Goal: Task Accomplishment & Management: Manage account settings

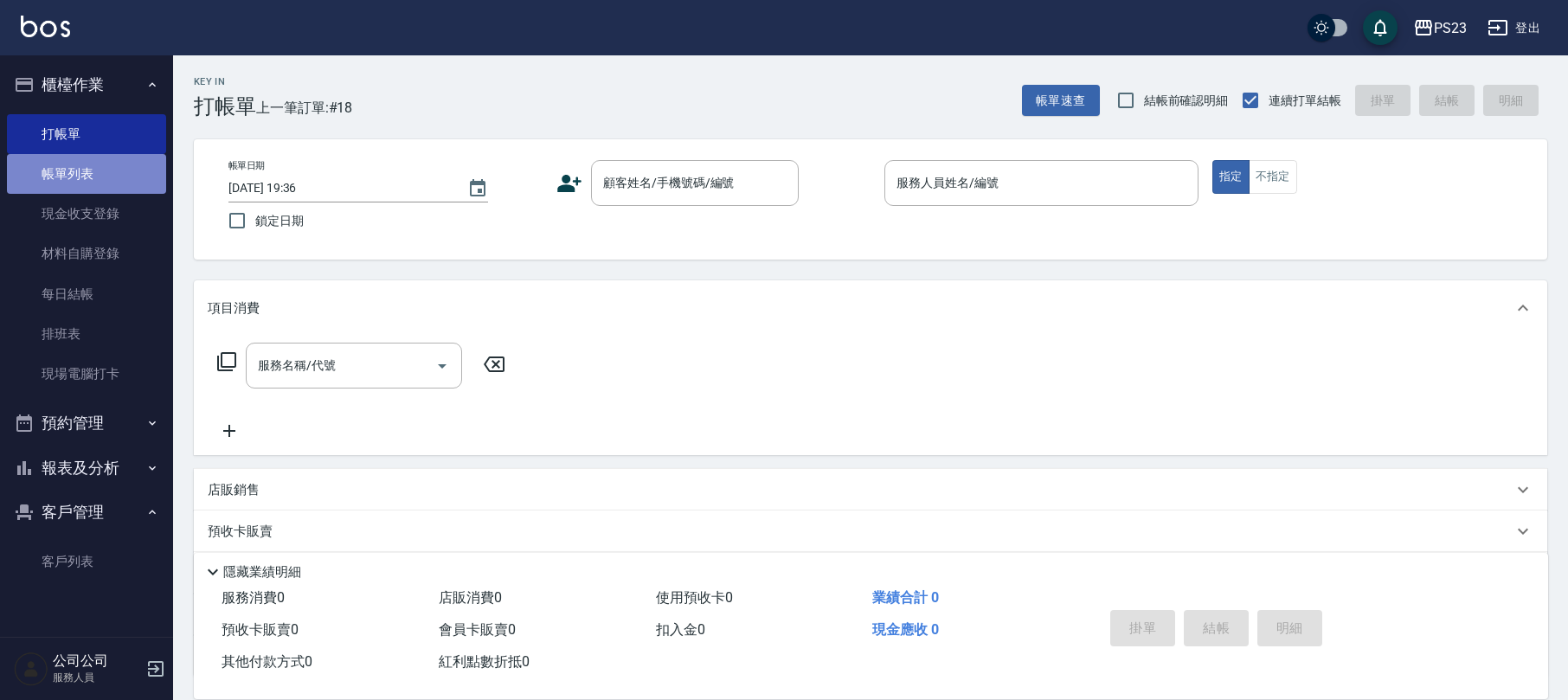
click at [101, 174] on link "帳單列表" at bounding box center [86, 173] width 159 height 39
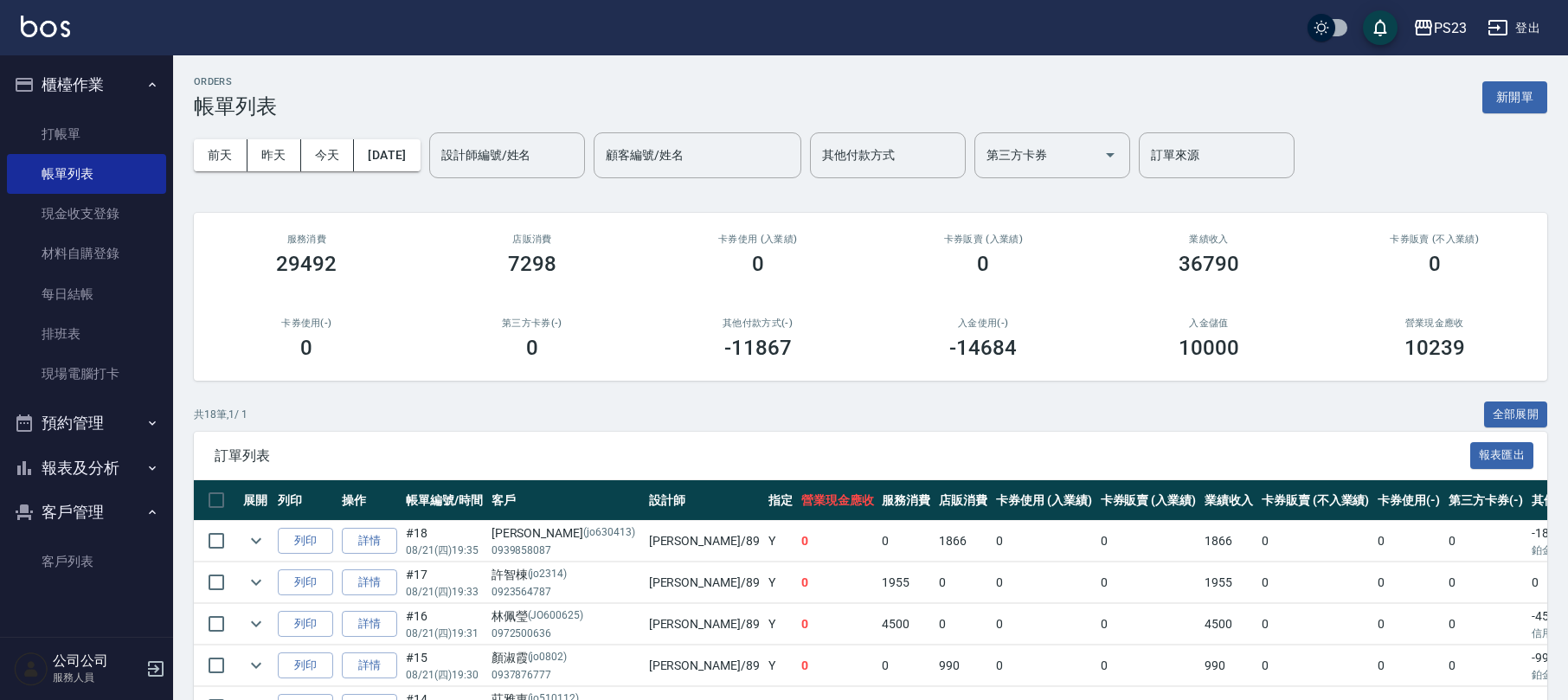
scroll to position [346, 0]
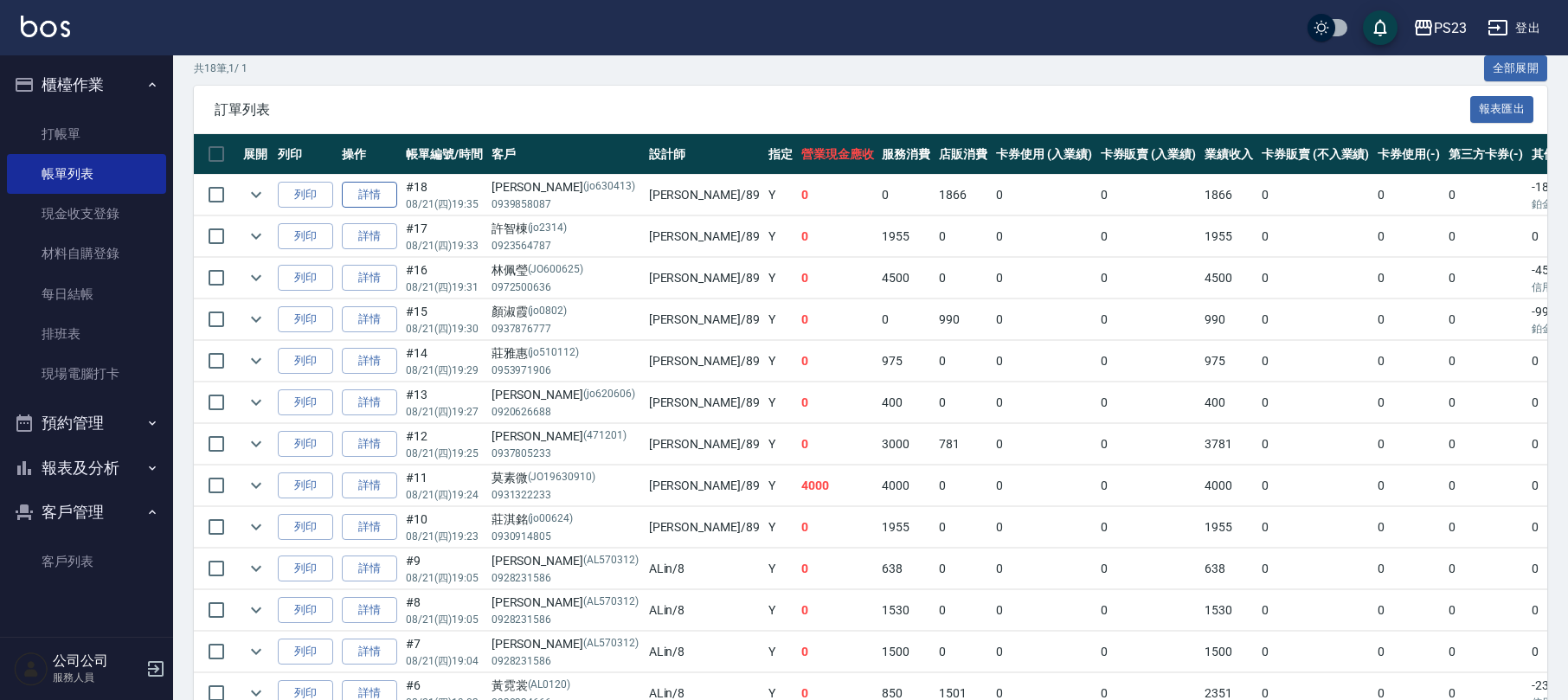
click at [381, 191] on link "詳情" at bounding box center [369, 195] width 55 height 27
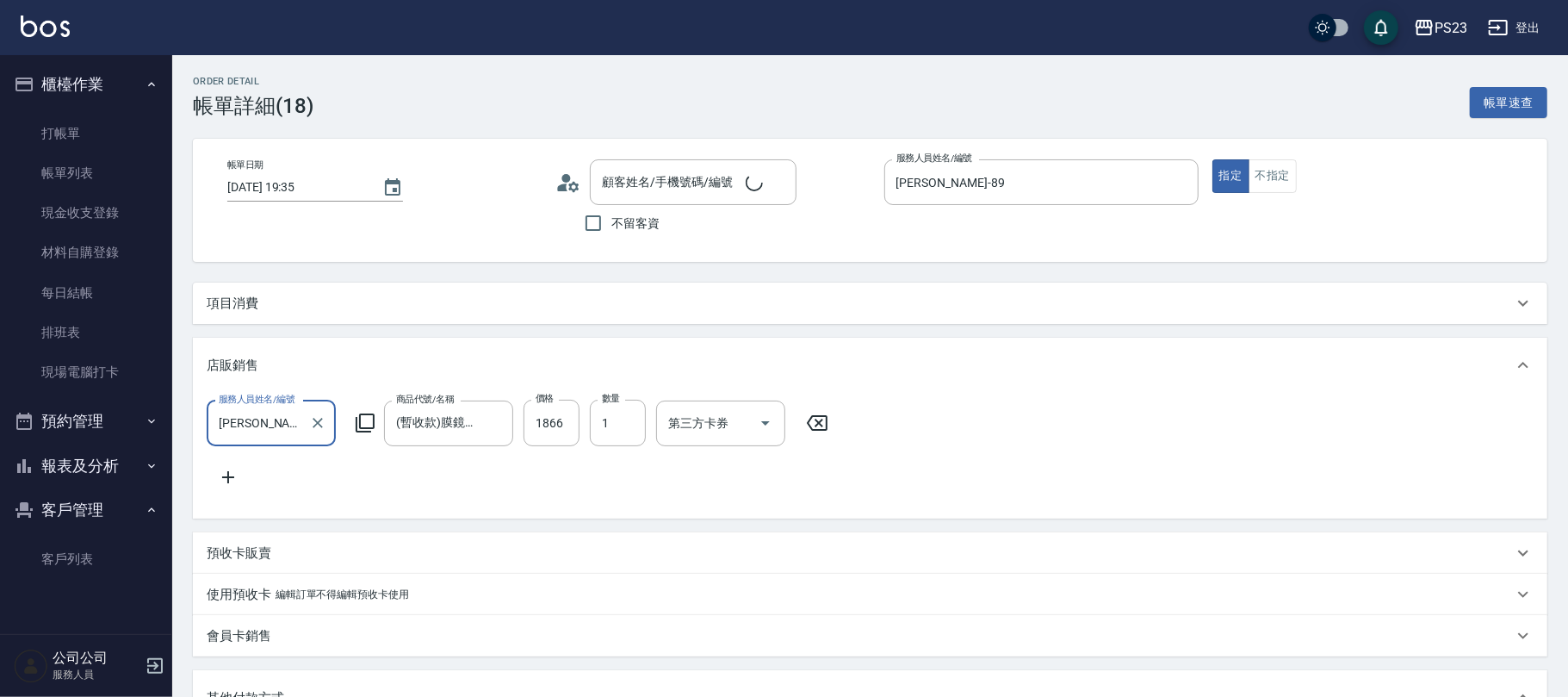
type input "2025/08/21 19:35"
type input "JOE-89"
type input "設計師原本客人"
type input "蔡詠薇/0939858087/jo630413"
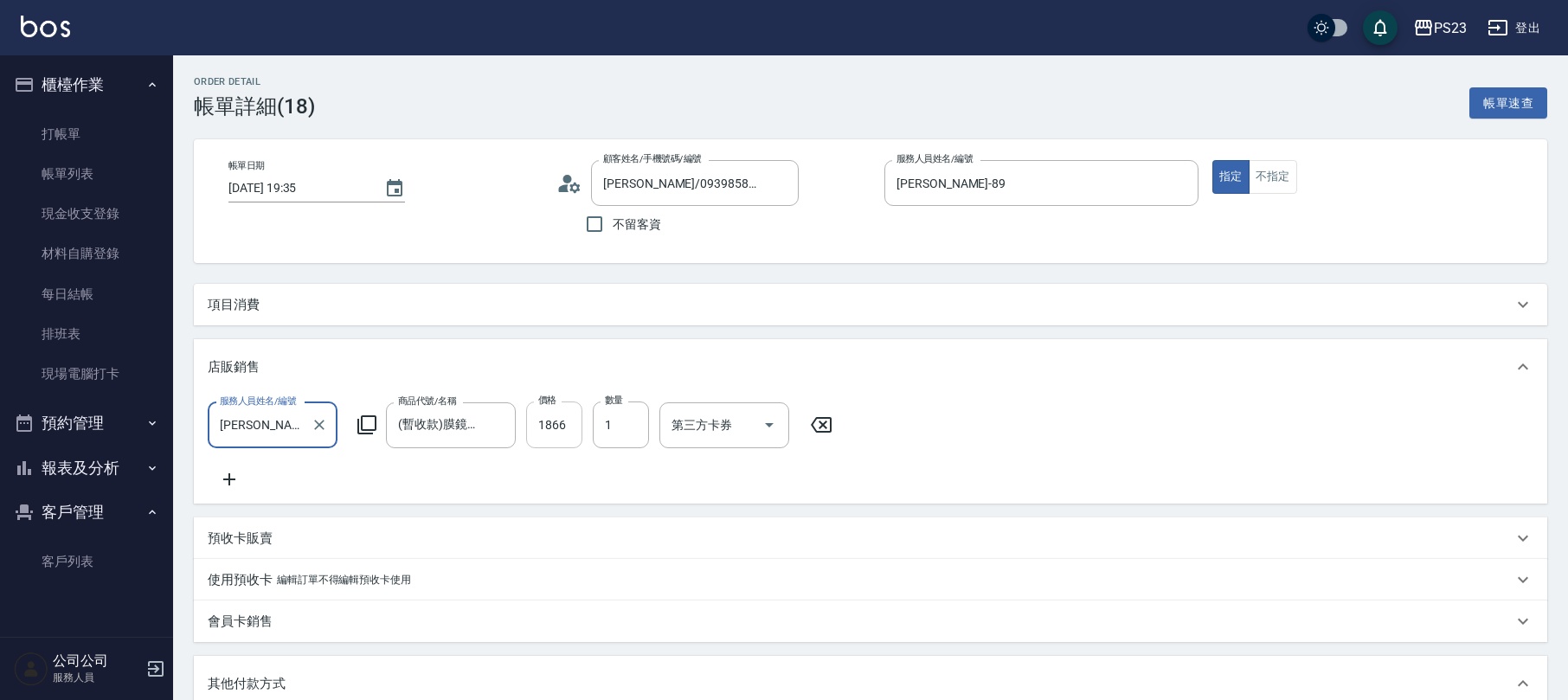
click at [567, 419] on input "1866" at bounding box center [554, 425] width 56 height 47
type input "0"
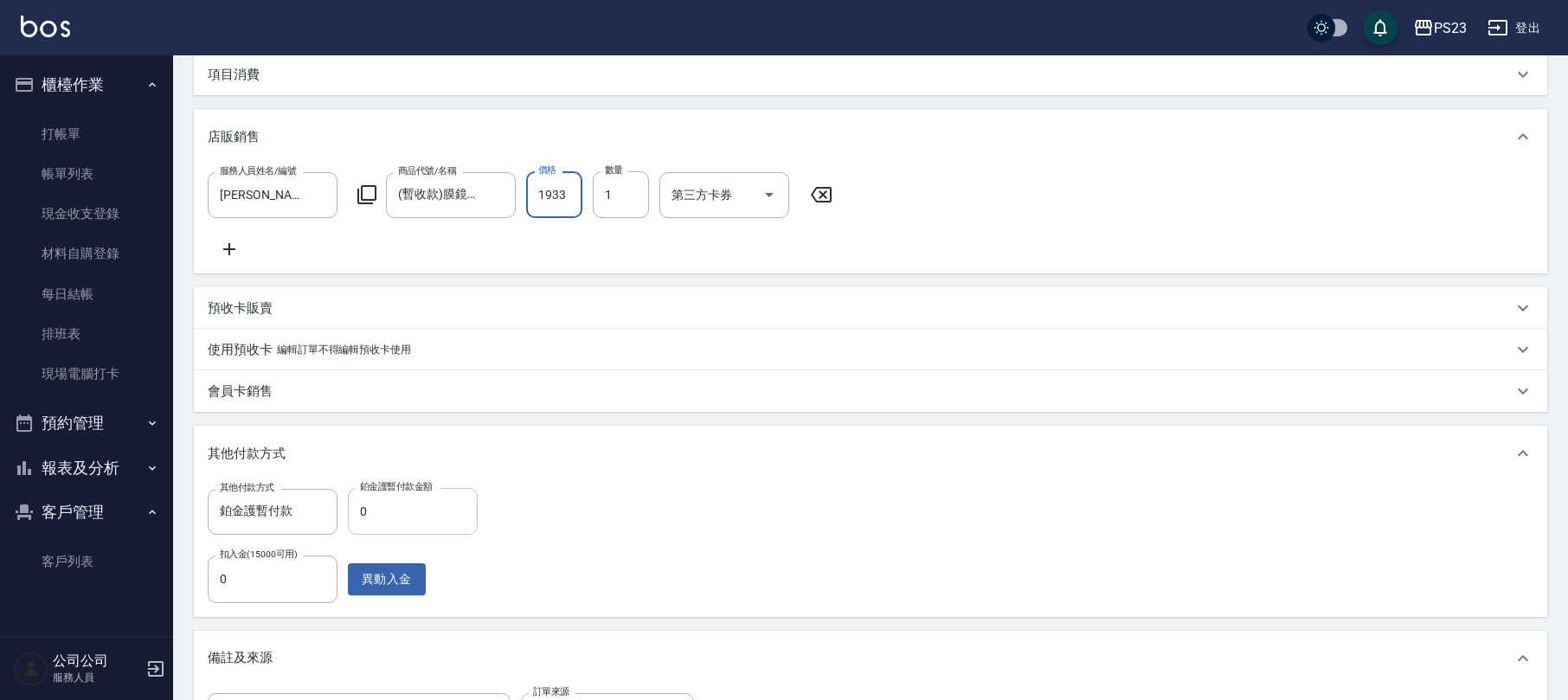
type input "1933"
click at [385, 534] on input "0" at bounding box center [412, 511] width 130 height 47
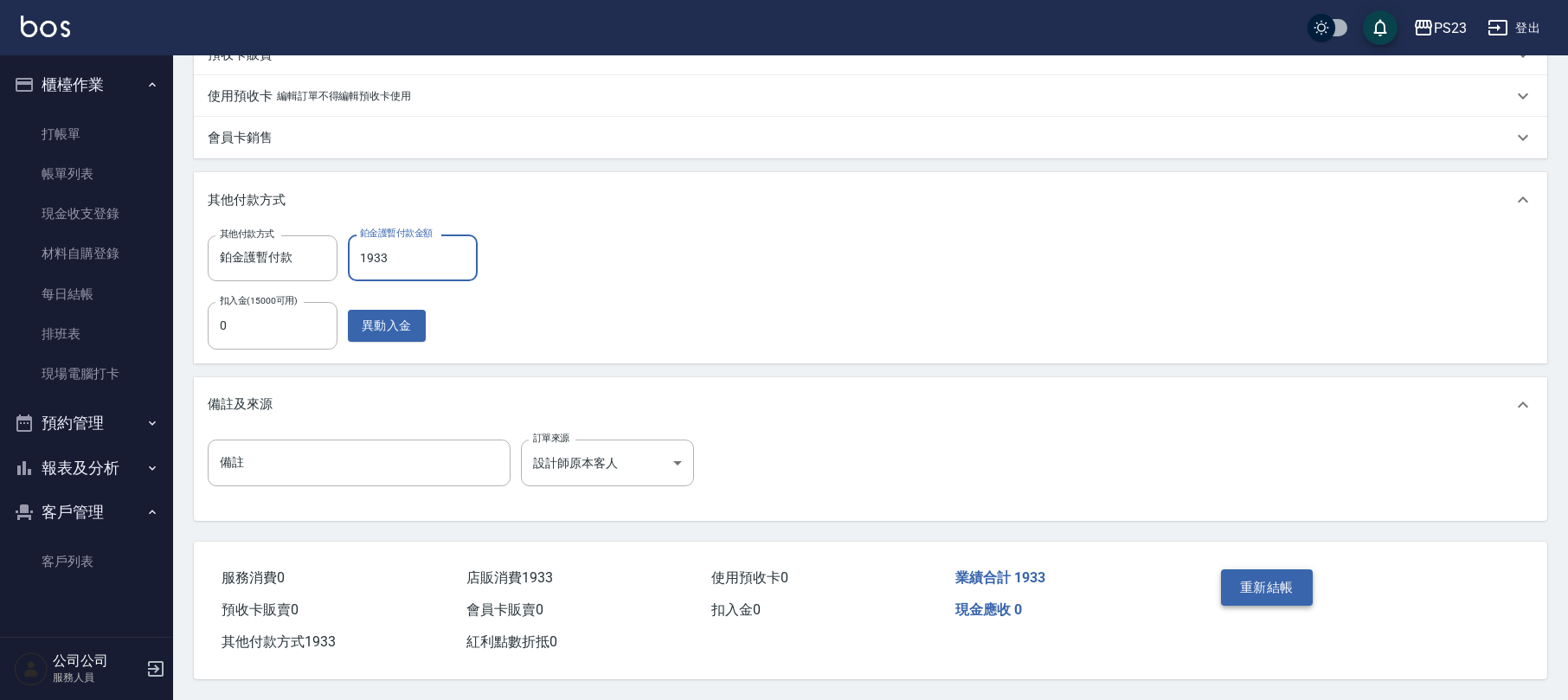
type input "1933"
click at [1261, 585] on button "重新結帳" at bounding box center [1266, 587] width 91 height 37
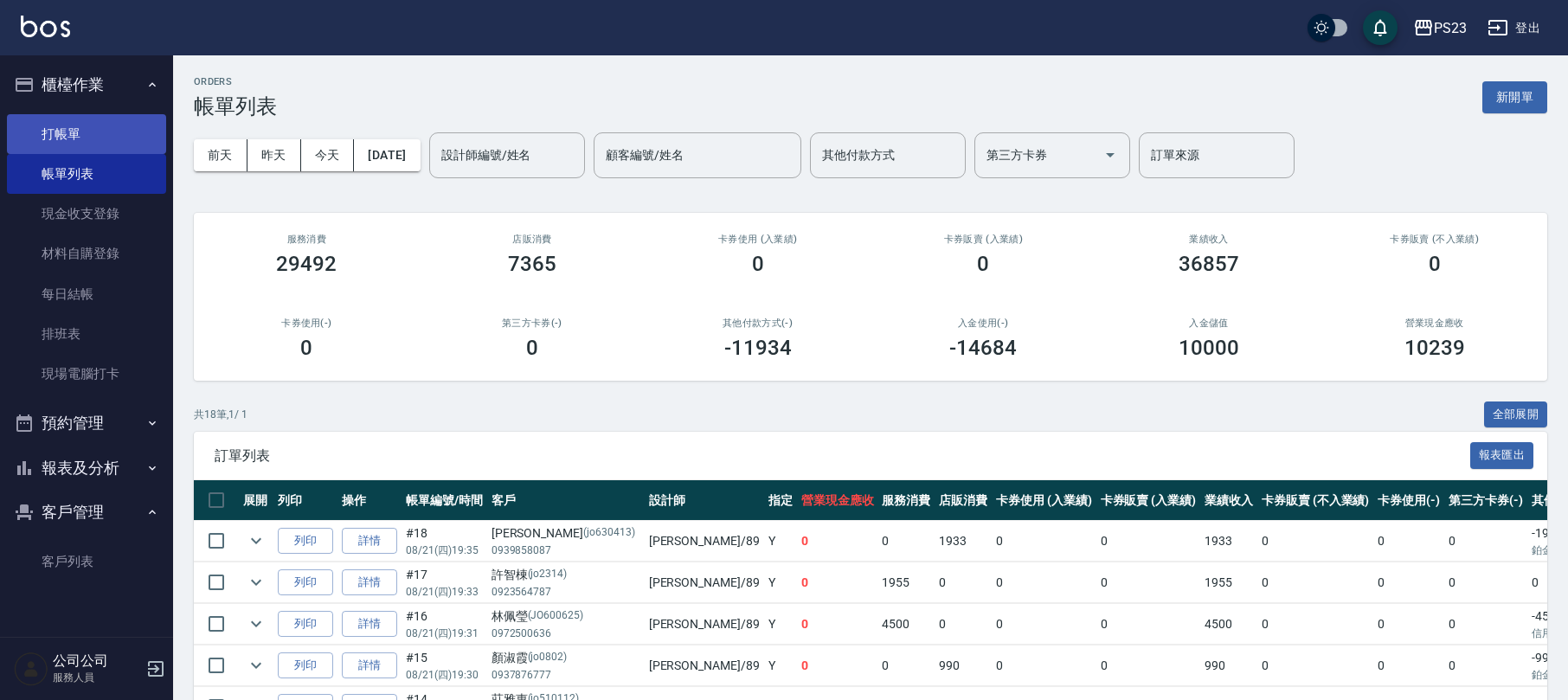
click at [91, 130] on link "打帳單" at bounding box center [86, 134] width 159 height 39
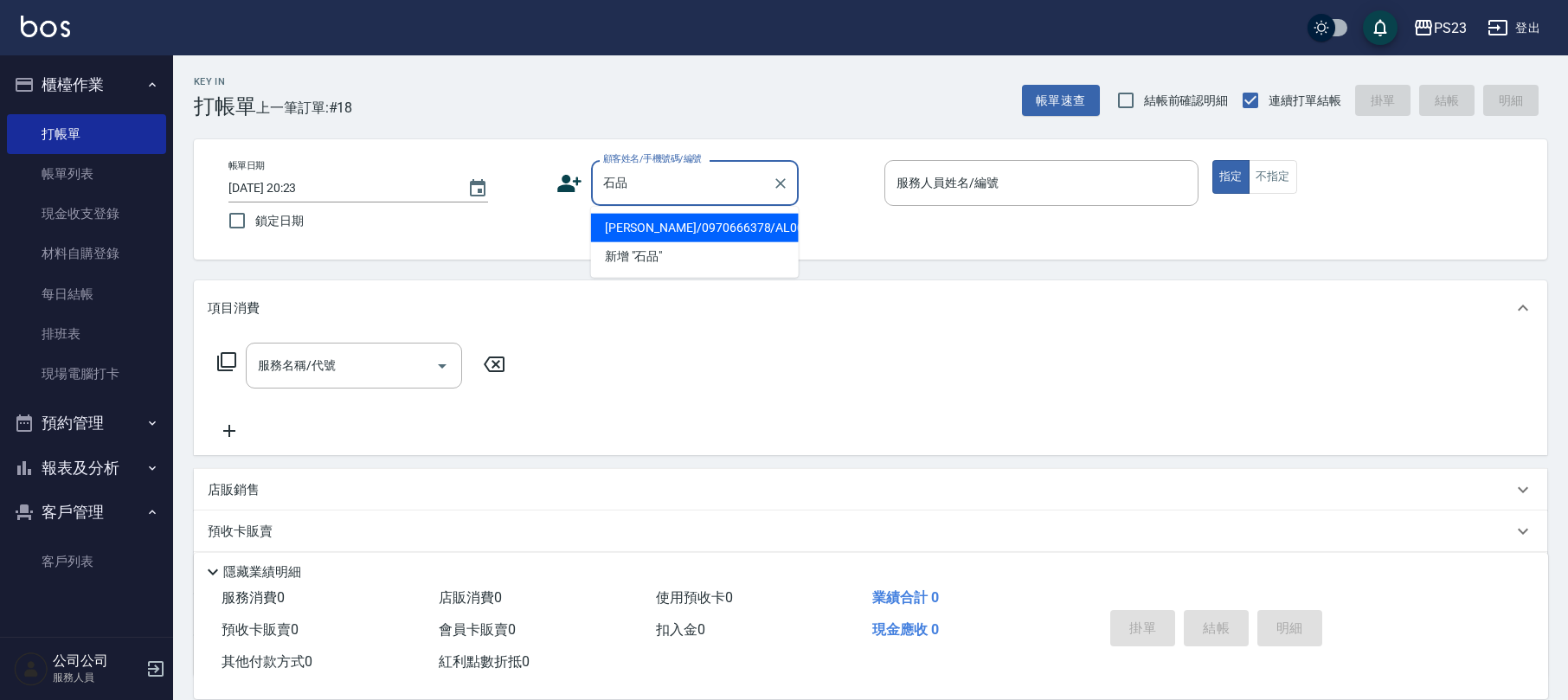
click at [672, 226] on li "石品宜/0970666378/AL001128" at bounding box center [694, 228] width 208 height 29
type input "石品宜/0970666378/AL001128"
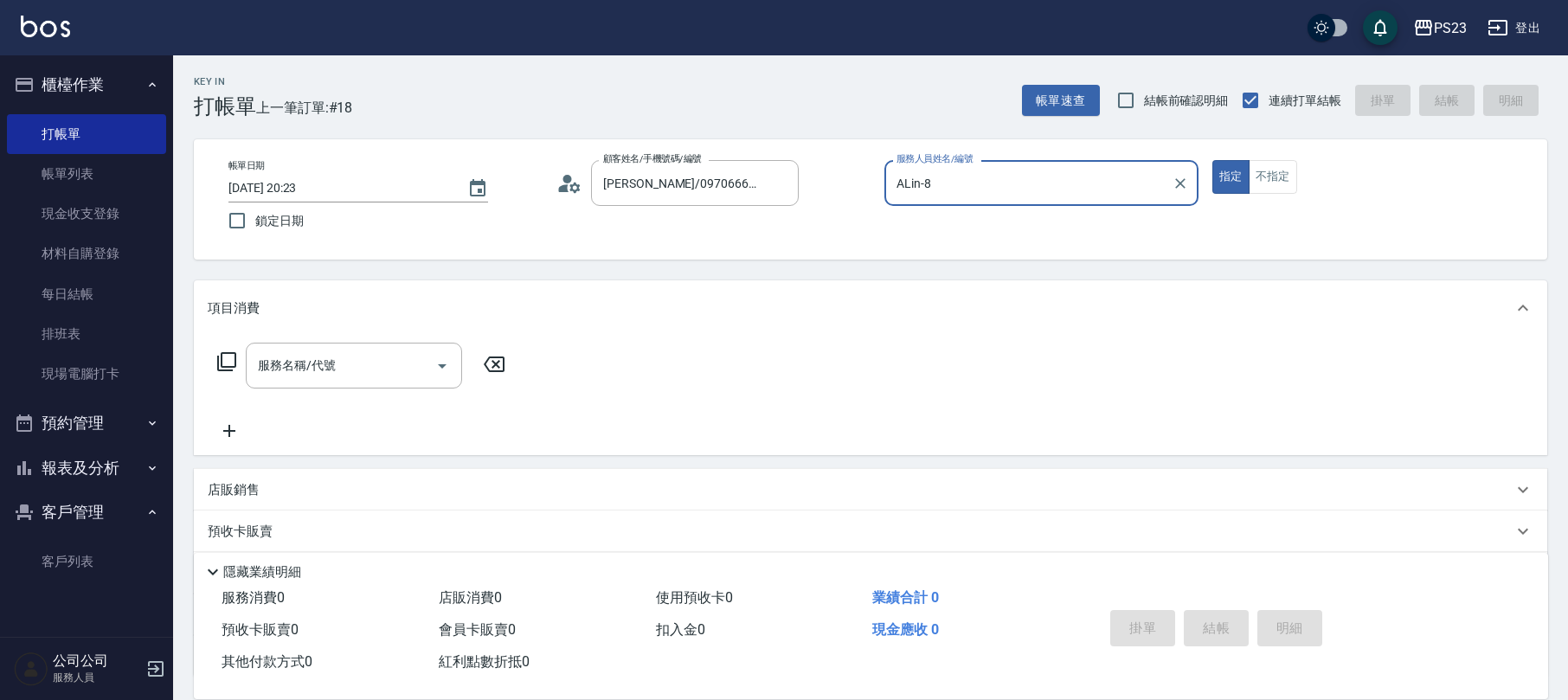
type input "ALin-8"
click at [228, 365] on icon at bounding box center [227, 362] width 21 height 21
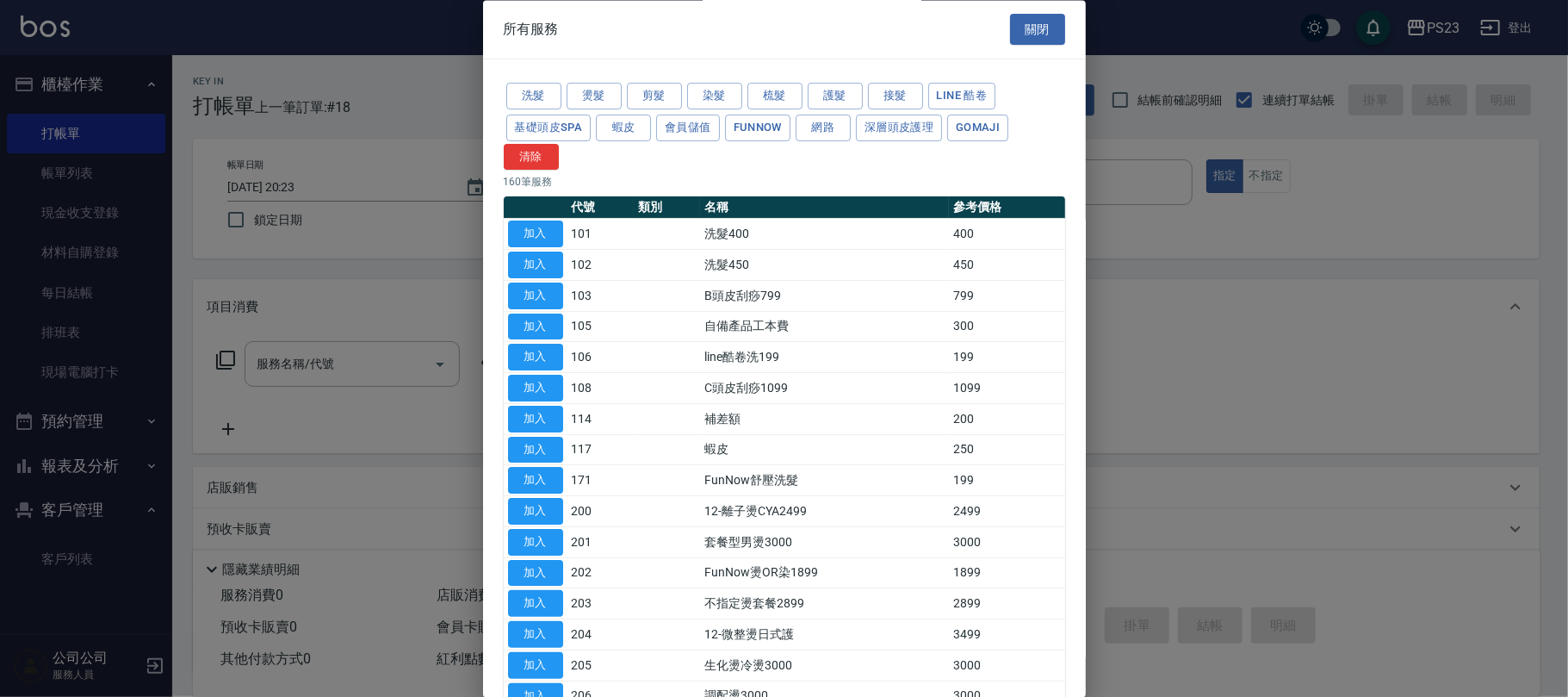
drag, startPoint x: 513, startPoint y: 257, endPoint x: 431, endPoint y: 307, distance: 96.0
click at [514, 257] on button "加入" at bounding box center [535, 266] width 55 height 27
type input "洗髮450(102)"
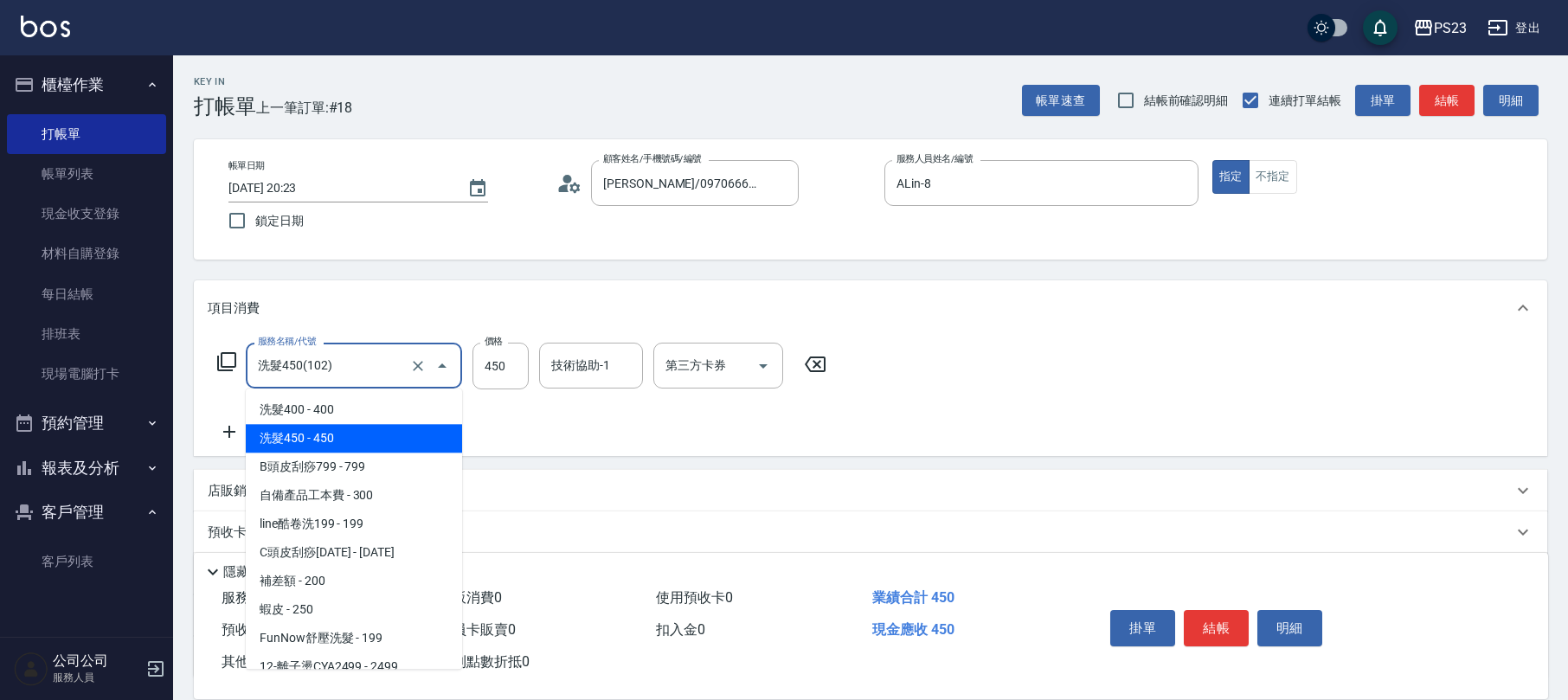
click at [334, 374] on input "洗髮450(102)" at bounding box center [329, 365] width 152 height 30
click at [507, 367] on input "450" at bounding box center [500, 366] width 56 height 47
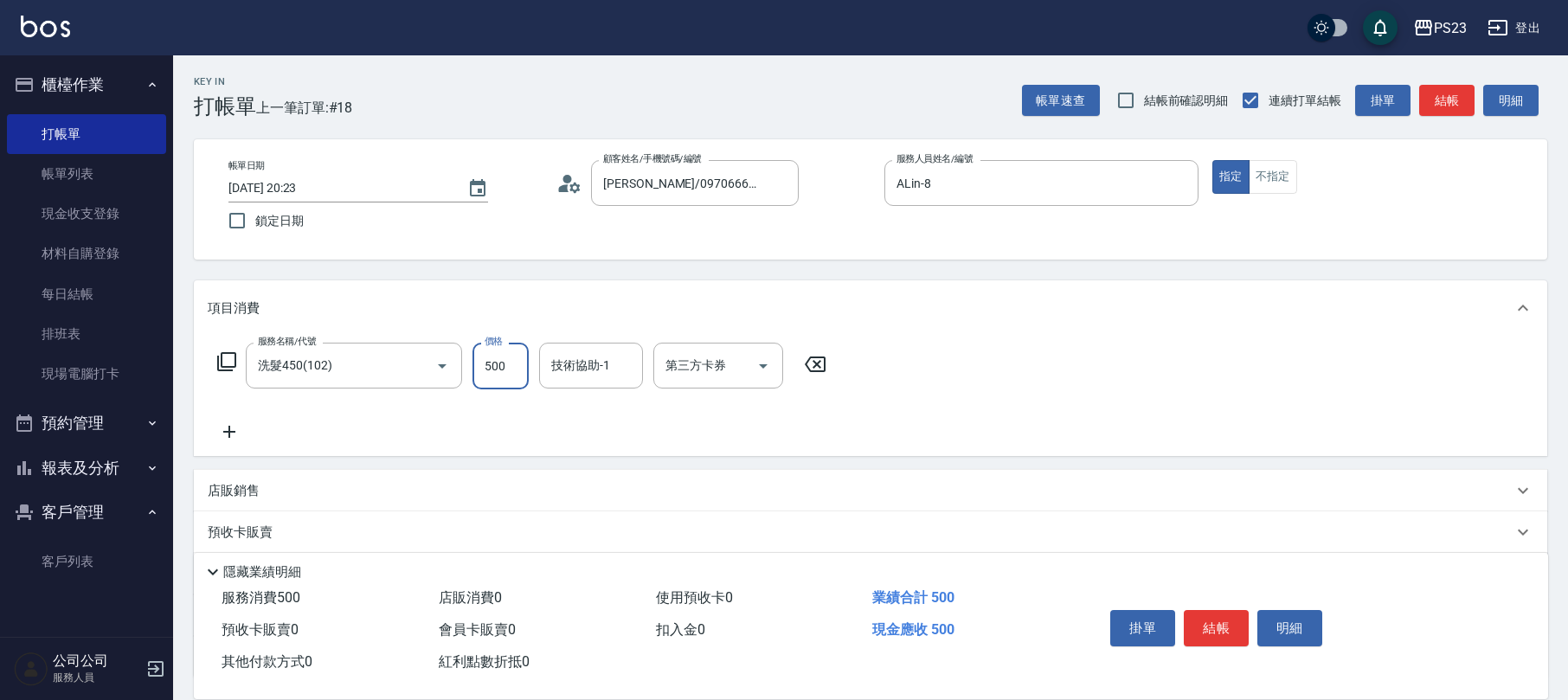
type input "500"
type input "ALin-8"
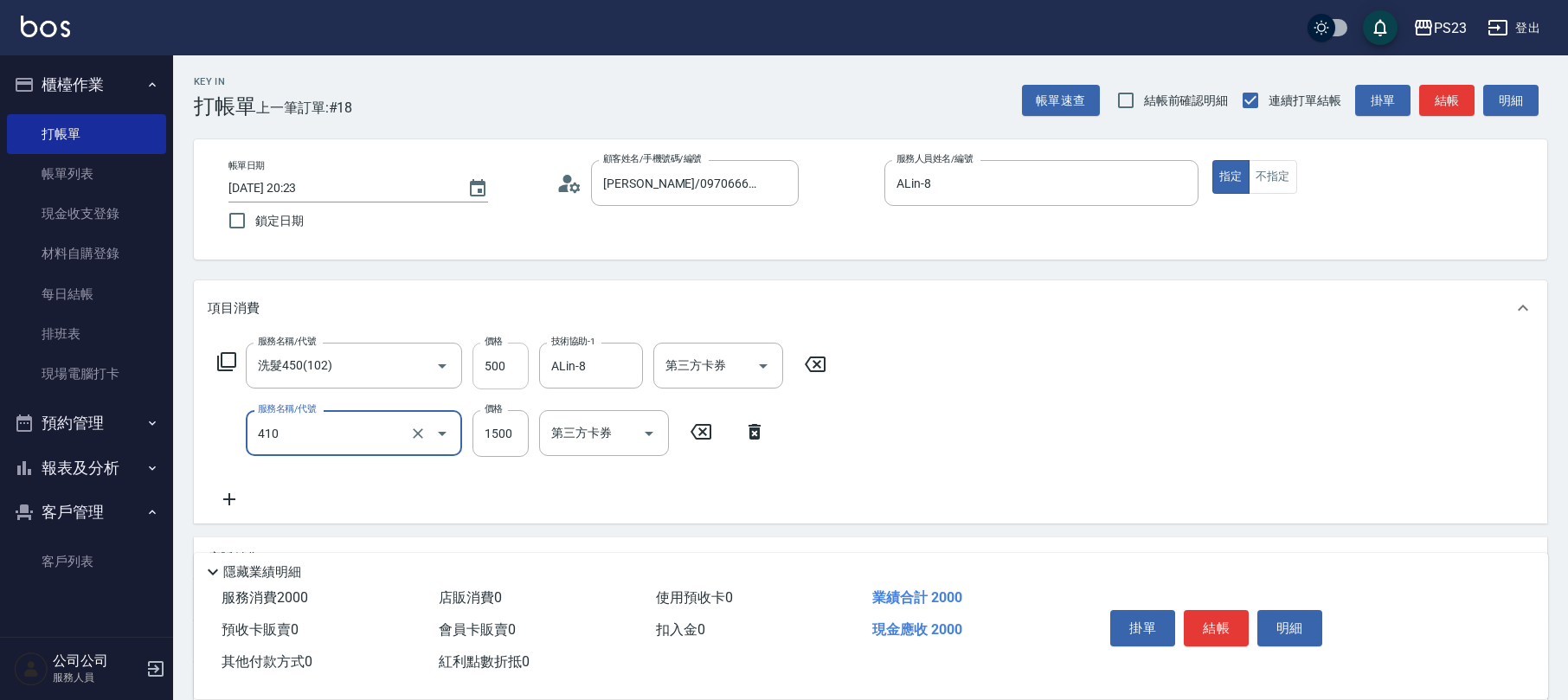
type input "補染(410)"
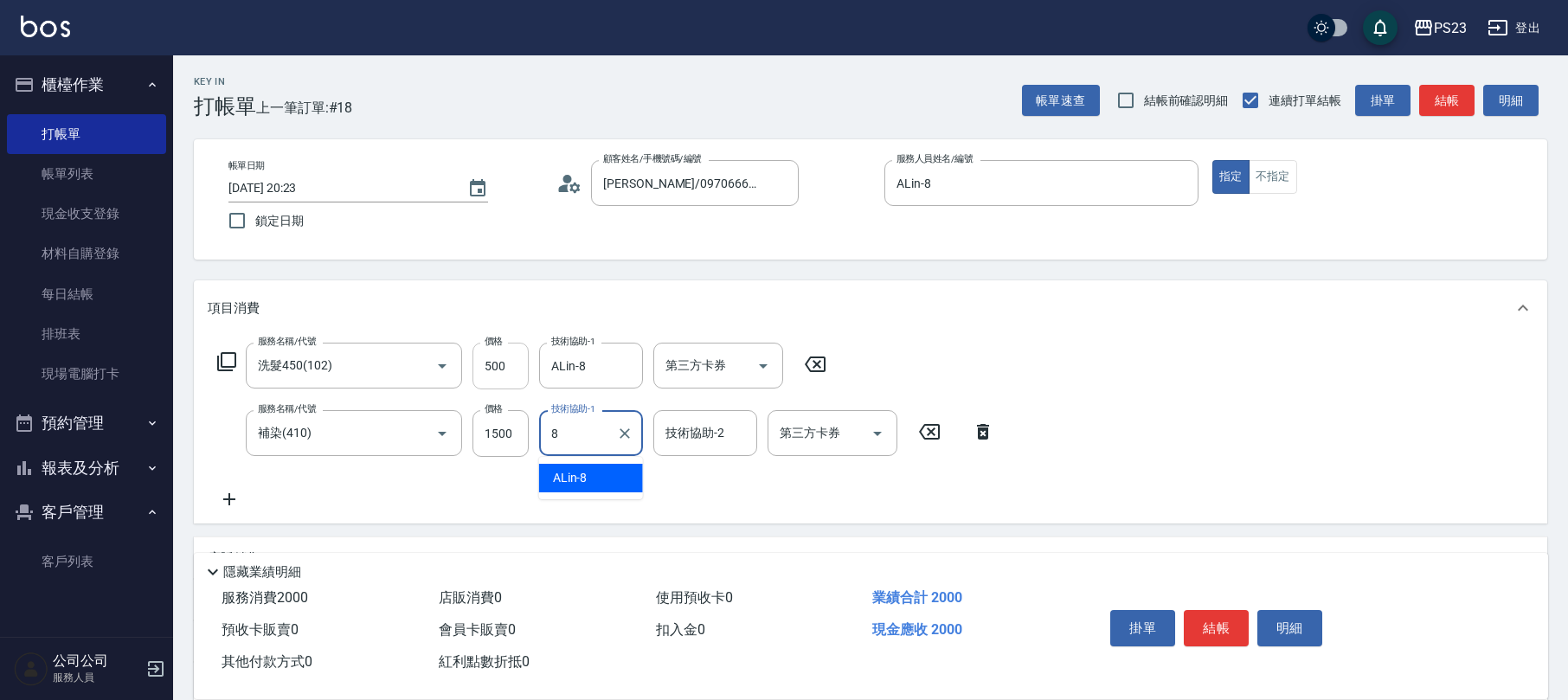
type input "ALin-8"
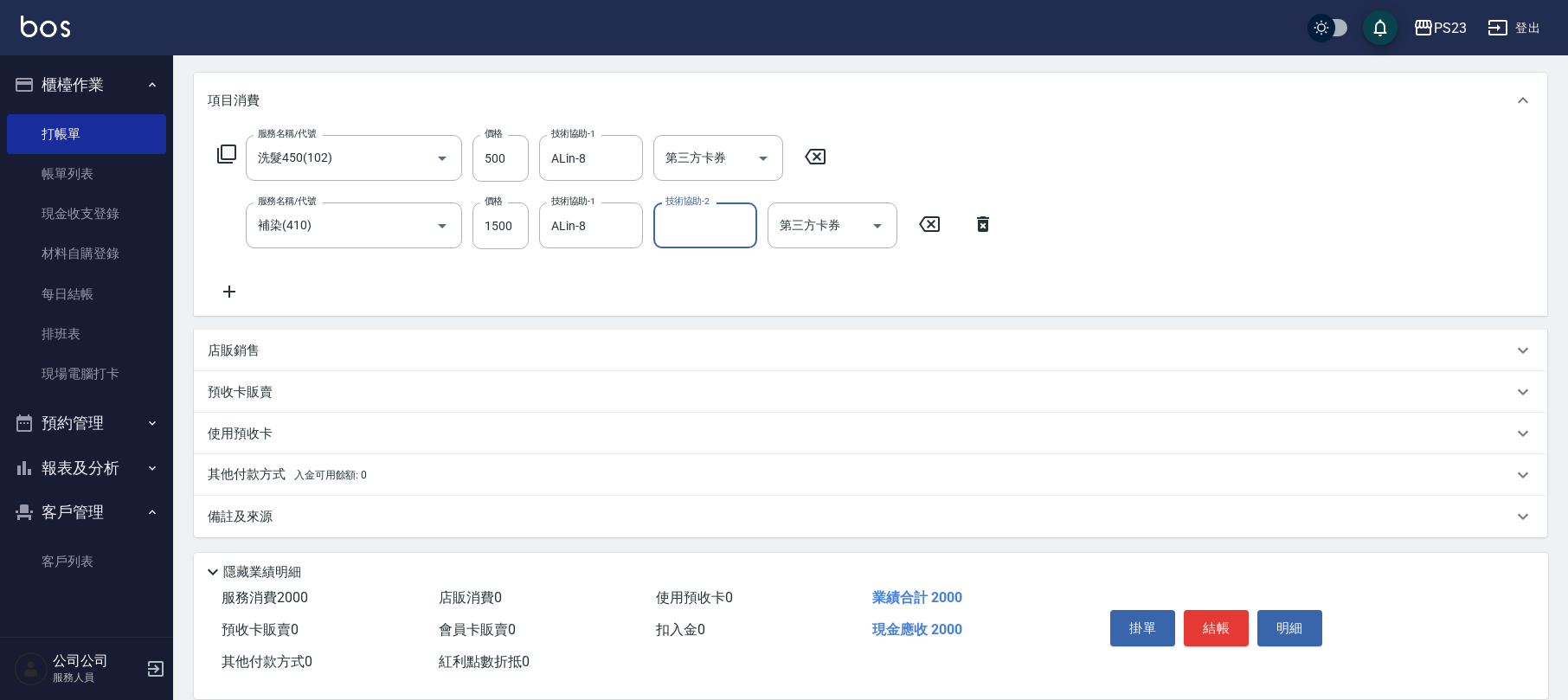
click at [236, 521] on p "備註及來源" at bounding box center [240, 516] width 65 height 18
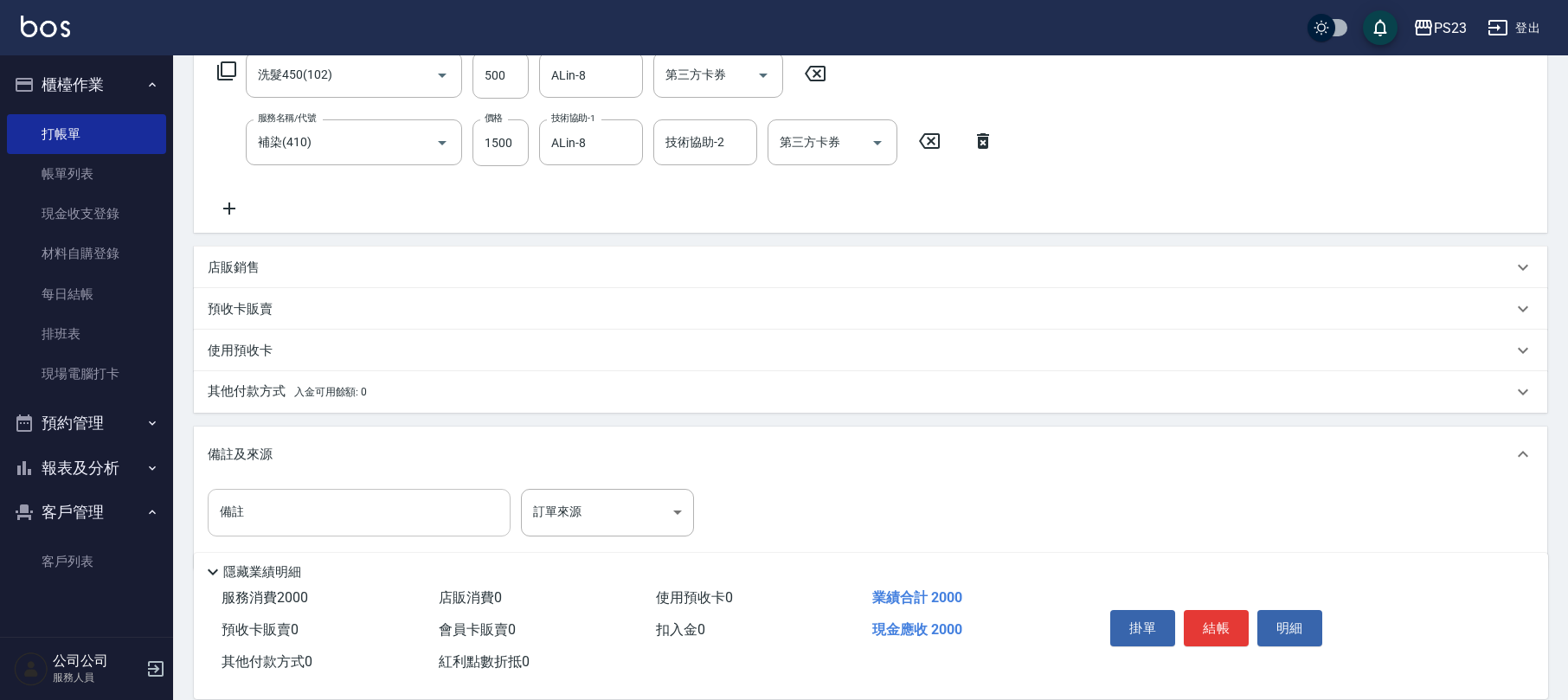
scroll to position [319, 0]
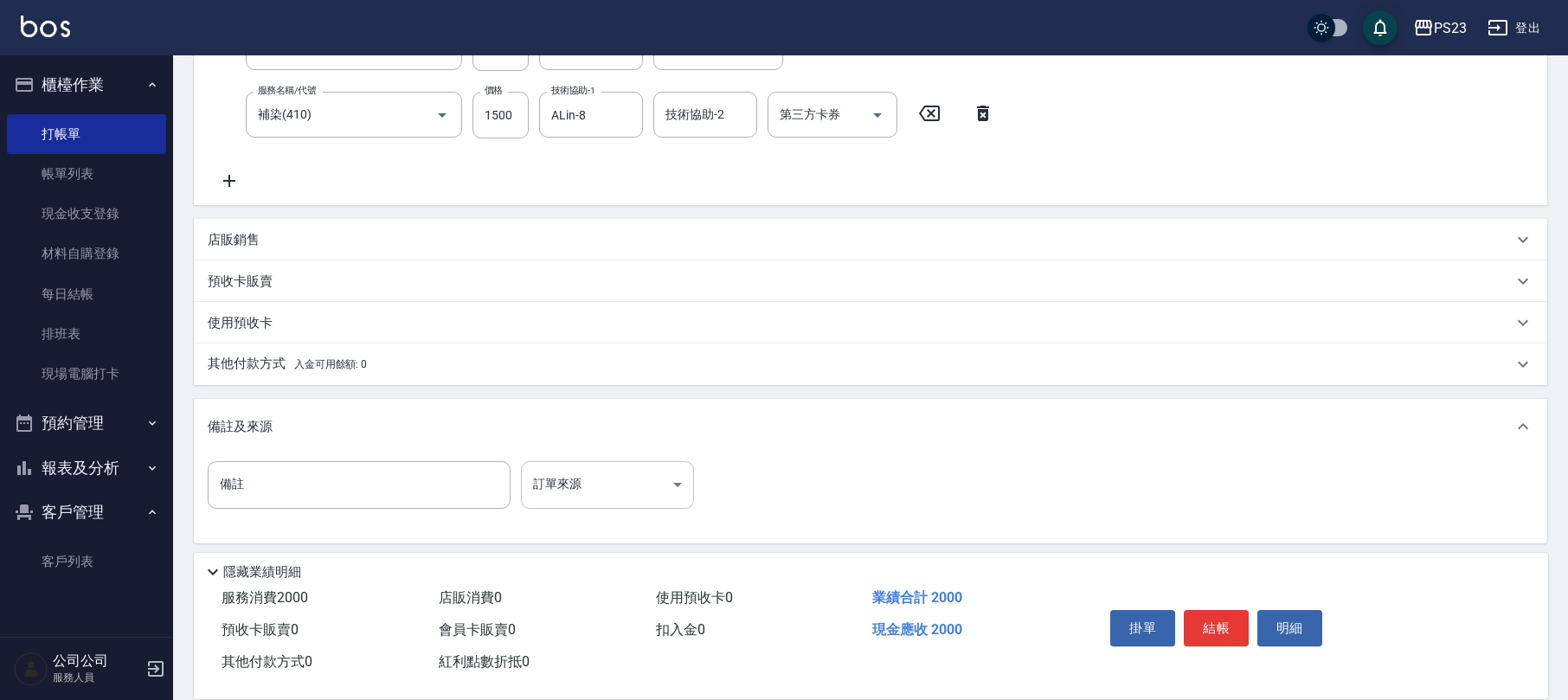
click at [644, 506] on body "PS23 登出 櫃檯作業 打帳單 帳單列表 現金收支登錄 材料自購登錄 每日結帳 排班表 現場電腦打卡 預約管理 預約管理 單日預約紀錄 單週預約紀錄 報表及…" at bounding box center [784, 193] width 1568 height 1024
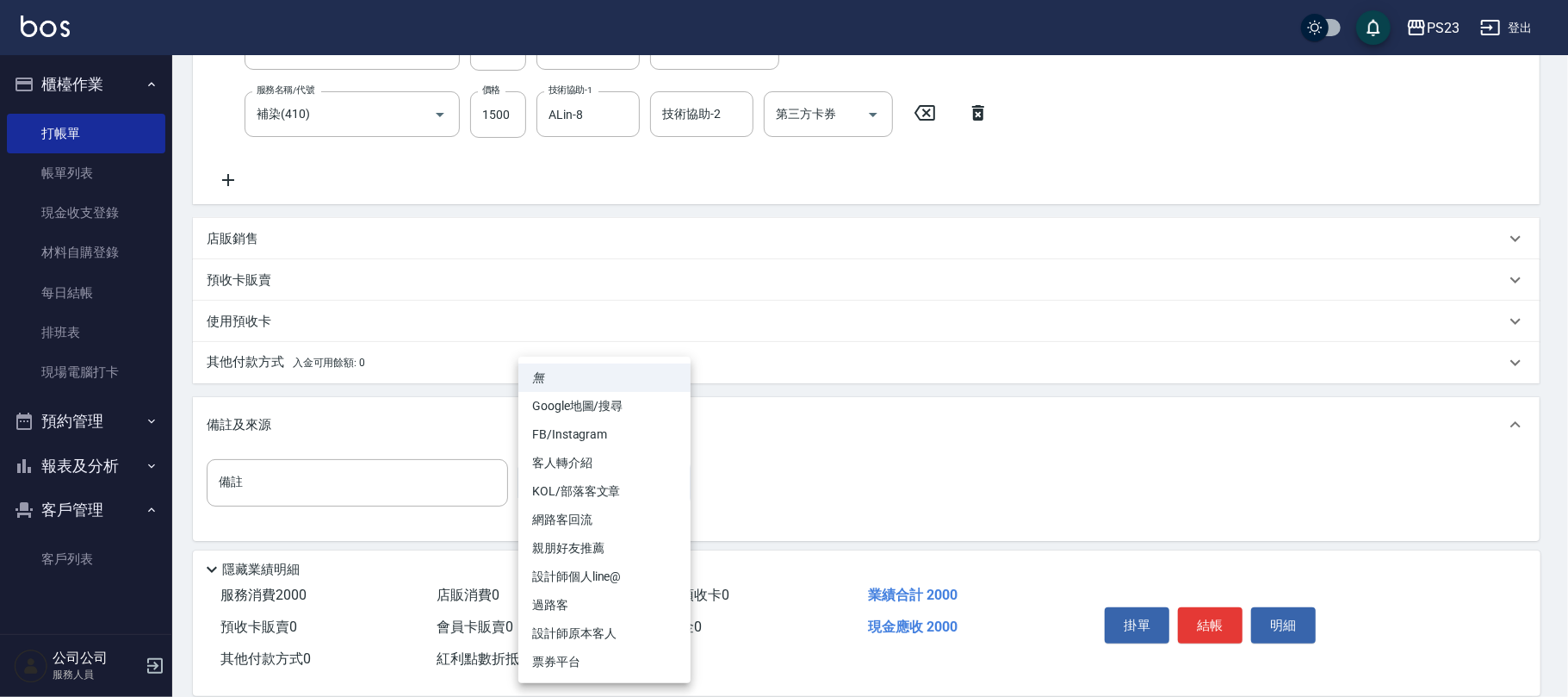
click at [597, 514] on li "網路客回流" at bounding box center [605, 520] width 173 height 29
type input "網路客回流"
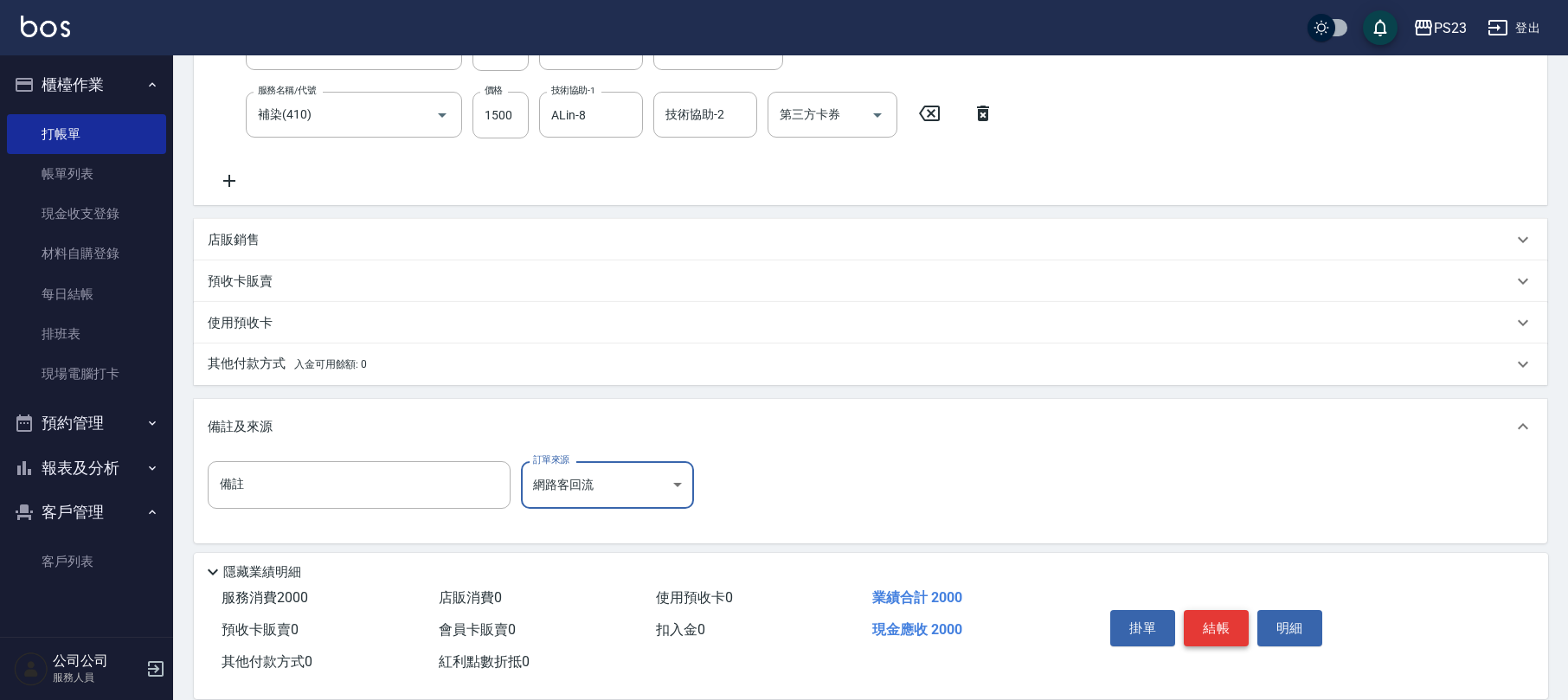
click at [1218, 621] on button "結帳" at bounding box center [1215, 628] width 65 height 37
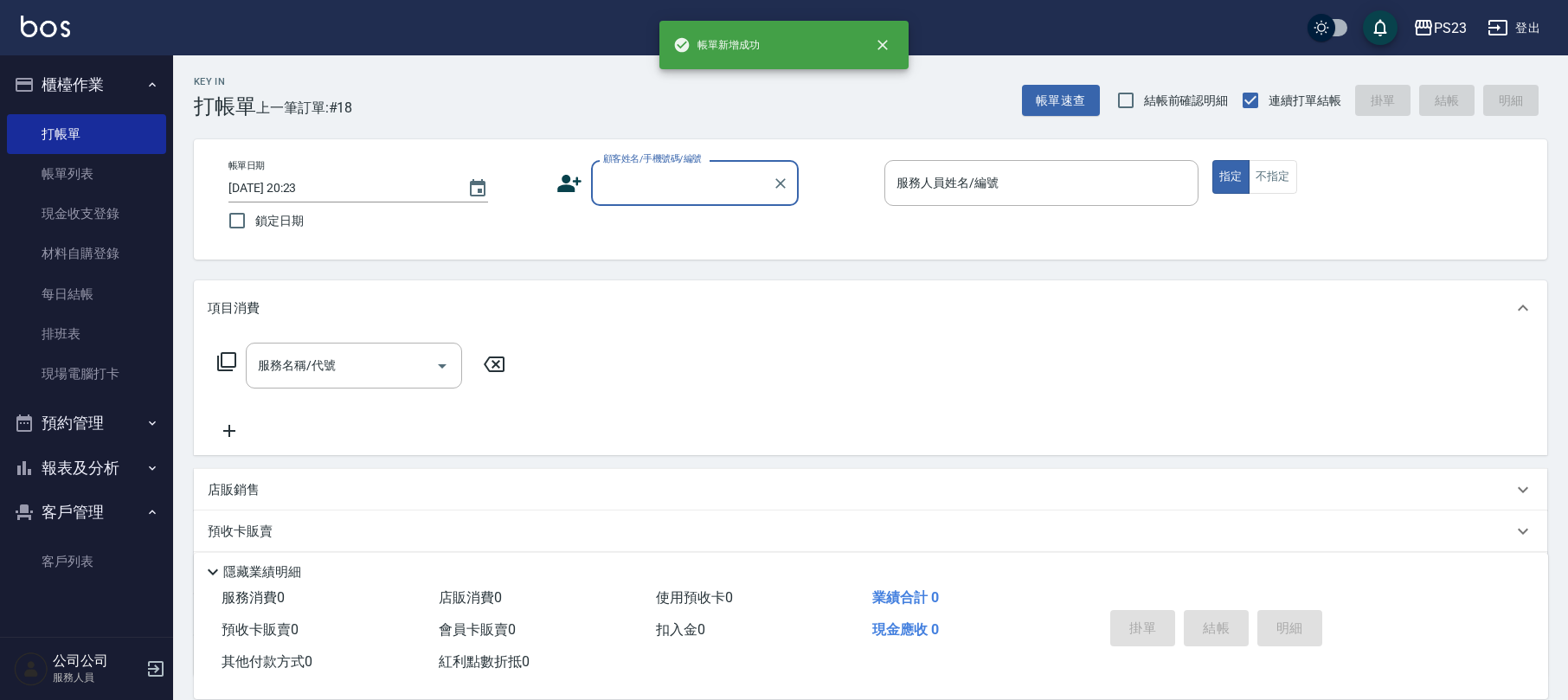
scroll to position [0, 0]
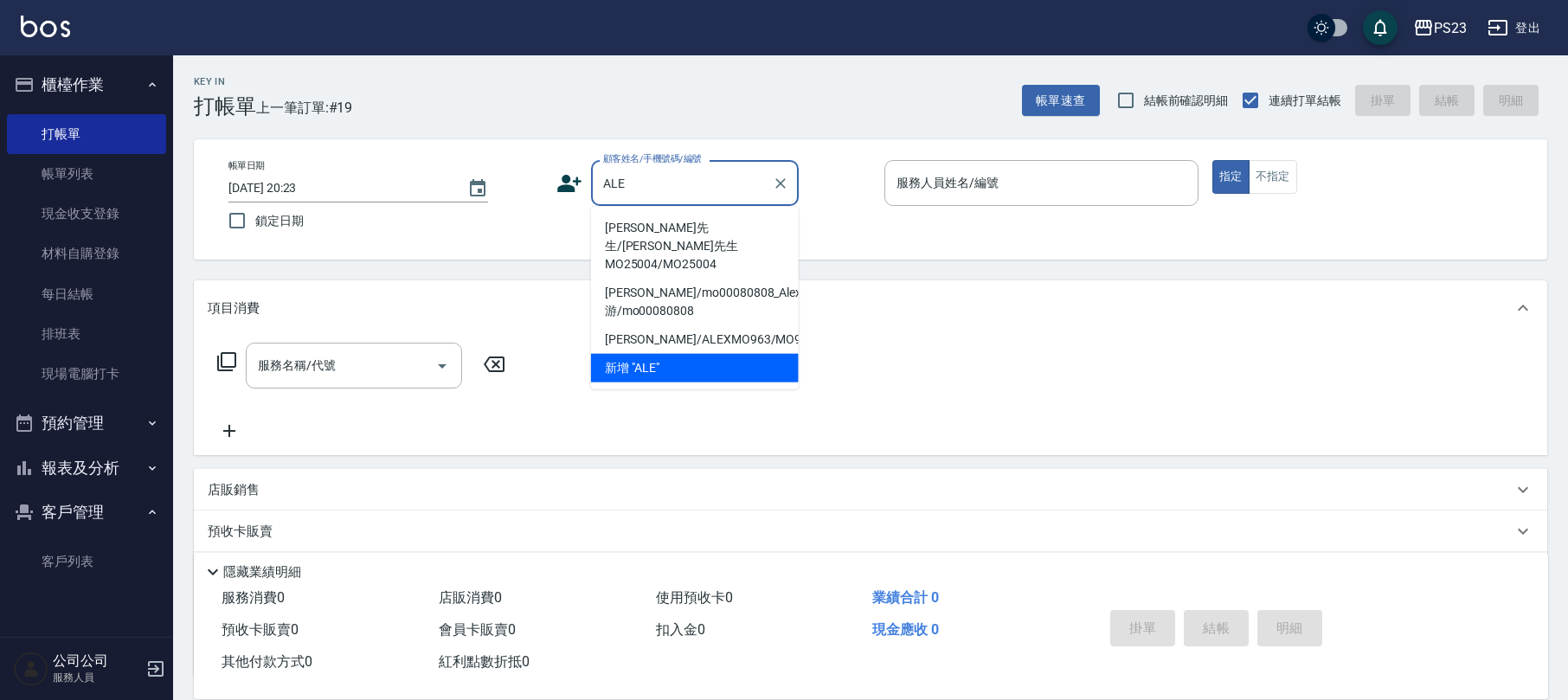
click at [702, 220] on li "ALEX游先生/ALEX游先生MO25004/MO25004" at bounding box center [694, 246] width 208 height 65
type input "ALEX游先生/ALEX游先生MO25004/MO25004"
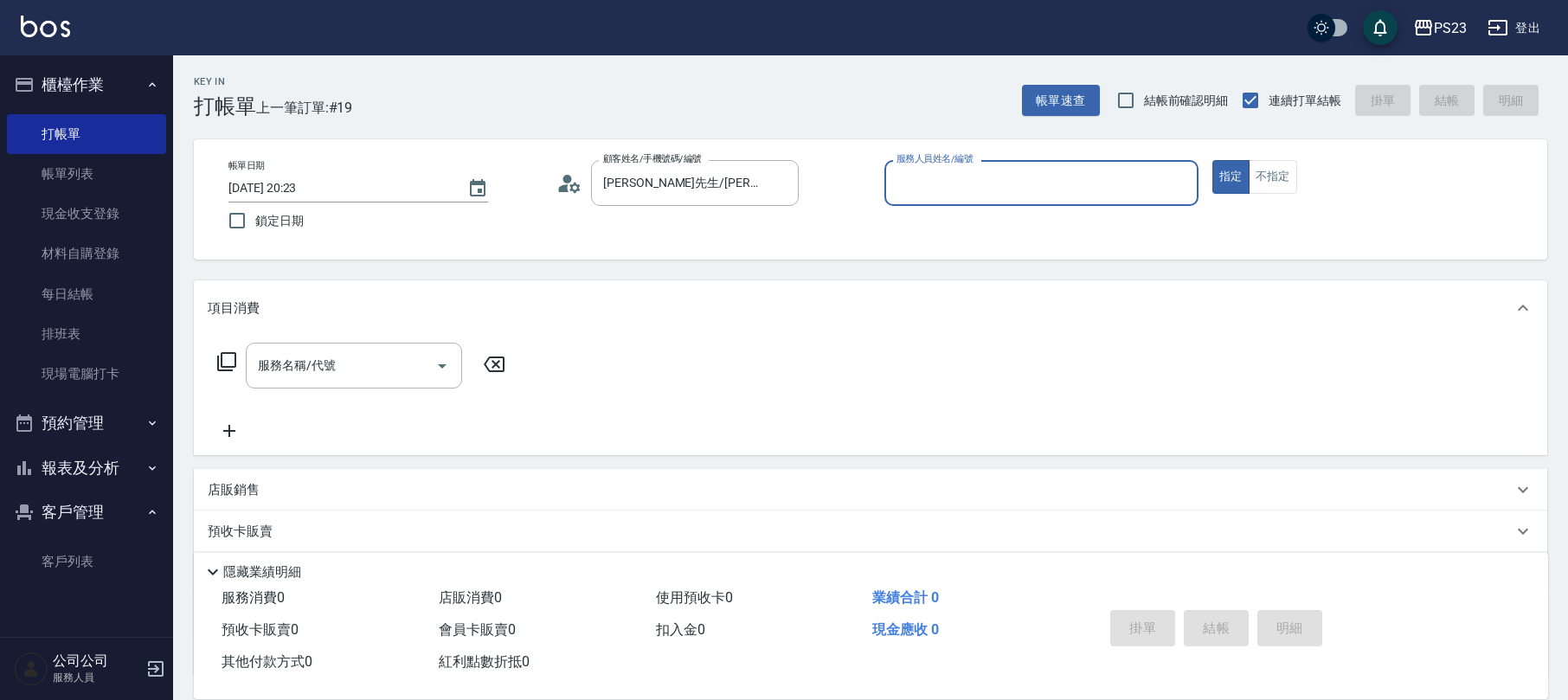
type input "Monica-0"
click at [405, 369] on input "服務名稱/代號" at bounding box center [340, 365] width 174 height 30
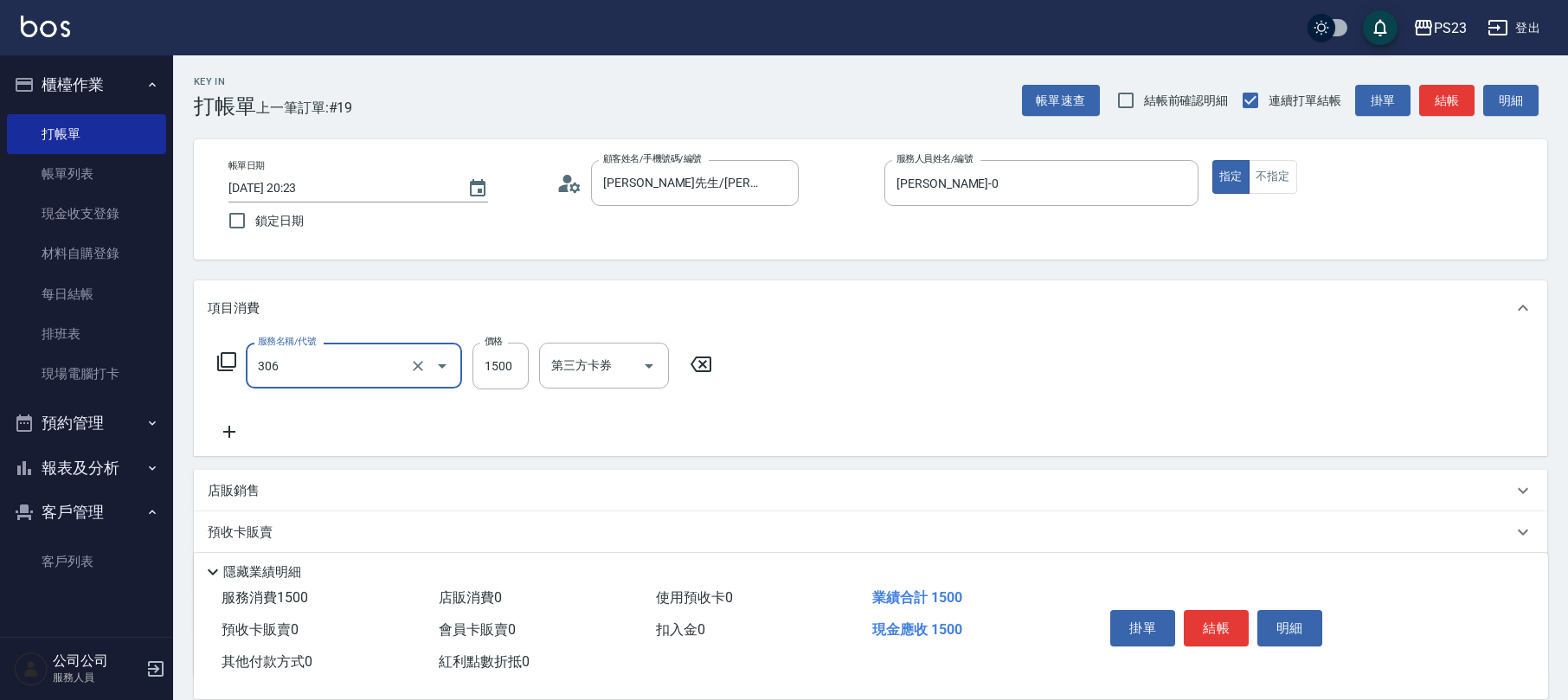
type input "指定洗+剪髮1500(306)"
type input "1800"
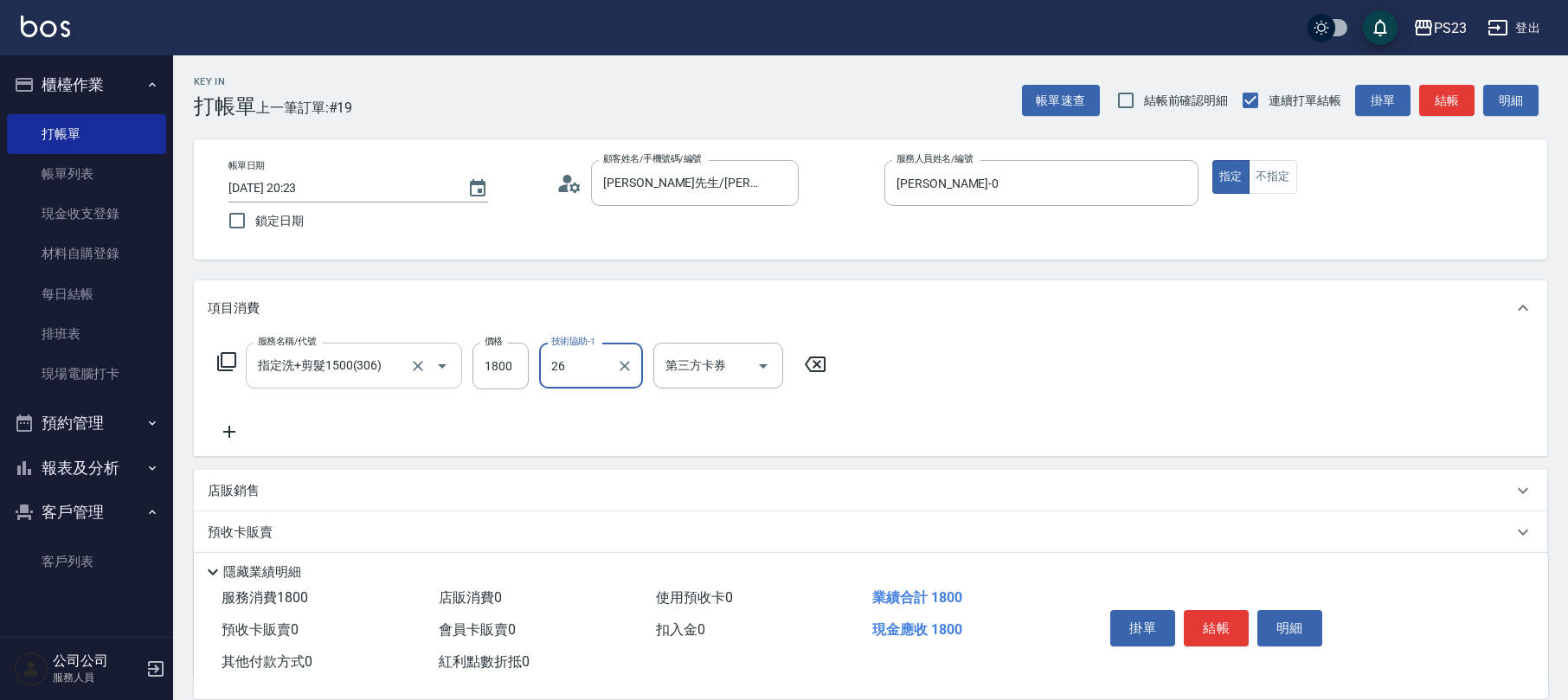
type input "青惠-26"
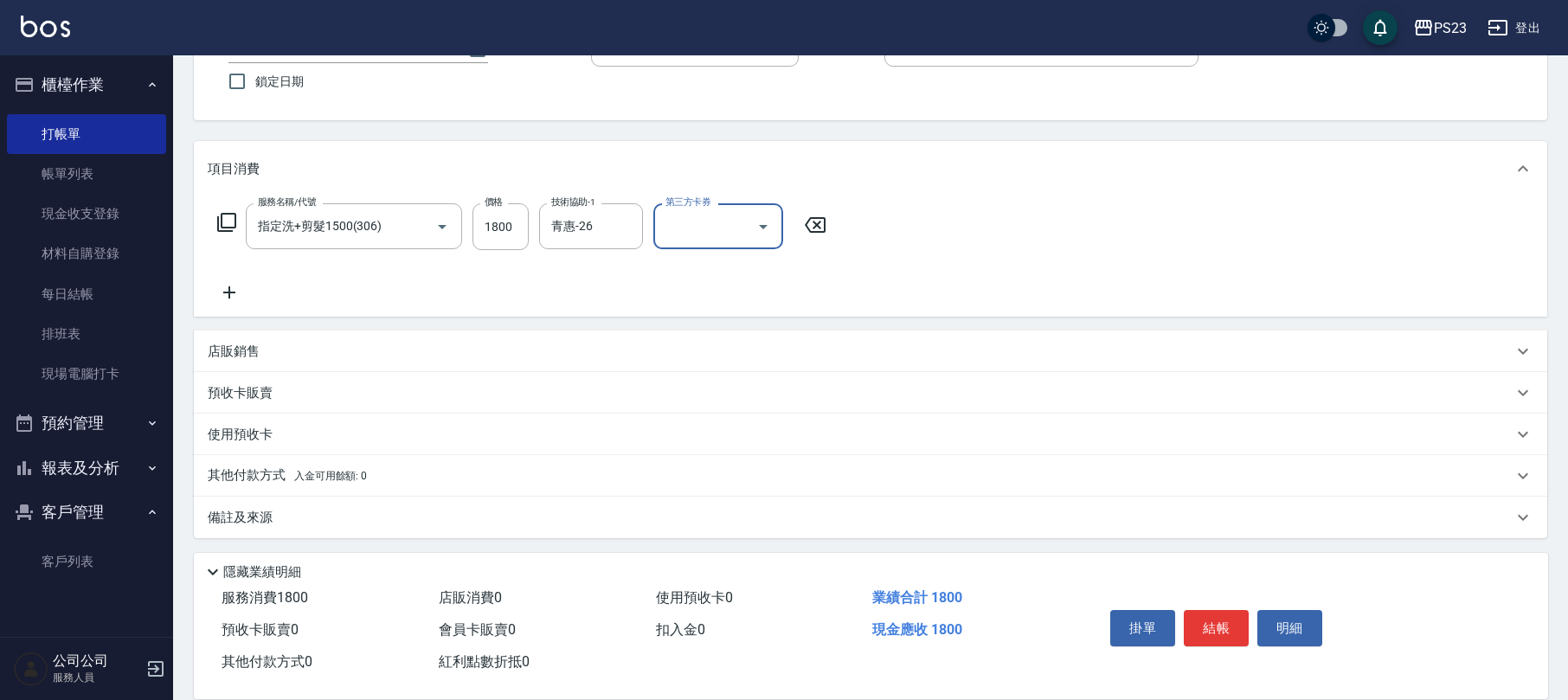
drag, startPoint x: 310, startPoint y: 537, endPoint x: 317, endPoint y: 523, distance: 15.7
click at [310, 534] on div "Key In 打帳單 上一筆訂單:#19 帳單速查 結帳前確認明細 連續打單結帳 掛單 結帳 明細 帳單日期 2025/08/21 20:23 鎖定日期 顧客…" at bounding box center [871, 308] width 1395 height 785
click at [317, 523] on div "備註及來源" at bounding box center [860, 517] width 1304 height 18
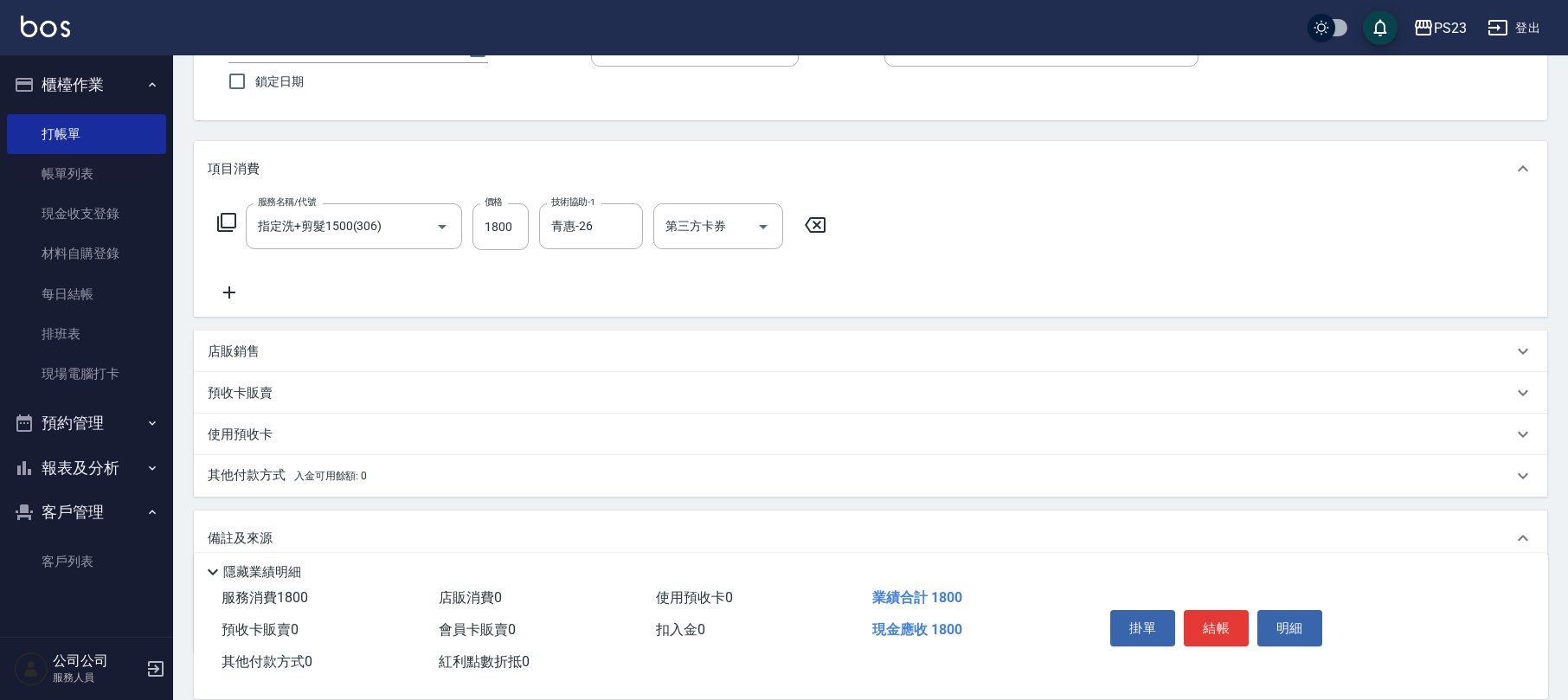
scroll to position [256, 0]
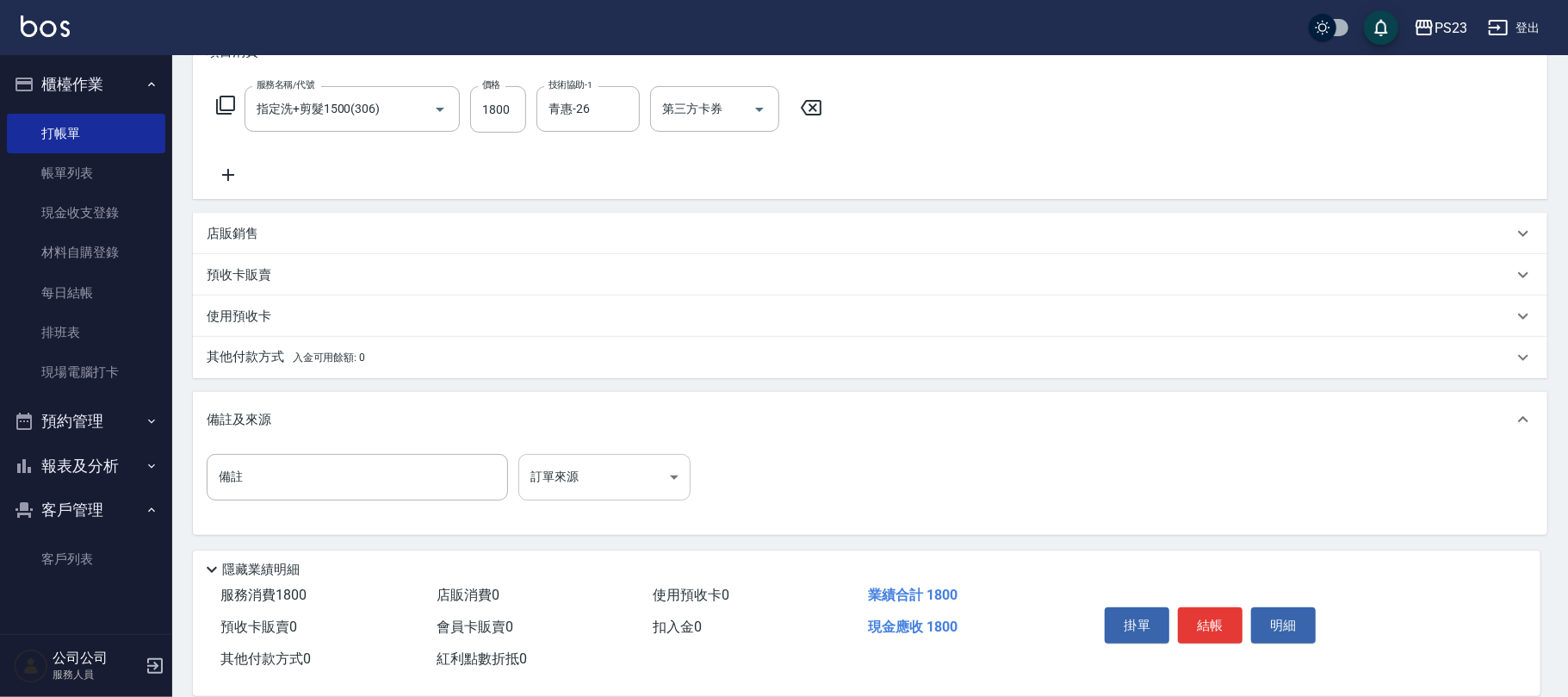
click at [579, 467] on body "PS23 登出 櫃檯作業 打帳單 帳單列表 現金收支登錄 材料自購登錄 每日結帳 排班表 現場電腦打卡 預約管理 預約管理 單日預約紀錄 單週預約紀錄 報表及…" at bounding box center [784, 221] width 1568 height 952
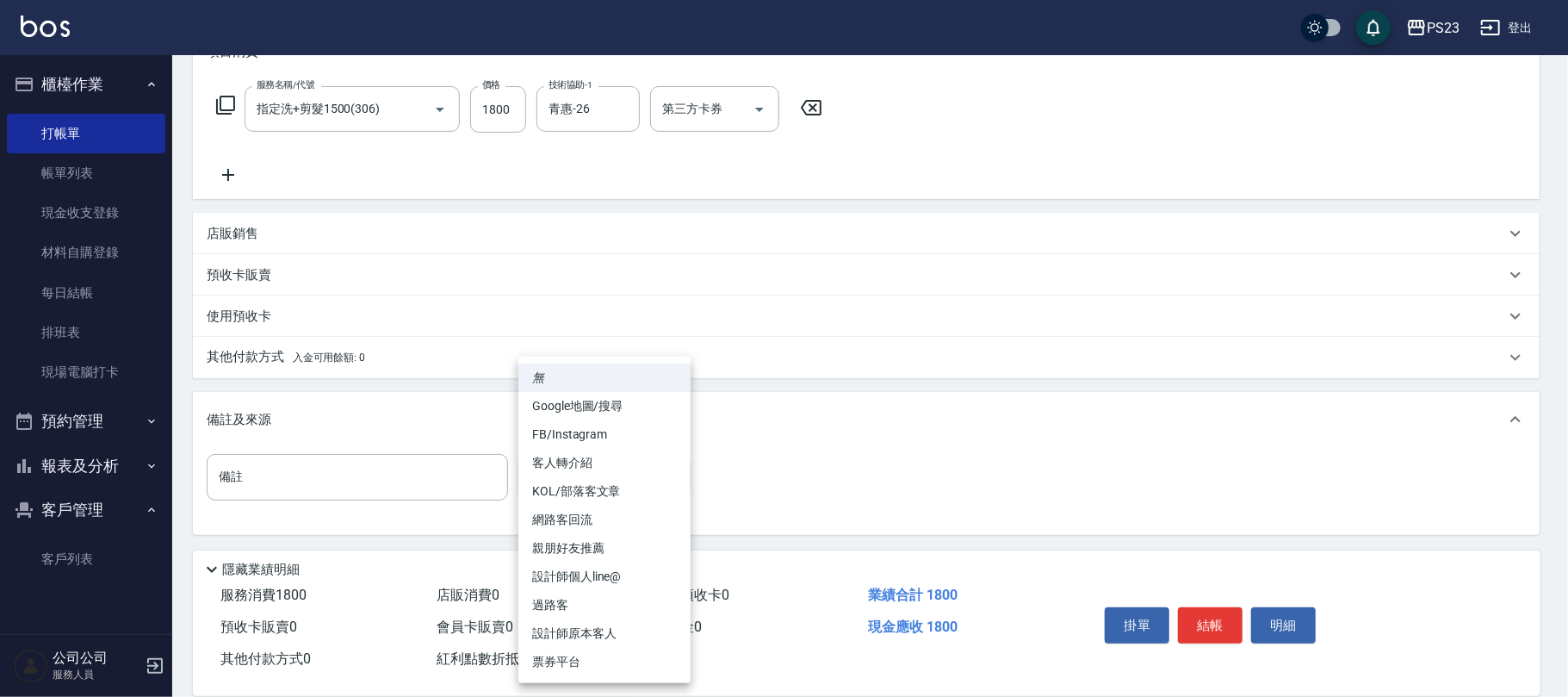
click at [582, 632] on li "設計師原本客人" at bounding box center [605, 634] width 173 height 29
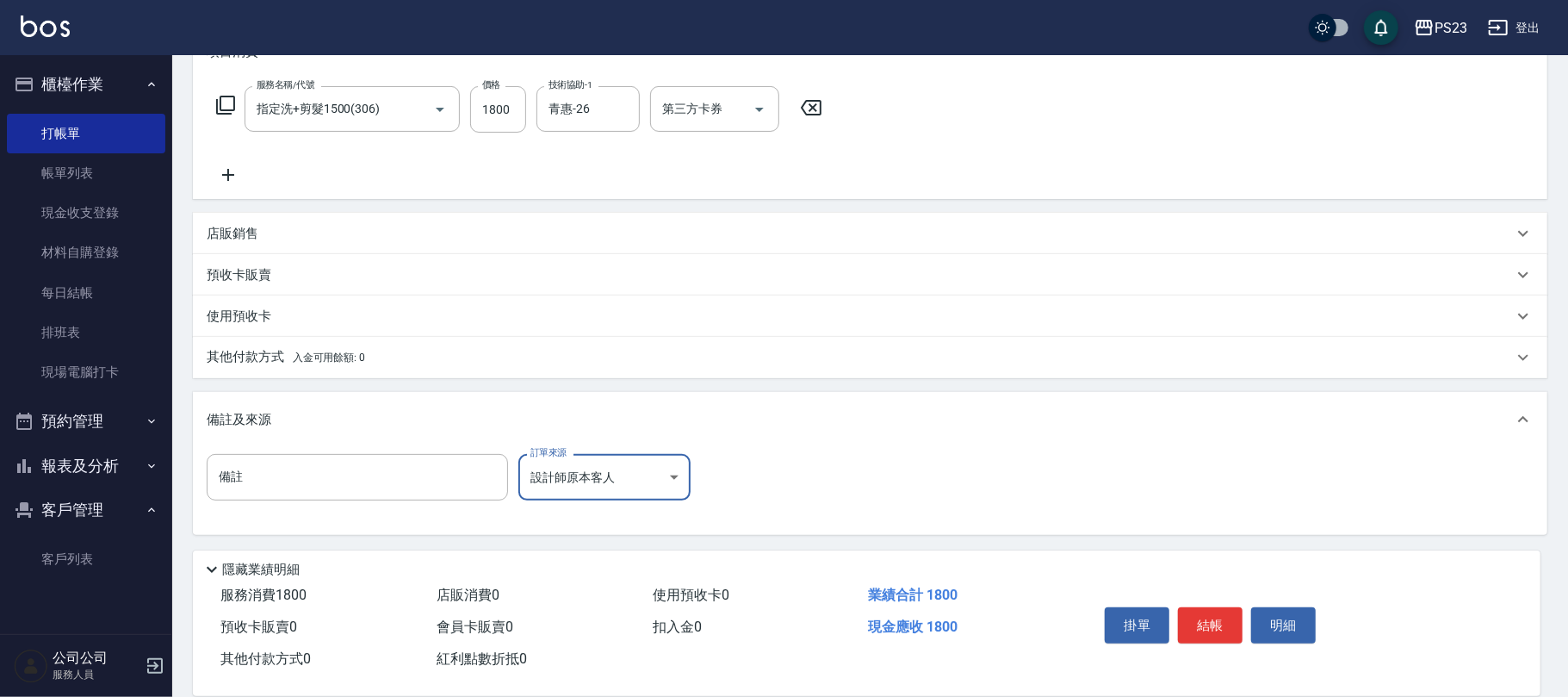
type input "設計師原本客人"
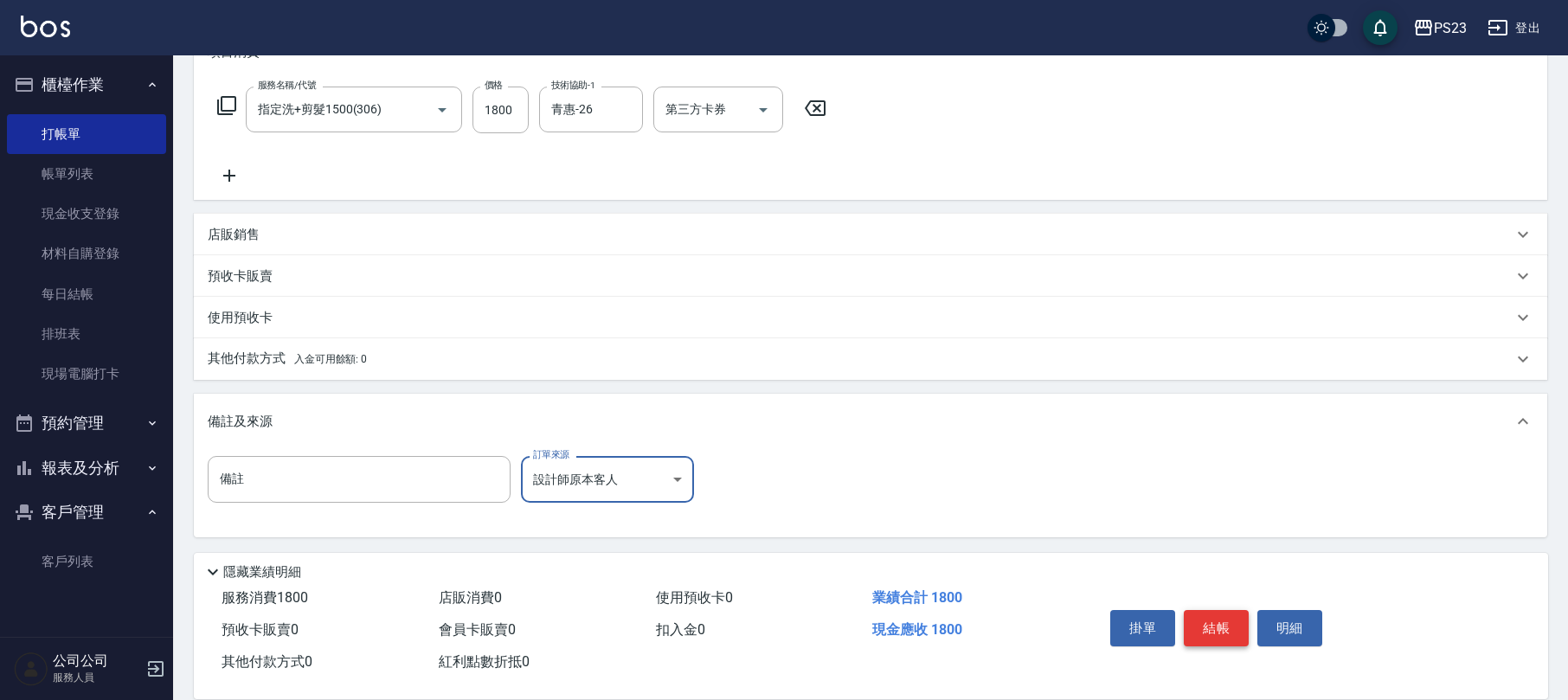
click at [1246, 624] on button "結帳" at bounding box center [1215, 628] width 65 height 37
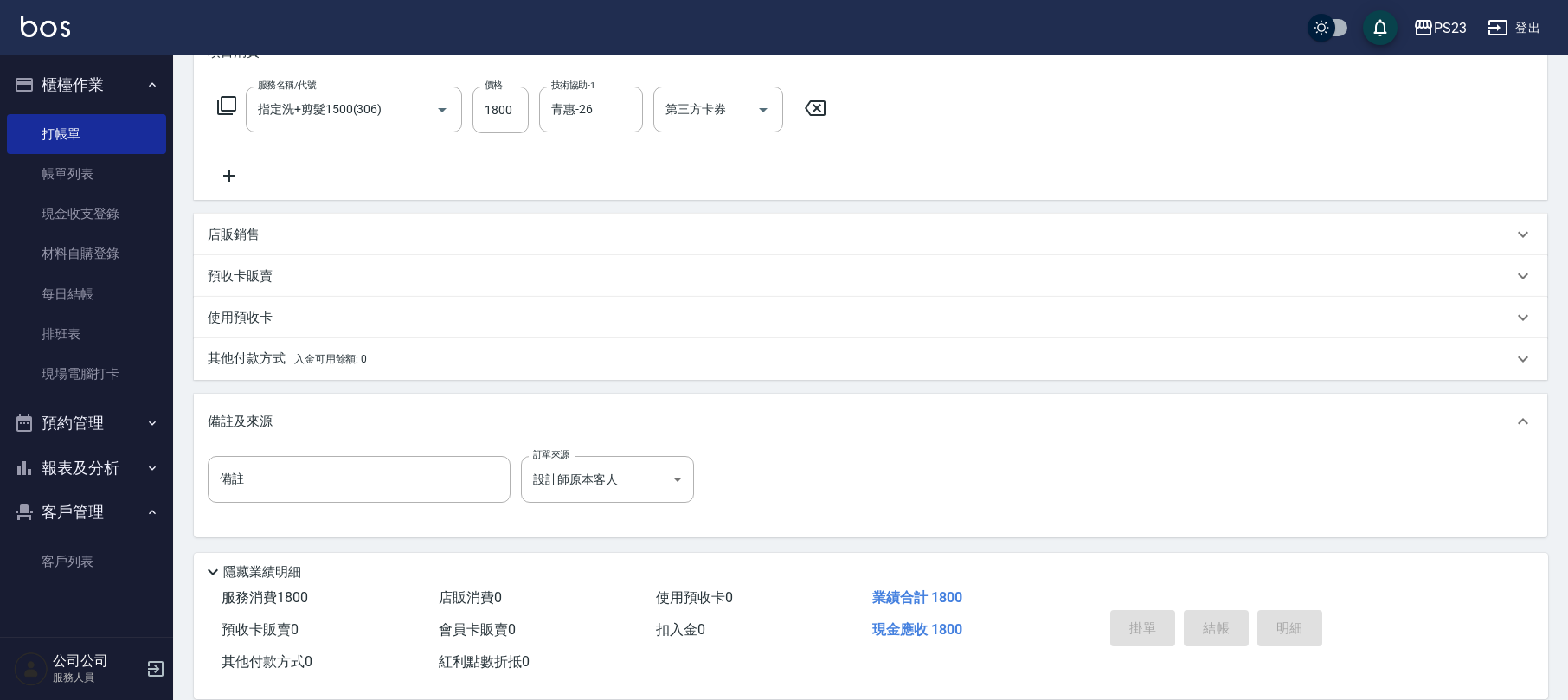
type input "2025/08/21 20:24"
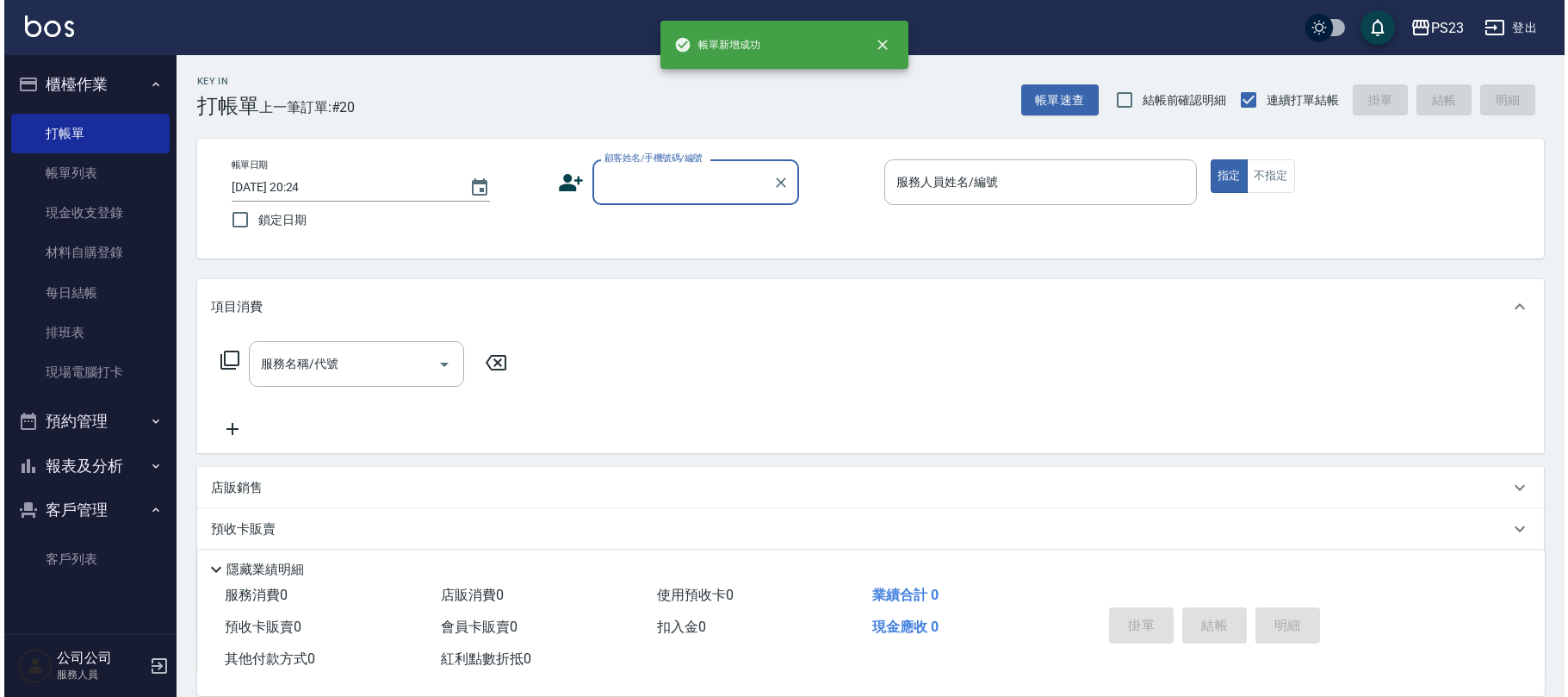
scroll to position [0, 0]
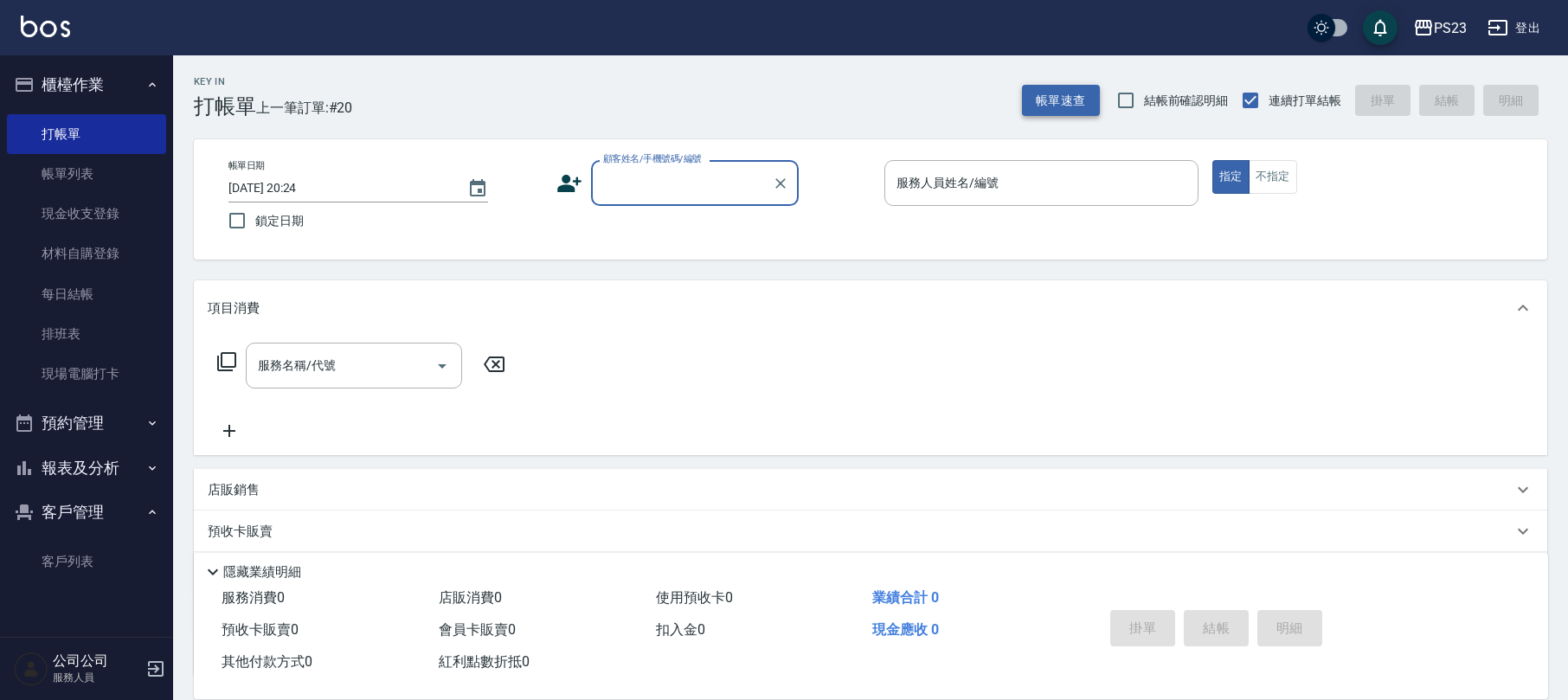
click at [1058, 97] on button "帳單速查" at bounding box center [1060, 100] width 78 height 32
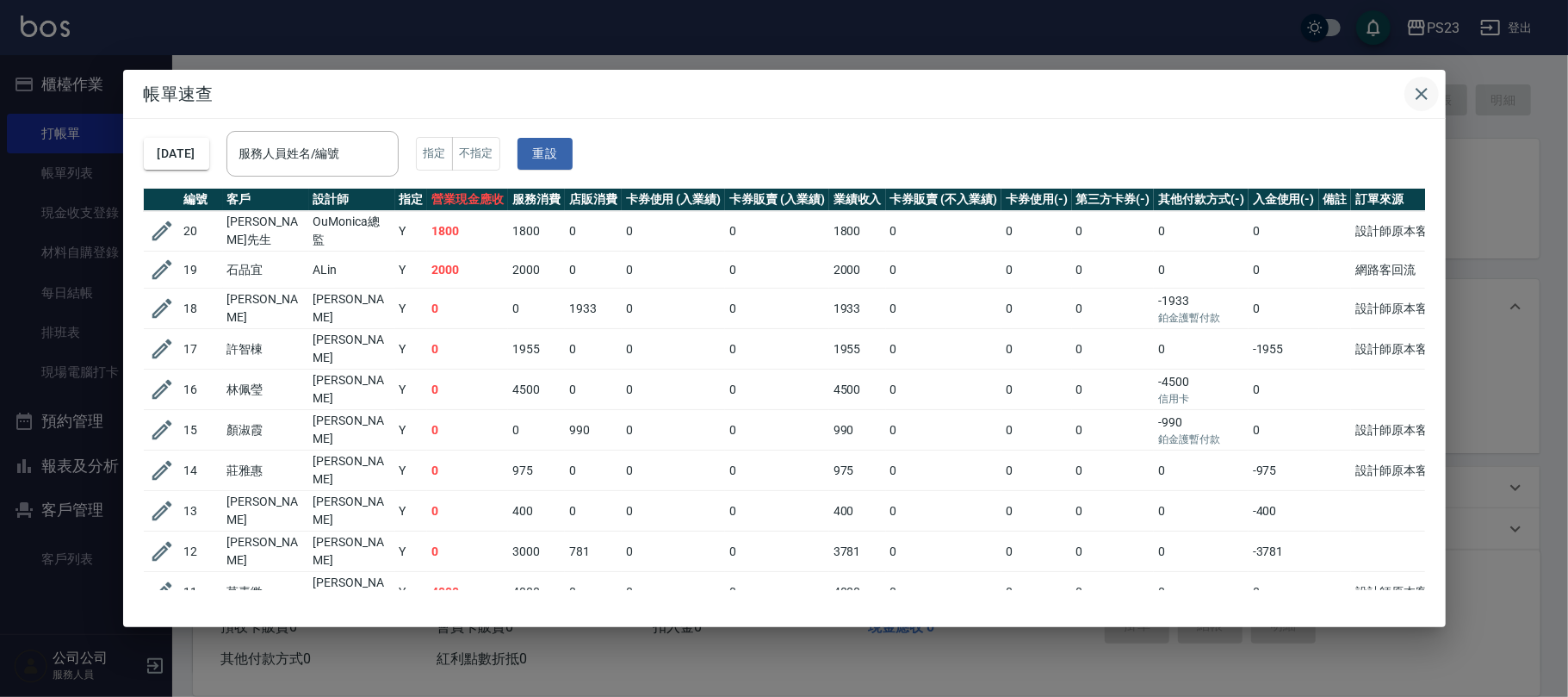
click at [1424, 90] on icon "button" at bounding box center [1421, 94] width 12 height 12
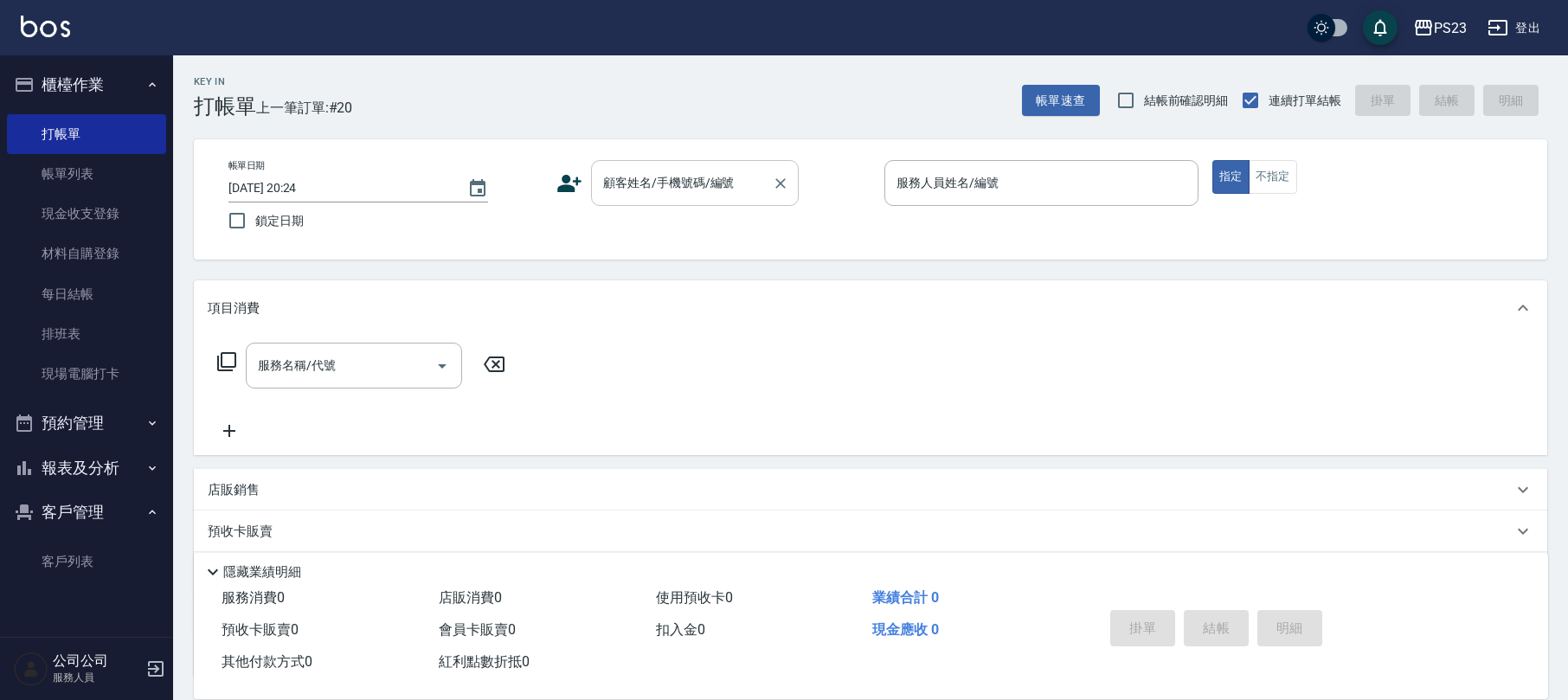
click at [685, 200] on div "顧客姓名/手機號碼/編號" at bounding box center [694, 183] width 208 height 46
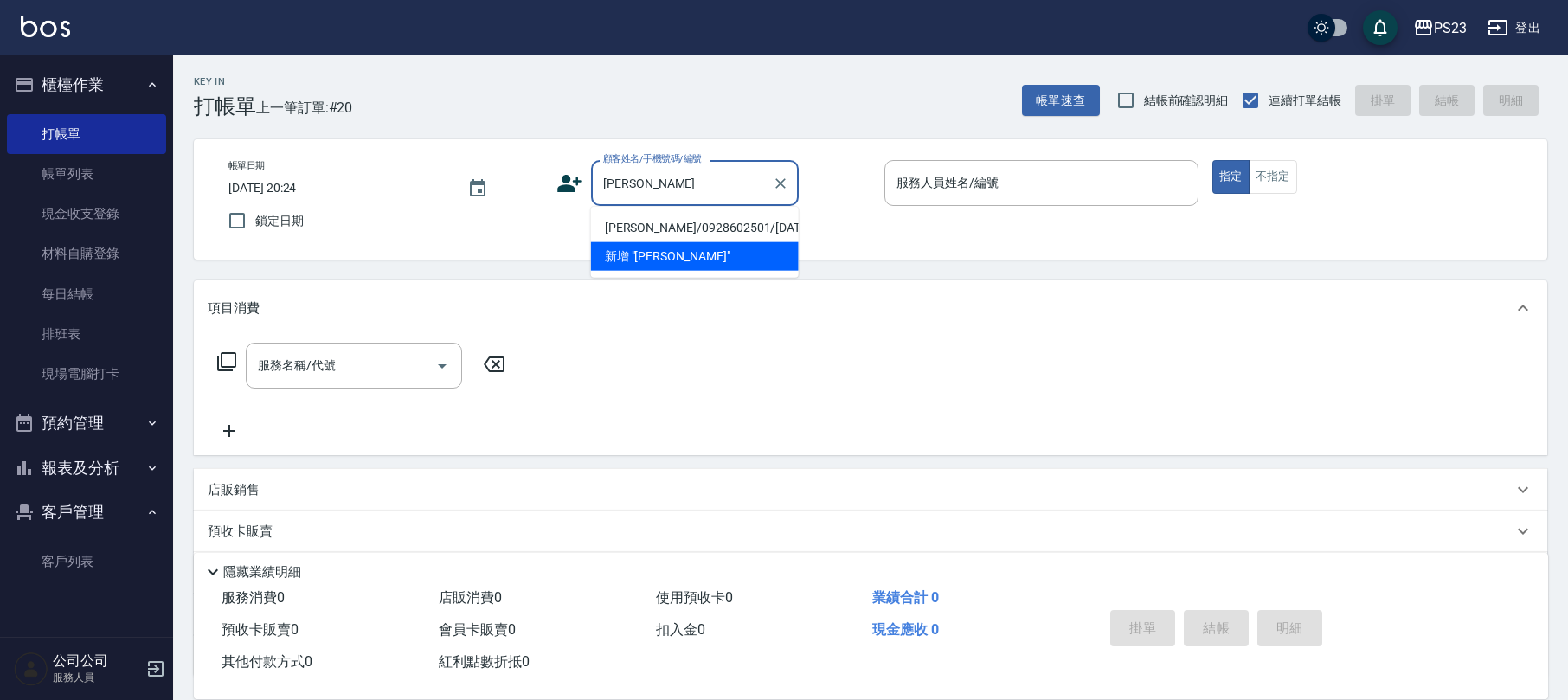
click at [741, 216] on li "吳薏菱/0928602501/MO610330" at bounding box center [694, 228] width 208 height 29
type input "吳薏菱/0928602501/MO610330"
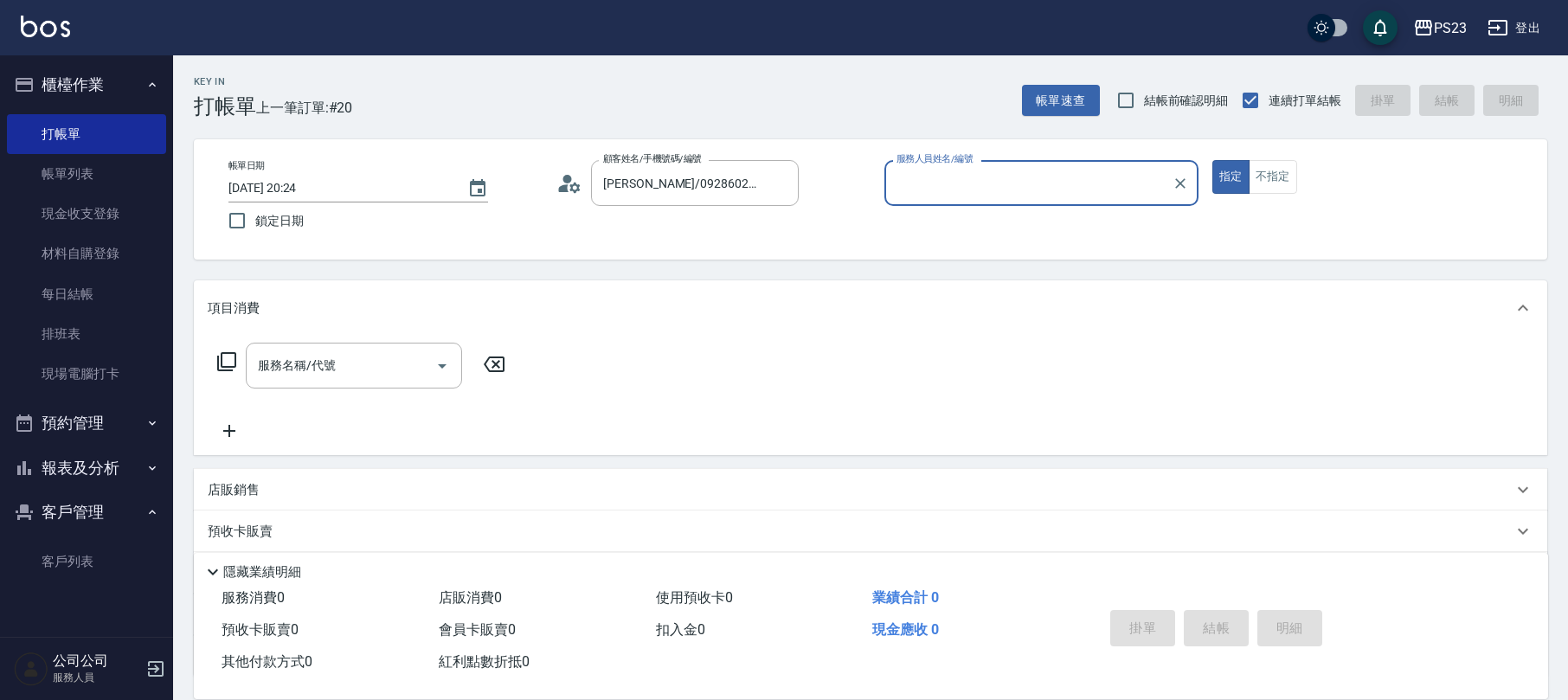
type input "Monica-0"
click at [339, 363] on input "服務名稱/代號" at bounding box center [340, 365] width 174 height 30
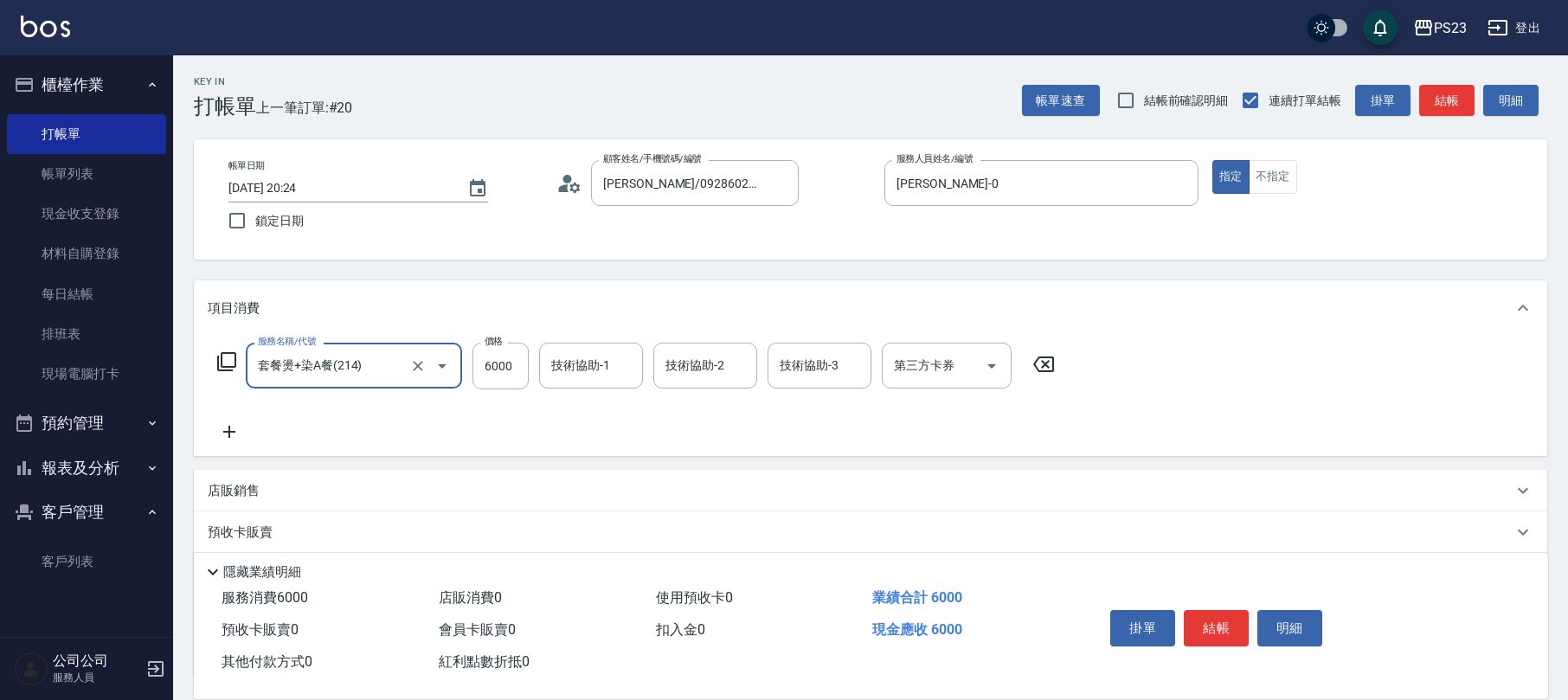
type input "套餐燙+染A餐(214)"
type input "6800"
type input "Monica-0"
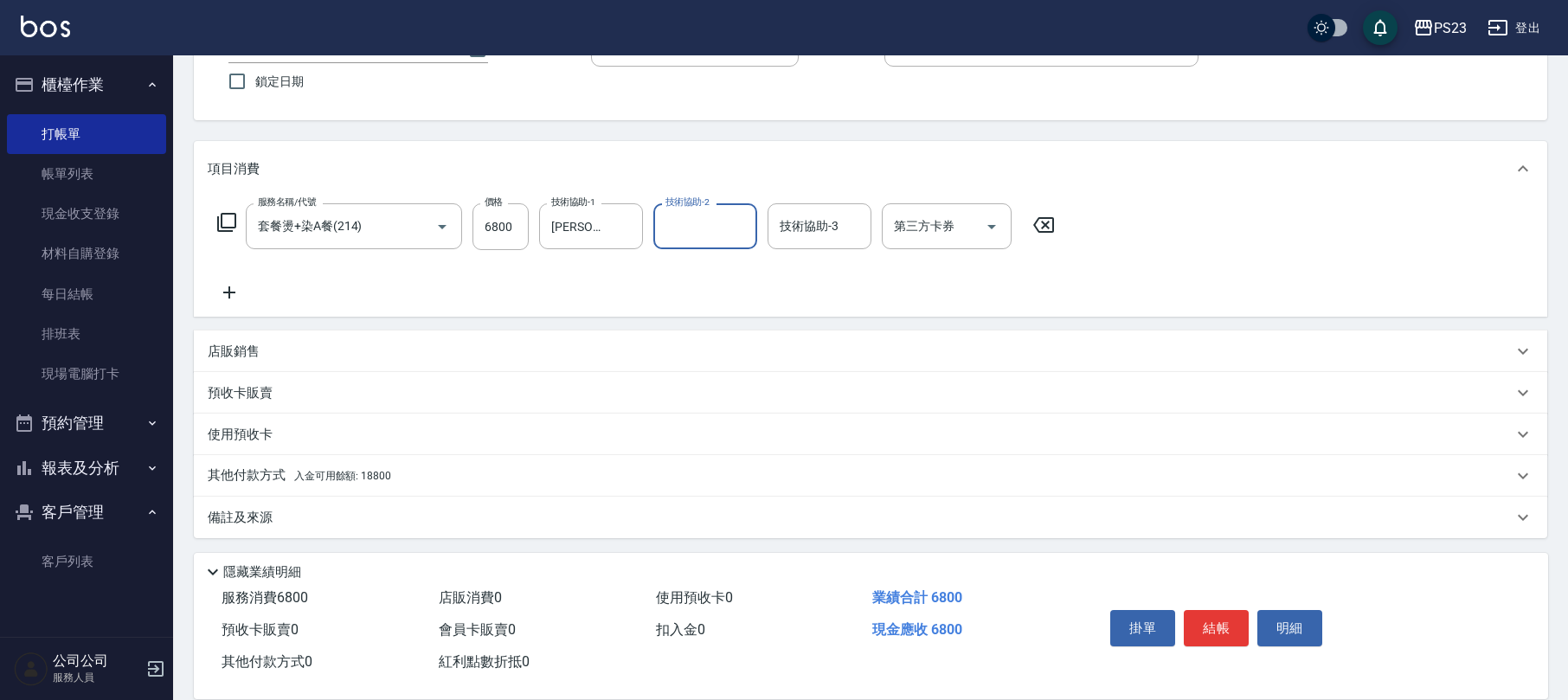
click at [310, 476] on span "入金可用餘額: 18800" at bounding box center [342, 476] width 97 height 13
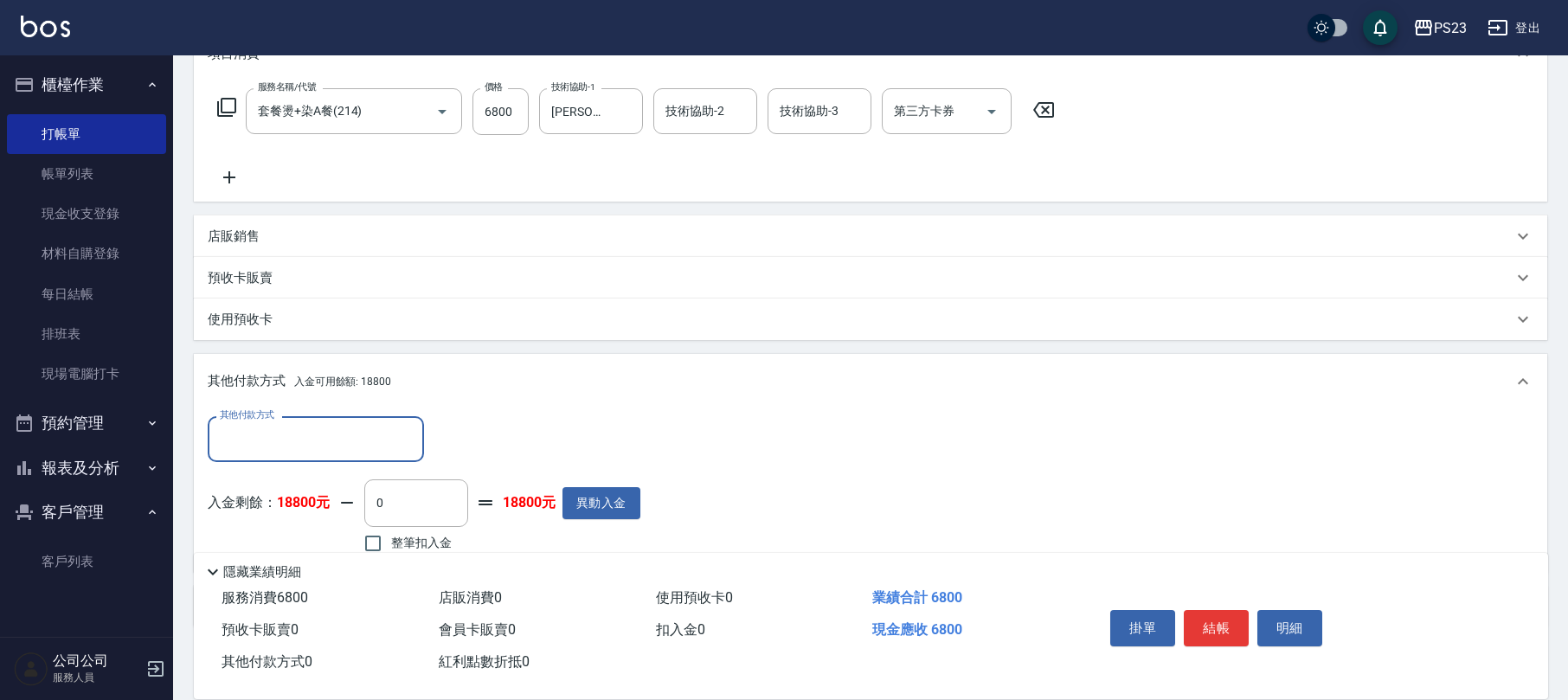
scroll to position [0, 0]
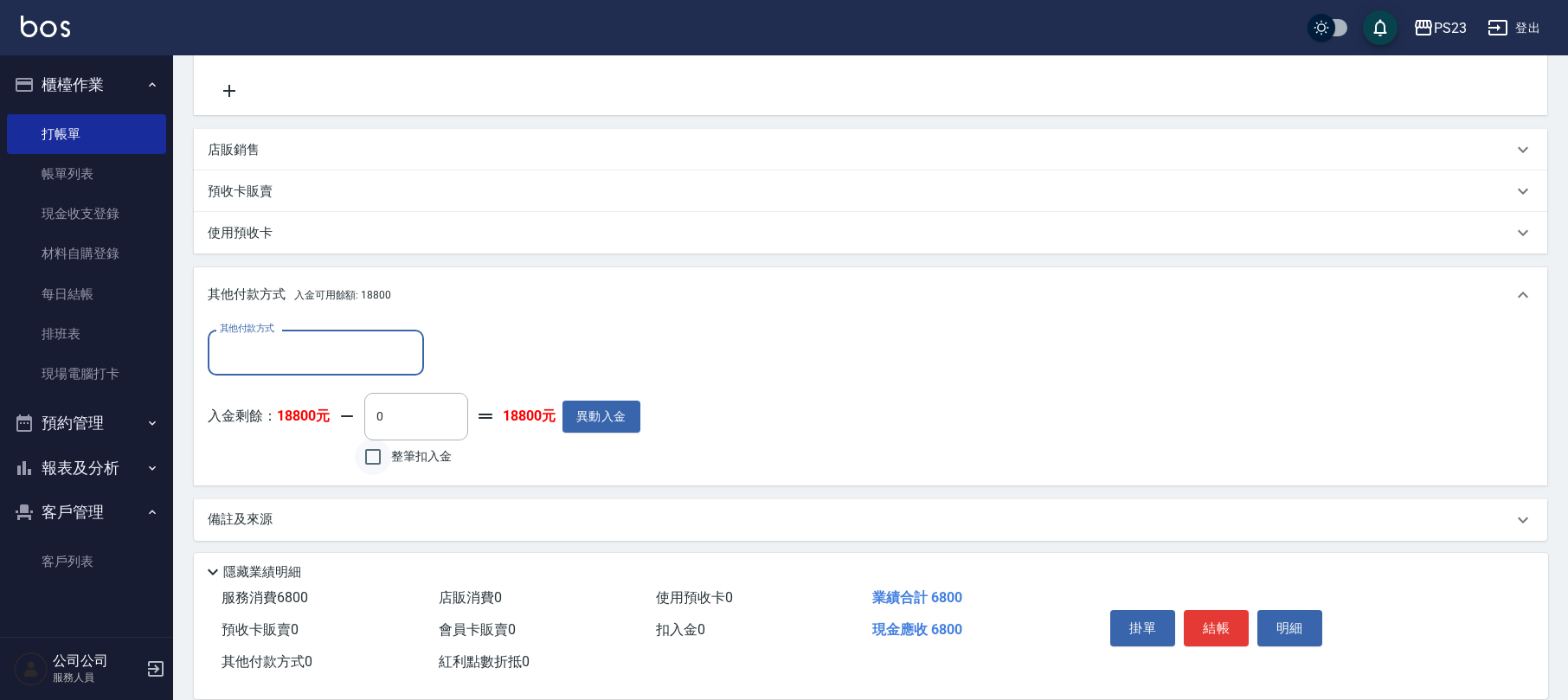
click at [384, 454] on input "整筆扣入金" at bounding box center [373, 456] width 37 height 37
checkbox input "true"
type input "6800"
click at [296, 506] on div "備註及來源" at bounding box center [870, 519] width 1353 height 41
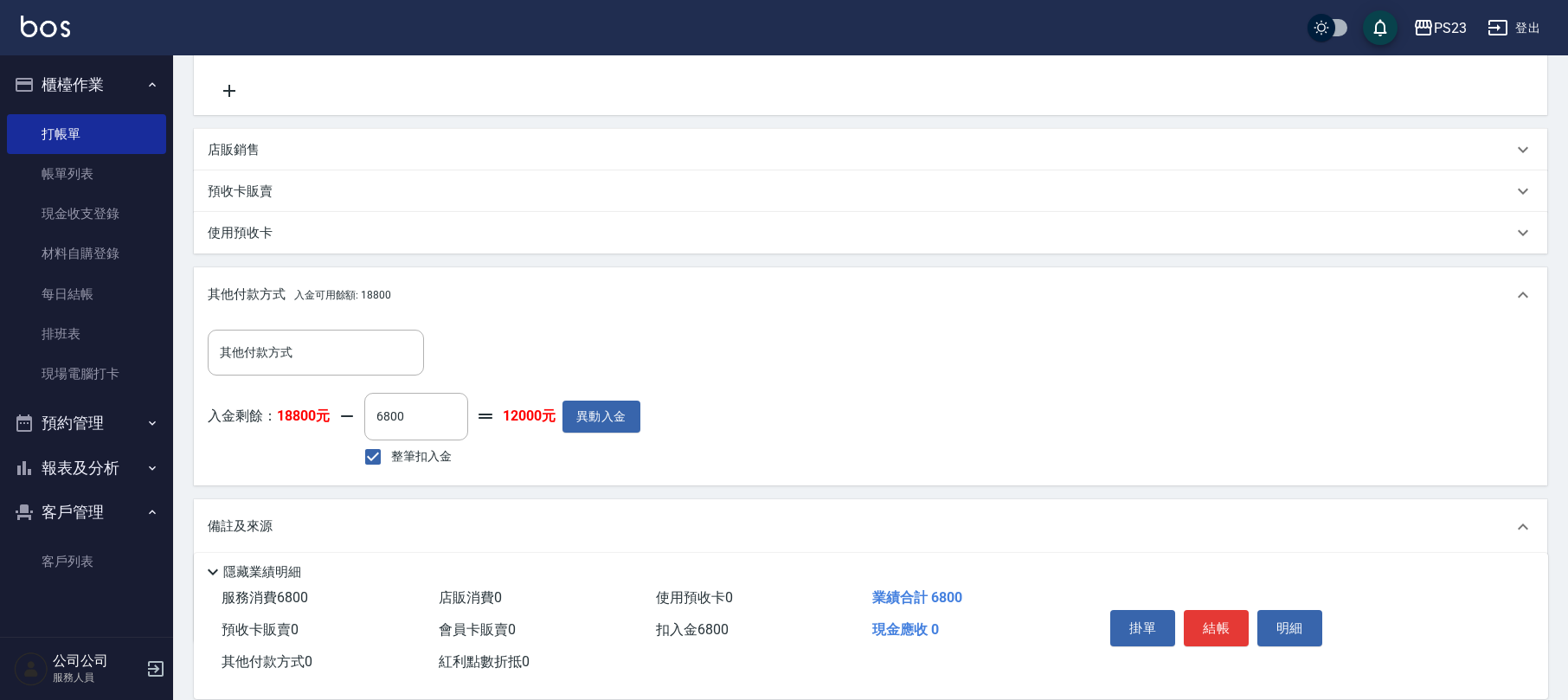
scroll to position [443, 0]
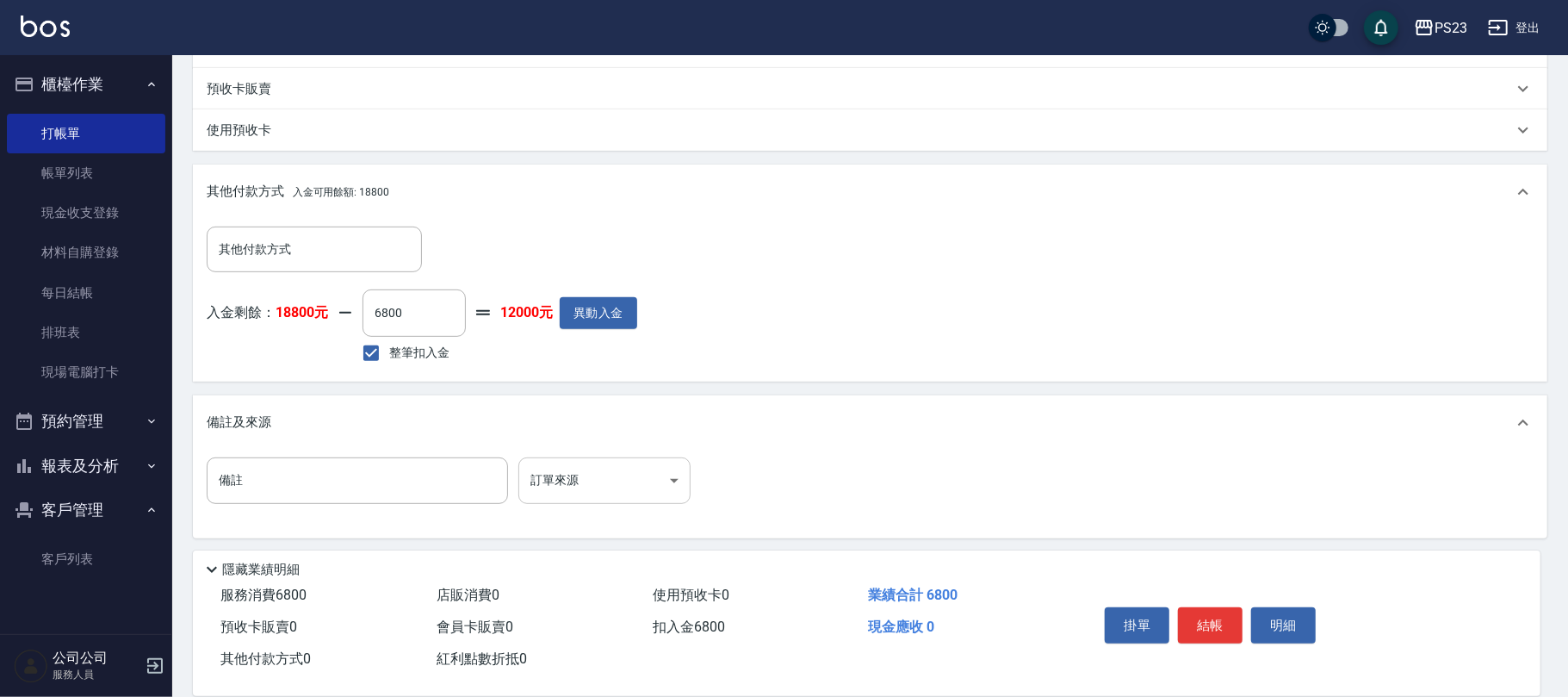
click at [587, 479] on body "PS23 登出 櫃檯作業 打帳單 帳單列表 現金收支登錄 材料自購登錄 每日結帳 排班表 現場電腦打卡 預約管理 預約管理 單日預約紀錄 單週預約紀錄 報表及…" at bounding box center [784, 129] width 1568 height 1141
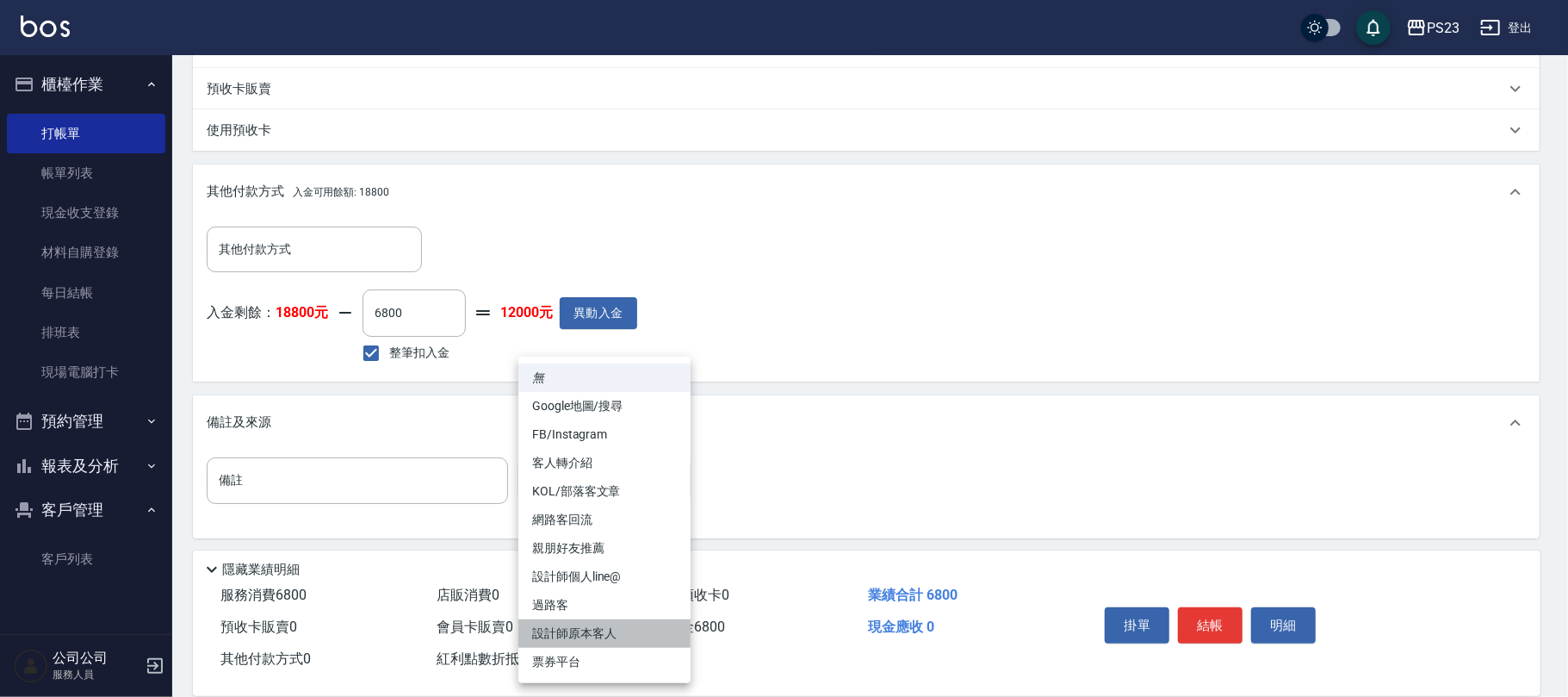
click at [611, 631] on li "設計師原本客人" at bounding box center [605, 634] width 173 height 29
type input "設計師原本客人"
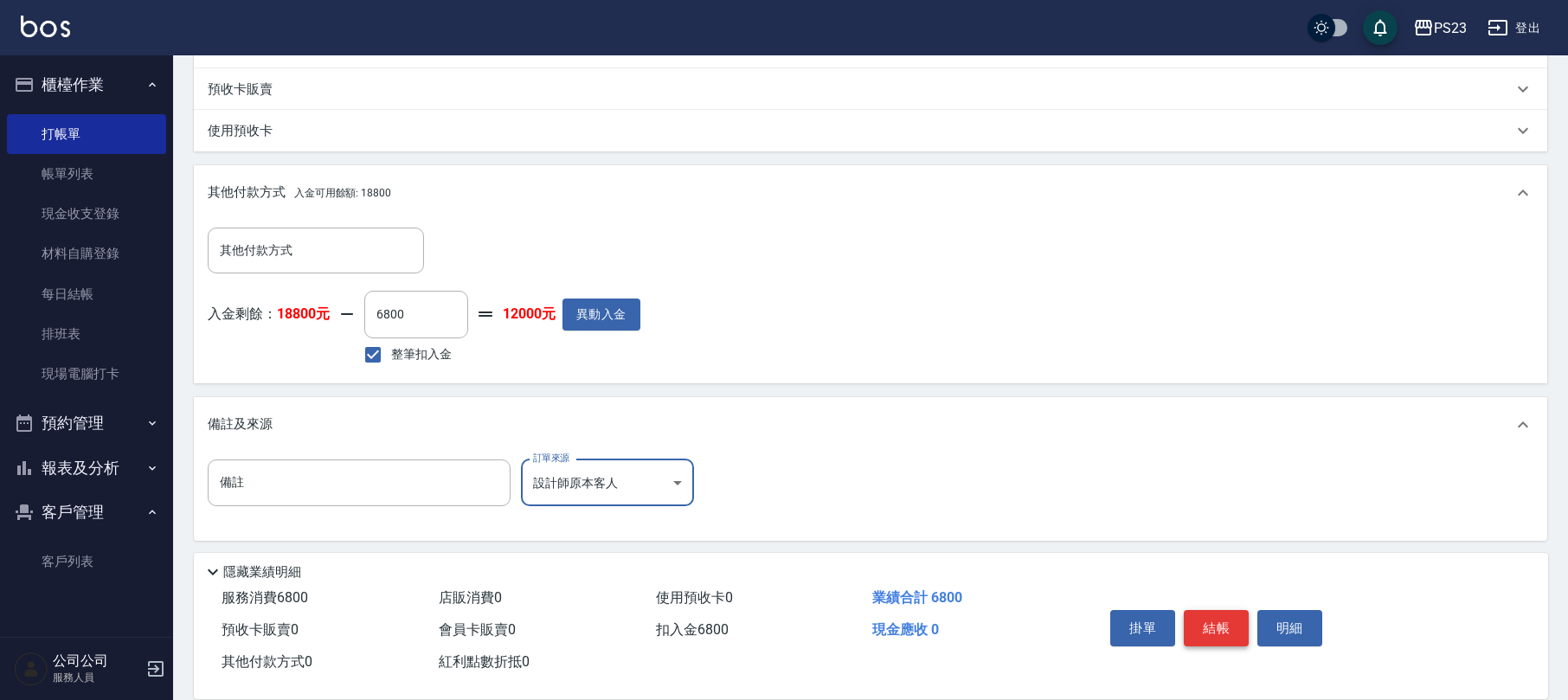
click at [1192, 620] on button "結帳" at bounding box center [1215, 628] width 65 height 37
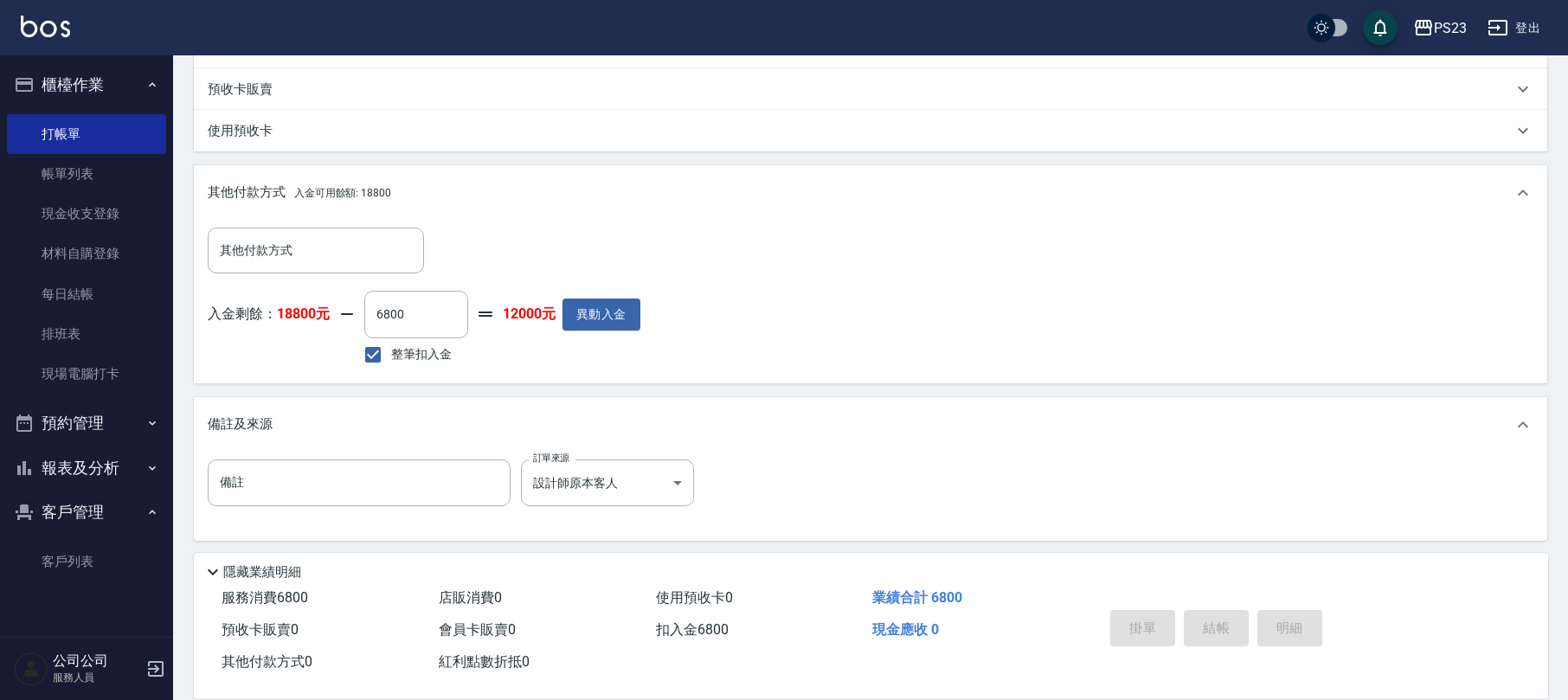
type input "2025/08/21 20:25"
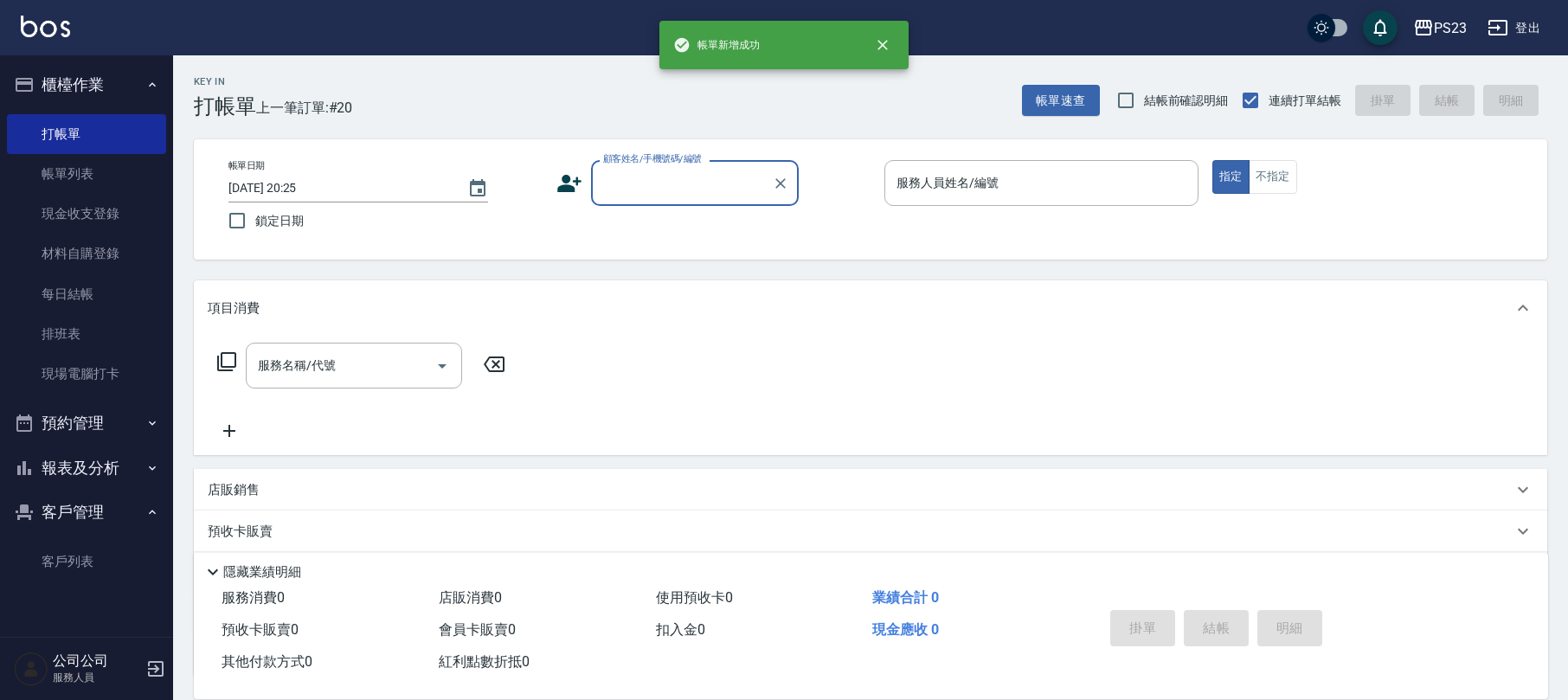
scroll to position [0, 0]
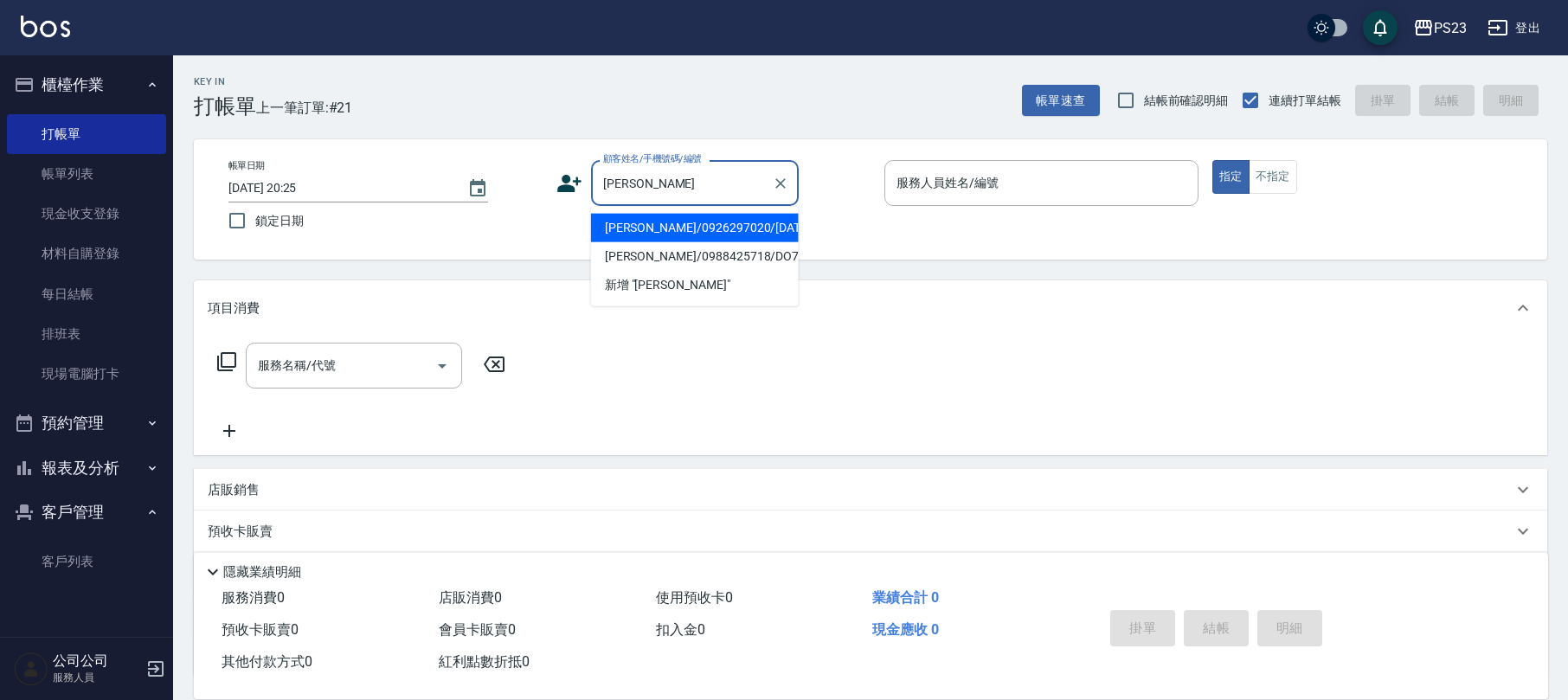
click at [690, 228] on li "曾琬婷/0926297020/MO670313" at bounding box center [694, 228] width 208 height 29
type input "曾琬婷/0926297020/MO670313"
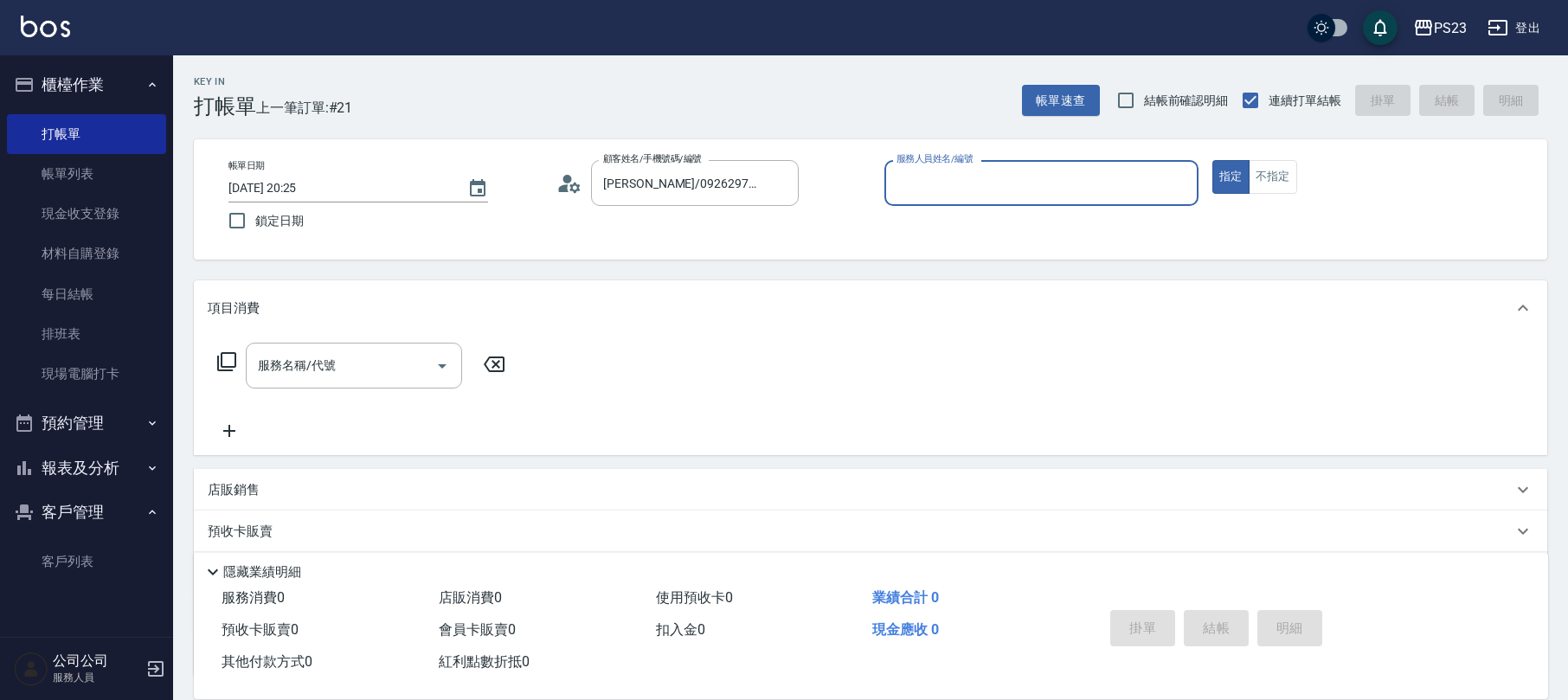
type input "Monica-0"
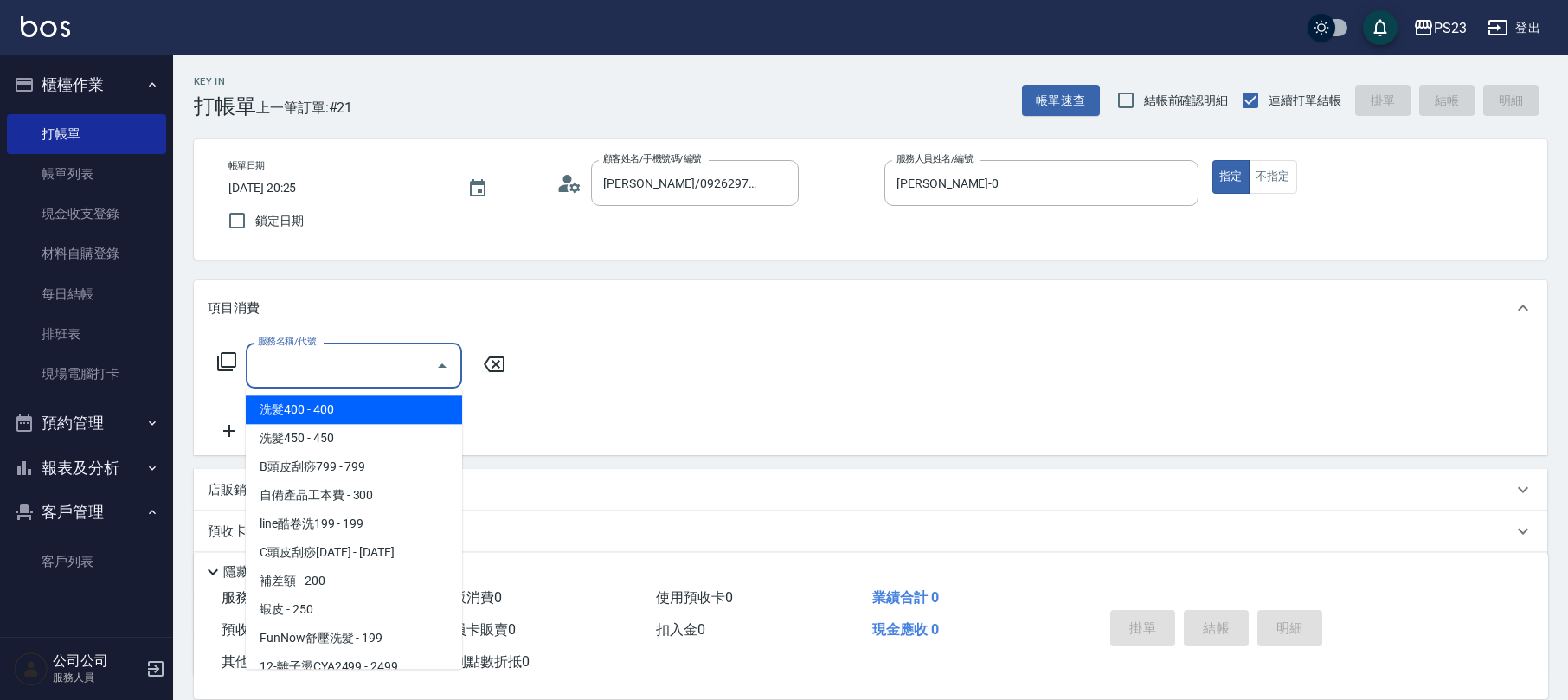
click at [300, 363] on div "服務名稱/代號 服務名稱/代號" at bounding box center [353, 366] width 217 height 46
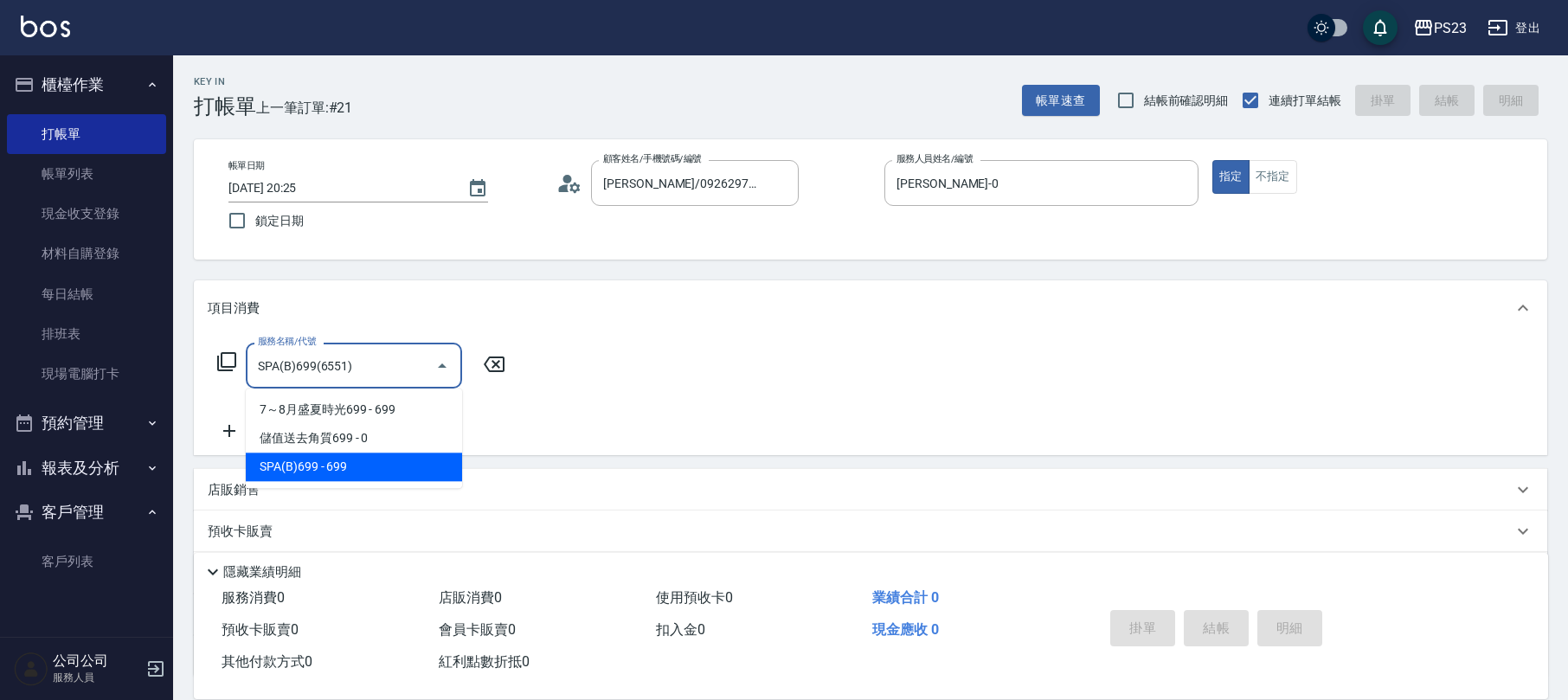
type input "SPA(B)699(6551)"
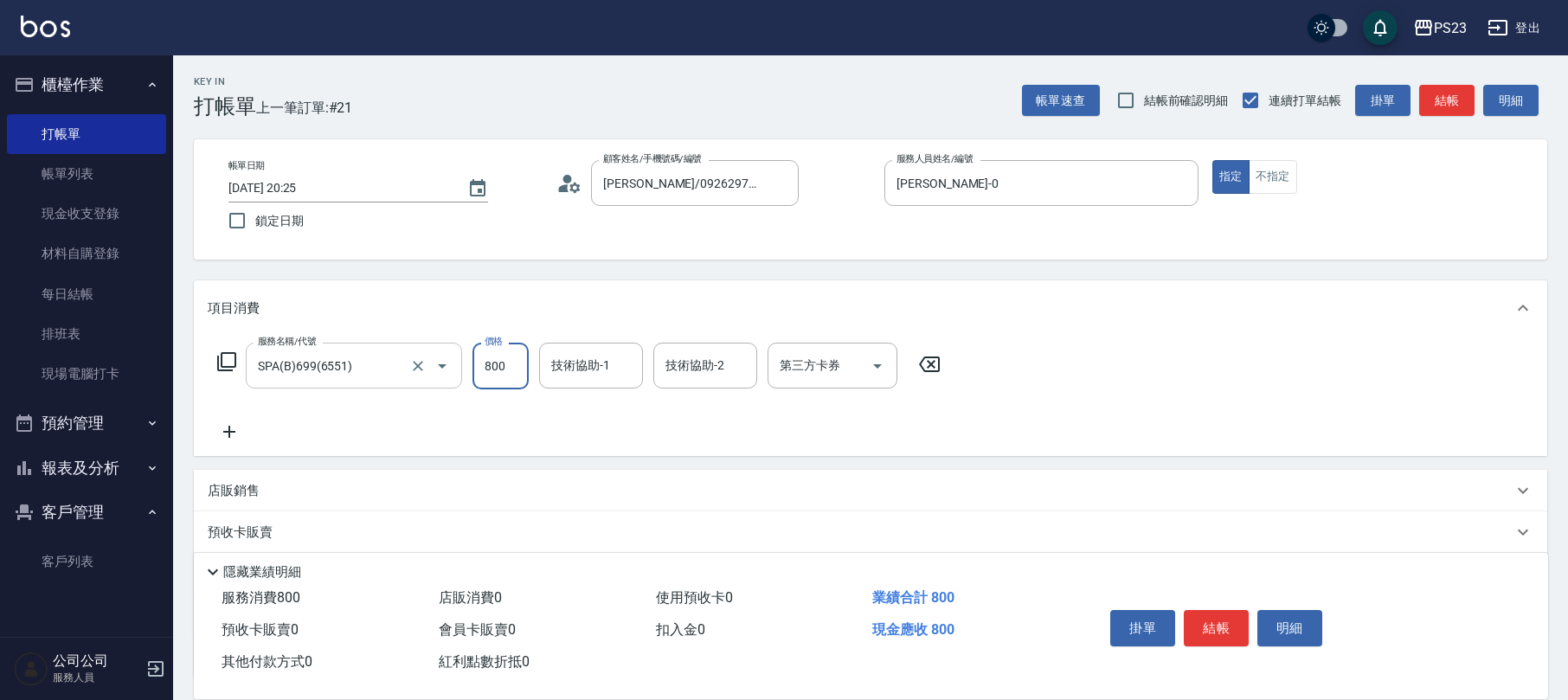
type input "800"
click at [219, 429] on icon at bounding box center [229, 431] width 43 height 21
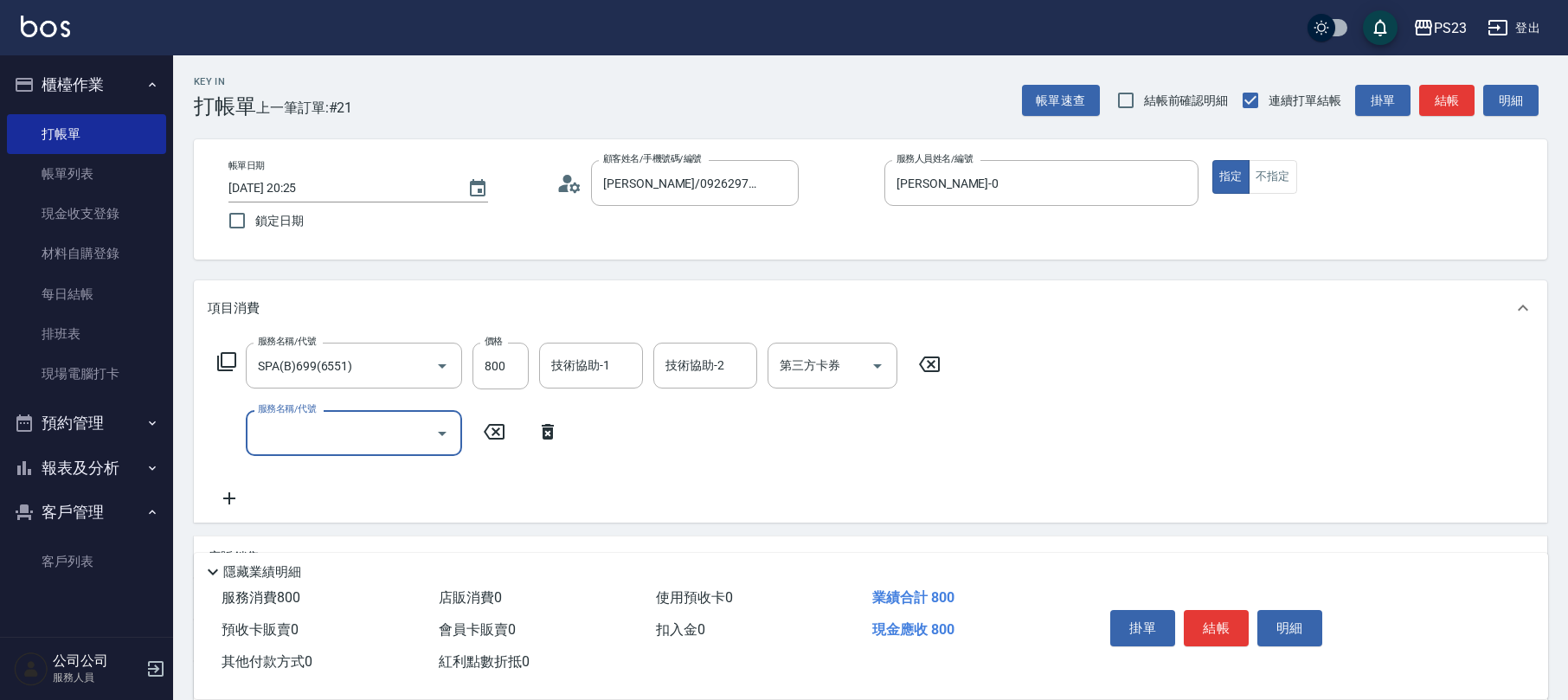
click at [294, 428] on input "服務名稱/代號" at bounding box center [340, 432] width 174 height 30
type input "中草藥2000(628)"
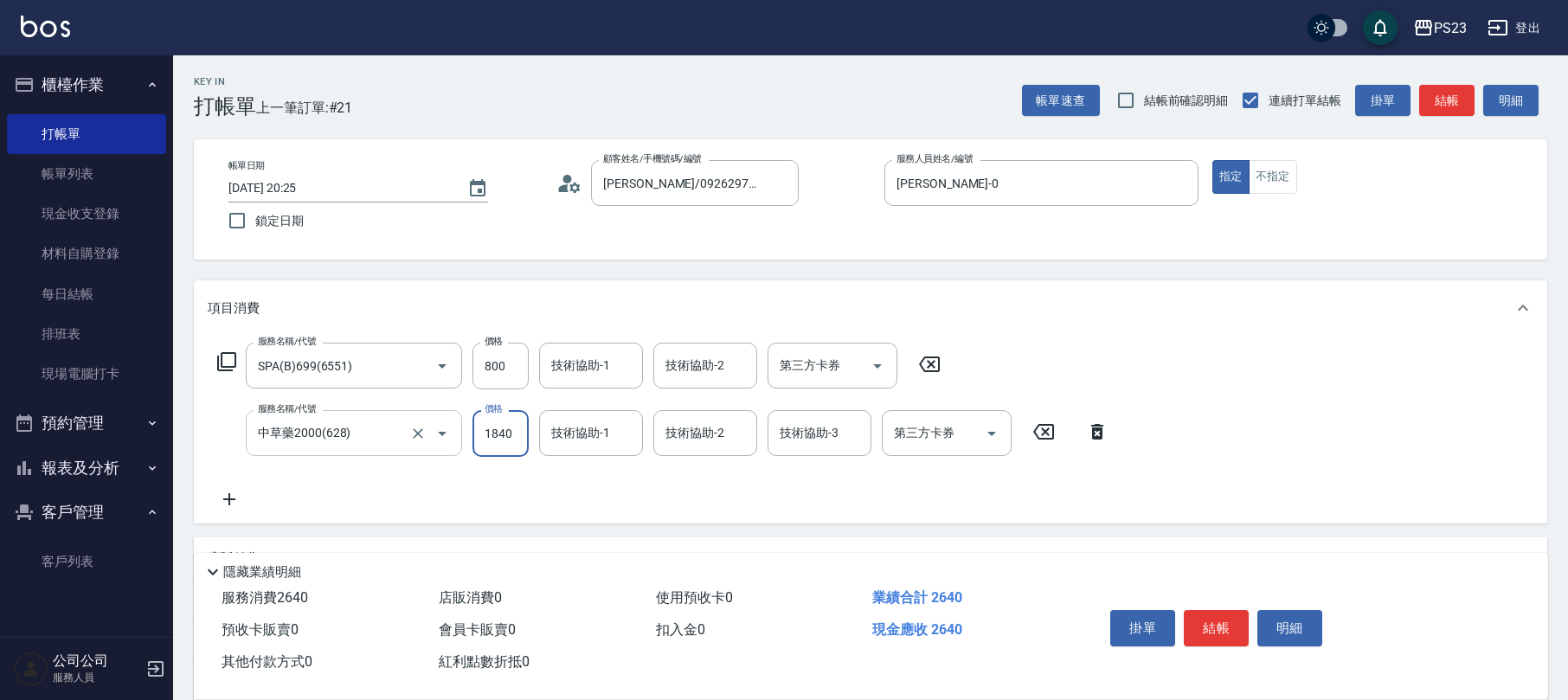
type input "1840"
click at [421, 365] on icon "Clear" at bounding box center [418, 366] width 17 height 17
type input "SPA(B)699(6551)"
click at [413, 365] on icon "Clear" at bounding box center [418, 366] width 17 height 17
type input "洗髮450(102)"
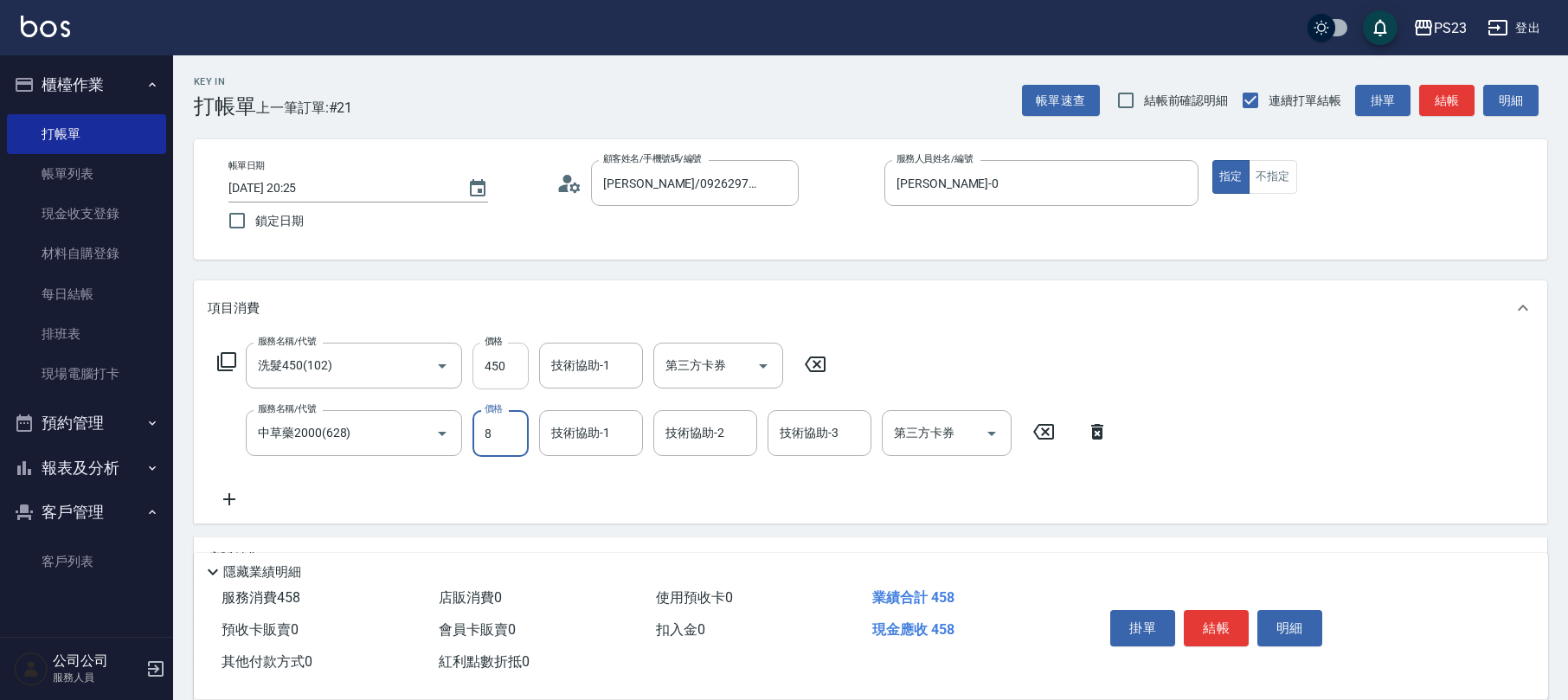
type input "8"
click at [485, 361] on input "450" at bounding box center [500, 366] width 56 height 47
type input "800"
type input "Monica-0"
click at [404, 437] on input "中草藥2000(628)" at bounding box center [329, 432] width 152 height 30
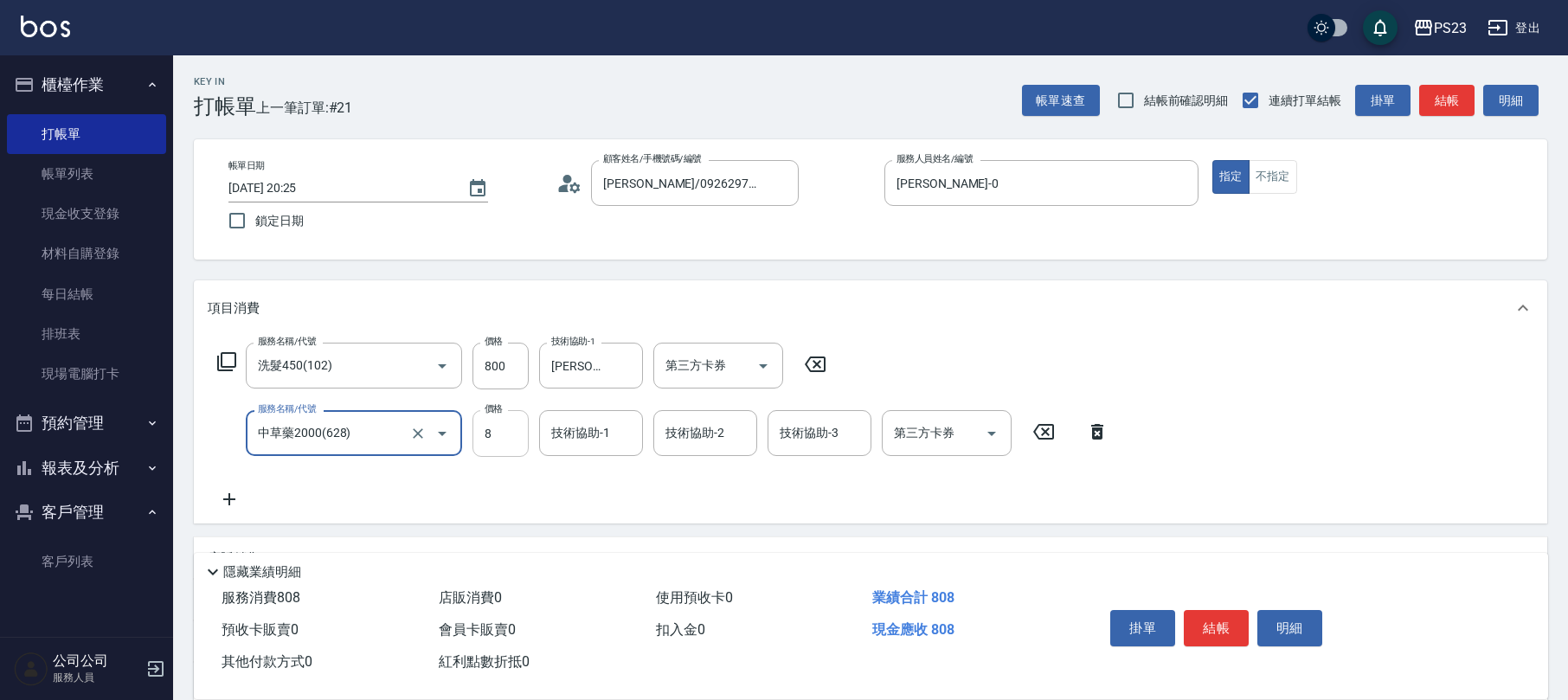
click at [499, 450] on input "8" at bounding box center [500, 433] width 56 height 47
type input "1840"
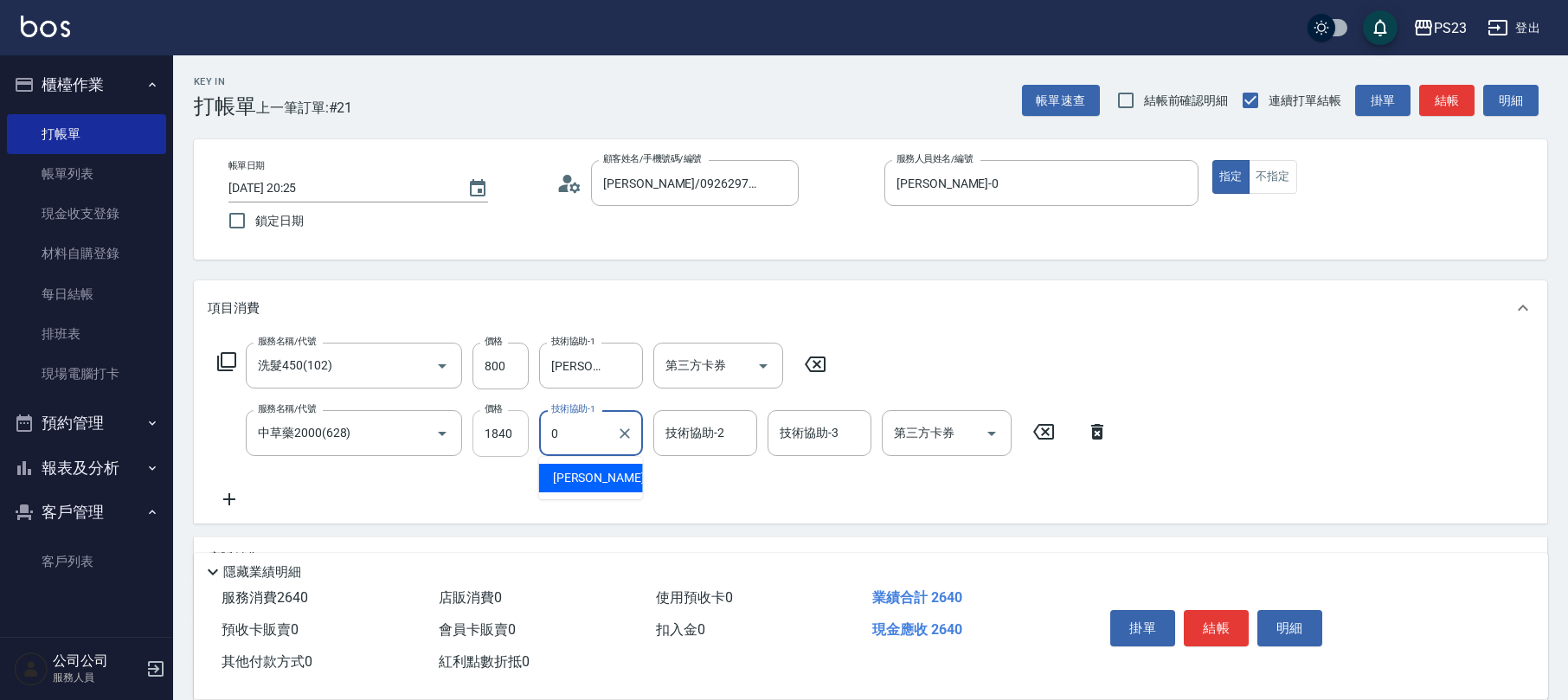
type input "Monica-0"
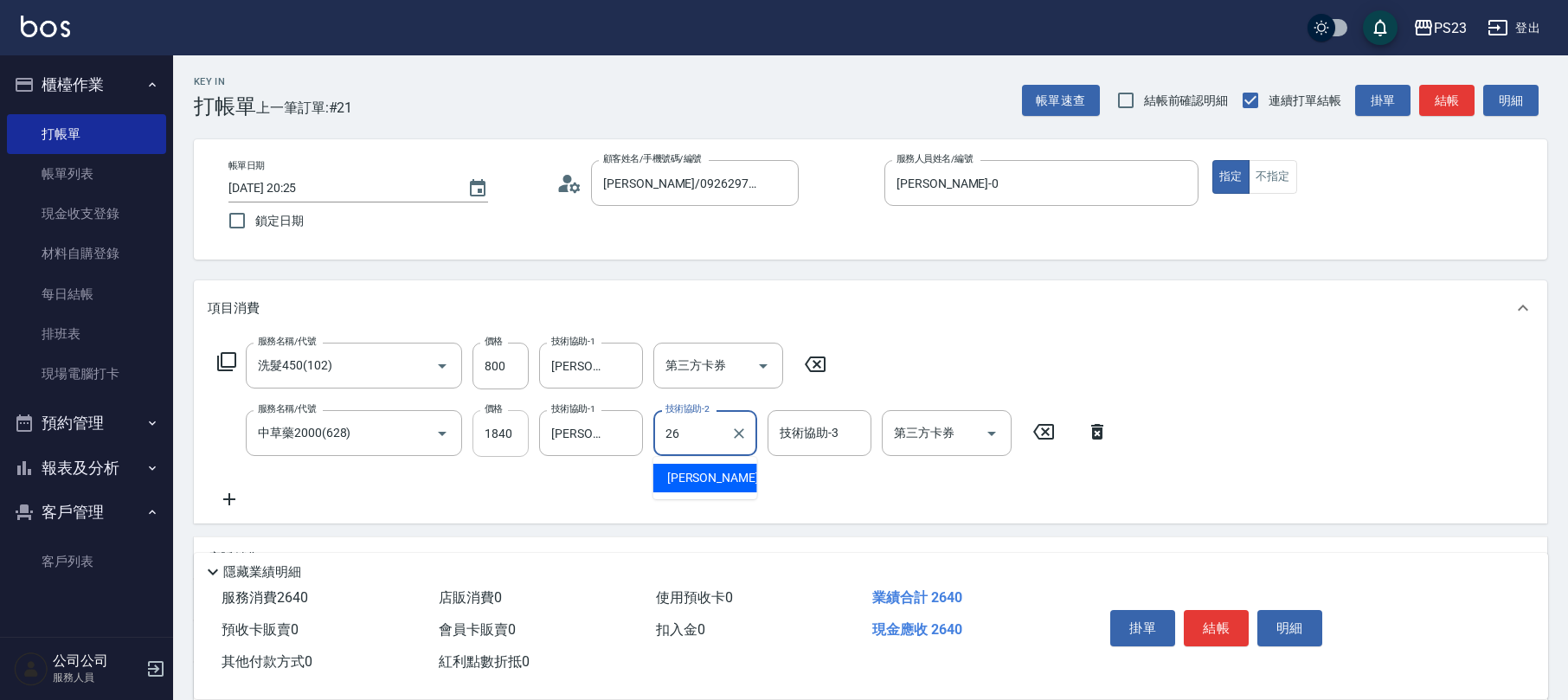
type input "青惠-26"
click at [628, 429] on icon "Clear" at bounding box center [625, 433] width 17 height 17
type input "SAMMI-1"
click at [773, 482] on div "服務名稱/代號 洗髮450(102) 服務名稱/代號 價格 800 價格 技術協助-1 Monica-0 技術協助-1 第三方卡券 第三方卡券 服務名稱/代號…" at bounding box center [664, 426] width 911 height 167
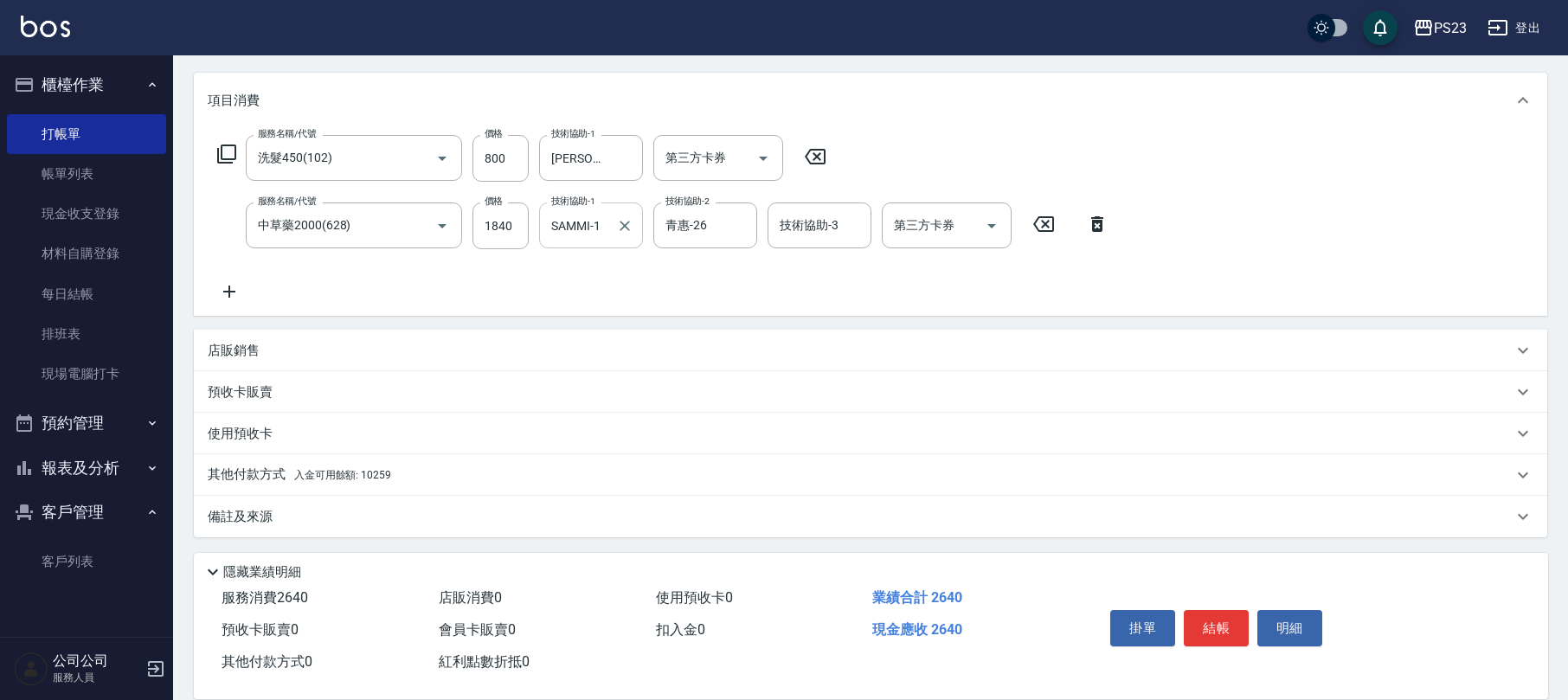
click at [252, 498] on div "備註及來源" at bounding box center [870, 516] width 1353 height 41
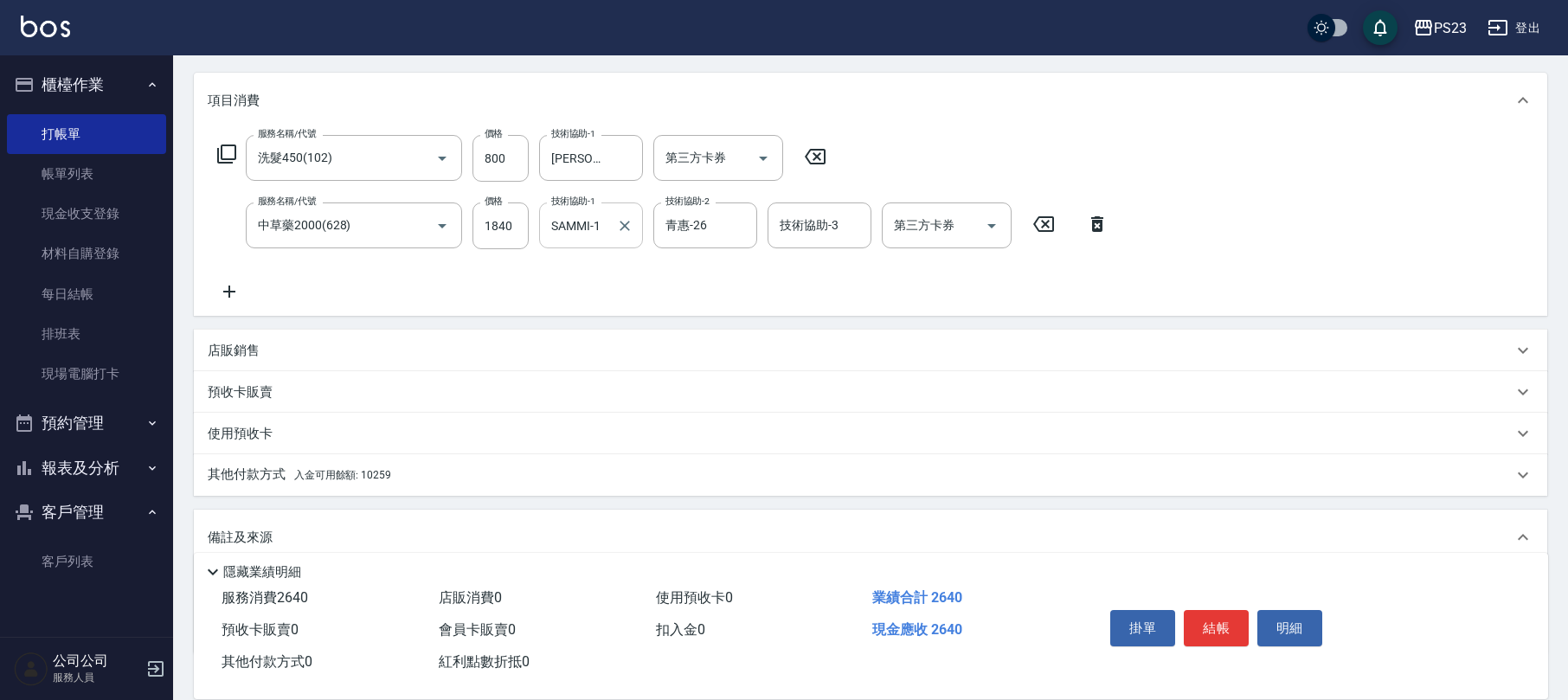
scroll to position [324, 0]
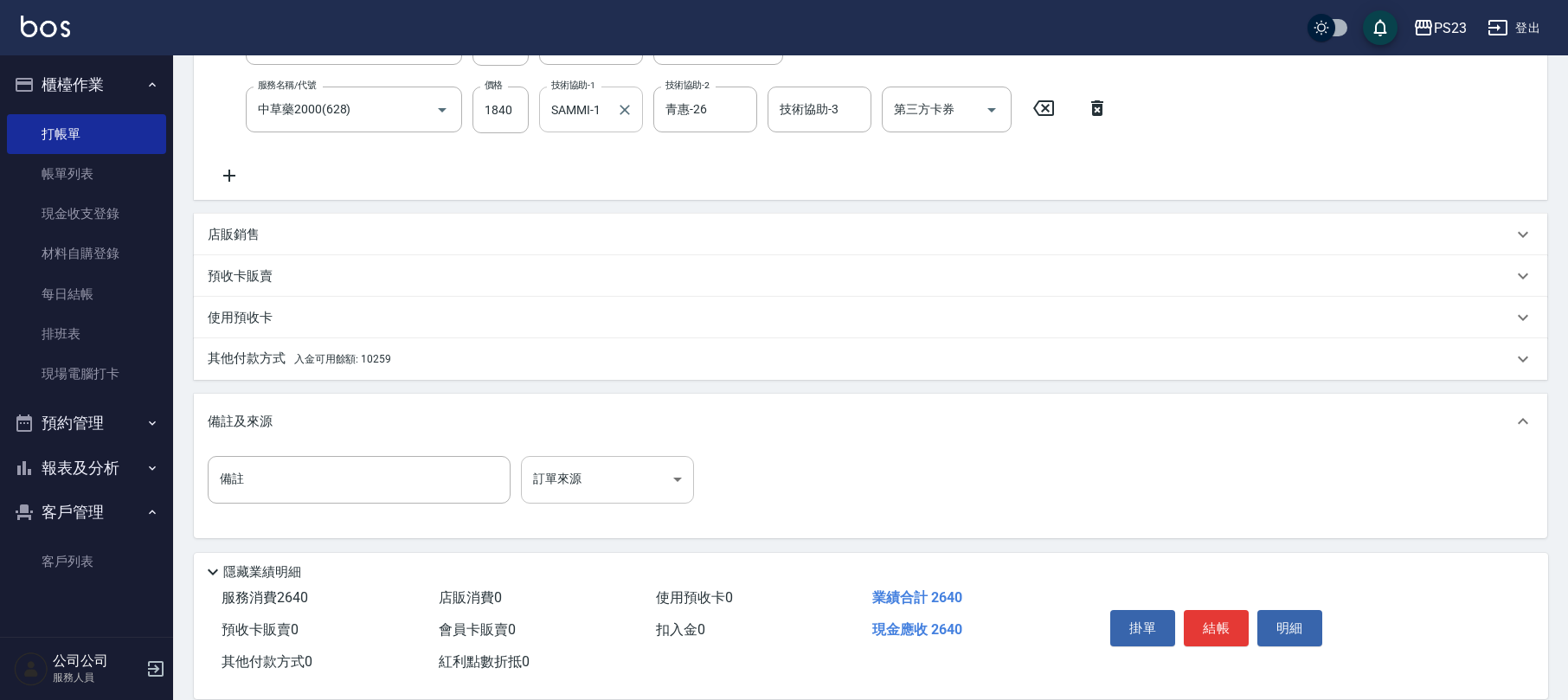
click at [574, 482] on body "PS23 登出 櫃檯作業 打帳單 帳單列表 現金收支登錄 材料自購登錄 每日結帳 排班表 現場電腦打卡 預約管理 預約管理 單日預約紀錄 單週預約紀錄 報表及…" at bounding box center [784, 188] width 1568 height 1024
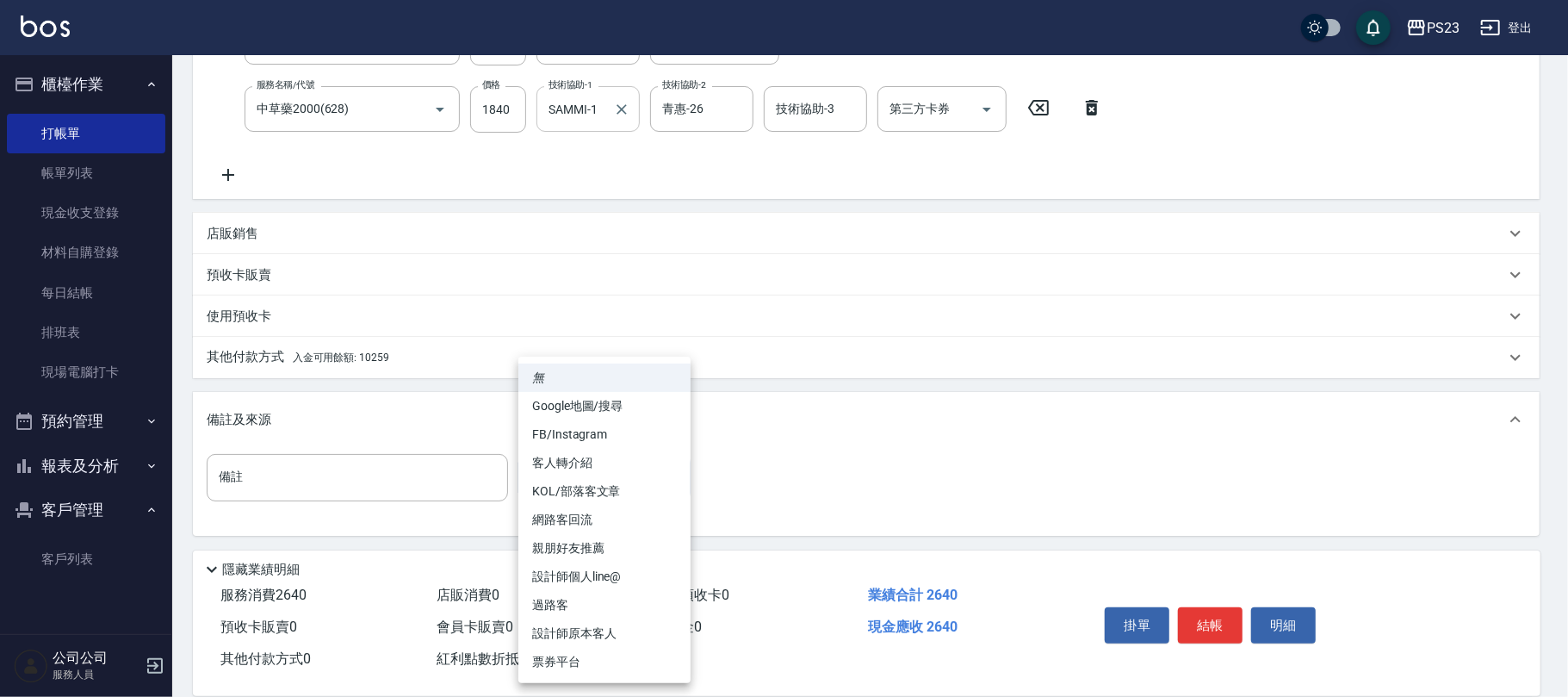
click at [584, 621] on li "設計師原本客人" at bounding box center [605, 634] width 173 height 29
type input "設計師原本客人"
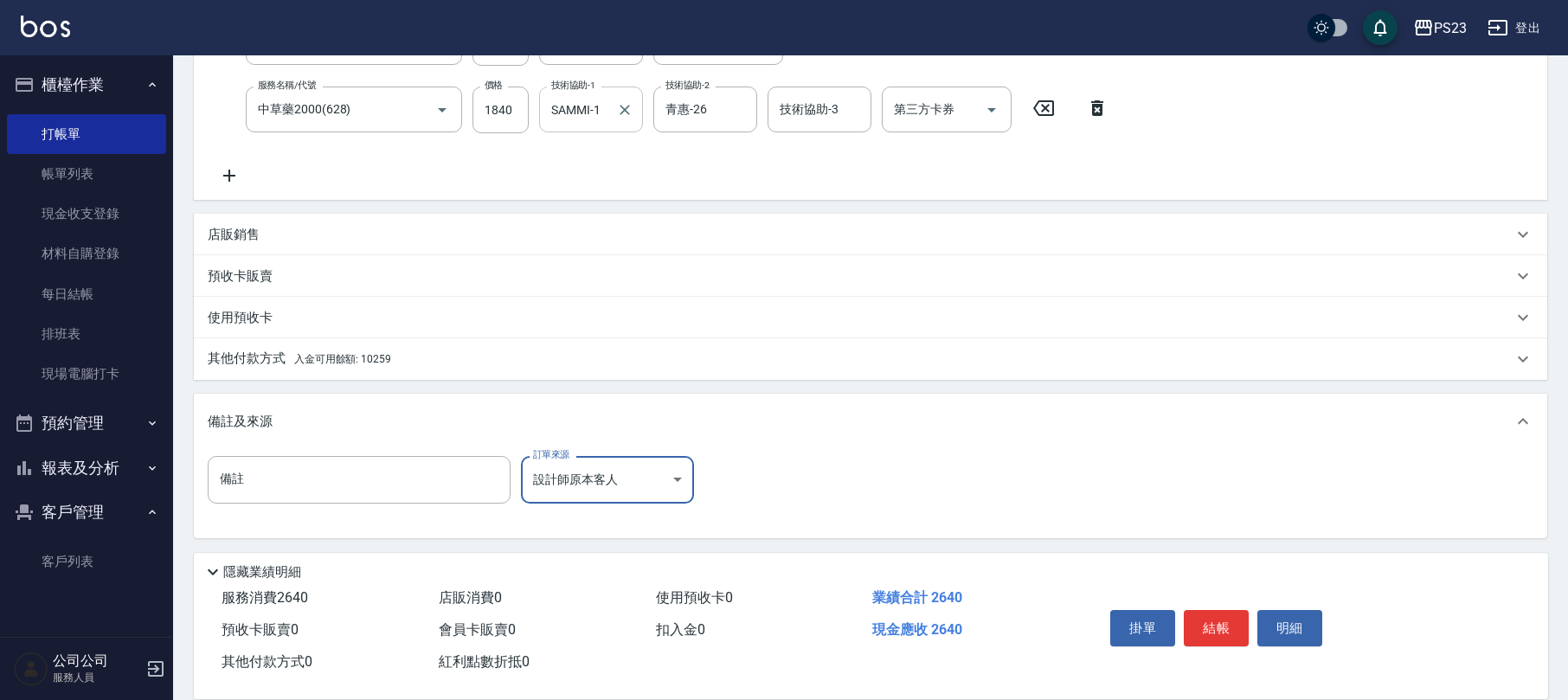
click at [292, 351] on p "其他付款方式 入金可用餘額: 10259" at bounding box center [300, 359] width 183 height 19
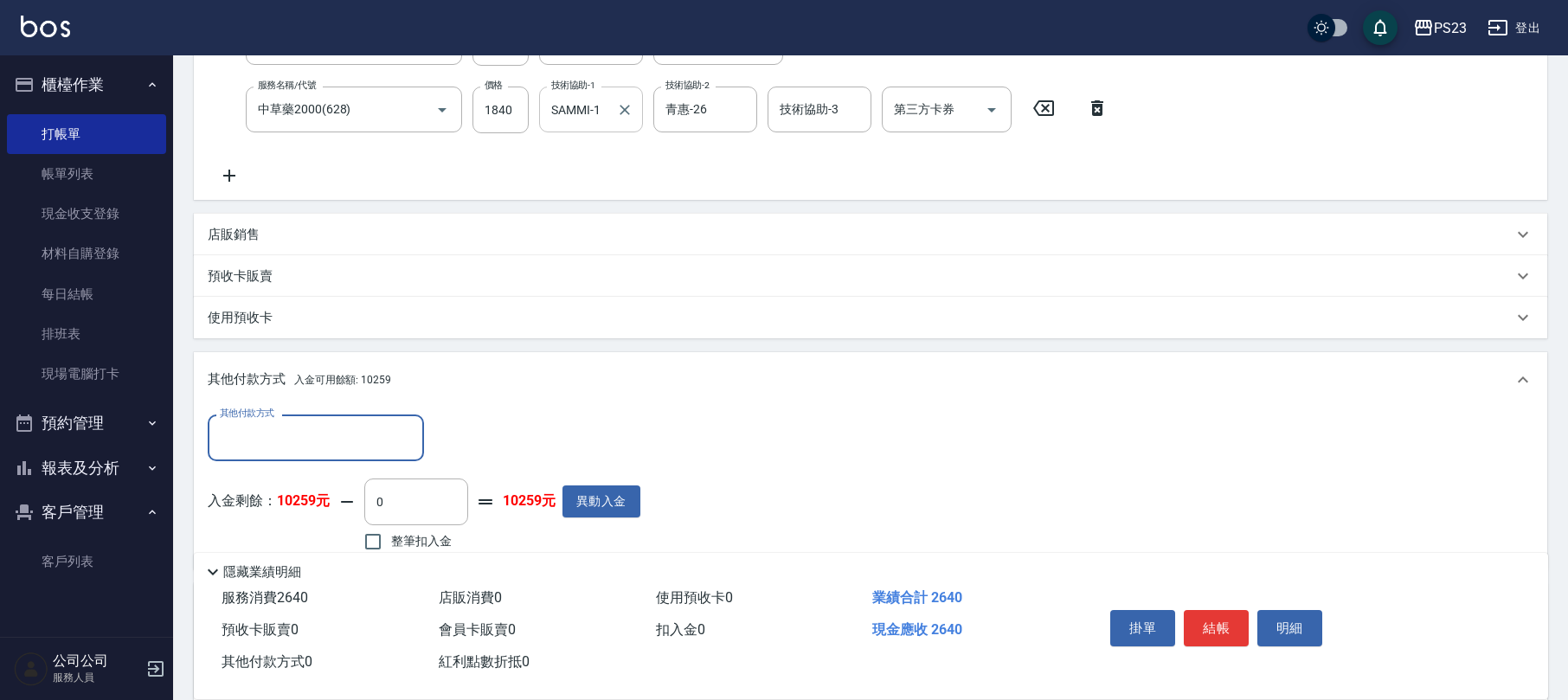
scroll to position [0, 0]
click at [412, 538] on span "整筆扣入金" at bounding box center [421, 540] width 61 height 18
click at [391, 538] on input "整筆扣入金" at bounding box center [373, 541] width 37 height 37
checkbox input "true"
type input "2640"
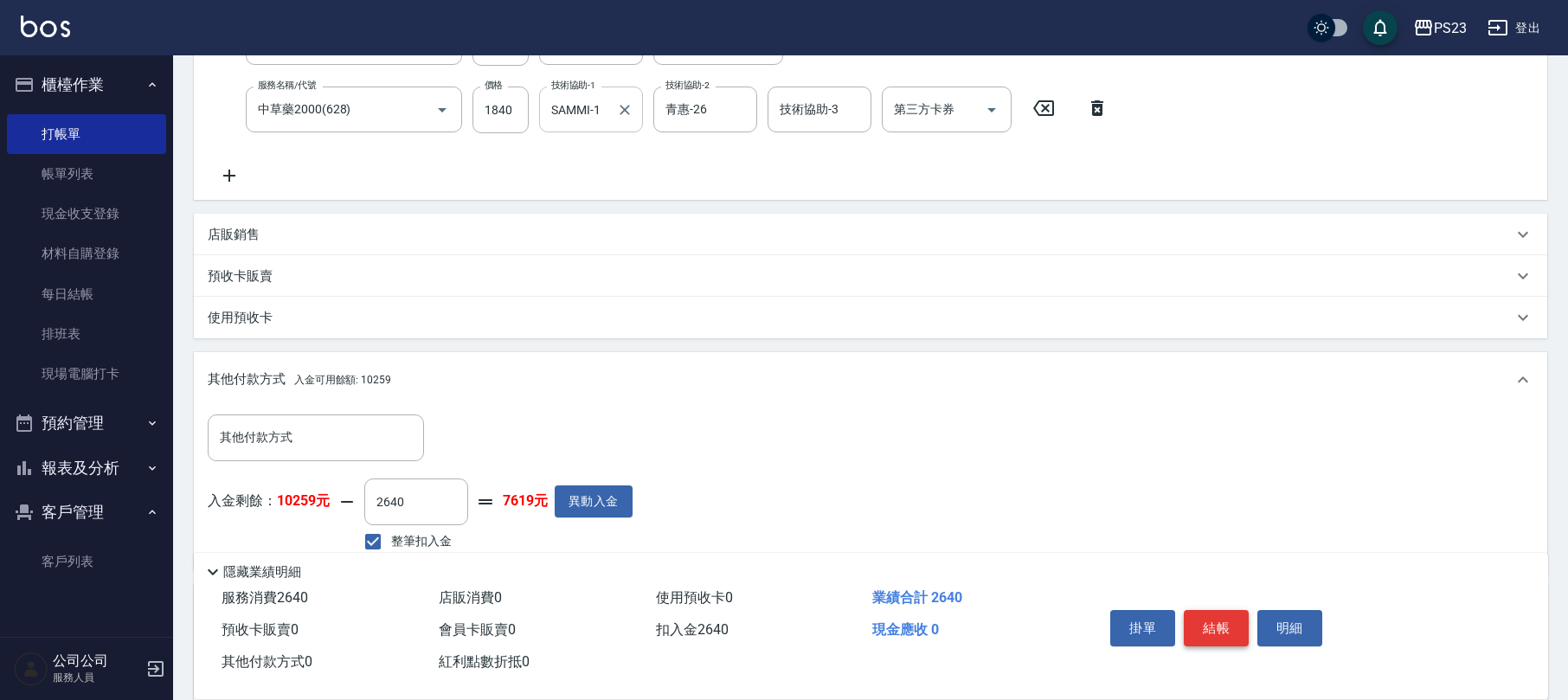
click at [1201, 621] on button "結帳" at bounding box center [1215, 628] width 65 height 37
type input "2025/08/21 20:28"
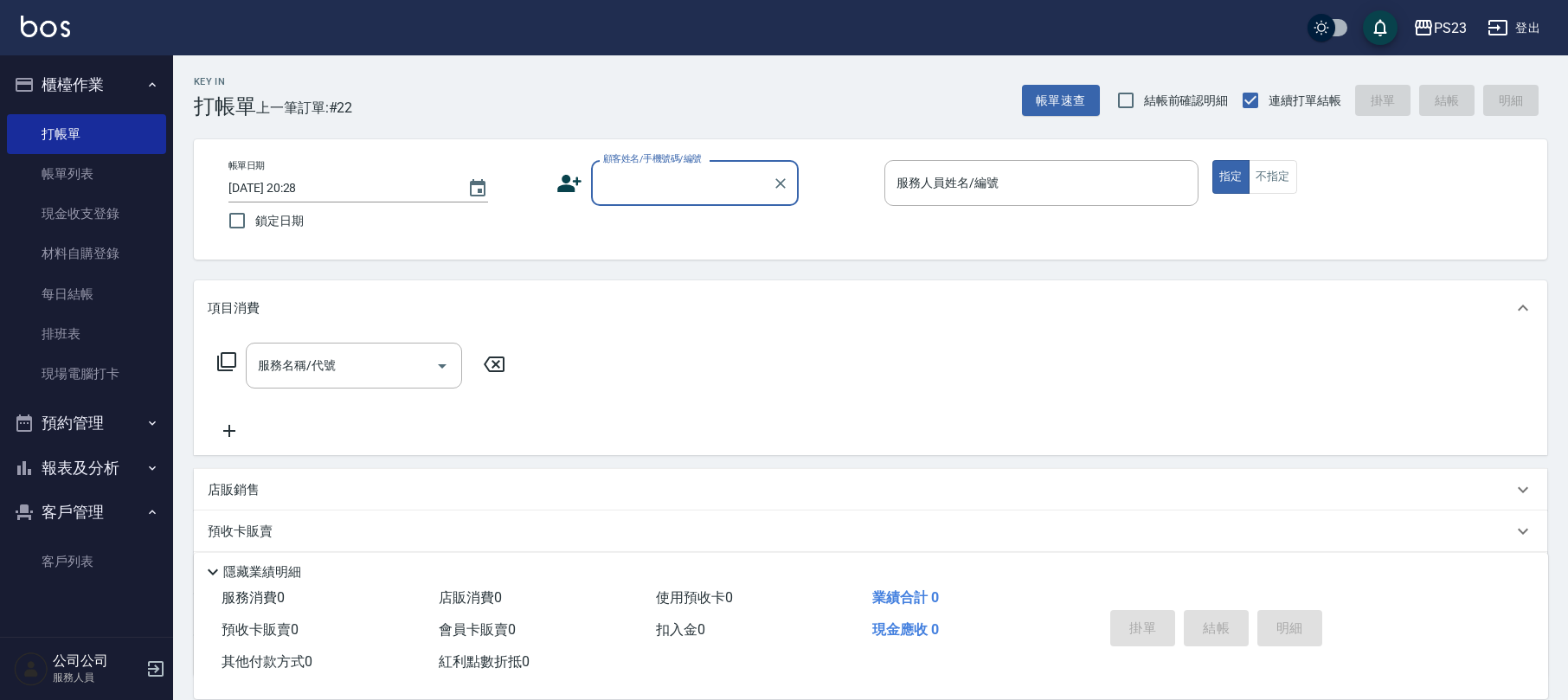
click at [571, 191] on icon at bounding box center [568, 183] width 24 height 17
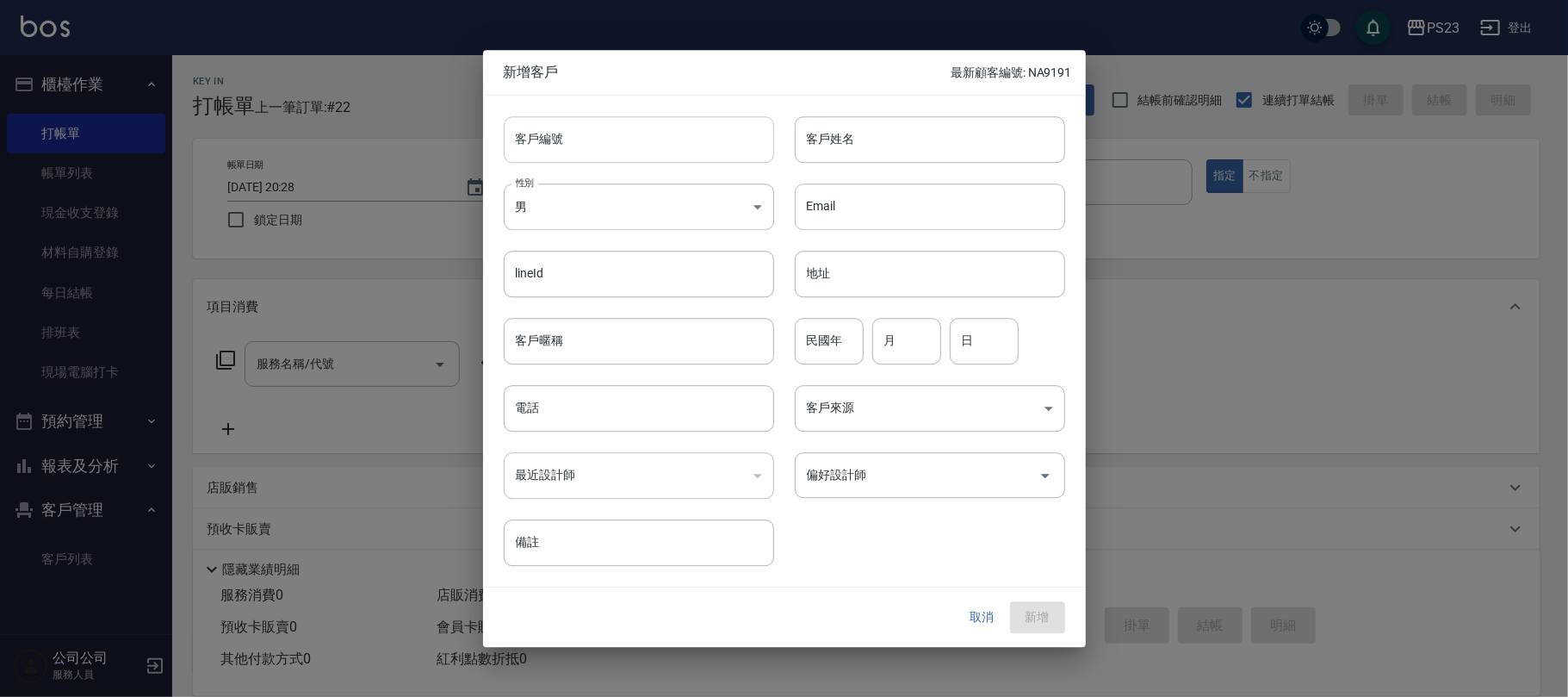
click at [621, 141] on input "客戶編號" at bounding box center [638, 139] width 270 height 47
type input "DO0409"
click at [559, 403] on input "電話" at bounding box center [638, 407] width 270 height 47
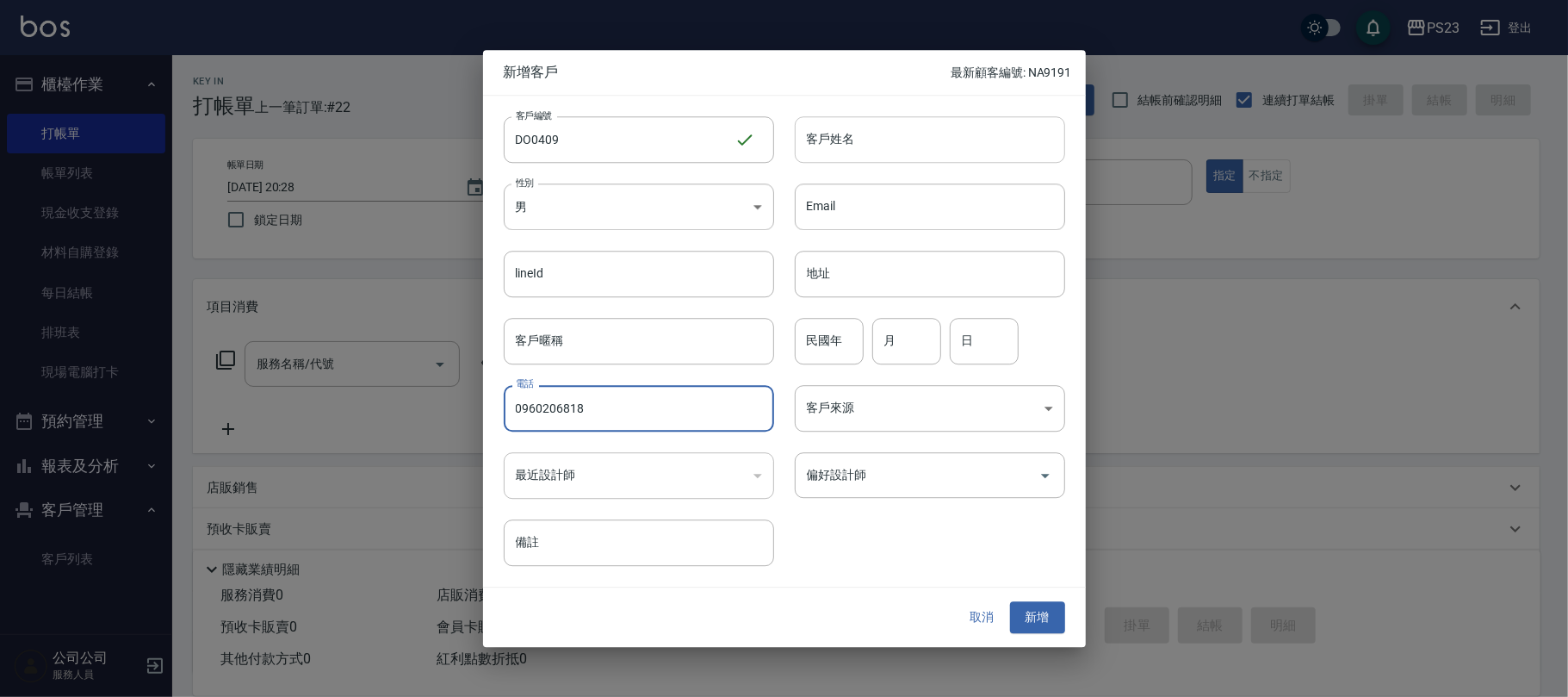
type input "0960206818"
click at [861, 153] on input "客戶姓名" at bounding box center [930, 139] width 270 height 47
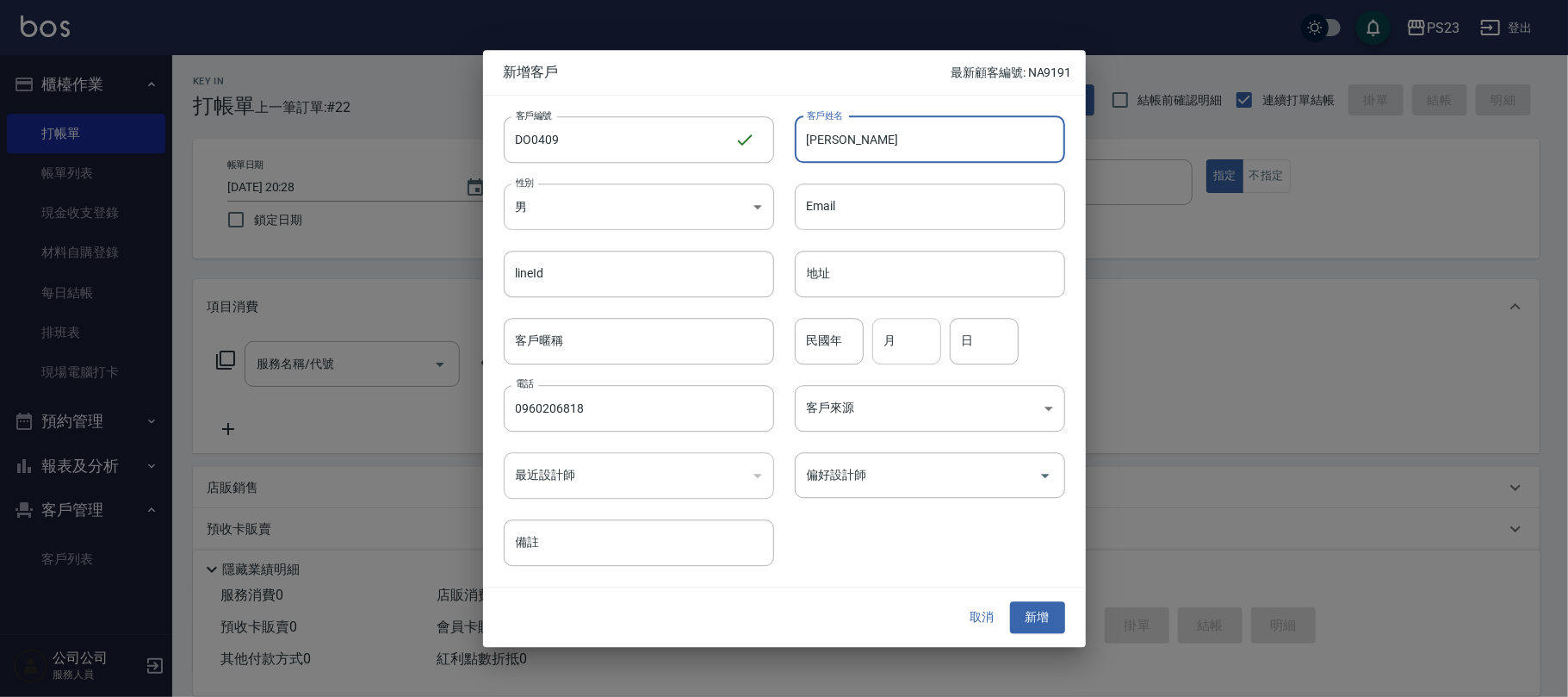
type input "潘欣岱"
click at [900, 352] on input "月" at bounding box center [907, 340] width 69 height 47
type input "4"
type input "9"
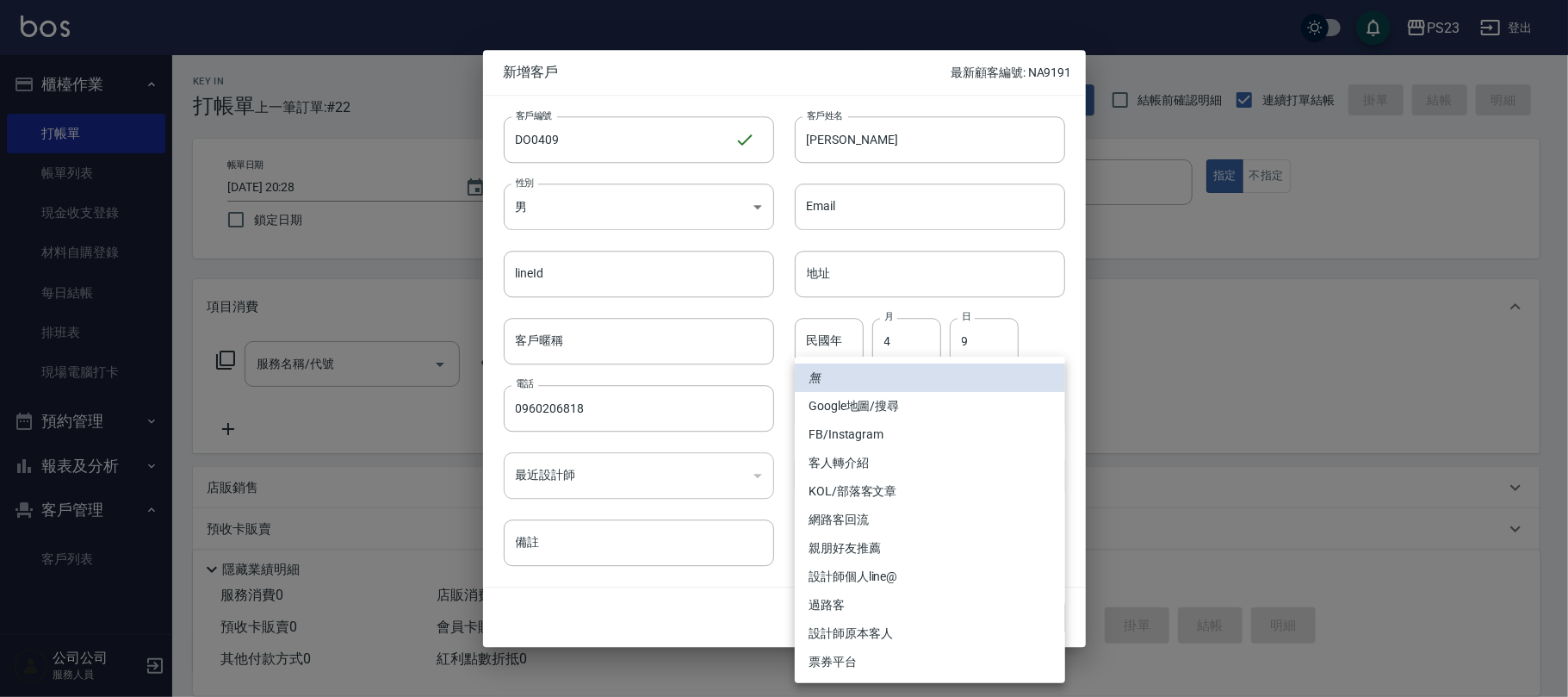
click at [871, 389] on body "PS23 登出 櫃檯作業 打帳單 帳單列表 現金收支登錄 材料自購登錄 每日結帳 排班表 現場電腦打卡 預約管理 預約管理 單日預約紀錄 單週預約紀錄 報表及…" at bounding box center [784, 417] width 1568 height 835
click at [859, 631] on li "設計師原本客人" at bounding box center [930, 634] width 270 height 29
type input "設計師原本客人"
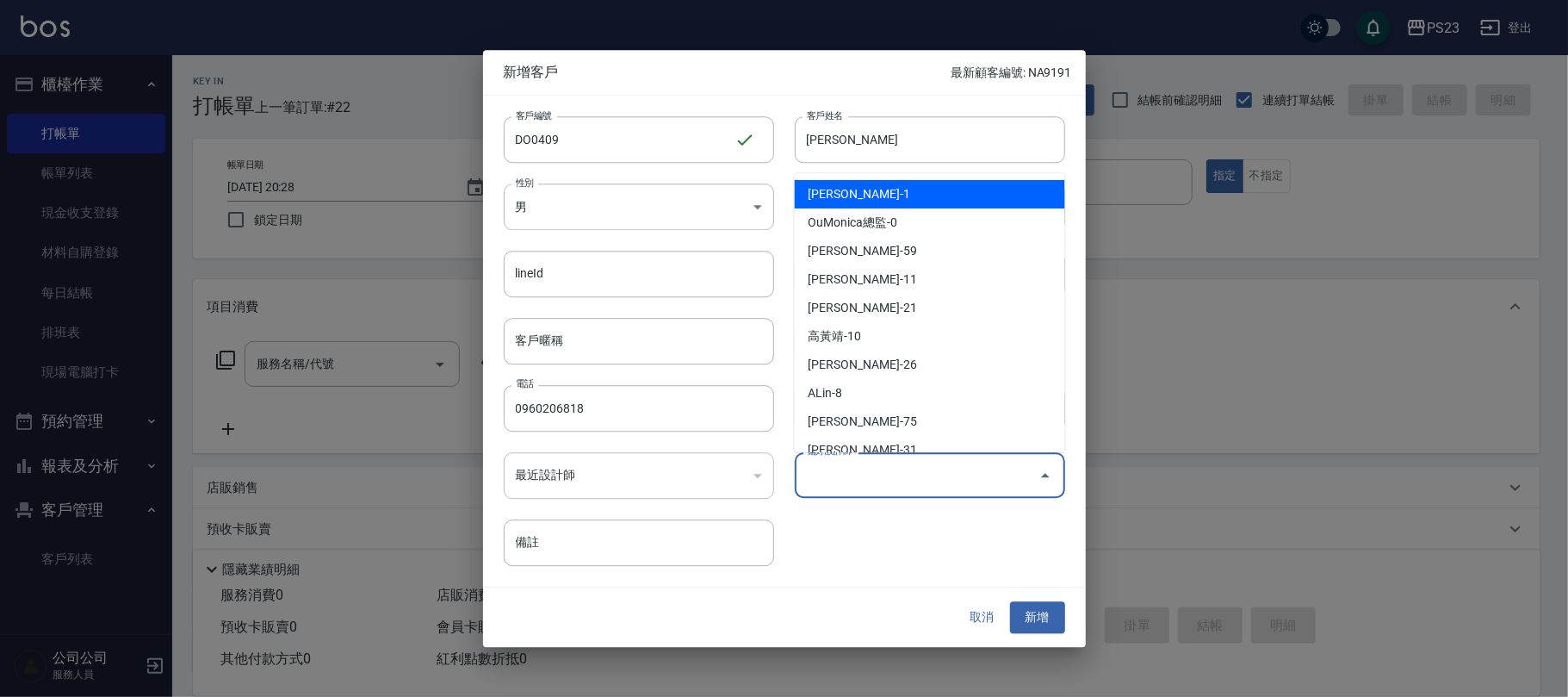
click at [886, 470] on input "偏好設計師" at bounding box center [916, 475] width 229 height 30
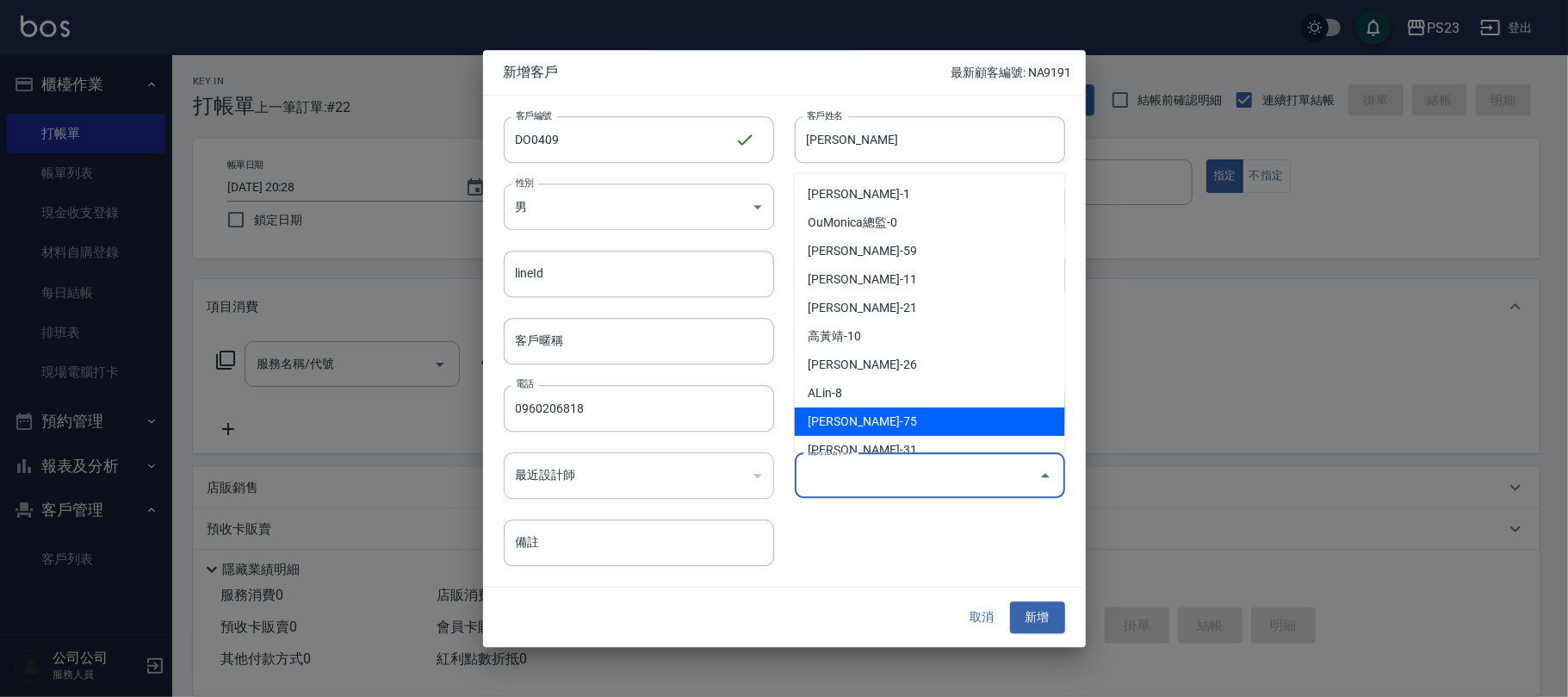
click at [856, 418] on li "黃子芸-75" at bounding box center [930, 422] width 270 height 29
type input "黃子芸"
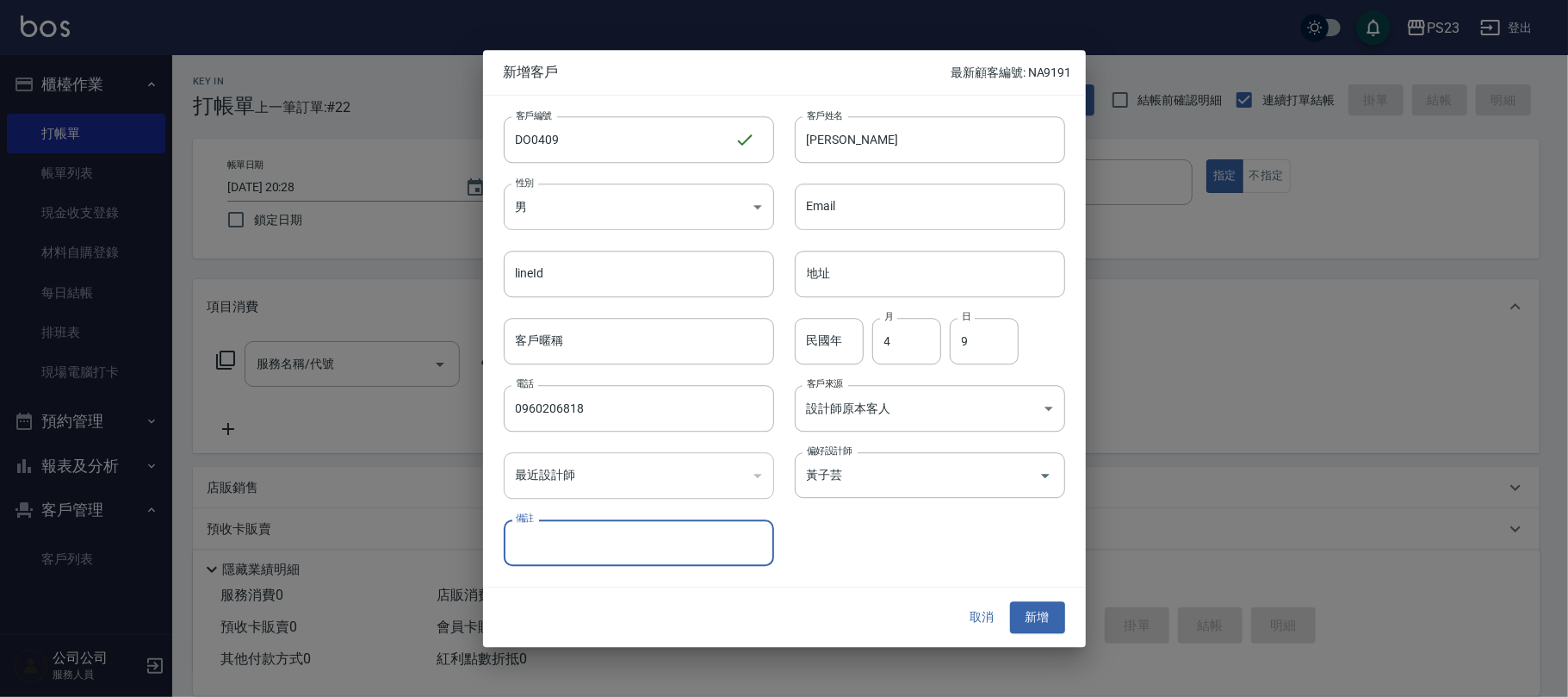
drag, startPoint x: 1040, startPoint y: 607, endPoint x: 1030, endPoint y: 608, distance: 10.0
click at [1041, 607] on button "新增" at bounding box center [1037, 617] width 55 height 32
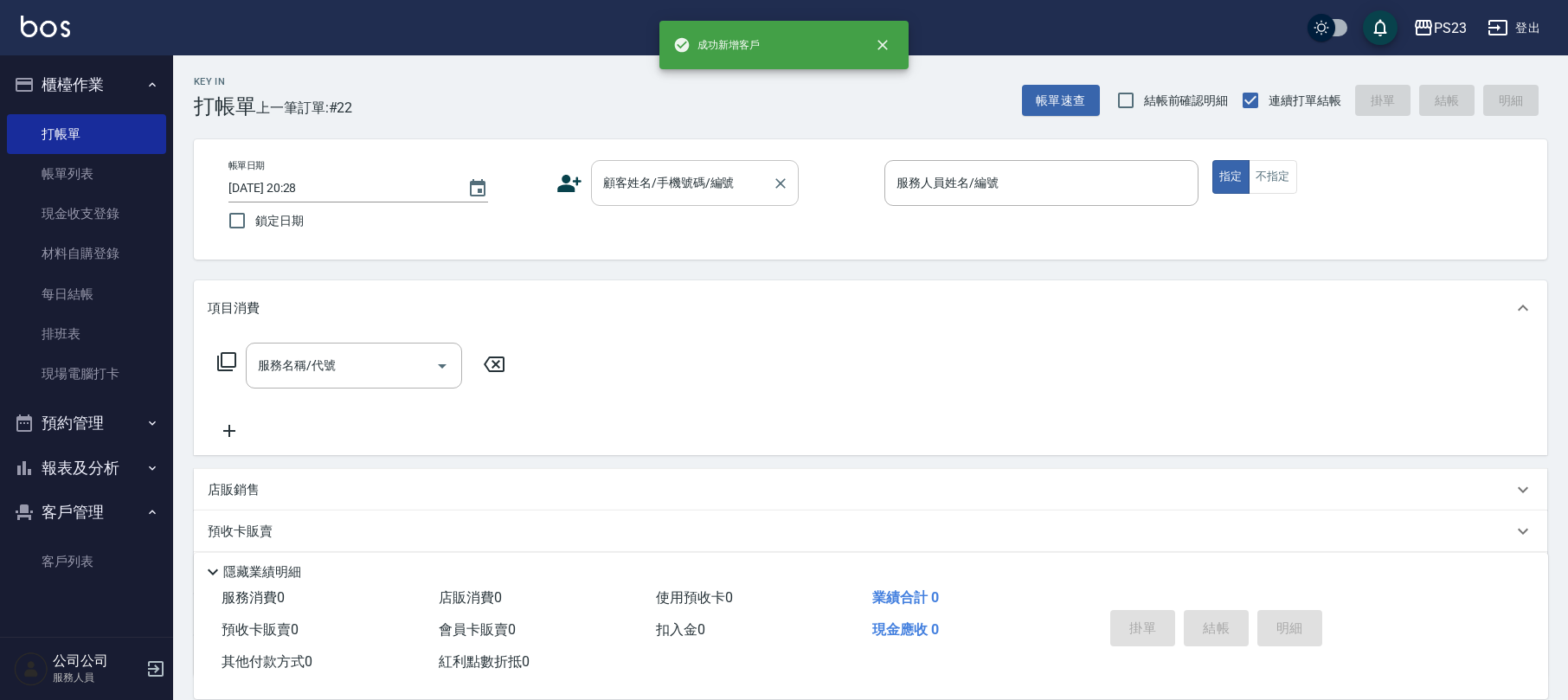
click at [665, 176] on div "顧客姓名/手機號碼/編號 顧客姓名/手機號碼/編號" at bounding box center [694, 183] width 208 height 46
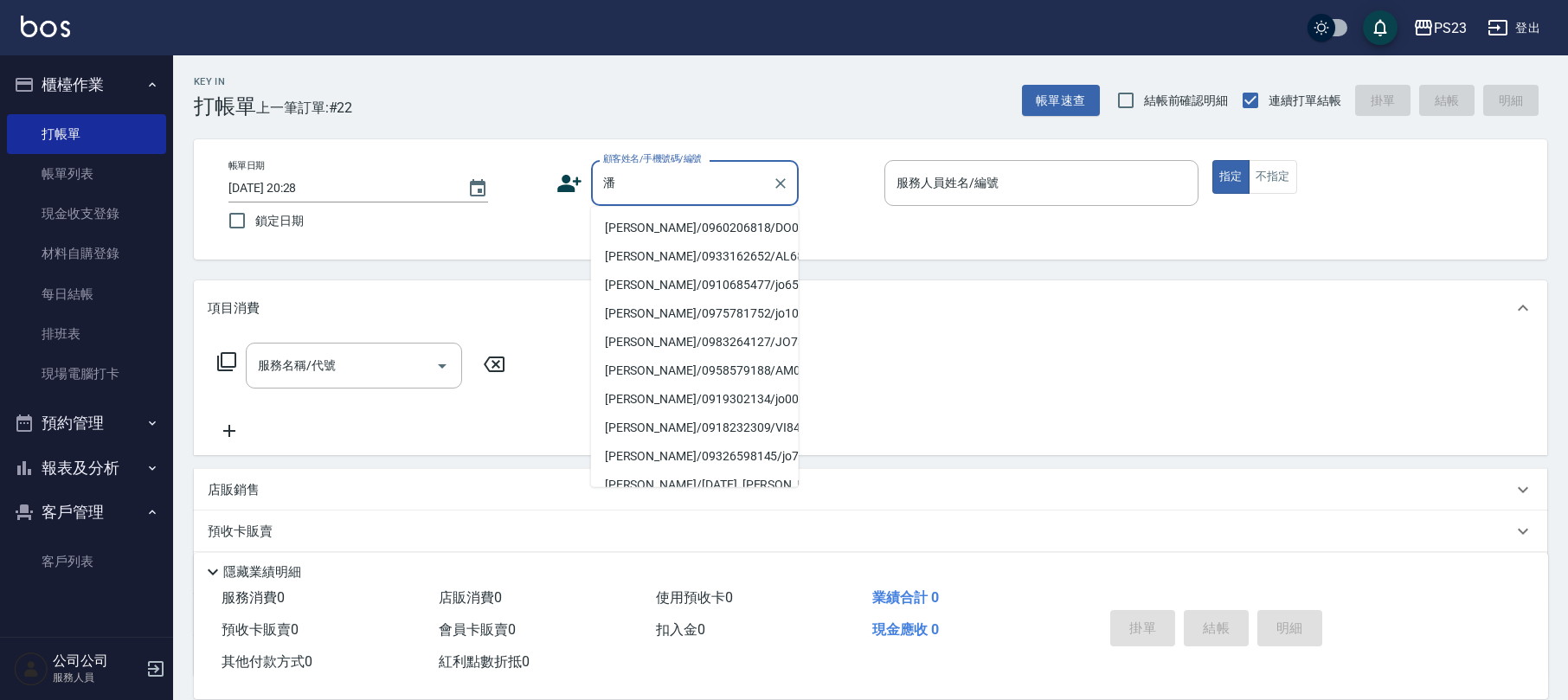
click at [685, 220] on li "潘欣岱/0960206818/DO0409" at bounding box center [694, 228] width 208 height 29
type input "潘欣岱/0960206818/DO0409"
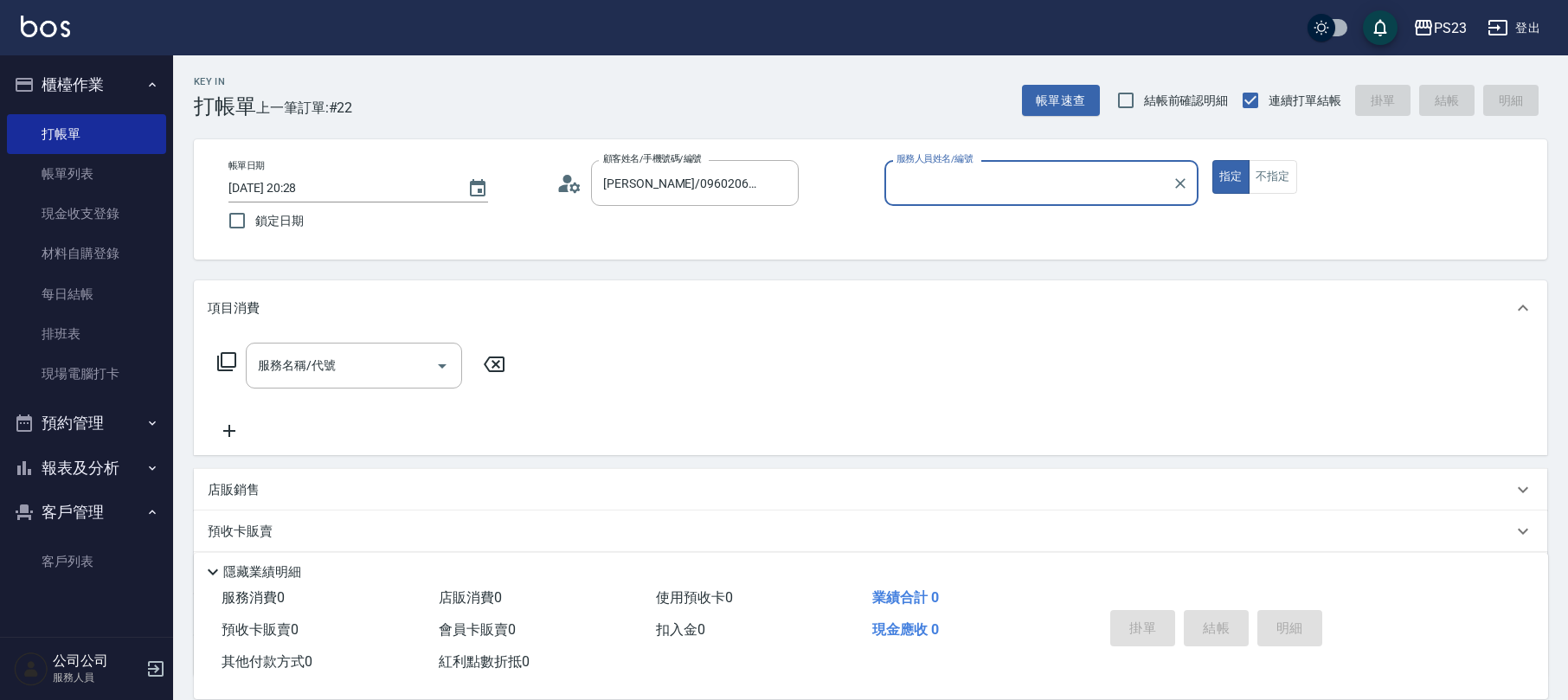
type input "Donna-75"
click at [388, 371] on input "服務名稱/代號" at bounding box center [340, 365] width 174 height 30
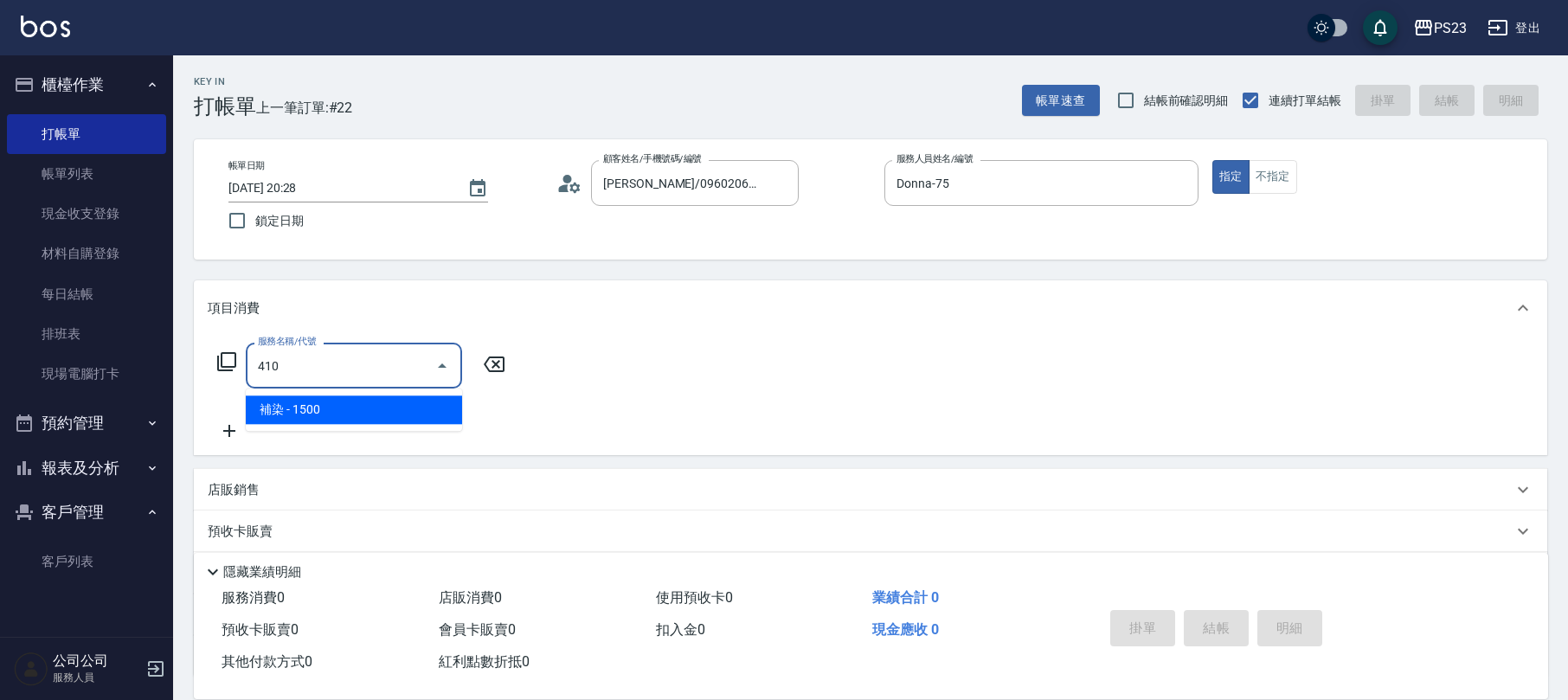
type input "補染(410)"
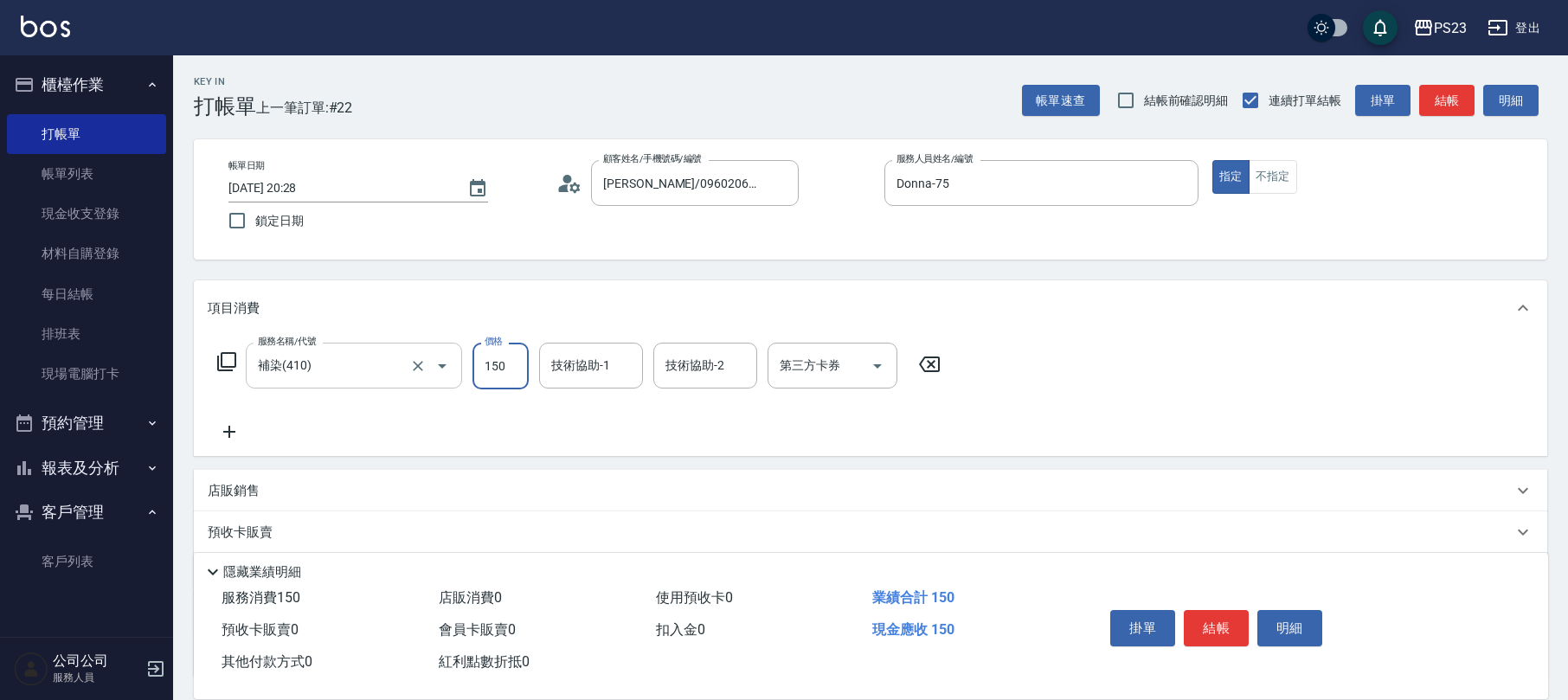
type input "1500"
type input "Donna-75"
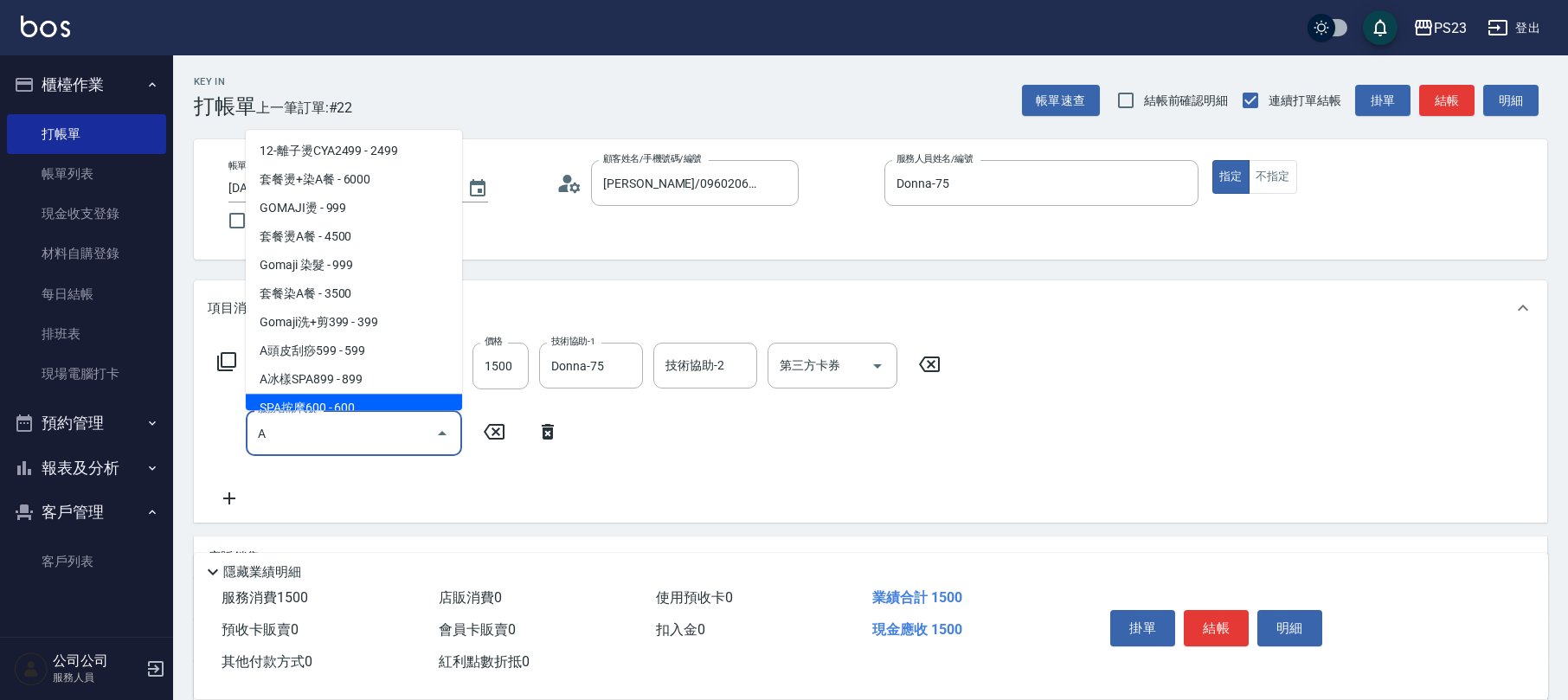
type input "A"
click at [496, 429] on icon at bounding box center [493, 431] width 43 height 21
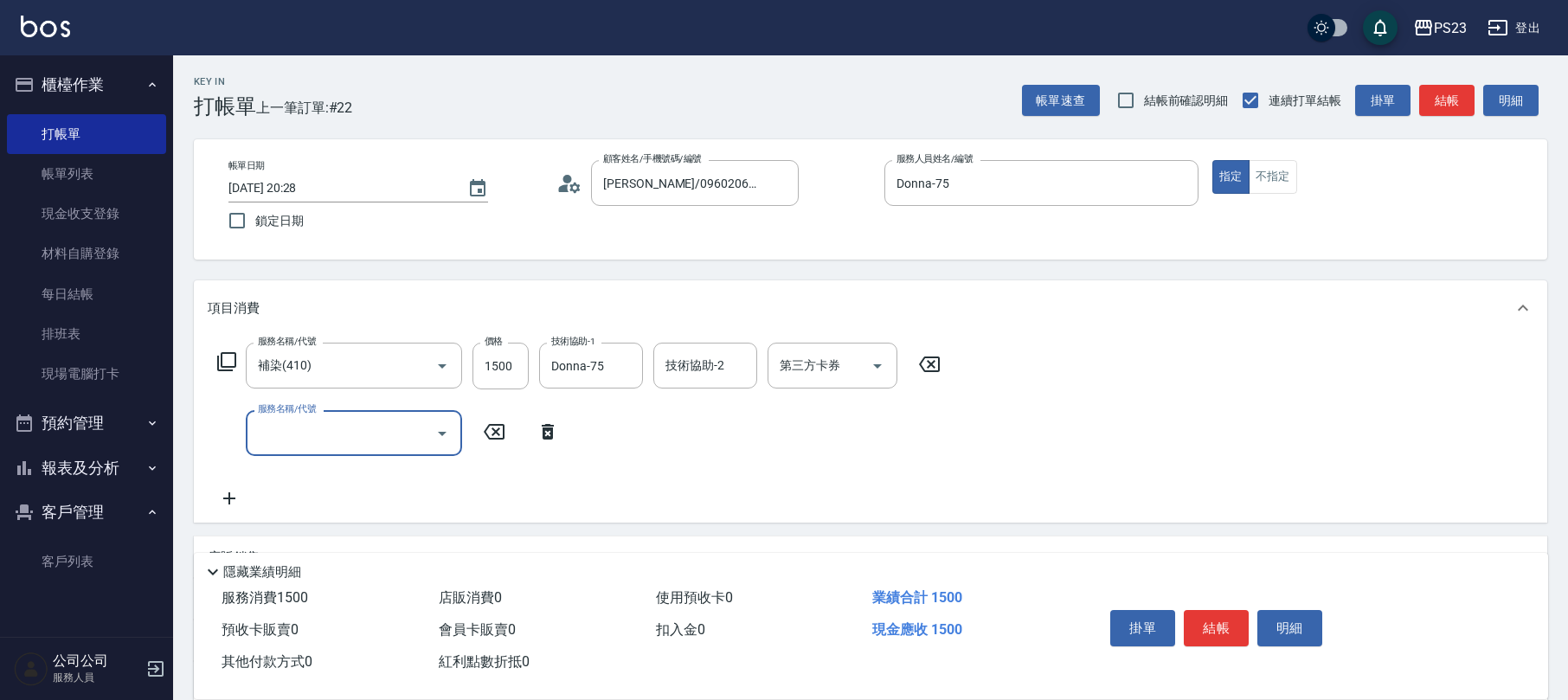
click at [232, 347] on div "服務名稱/代號 補染(410) 服務名稱/代號 價格 1500 價格 技術協助-1 Donna-75 技術協助-1 技術協助-2 技術協助-2 第三方卡券 第…" at bounding box center [580, 366] width 744 height 47
click at [215, 356] on div "服務名稱/代號 補染(410) 服務名稱/代號 價格 1500 價格 技術協助-1 Donna-75 技術協助-1 技術協助-2 技術協助-2 第三方卡券 第…" at bounding box center [580, 366] width 744 height 47
click at [247, 370] on div "補染(410) 服務名稱/代號" at bounding box center [353, 366] width 217 height 46
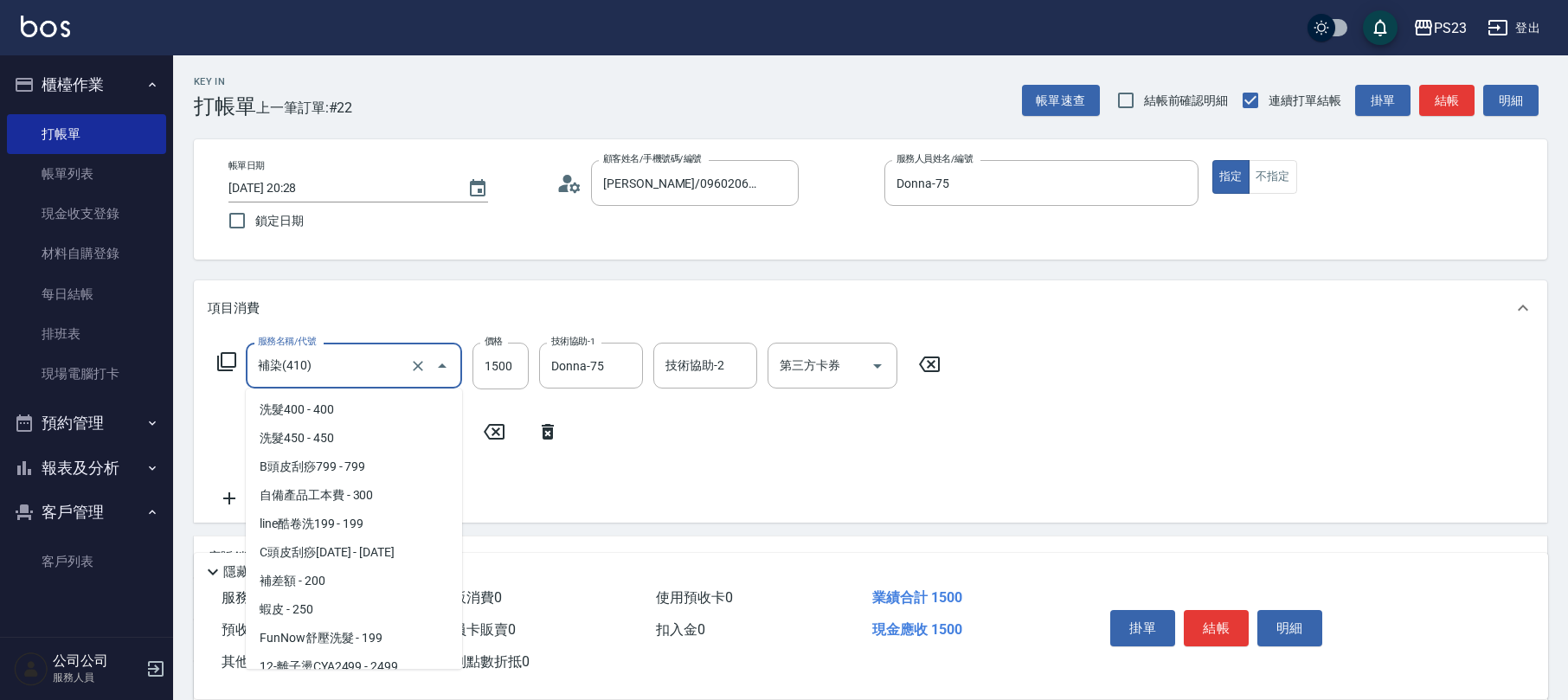
scroll to position [1295, 0]
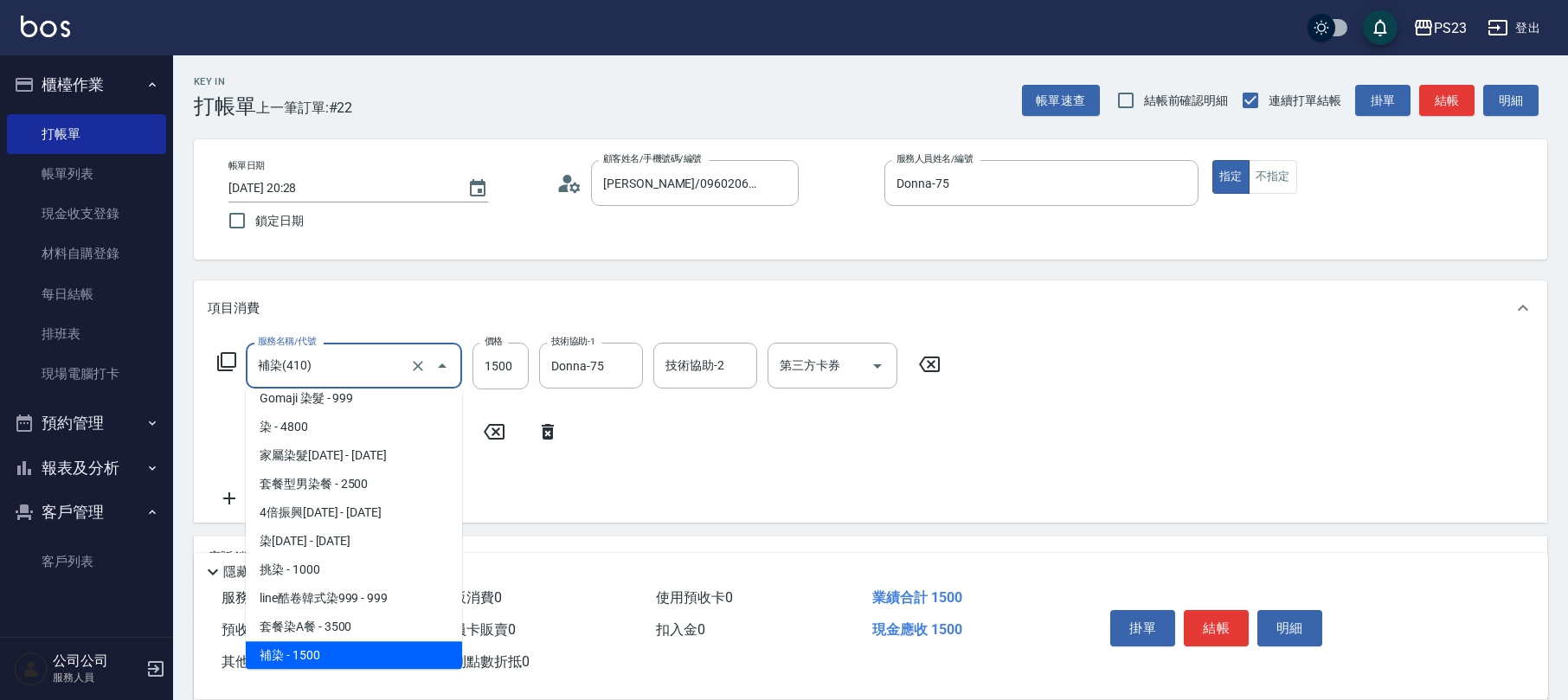
click at [225, 367] on icon at bounding box center [226, 362] width 19 height 19
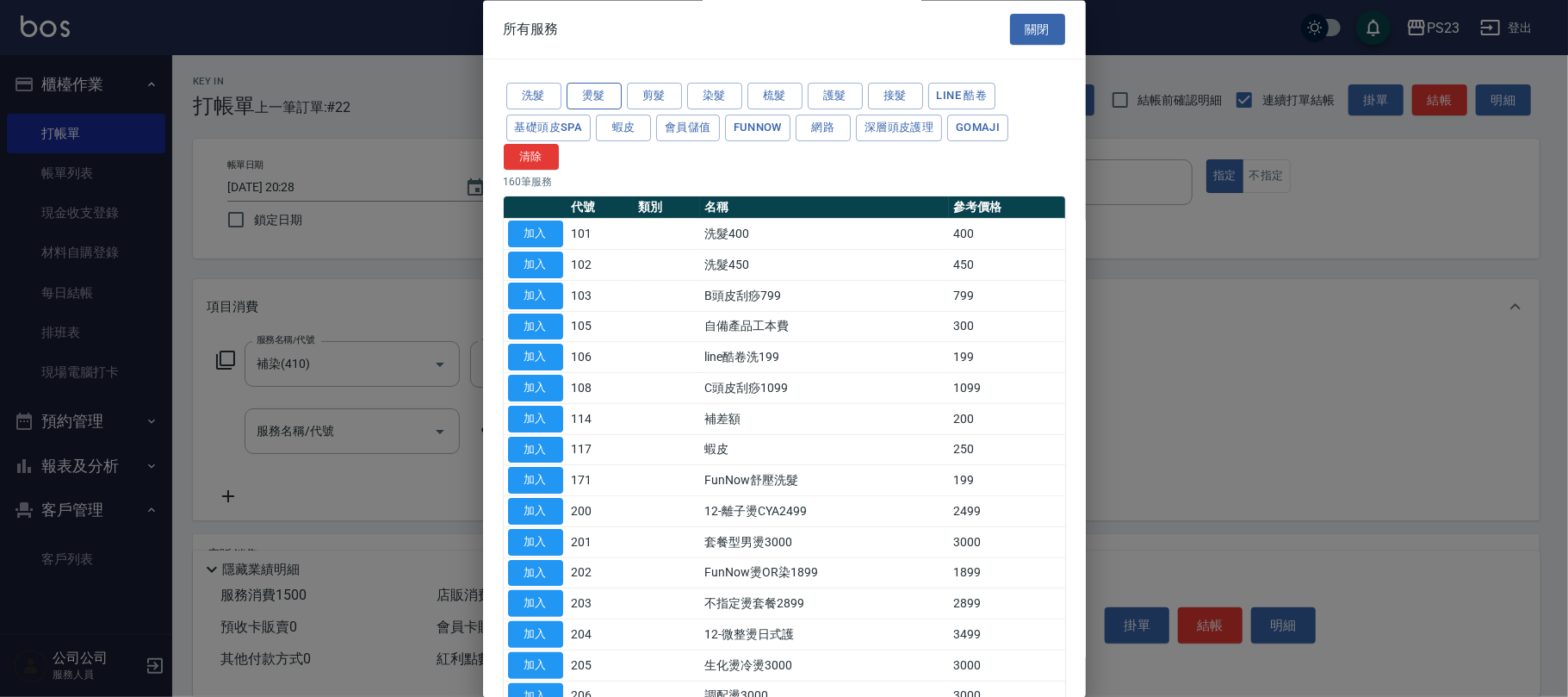
click at [597, 97] on button "燙髮" at bounding box center [593, 97] width 55 height 27
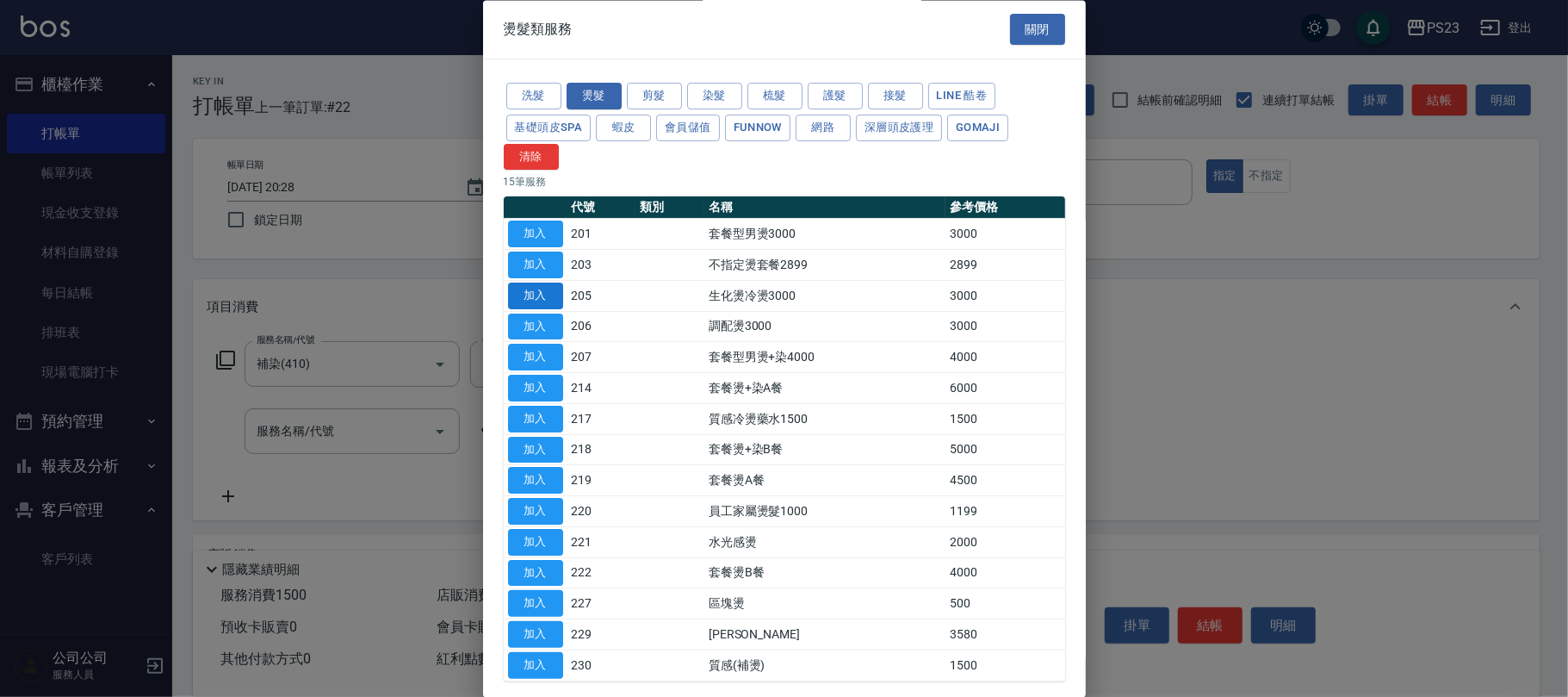
click at [534, 294] on button "加入" at bounding box center [535, 296] width 55 height 27
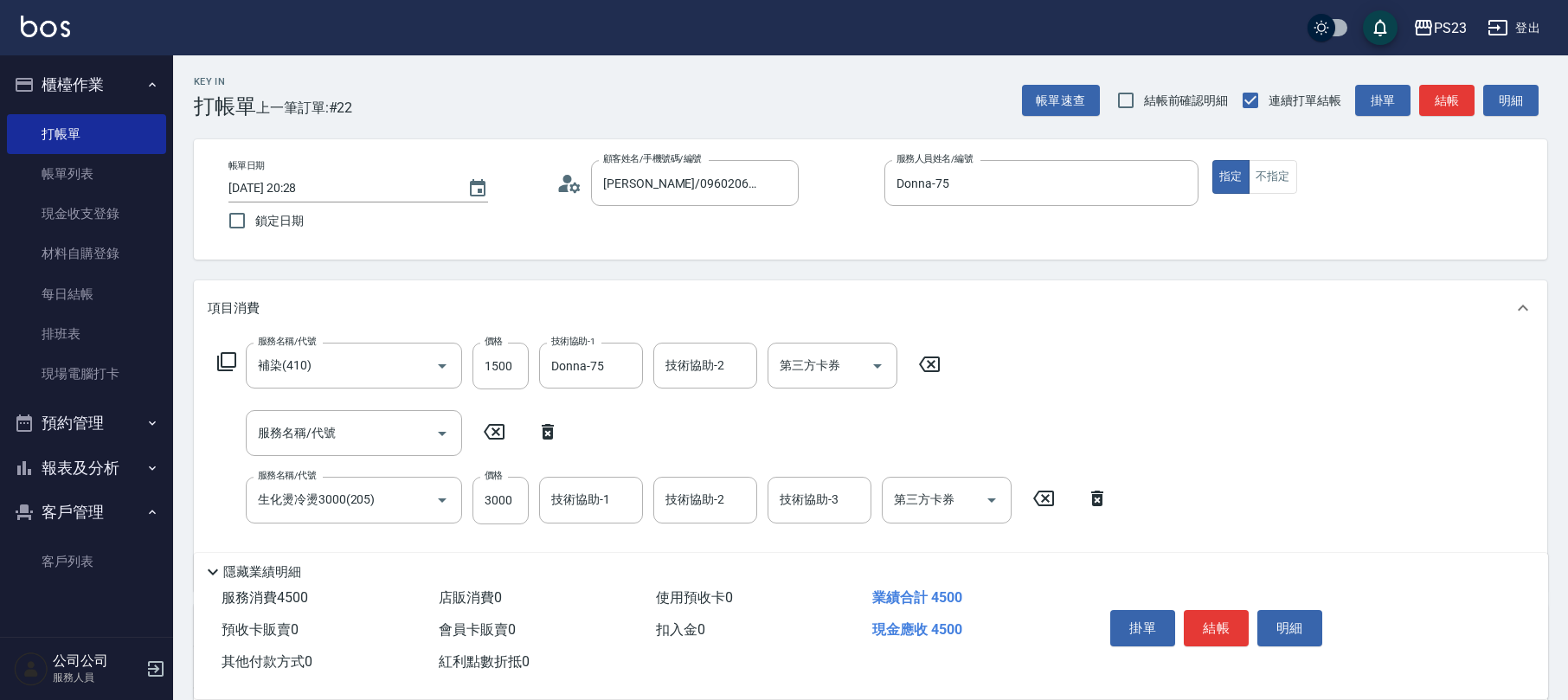
click at [544, 444] on div "服務名稱/代號 服務名稱/代號" at bounding box center [388, 433] width 361 height 46
click at [558, 437] on icon at bounding box center [547, 431] width 43 height 21
type input "生化燙冷燙3000(205)"
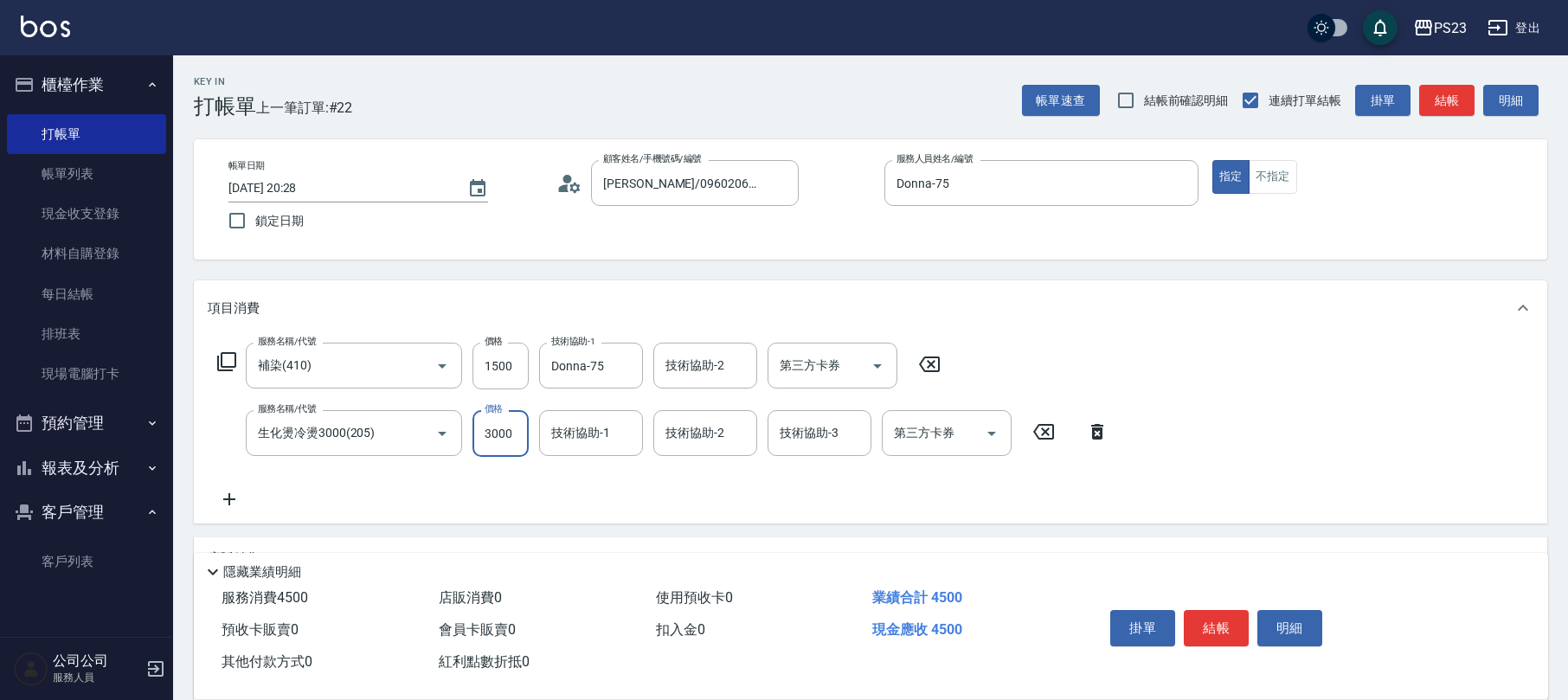
click at [509, 441] on input "3000" at bounding box center [500, 433] width 56 height 47
type input "2300"
type input "Donna-75"
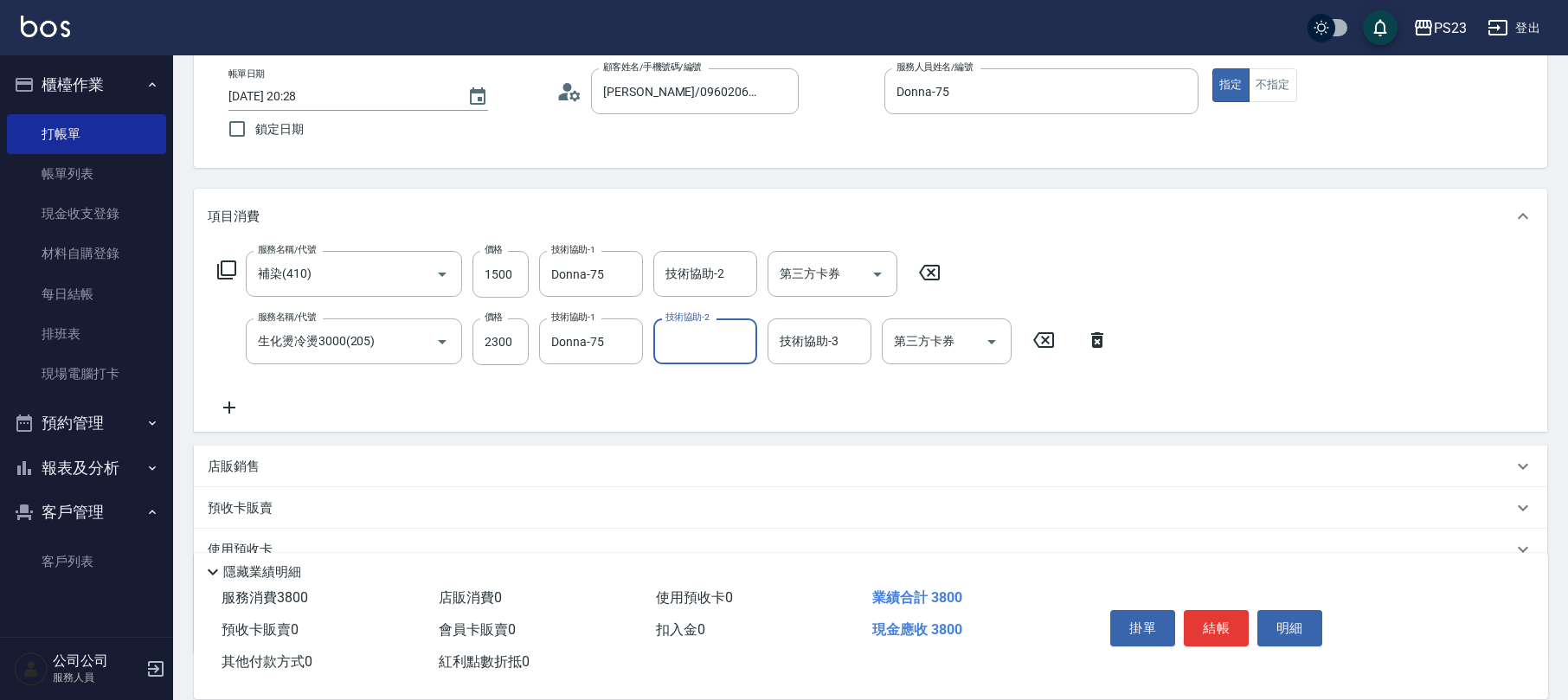
scroll to position [208, 0]
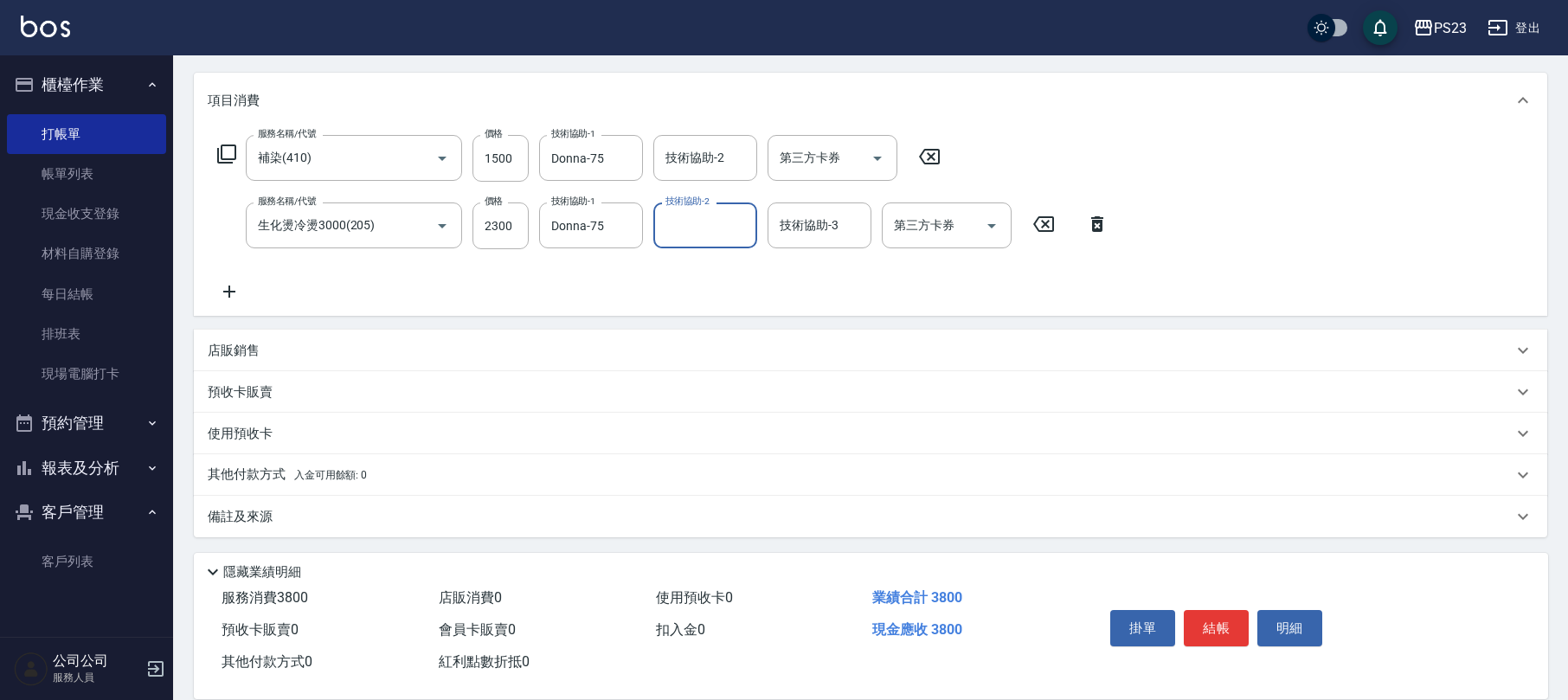
click at [250, 517] on p "備註及來源" at bounding box center [240, 516] width 65 height 18
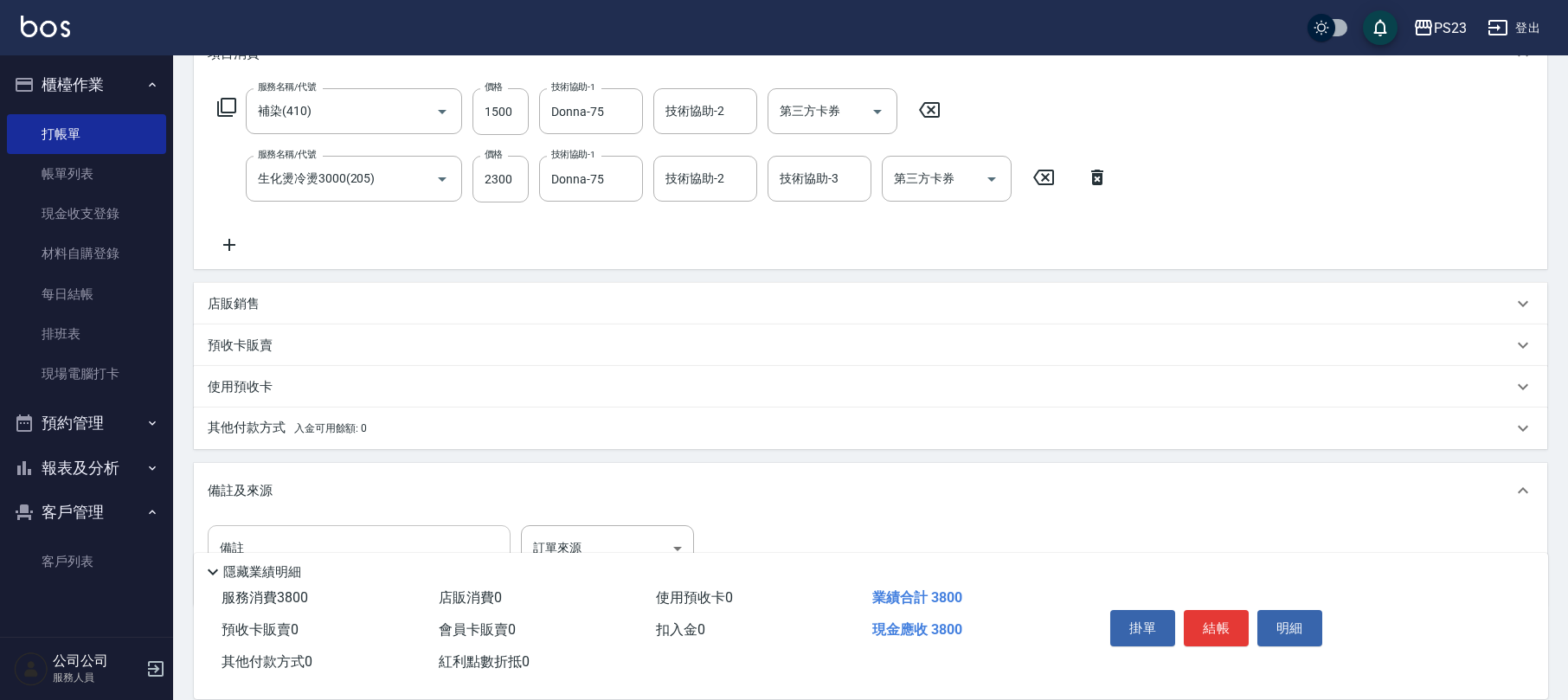
scroll to position [315, 0]
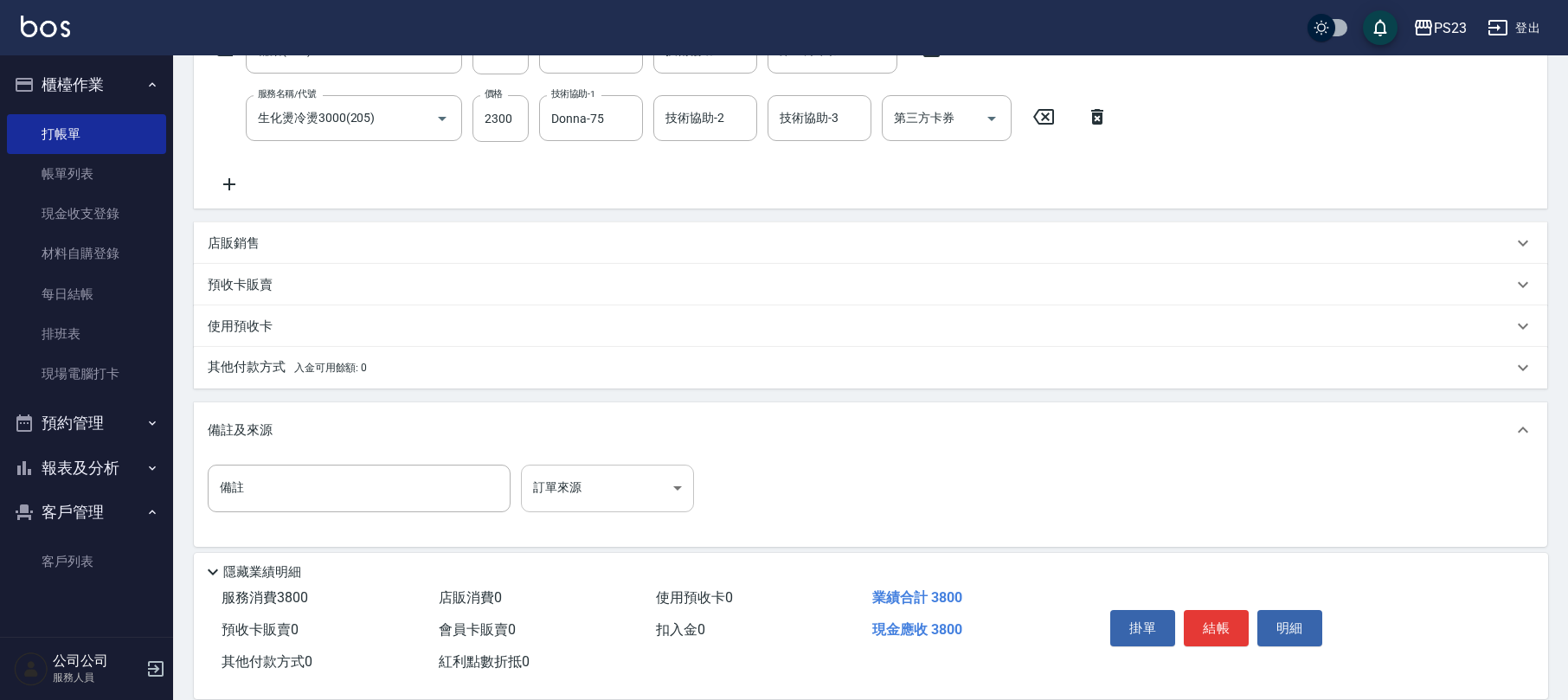
click at [587, 486] on body "PS23 登出 櫃檯作業 打帳單 帳單列表 現金收支登錄 材料自購登錄 每日結帳 排班表 現場電腦打卡 預約管理 預約管理 單日預約紀錄 單週預約紀錄 報表及…" at bounding box center [784, 196] width 1568 height 1024
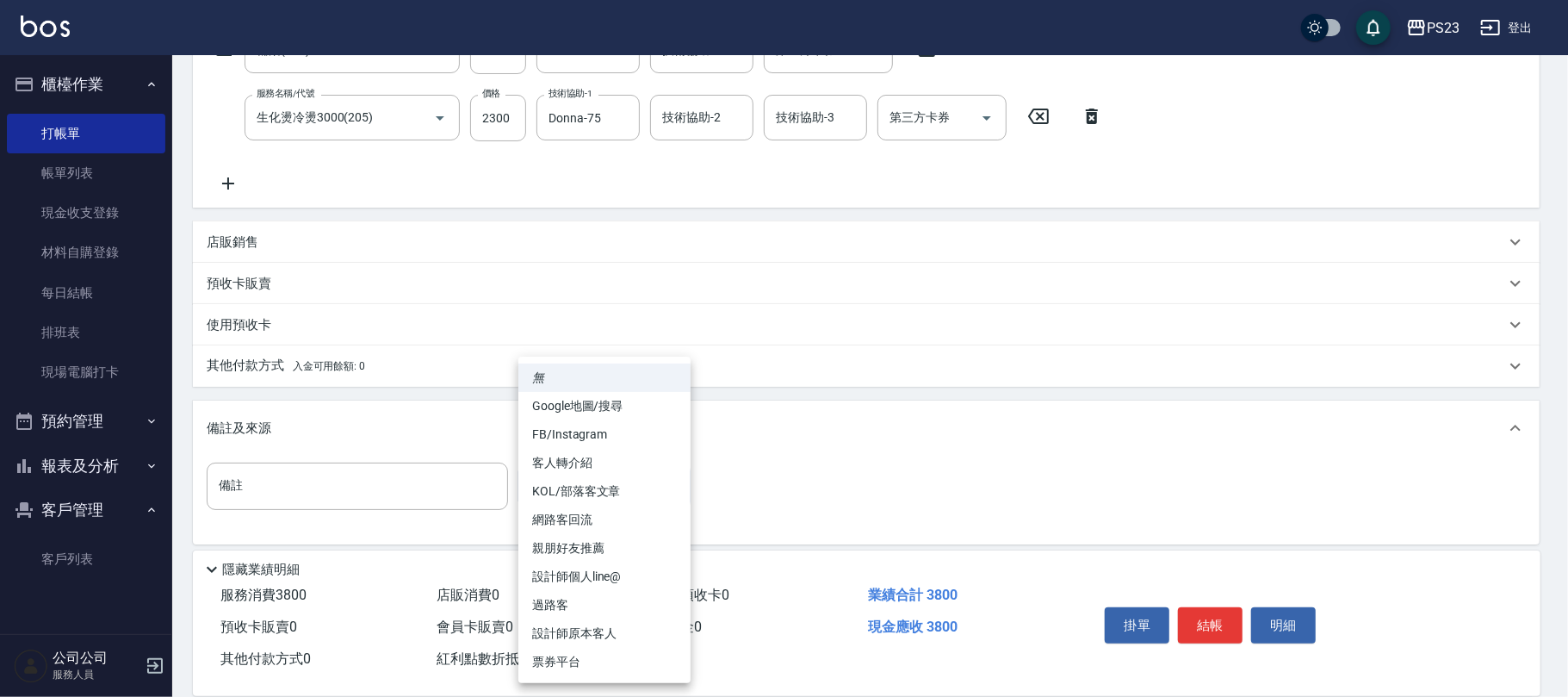
click at [579, 631] on li "設計師原本客人" at bounding box center [605, 634] width 173 height 29
type input "設計師原本客人"
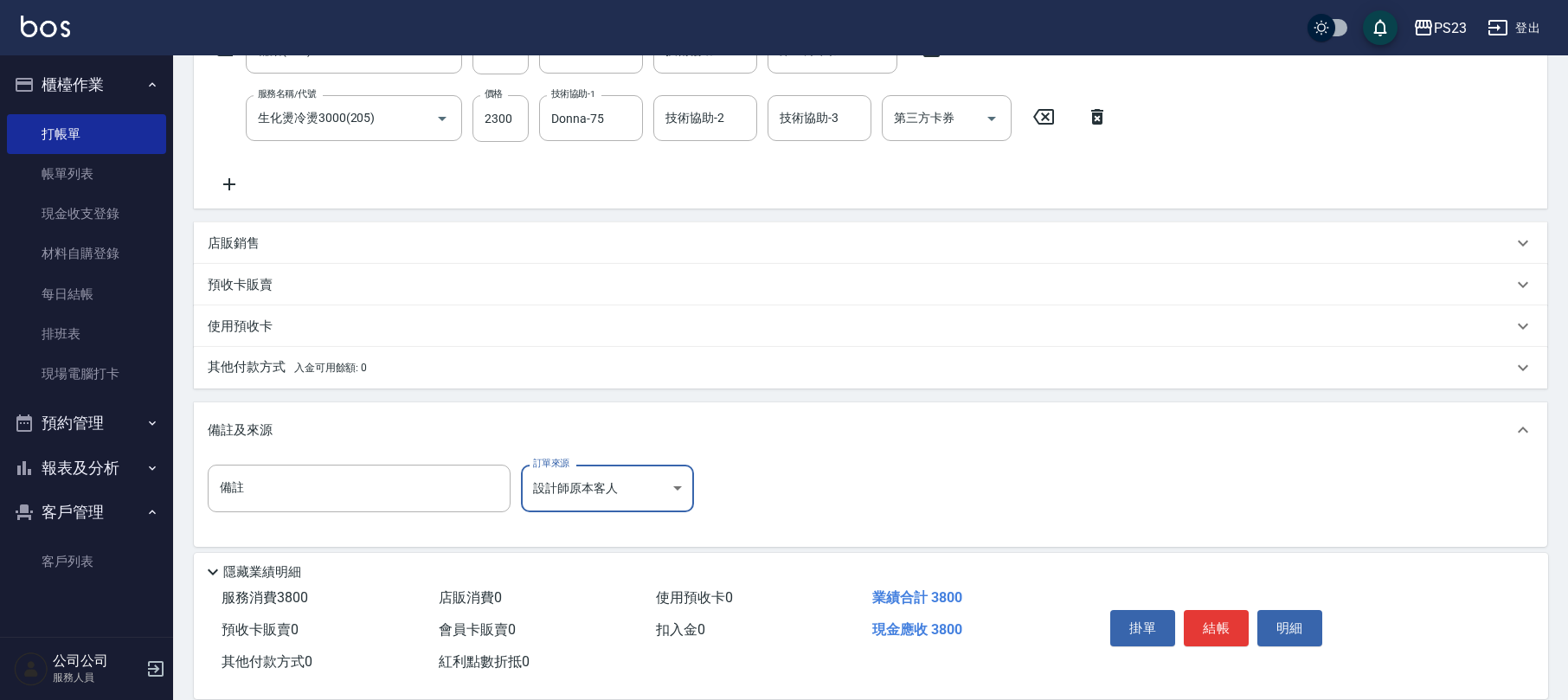
click at [222, 229] on div "店販銷售" at bounding box center [870, 243] width 1353 height 41
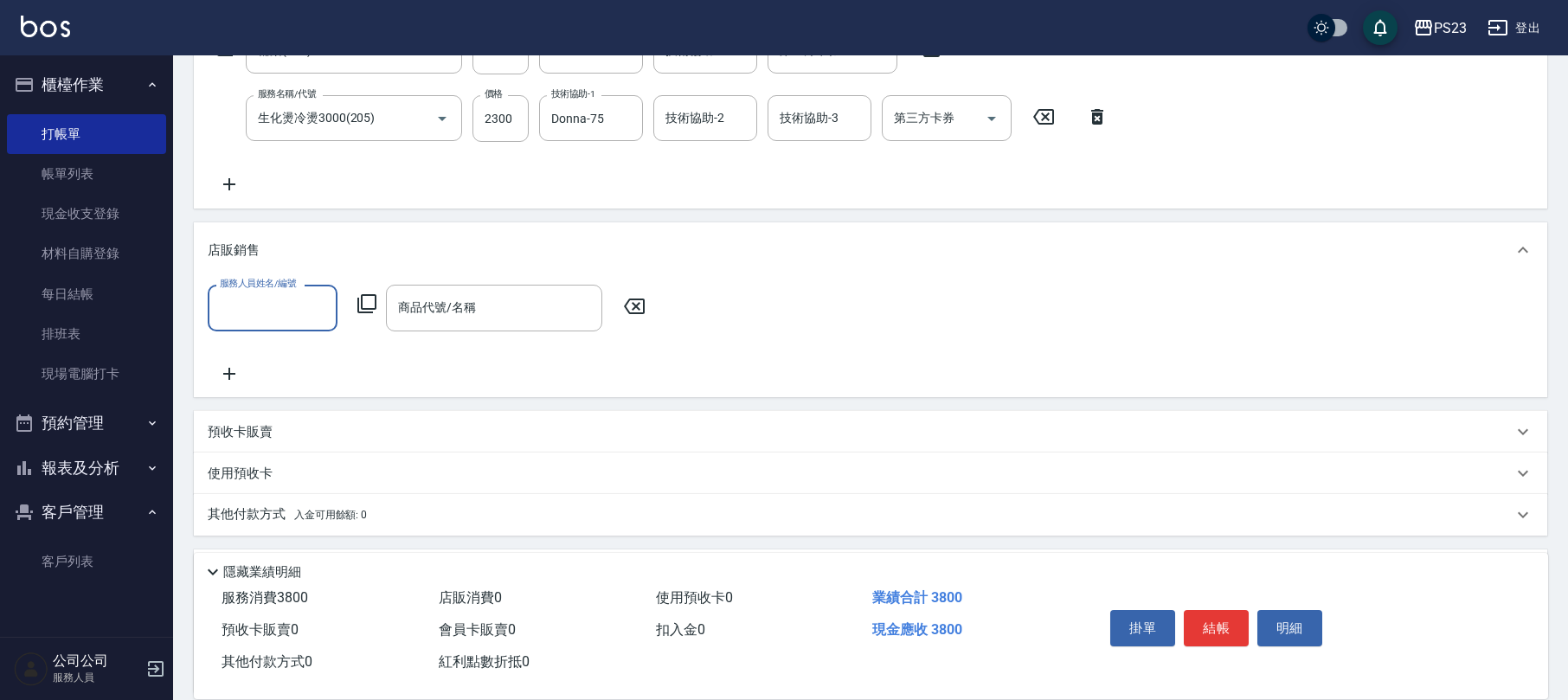
scroll to position [0, 0]
type input "Donna-75"
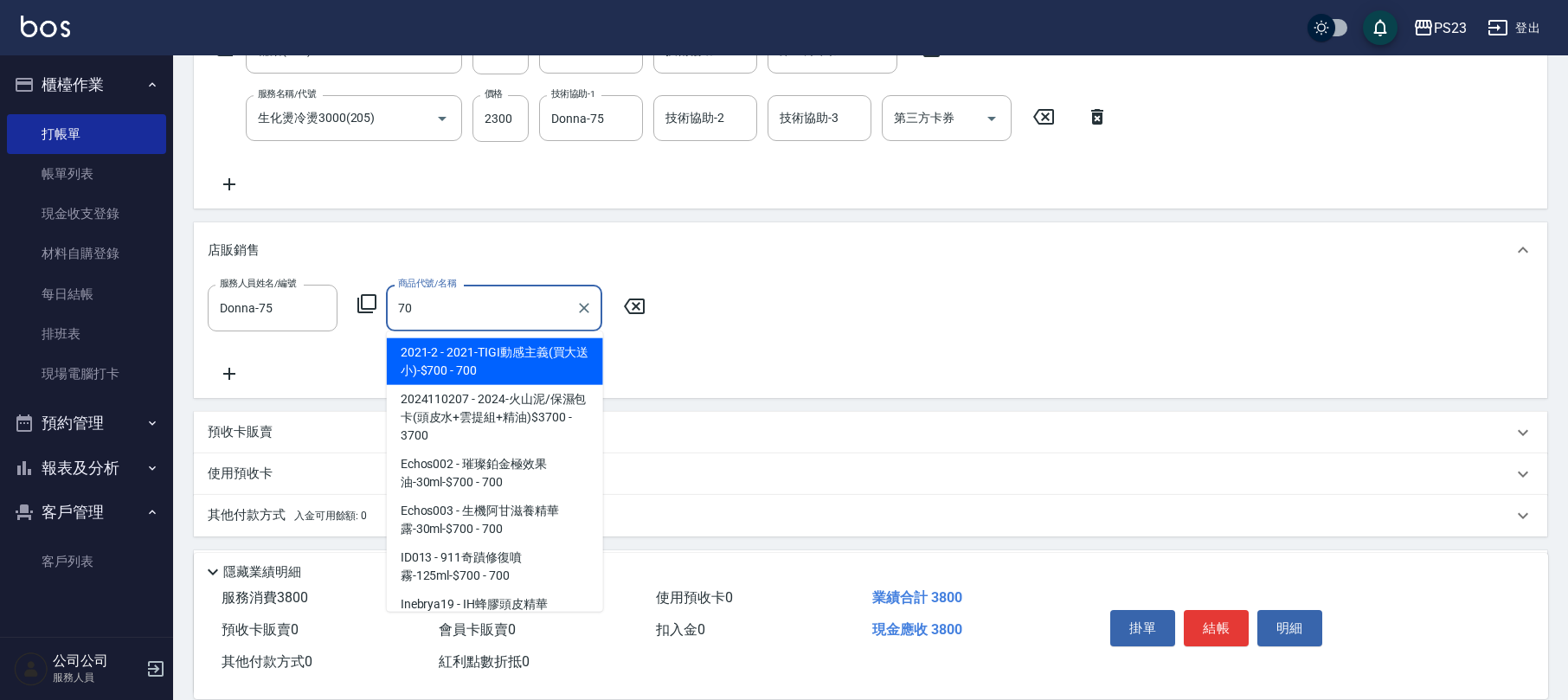
type input "7"
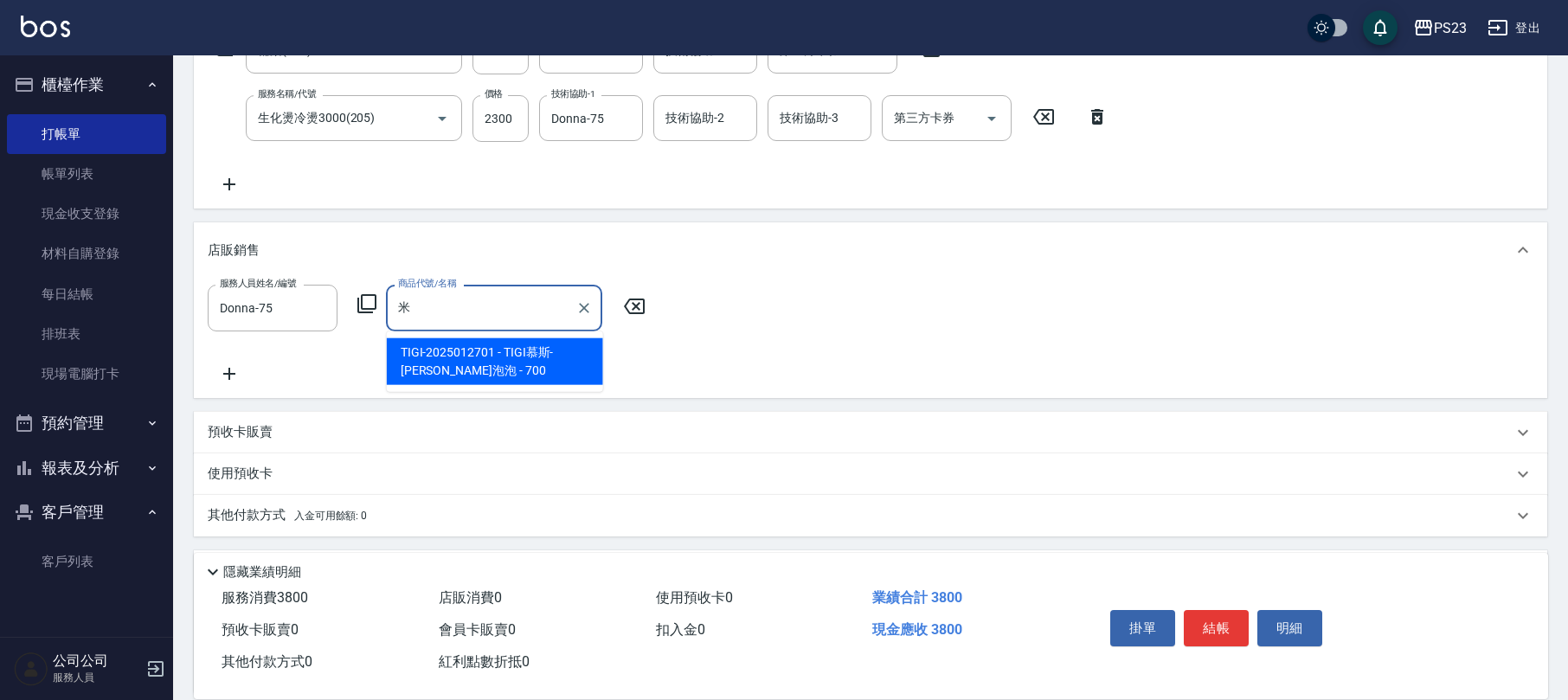
type input "TIGI慕斯-米蘭泡泡"
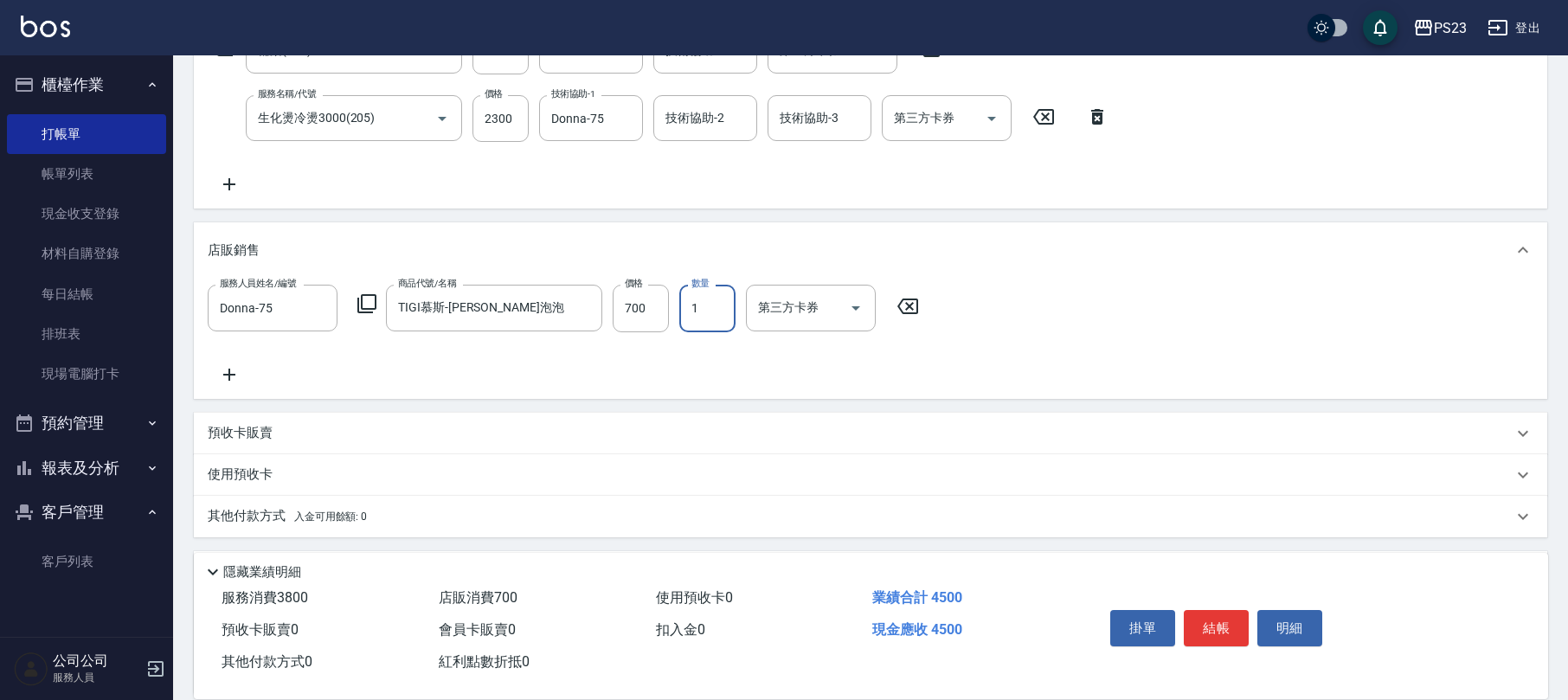
scroll to position [472, 0]
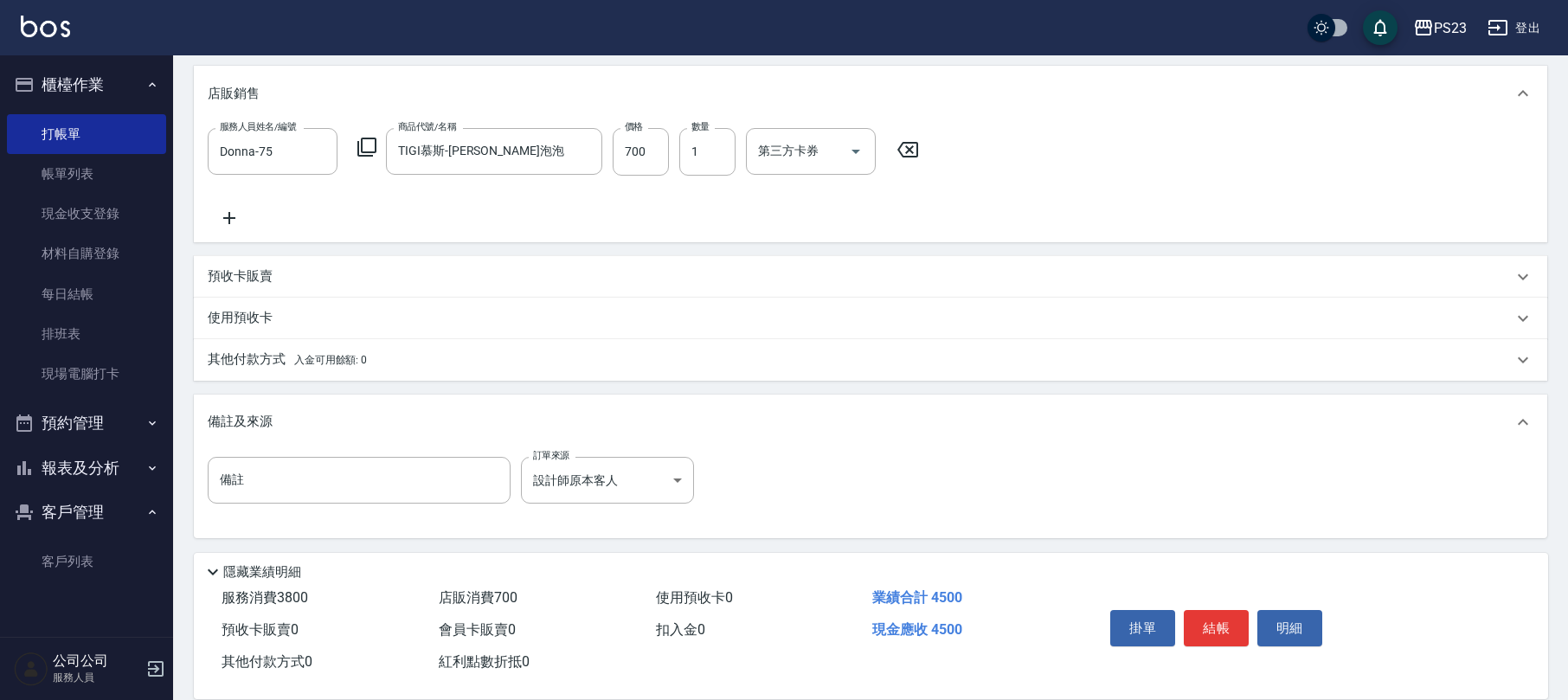
click at [250, 348] on div "其他付款方式 入金可用餘額: 0" at bounding box center [870, 359] width 1353 height 41
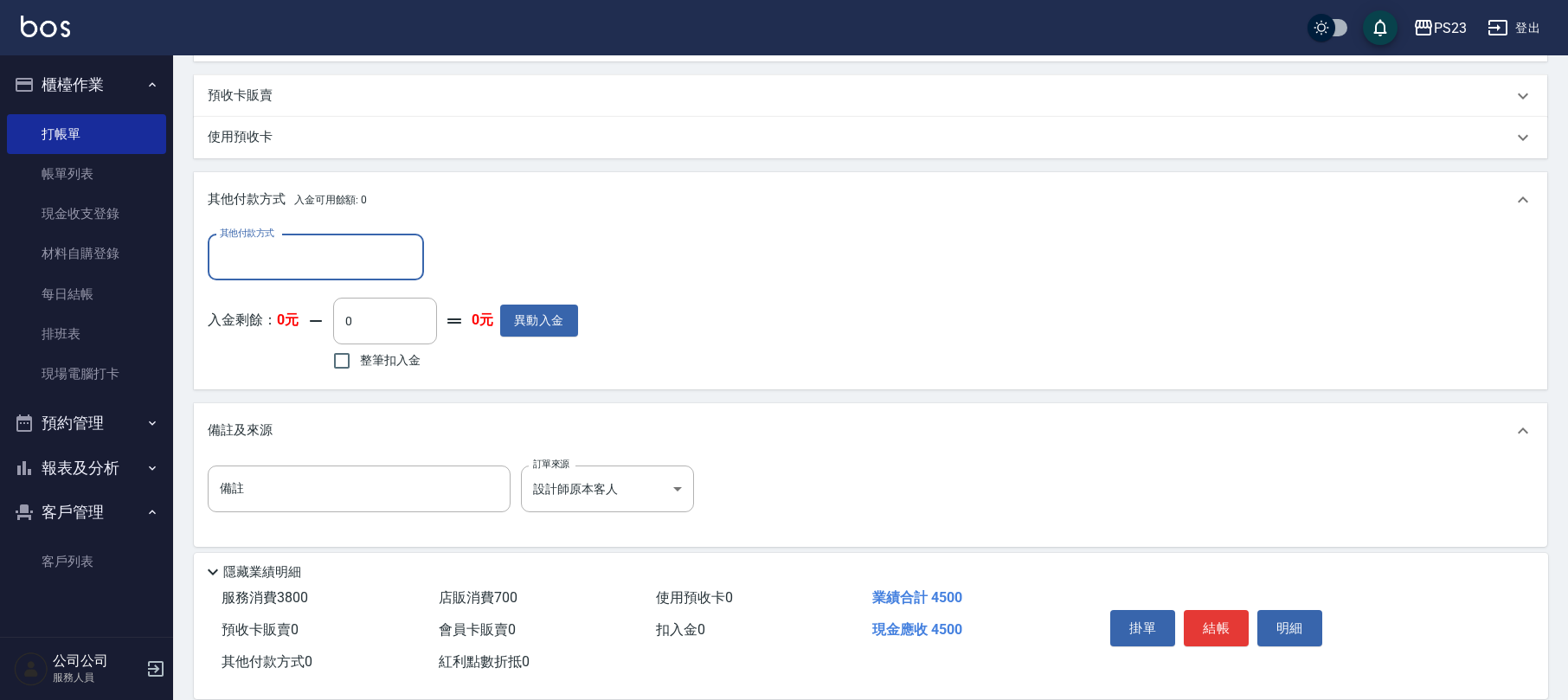
scroll to position [0, 0]
click at [319, 256] on input "其他付款方式" at bounding box center [316, 256] width 200 height 30
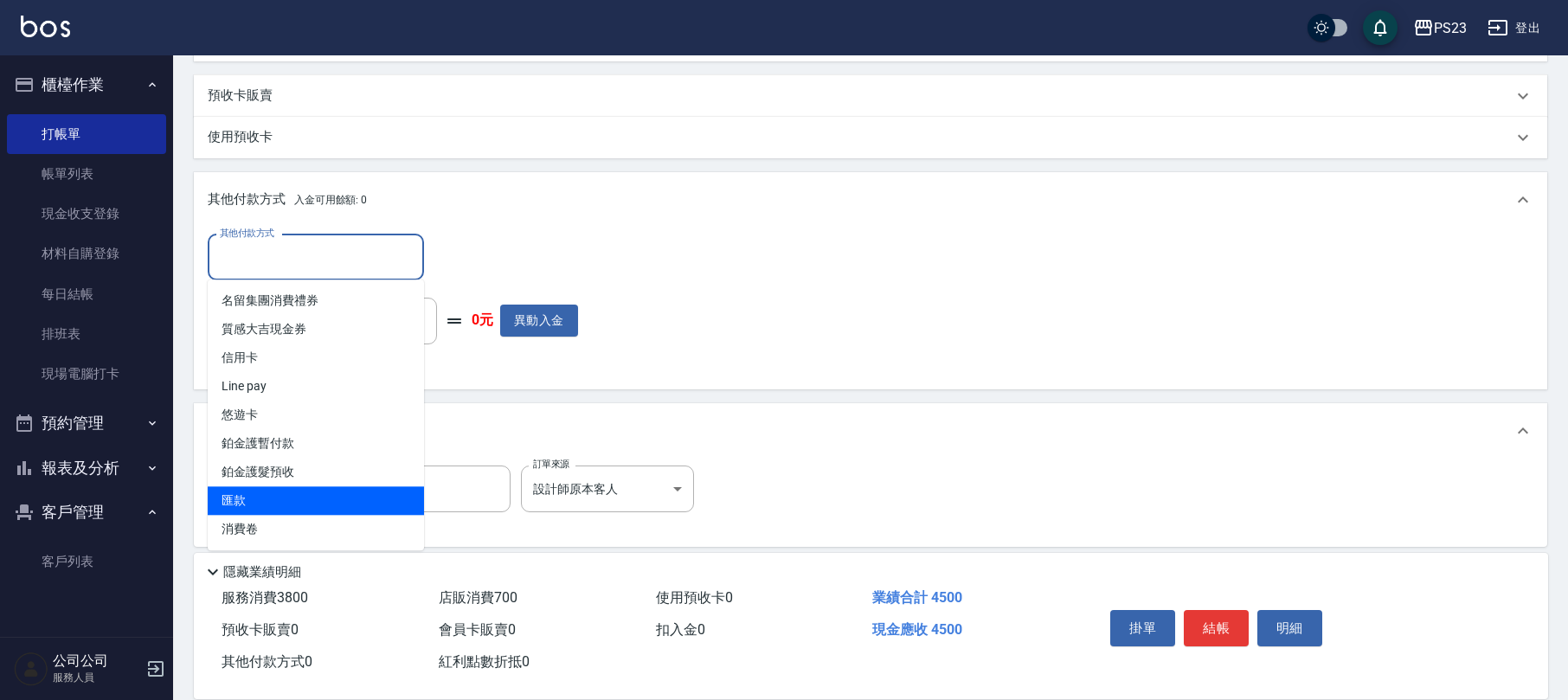
click at [256, 489] on span "匯款" at bounding box center [316, 501] width 217 height 29
type input "匯款"
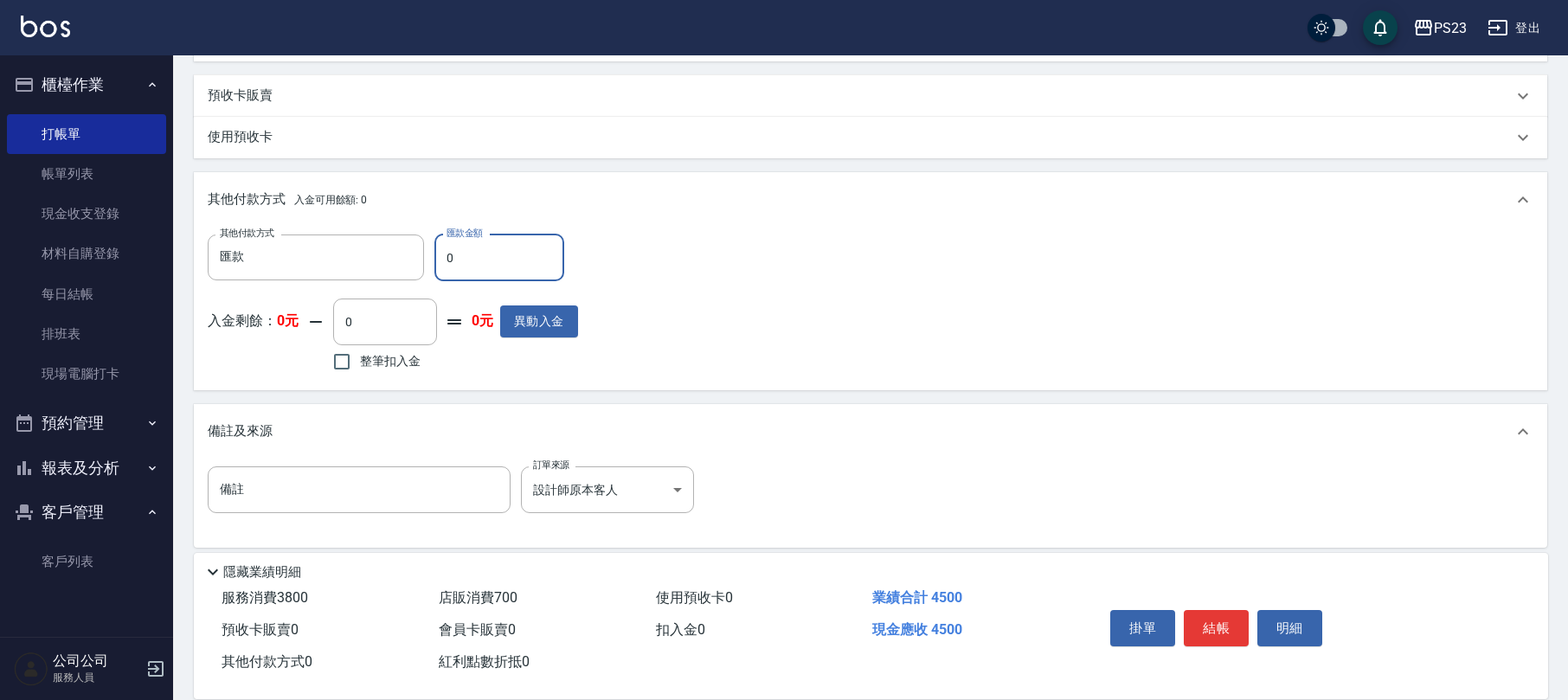
drag, startPoint x: 433, startPoint y: 258, endPoint x: 496, endPoint y: 257, distance: 63.0
click at [488, 256] on input "0" at bounding box center [499, 257] width 130 height 47
type input "4500"
click at [1205, 633] on button "結帳" at bounding box center [1215, 628] width 65 height 37
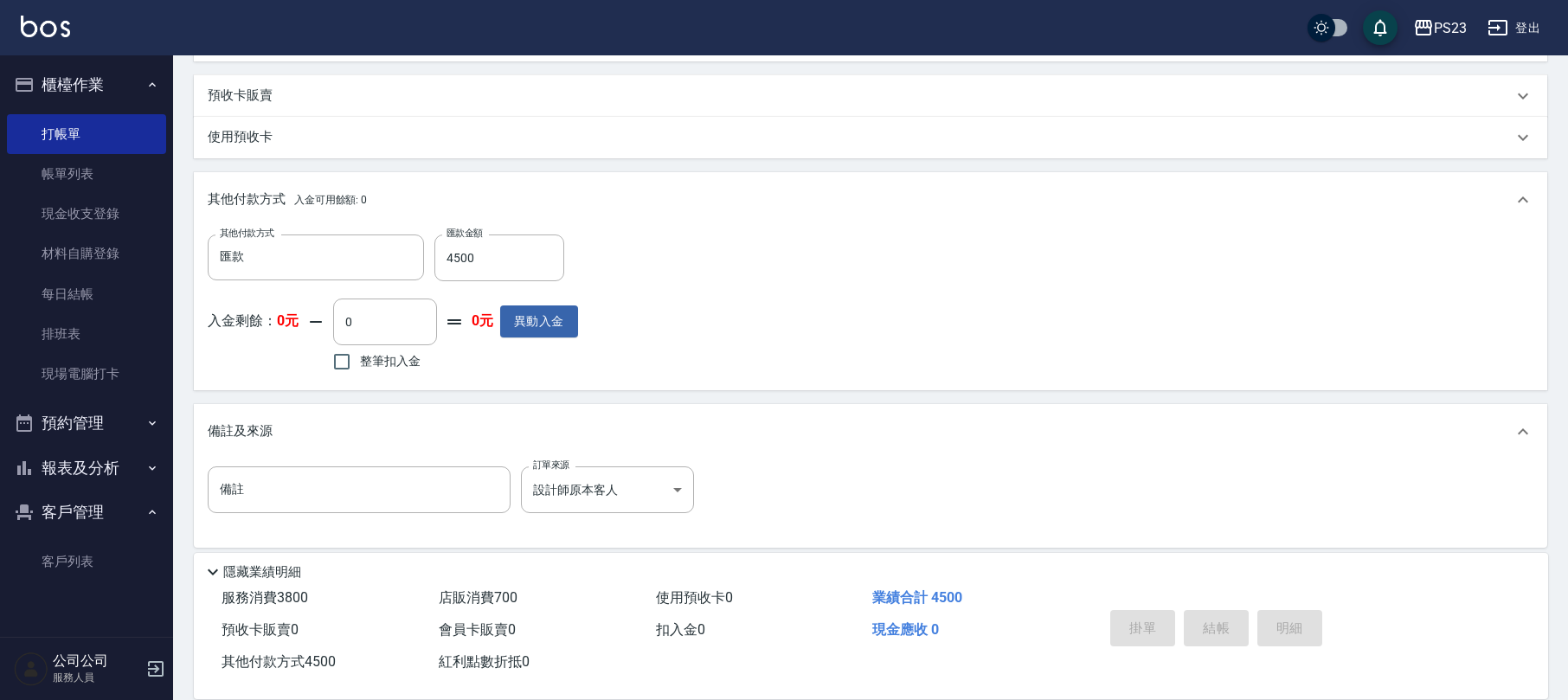
type input "2025/08/21 20:30"
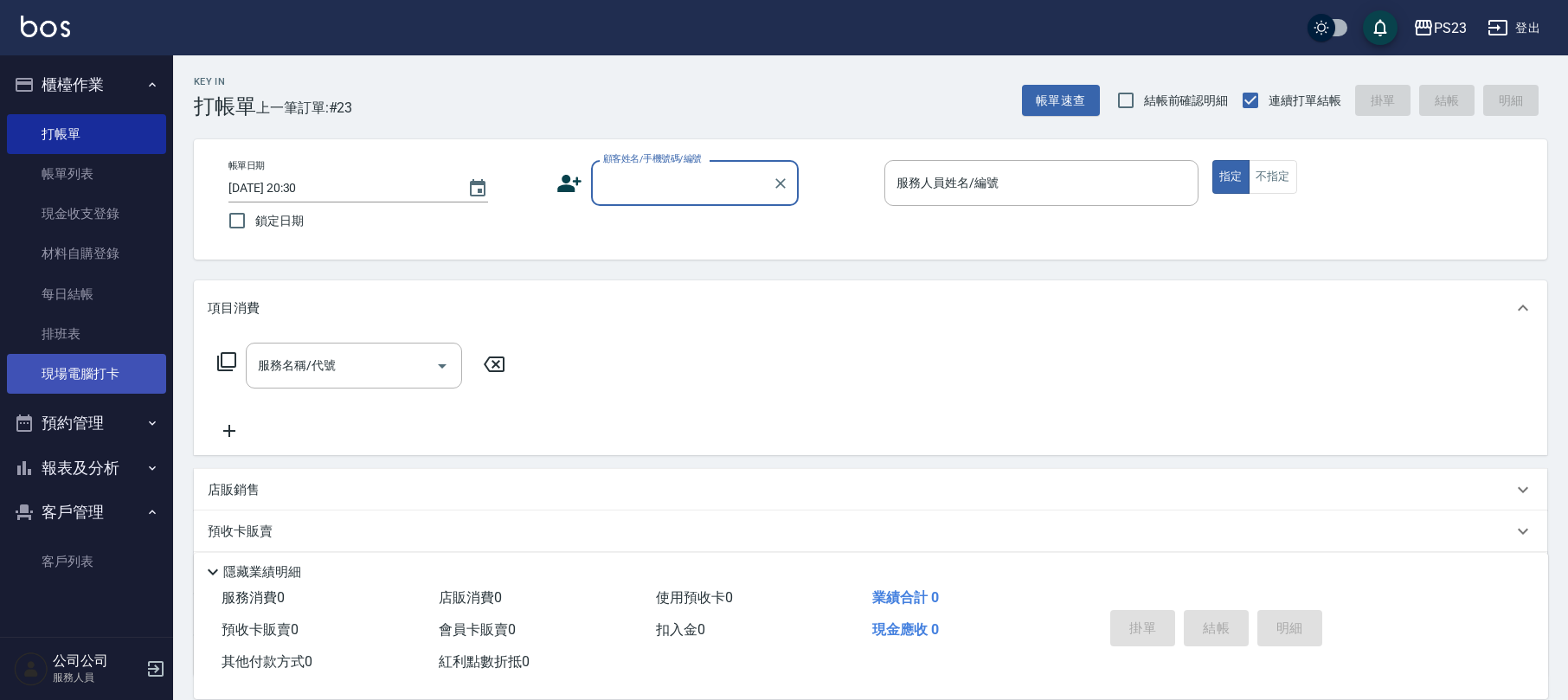
drag, startPoint x: 116, startPoint y: 367, endPoint x: 132, endPoint y: 369, distance: 16.1
click at [116, 368] on link "現場電腦打卡" at bounding box center [86, 373] width 159 height 39
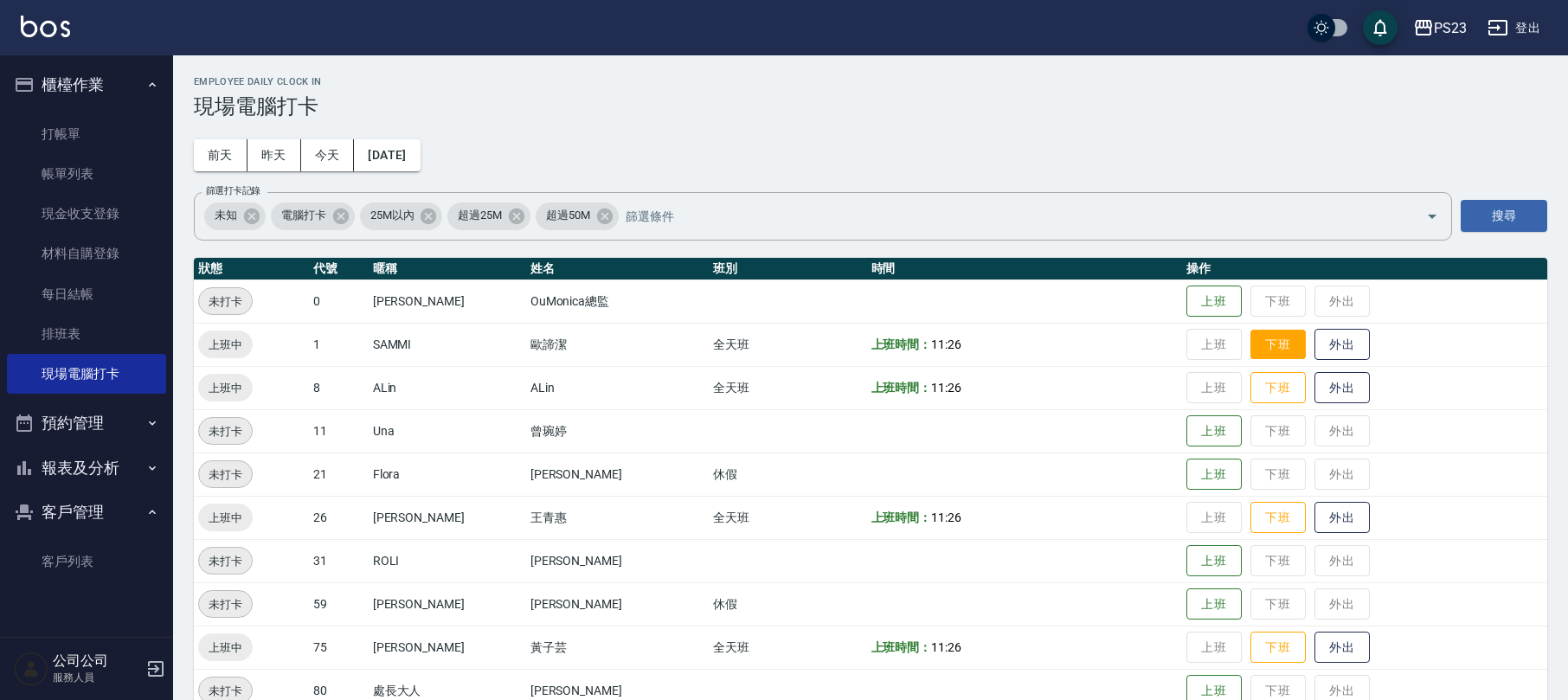
click at [1267, 336] on button "下班" at bounding box center [1277, 344] width 55 height 30
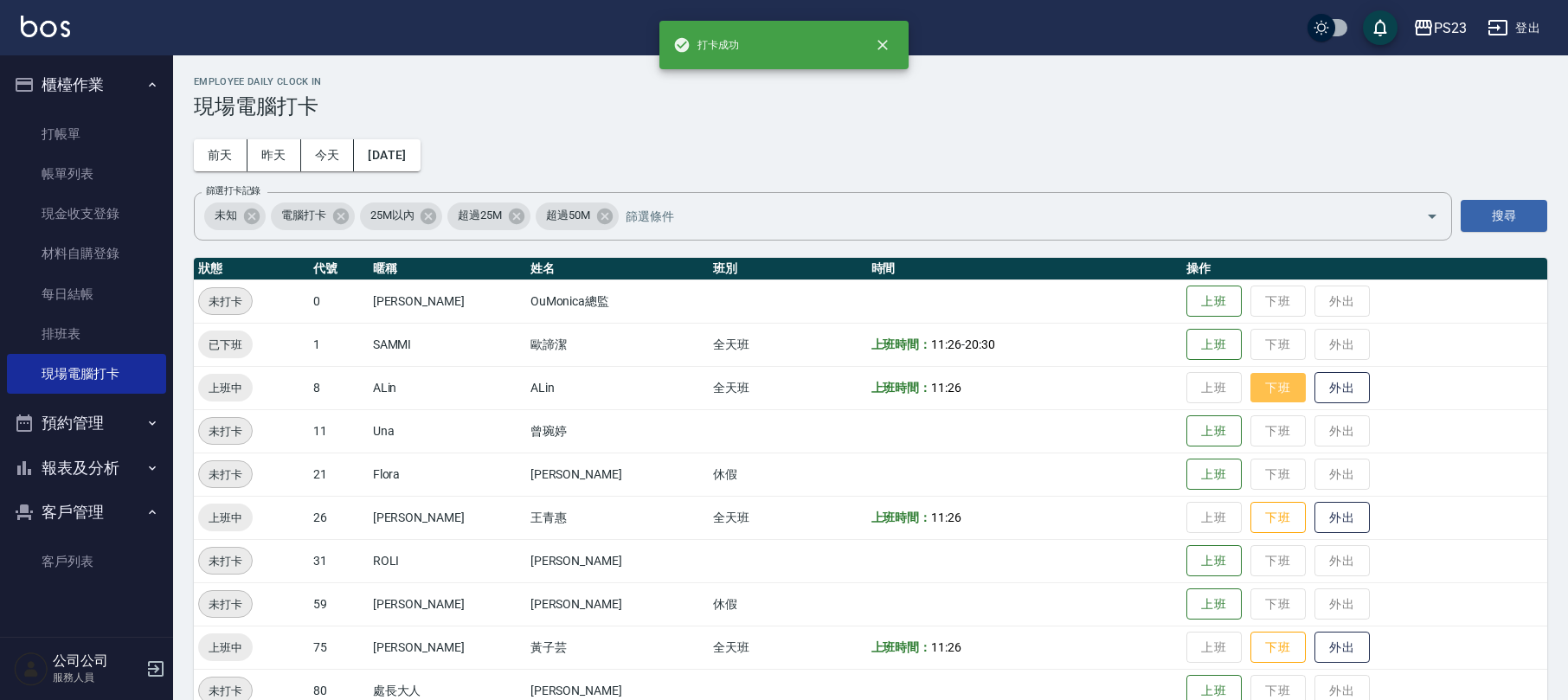
click at [1256, 388] on button "下班" at bounding box center [1277, 387] width 55 height 30
click at [1271, 512] on button "下班" at bounding box center [1277, 517] width 55 height 30
drag, startPoint x: 1237, startPoint y: 641, endPoint x: 1225, endPoint y: 624, distance: 20.8
click at [1250, 641] on button "下班" at bounding box center [1277, 647] width 55 height 32
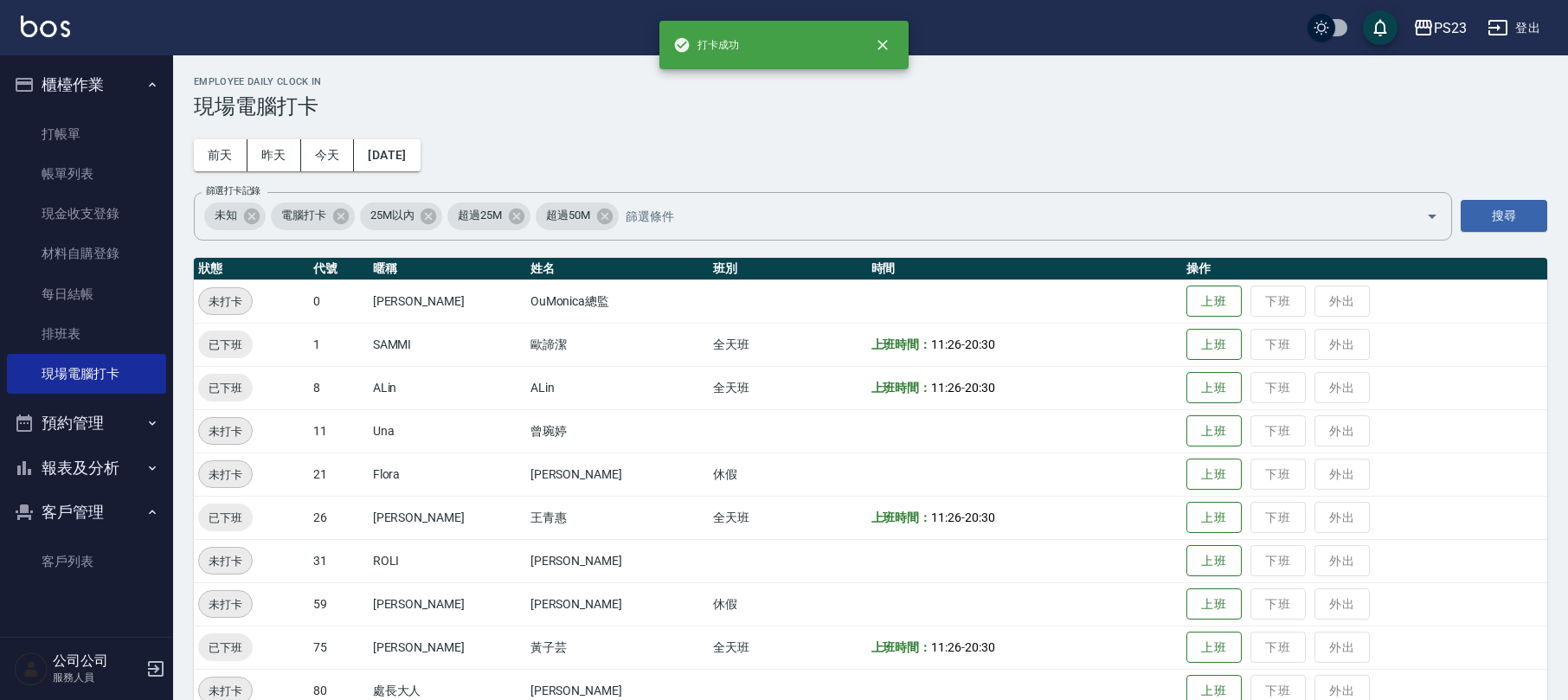
scroll to position [76, 0]
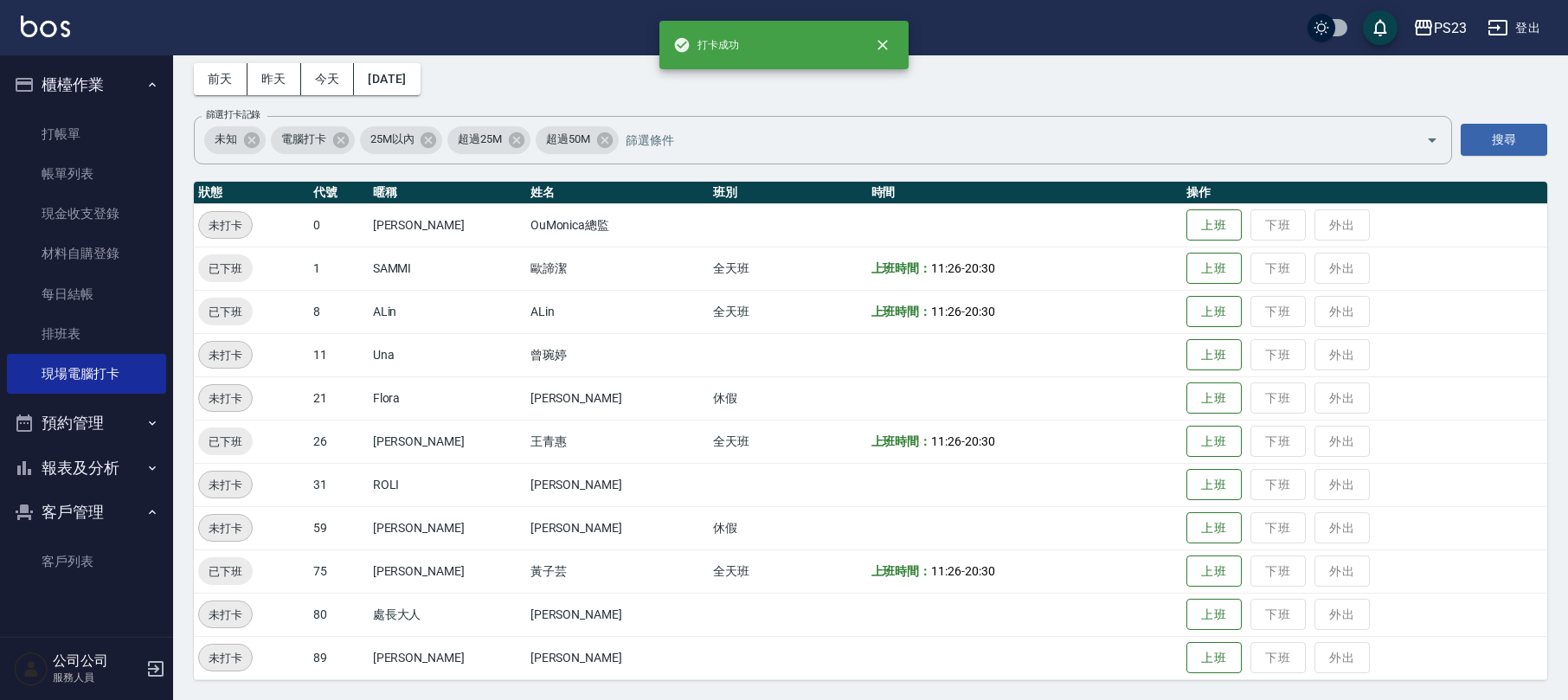
click at [112, 475] on button "報表及分析" at bounding box center [86, 468] width 159 height 45
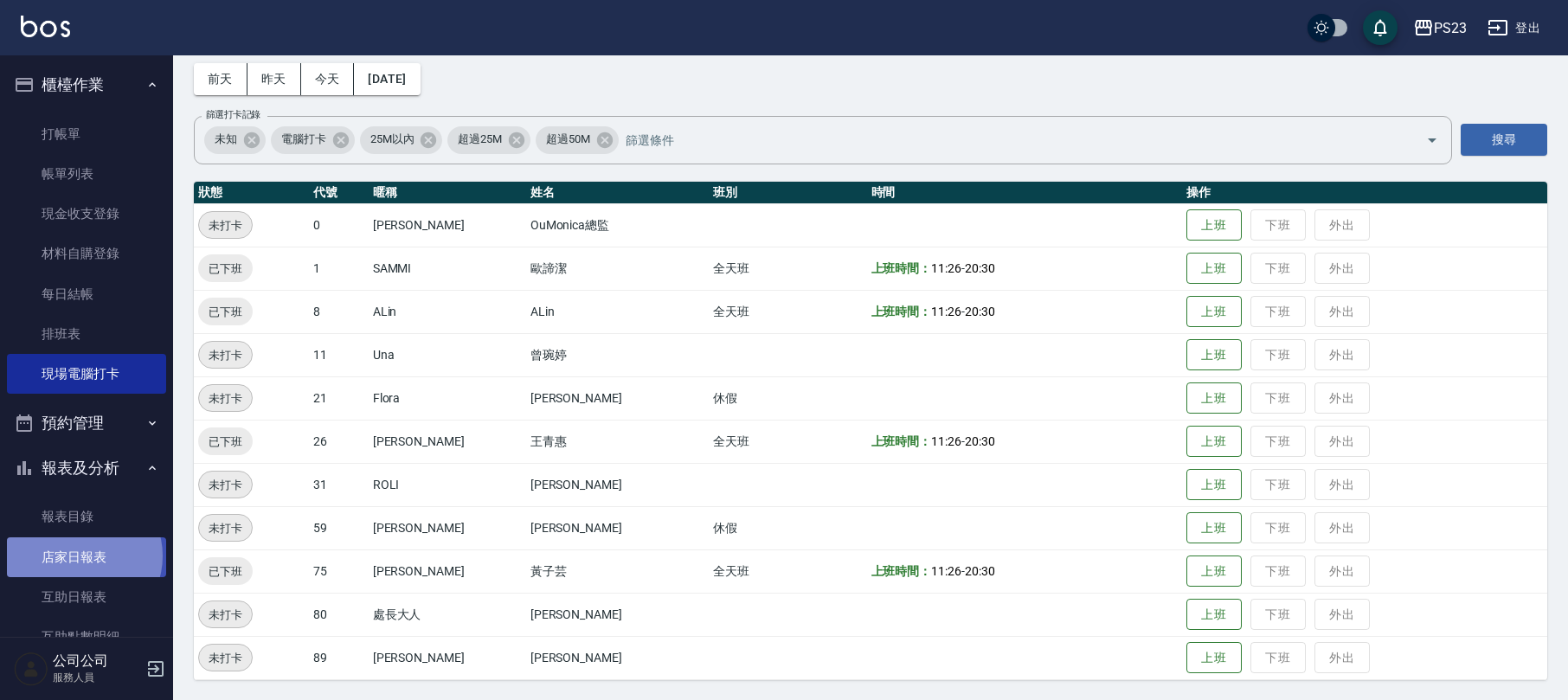
click at [84, 556] on link "店家日報表" at bounding box center [86, 557] width 159 height 39
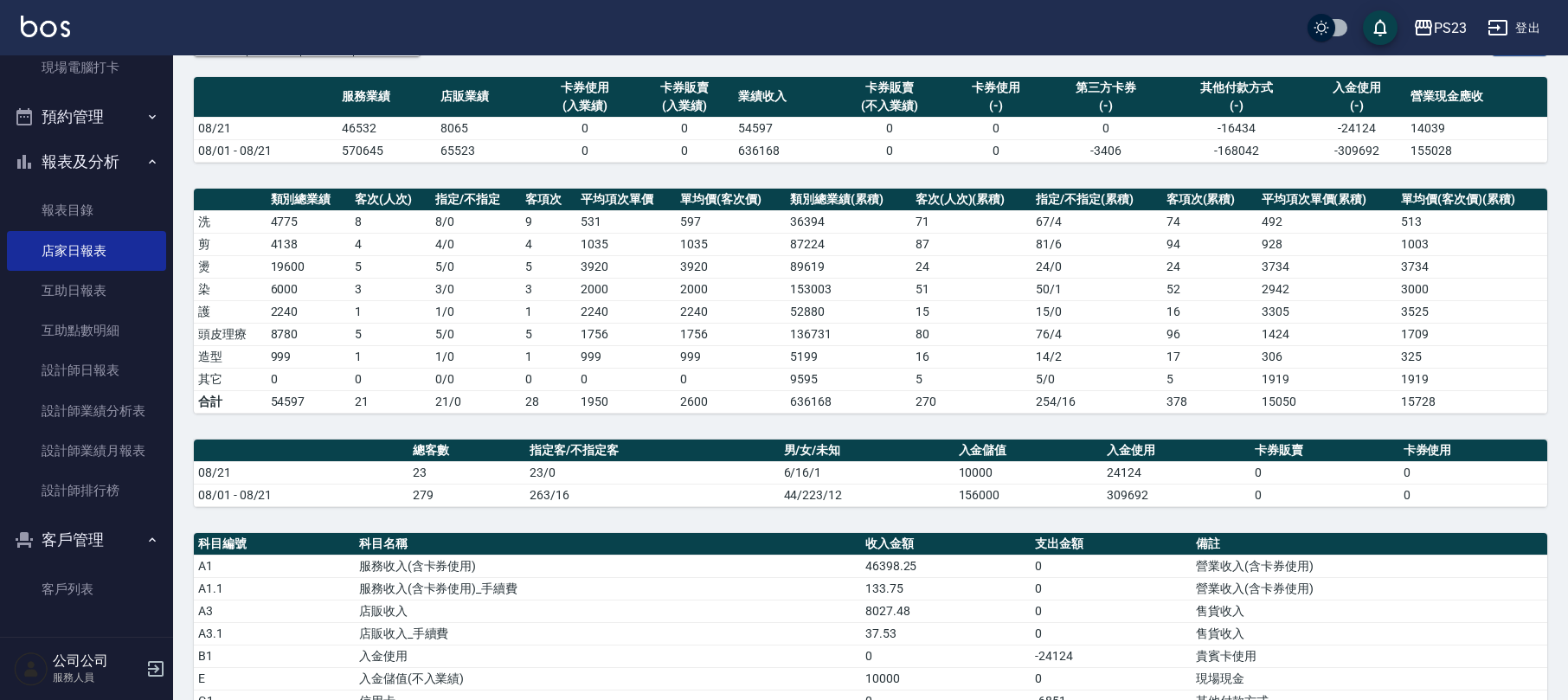
scroll to position [576, 0]
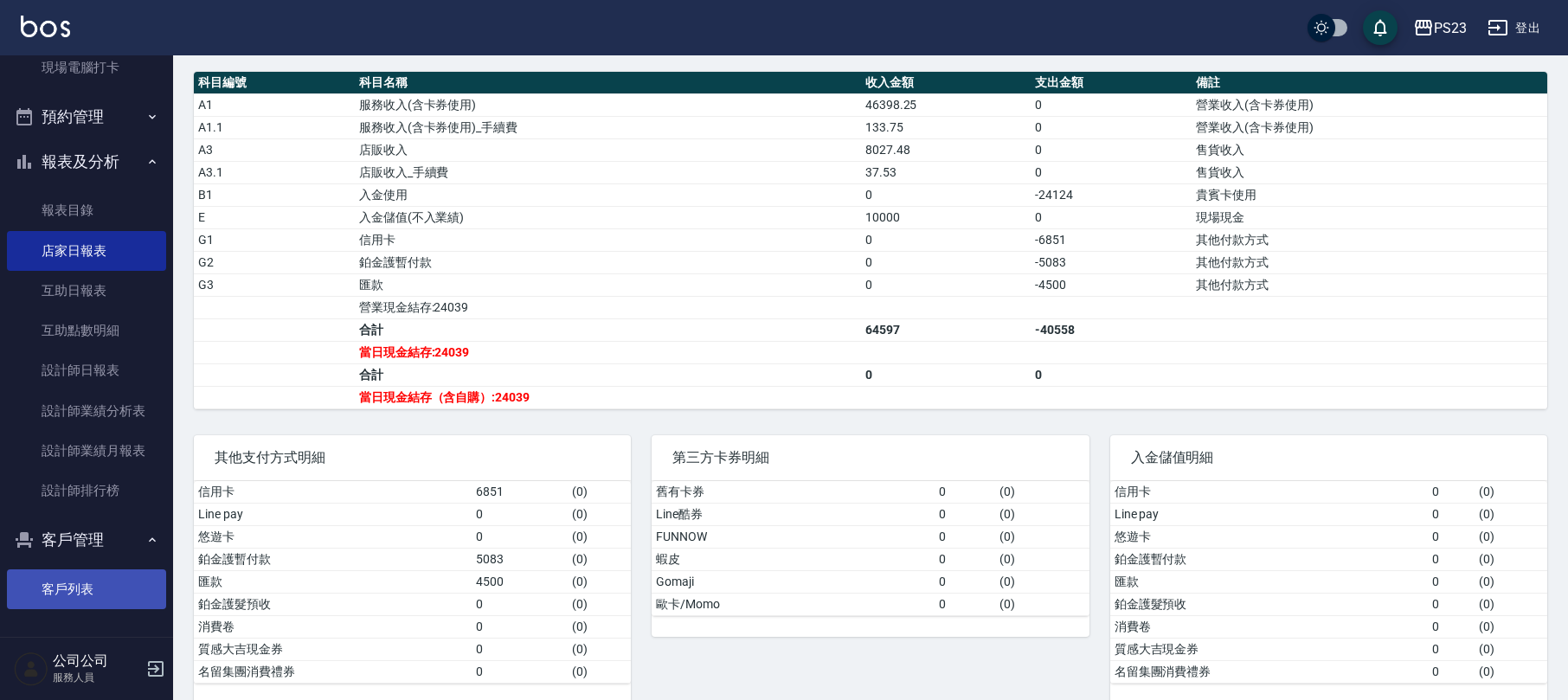
click at [97, 590] on link "客戶列表" at bounding box center [86, 588] width 159 height 39
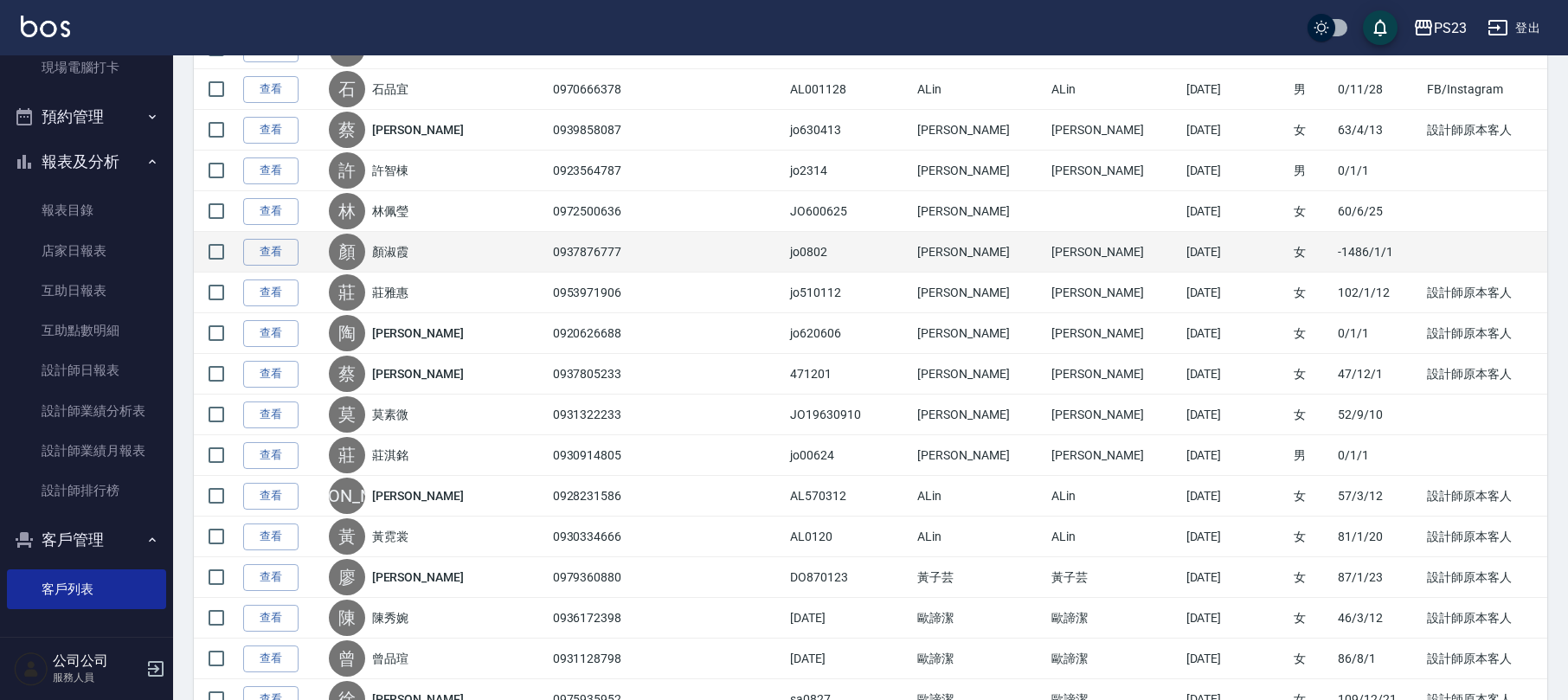
scroll to position [807, 0]
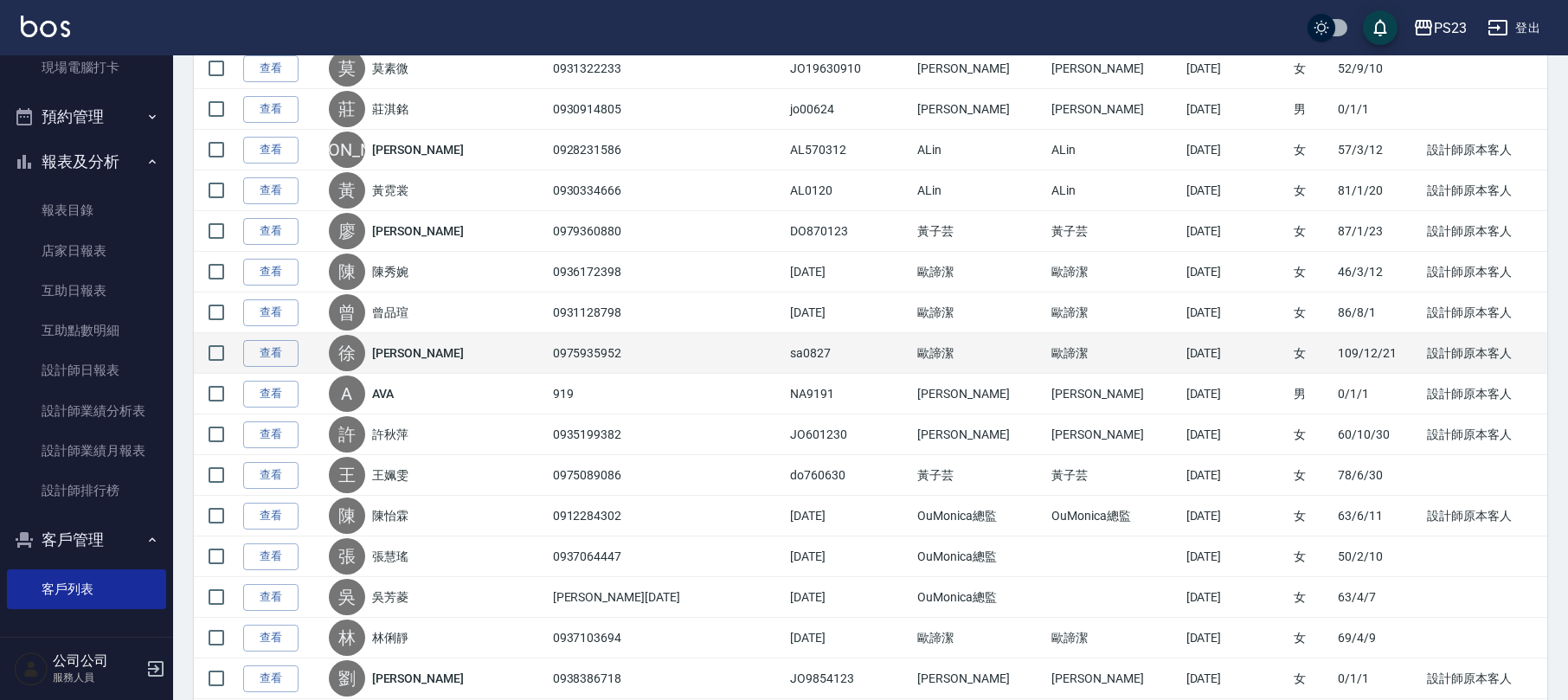
click at [412, 361] on link "徐佳瑜" at bounding box center [417, 352] width 91 height 17
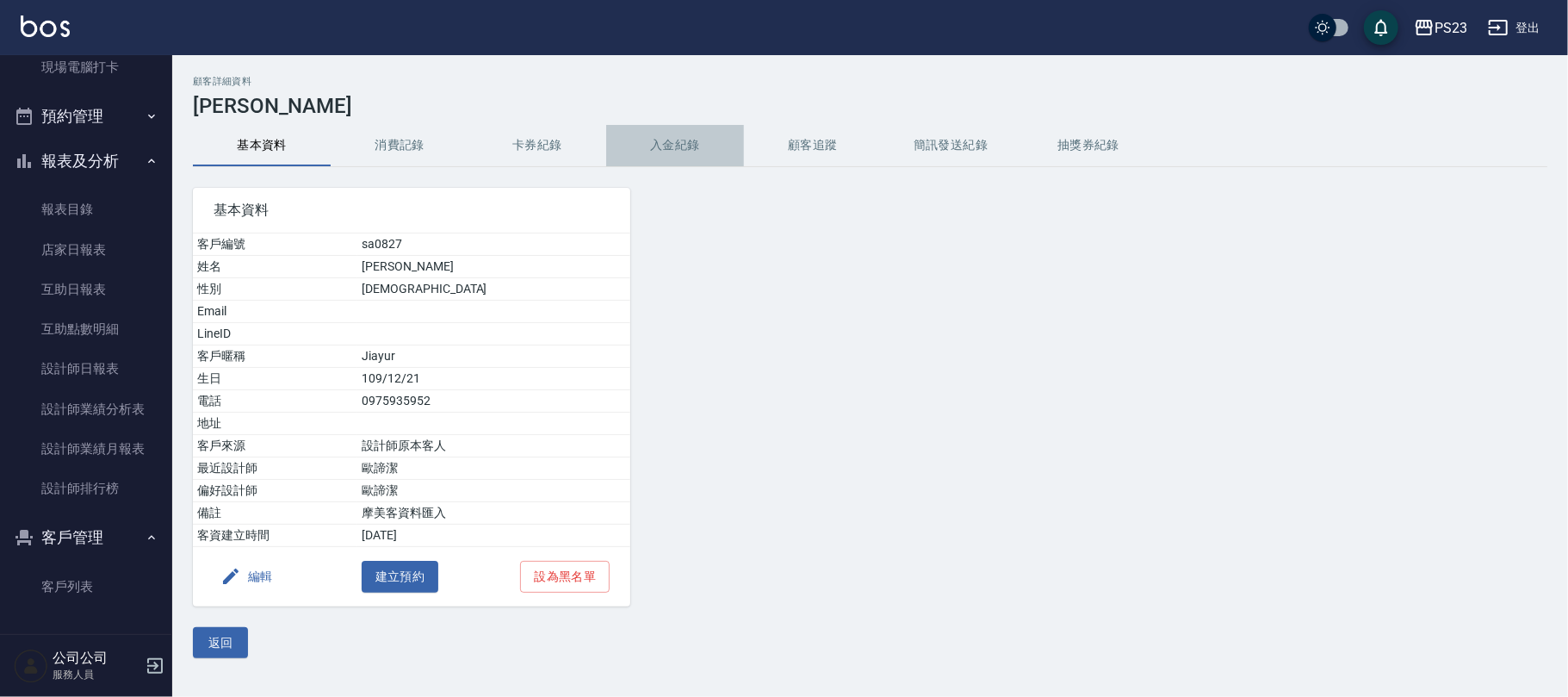
click at [700, 155] on button "入金紀錄" at bounding box center [675, 145] width 138 height 41
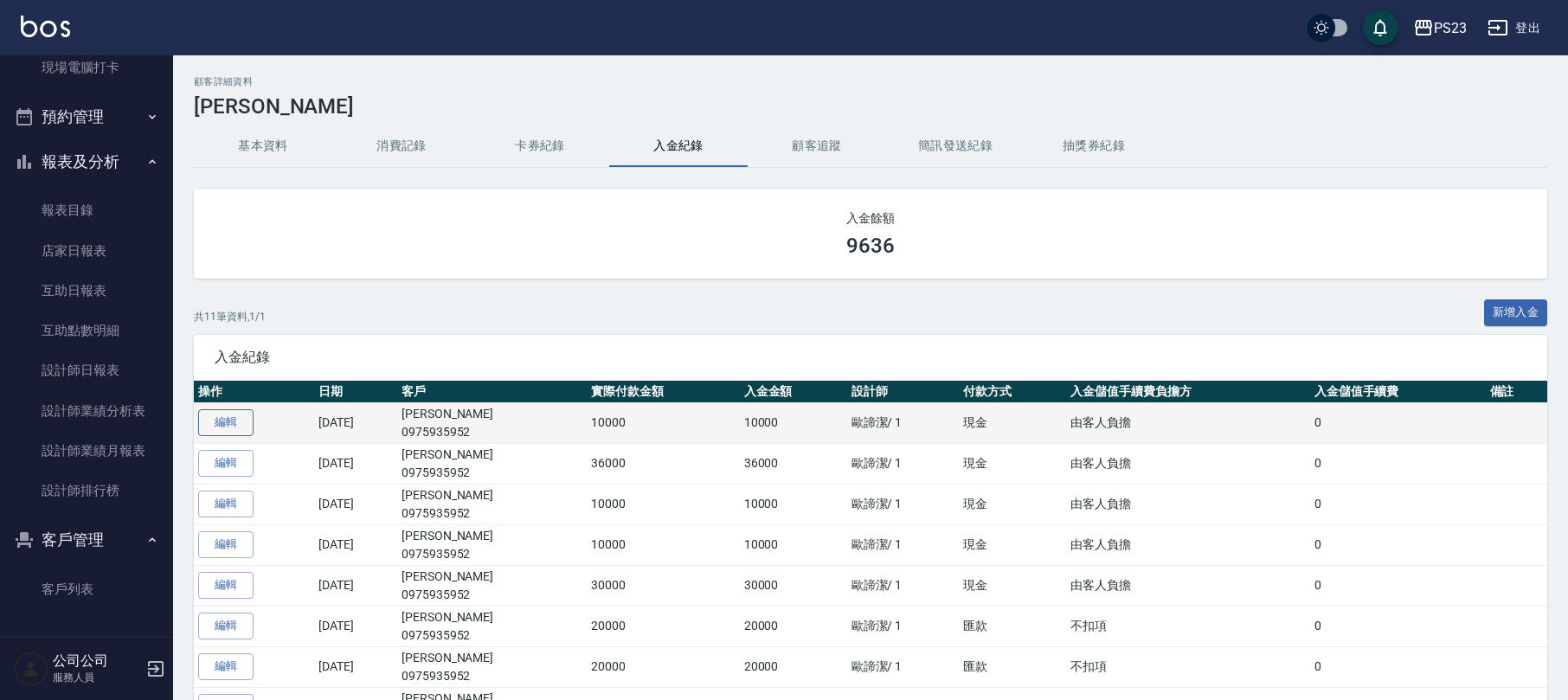
click at [216, 426] on link "編輯" at bounding box center [225, 423] width 55 height 27
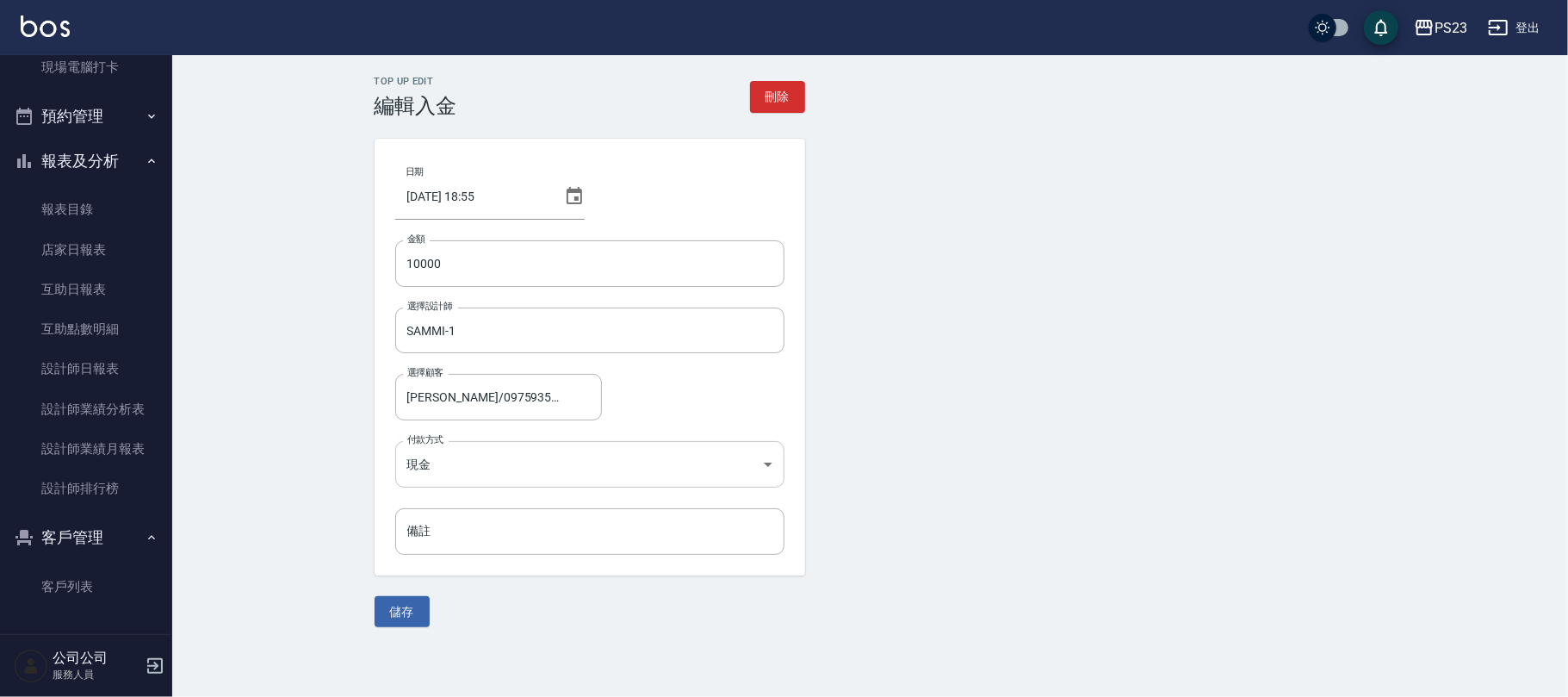
click at [491, 466] on body "PS23 登出 櫃檯作業 打帳單 帳單列表 現金收支登錄 材料自購登錄 每日結帳 排班表 現場電腦打卡 預約管理 預約管理 單日預約紀錄 單週預約紀錄 報表及…" at bounding box center [784, 348] width 1568 height 697
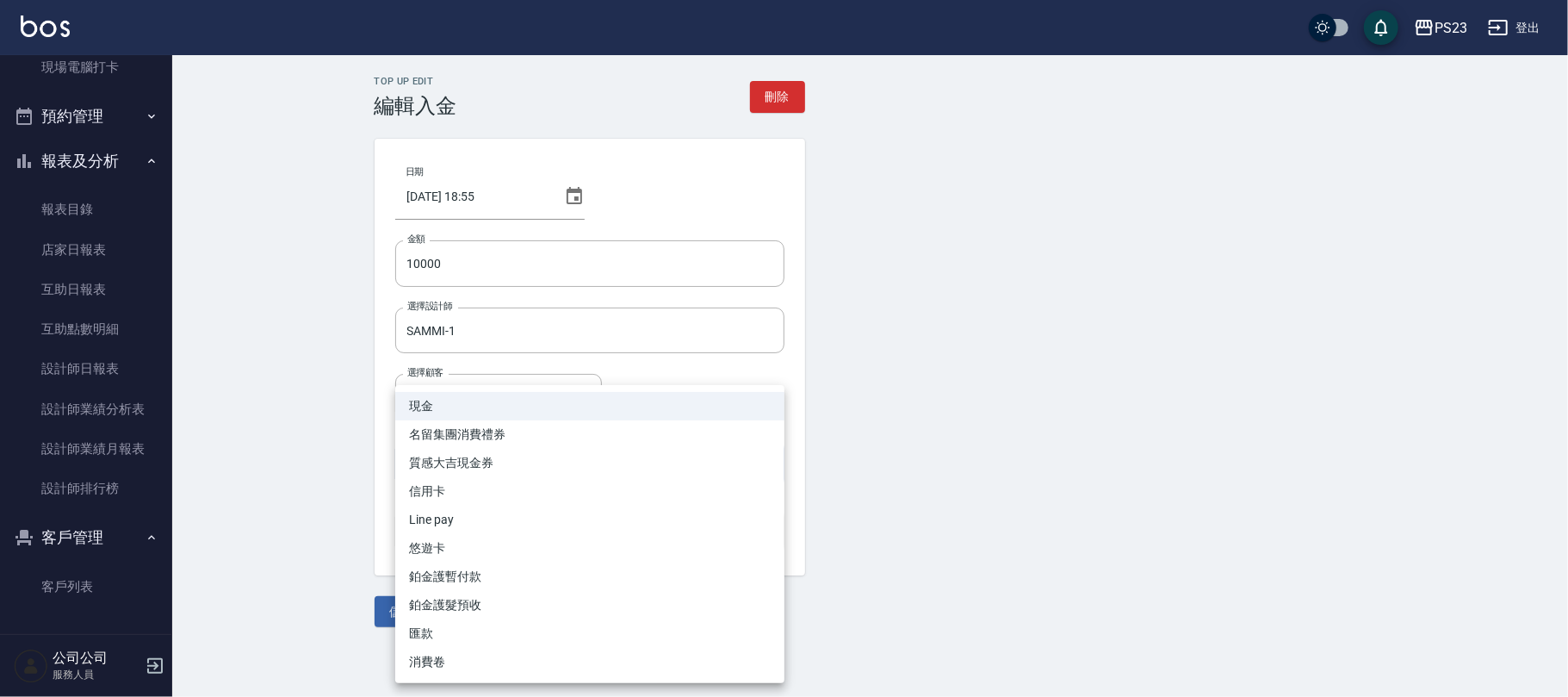
click at [441, 634] on li "匯款" at bounding box center [589, 634] width 389 height 29
type input "匯款"
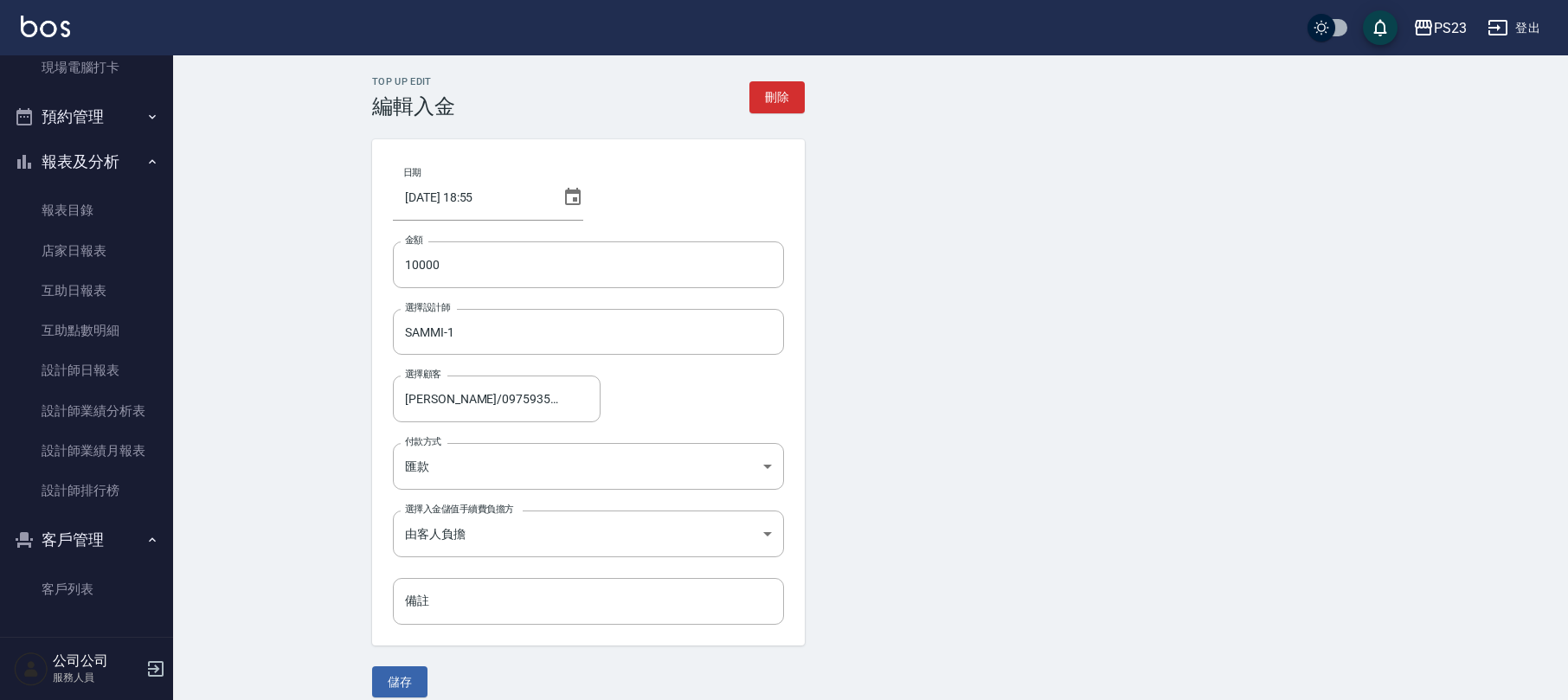
click at [327, 531] on div "Top Up Edit 編輯入金 刪除 日期 2025/08/21 18:55 金額 10000 金額 選擇設計師 SAMMI-1 選擇設計師 選擇顧客 徐佳…" at bounding box center [871, 386] width 1395 height 662
click at [496, 540] on body "PS23 登出 櫃檯作業 打帳單 帳單列表 現金收支登錄 材料自購登錄 每日結帳 排班表 現場電腦打卡 預約管理 預約管理 單日預約紀錄 單週預約紀錄 報表及…" at bounding box center [784, 359] width 1568 height 718
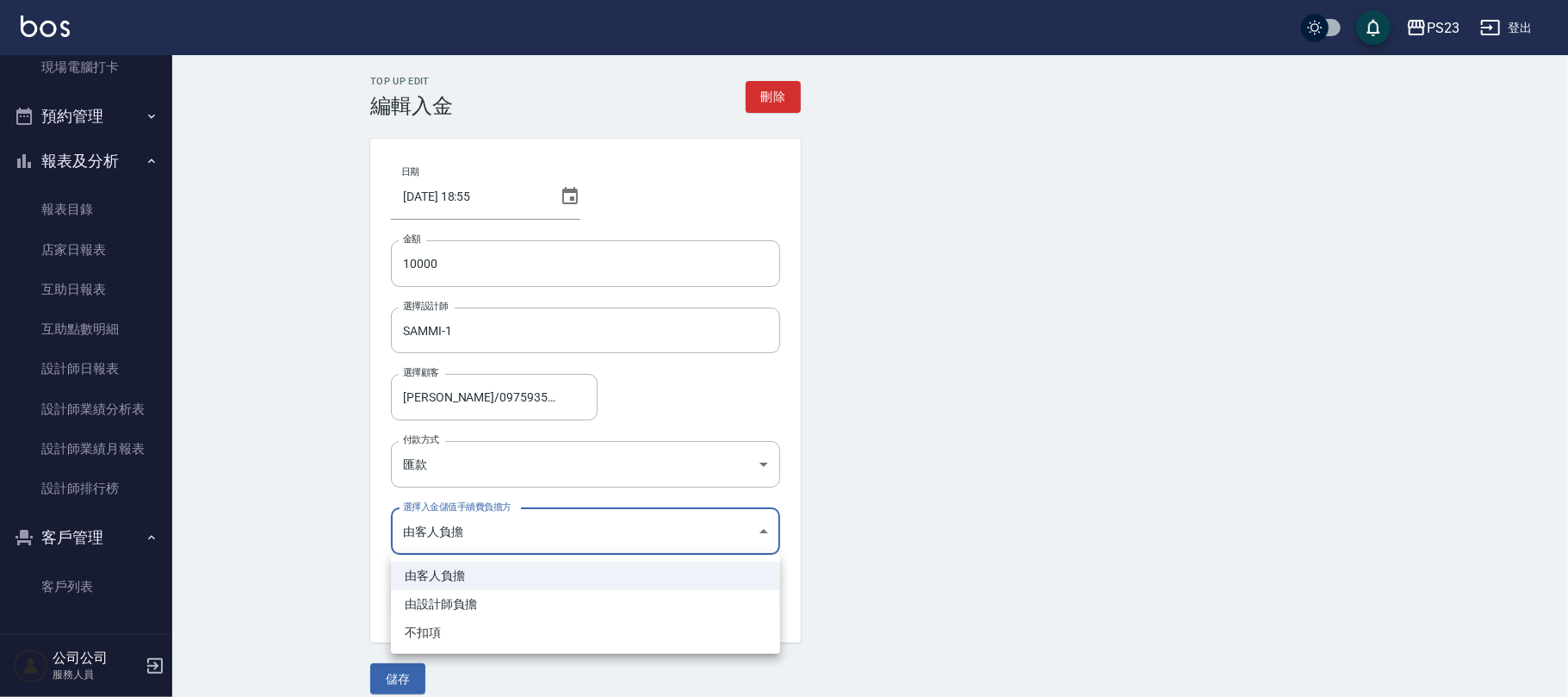
click at [428, 623] on li "不扣項" at bounding box center [586, 633] width 389 height 29
type input "WITHOUTHANDLINGFEE"
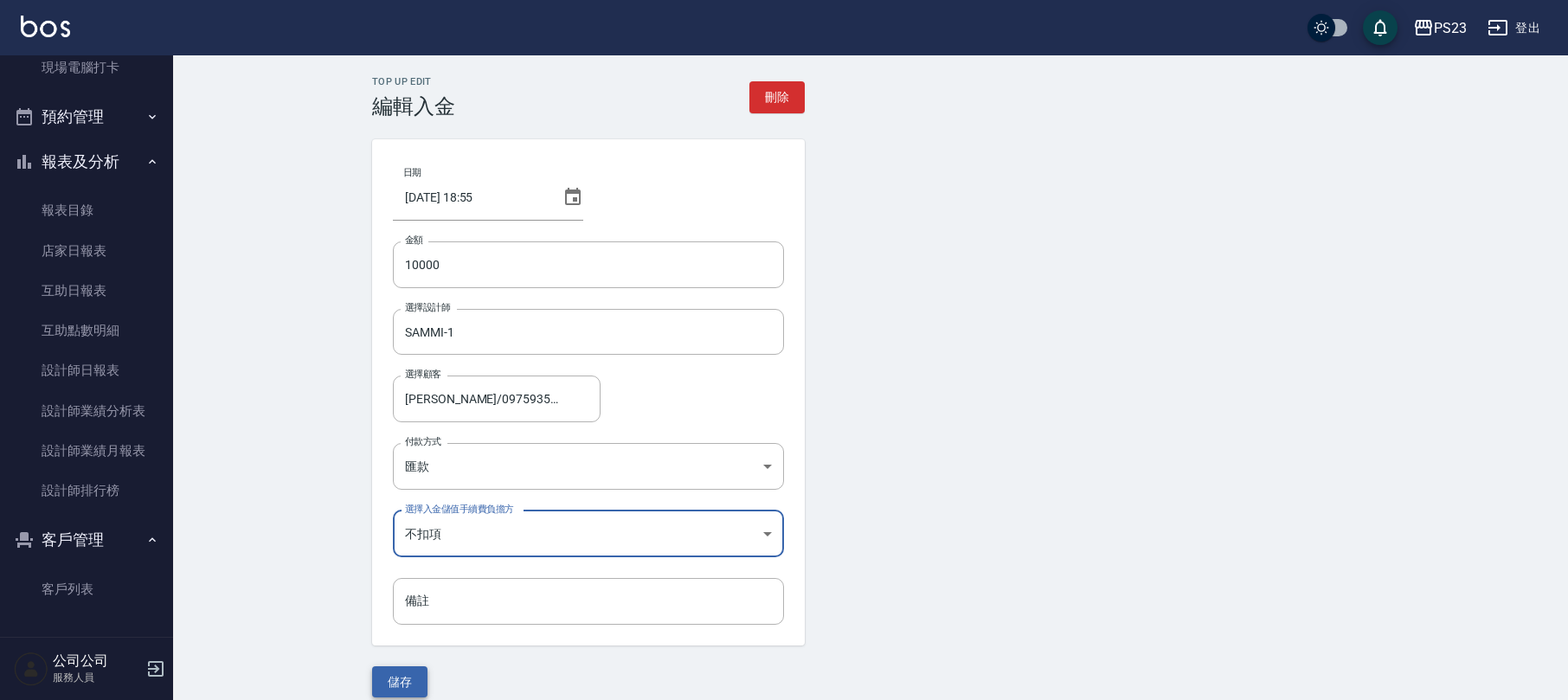
click at [410, 666] on button "儲存" at bounding box center [399, 682] width 55 height 32
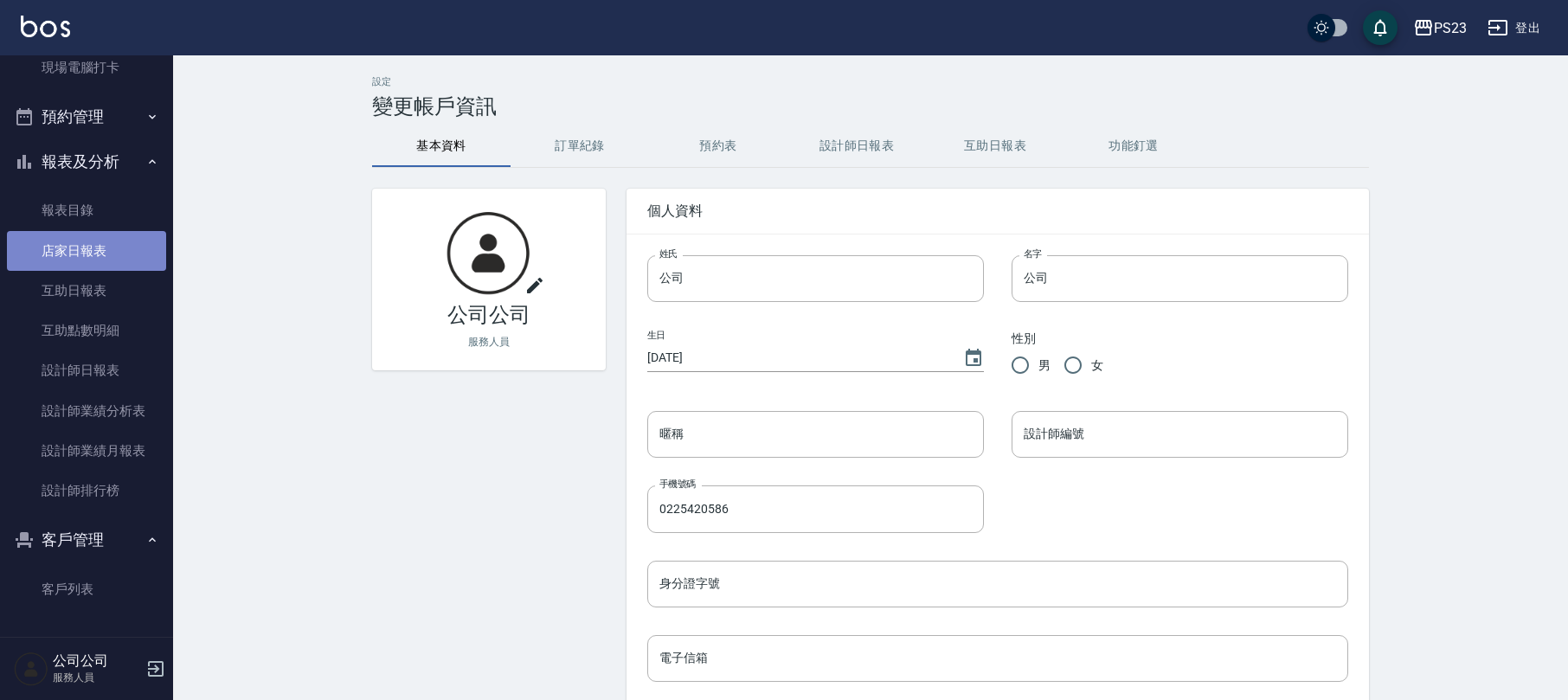
click at [95, 258] on link "店家日報表" at bounding box center [86, 250] width 159 height 39
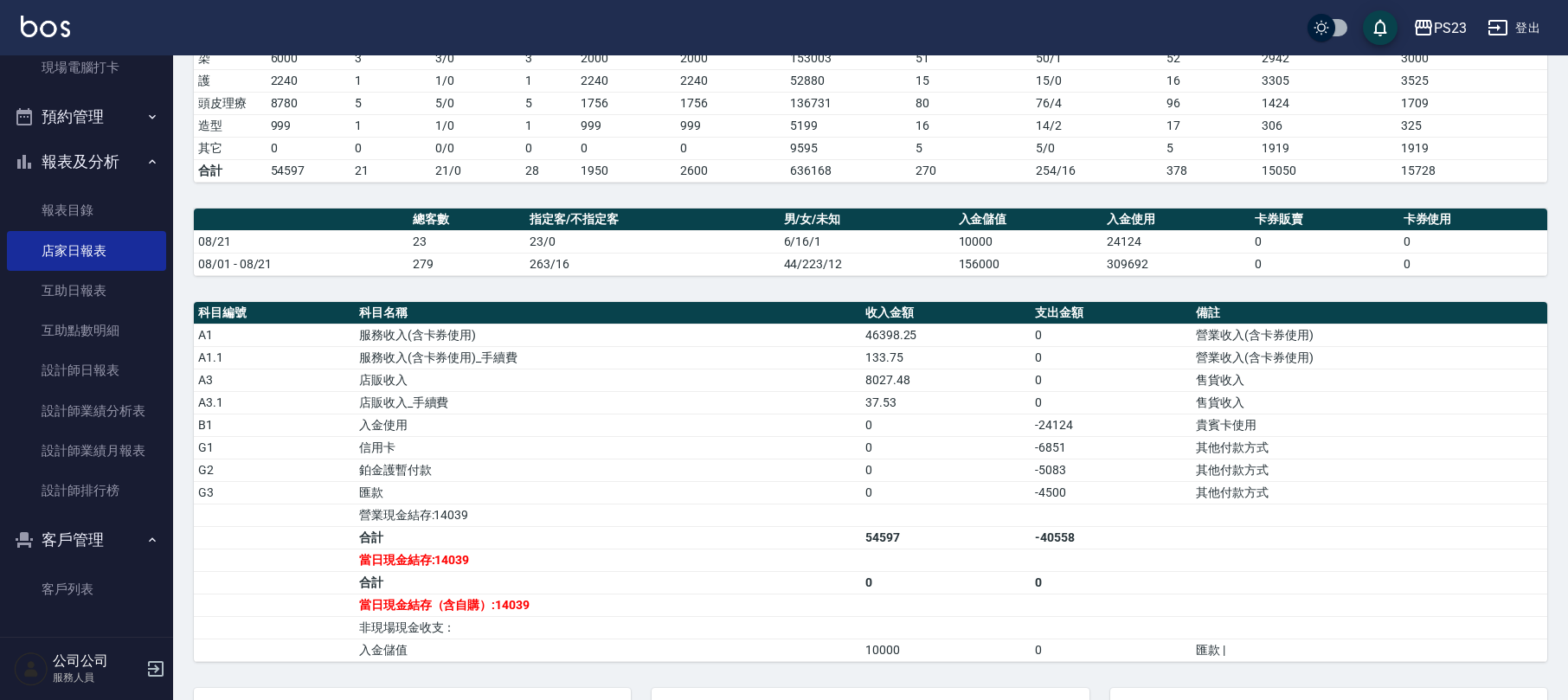
scroll to position [461, 0]
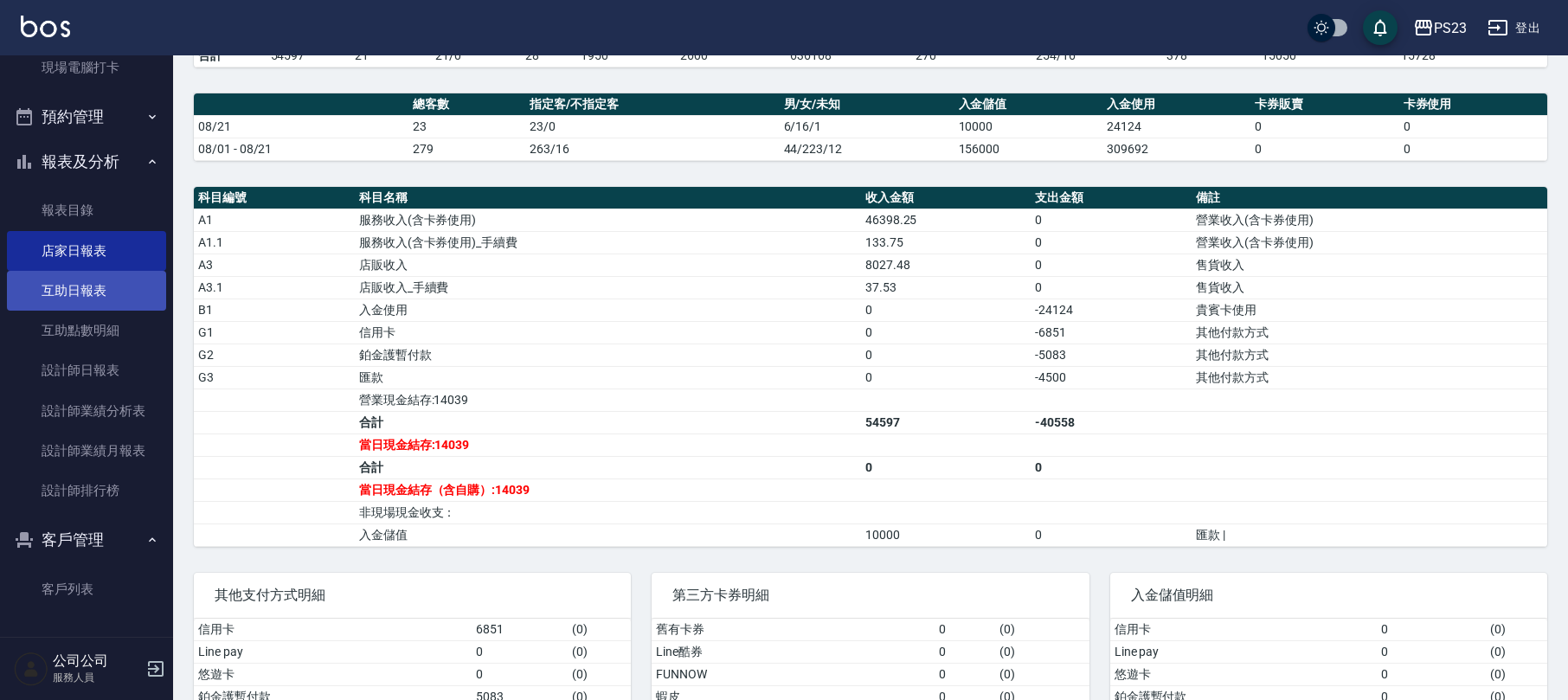
click at [89, 287] on link "互助日報表" at bounding box center [86, 290] width 159 height 39
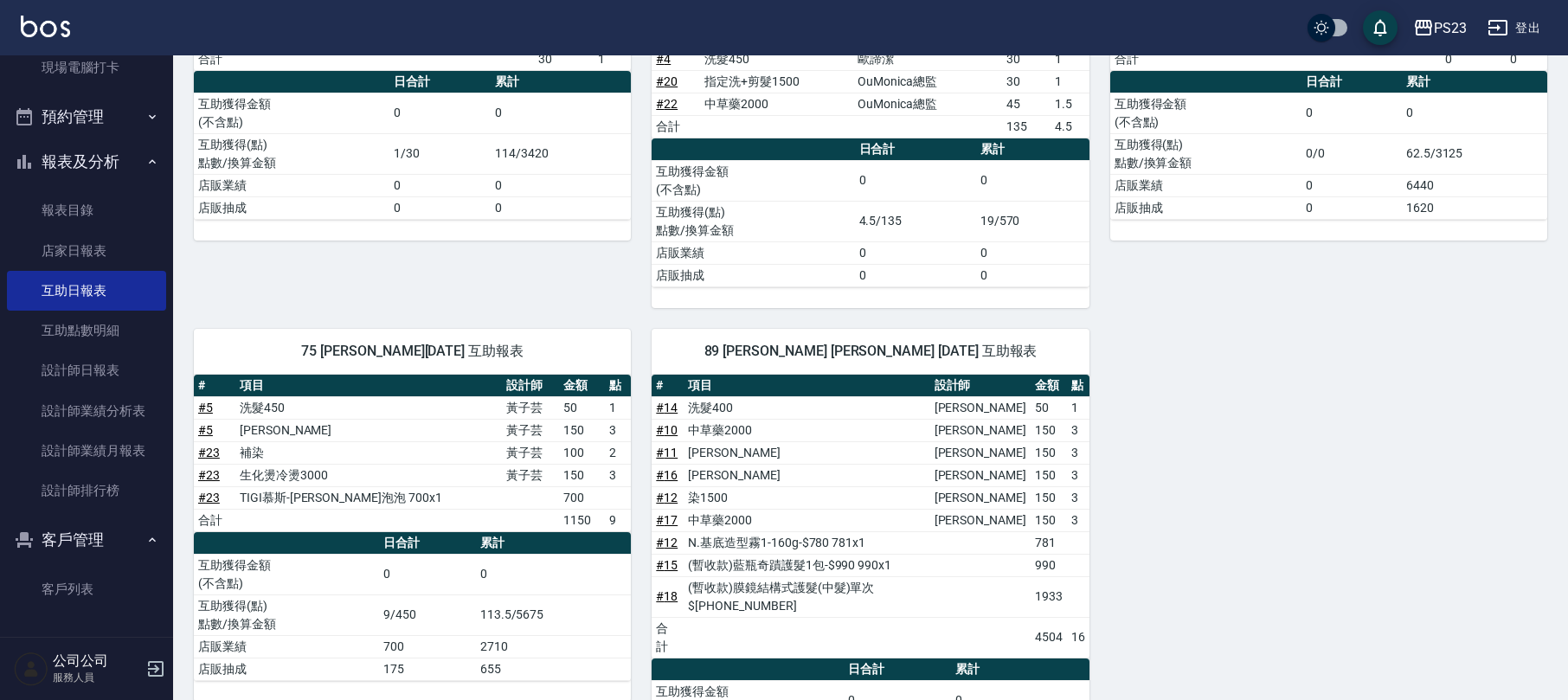
scroll to position [883, 0]
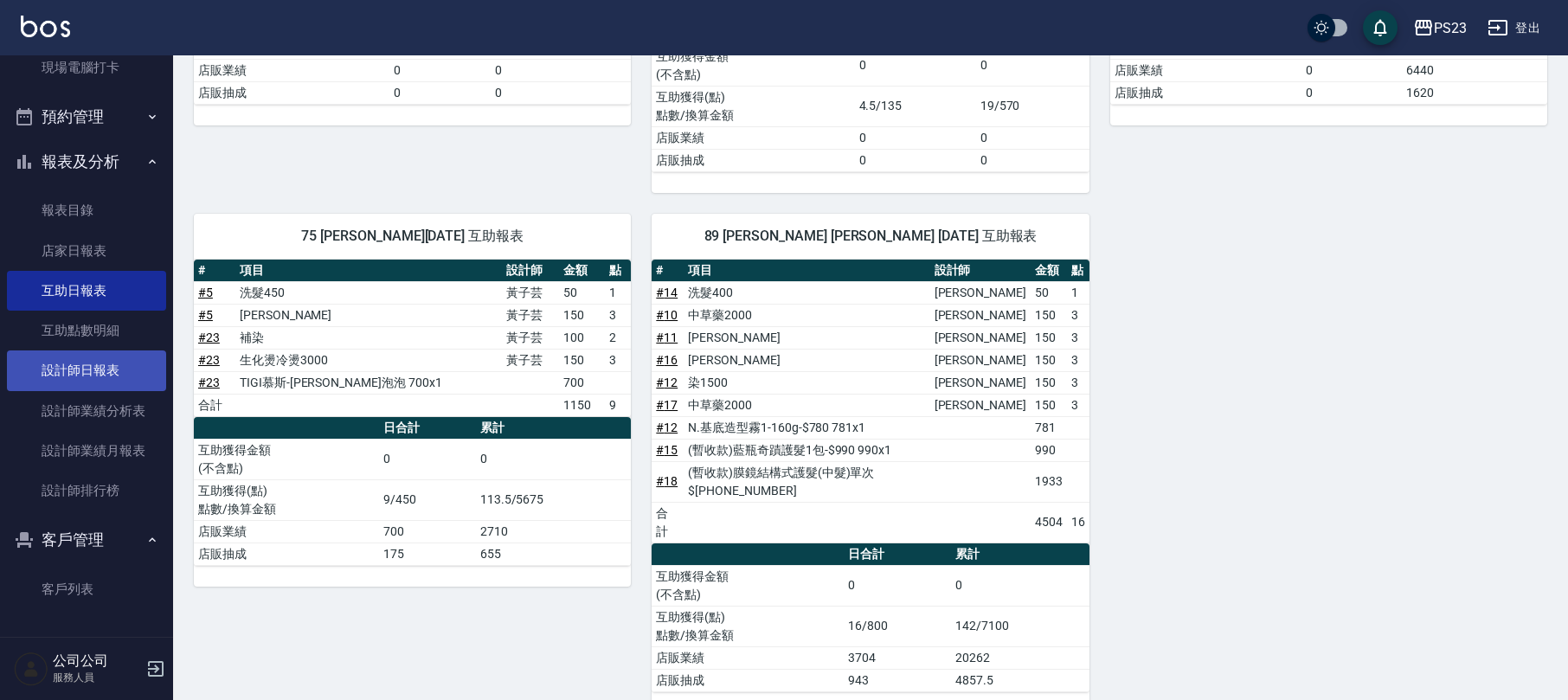
click at [98, 381] on link "設計師日報表" at bounding box center [86, 370] width 159 height 39
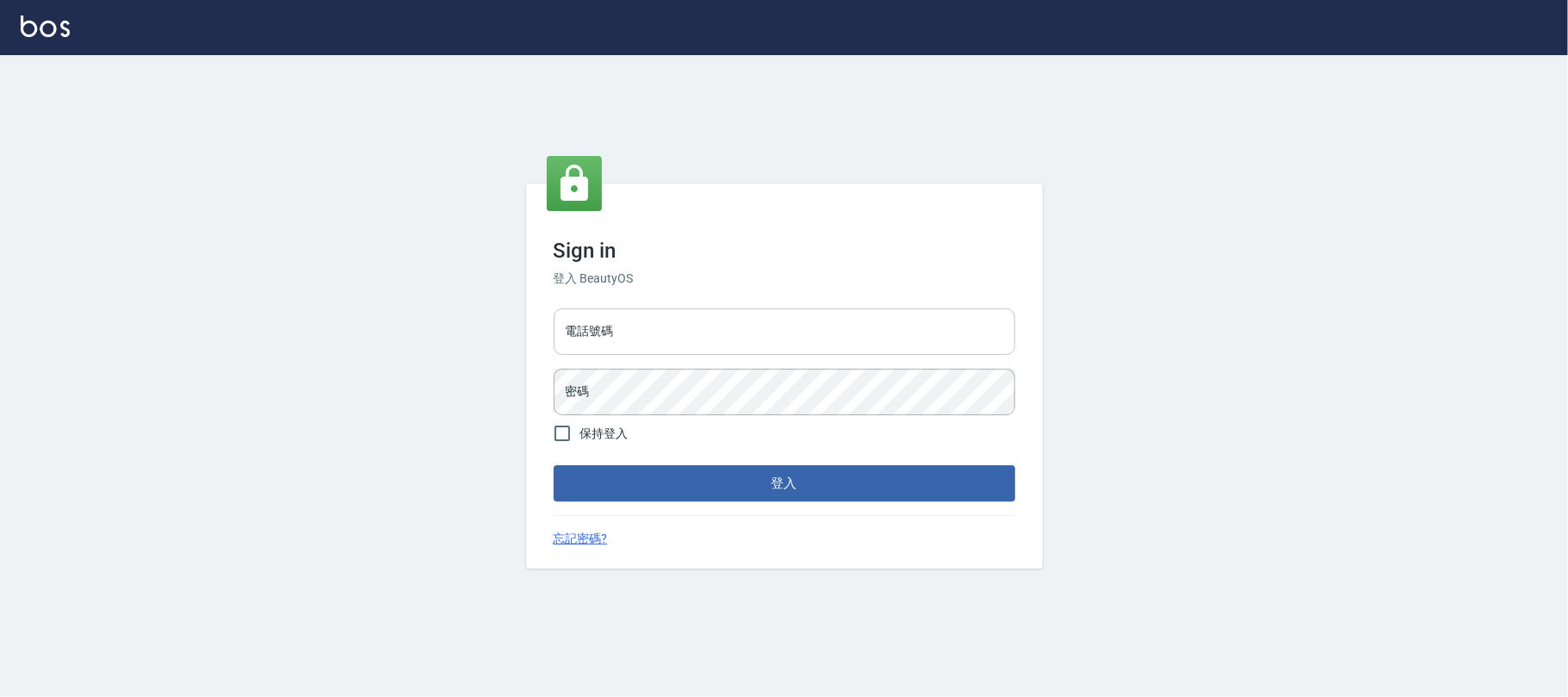
click at [652, 335] on input "電話號碼" at bounding box center [784, 332] width 461 height 47
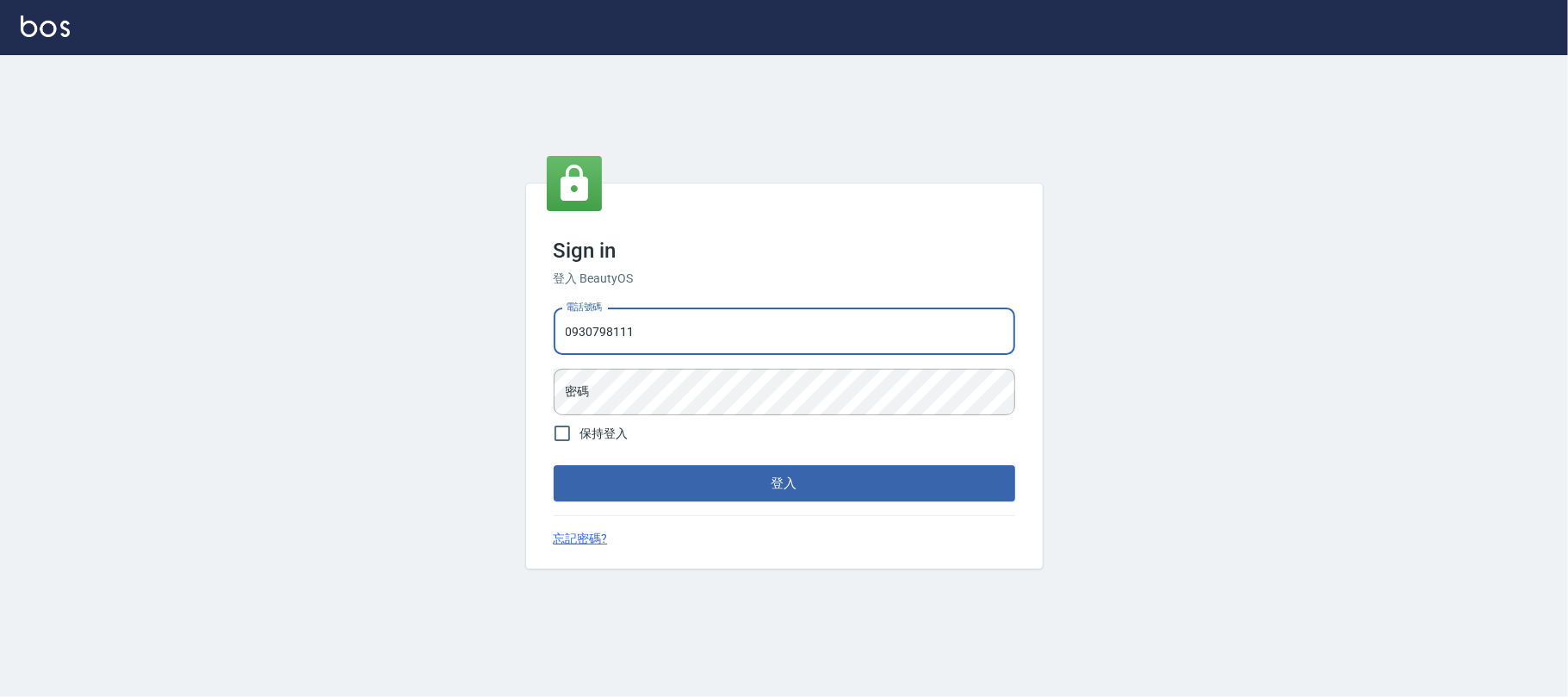
type input "0930798111"
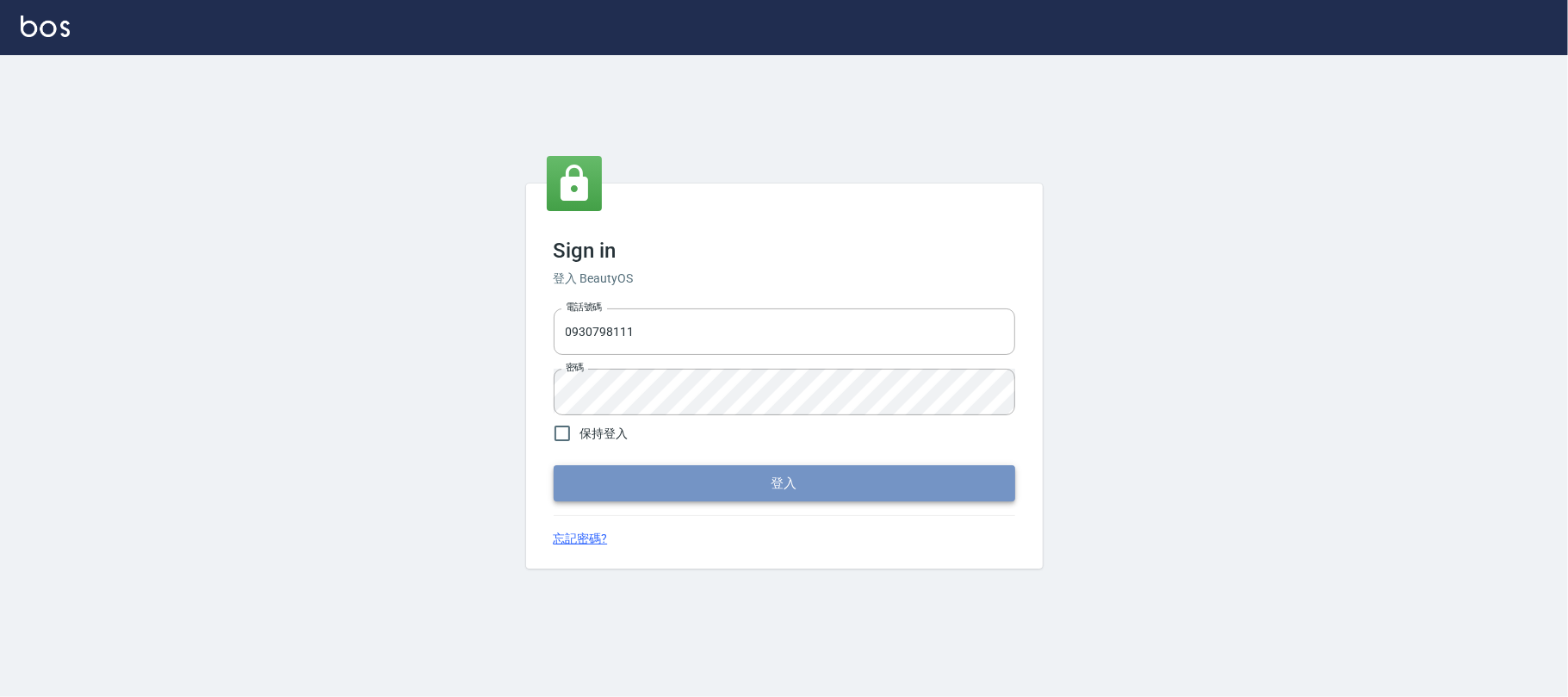
click at [653, 494] on button "登入" at bounding box center [784, 483] width 461 height 36
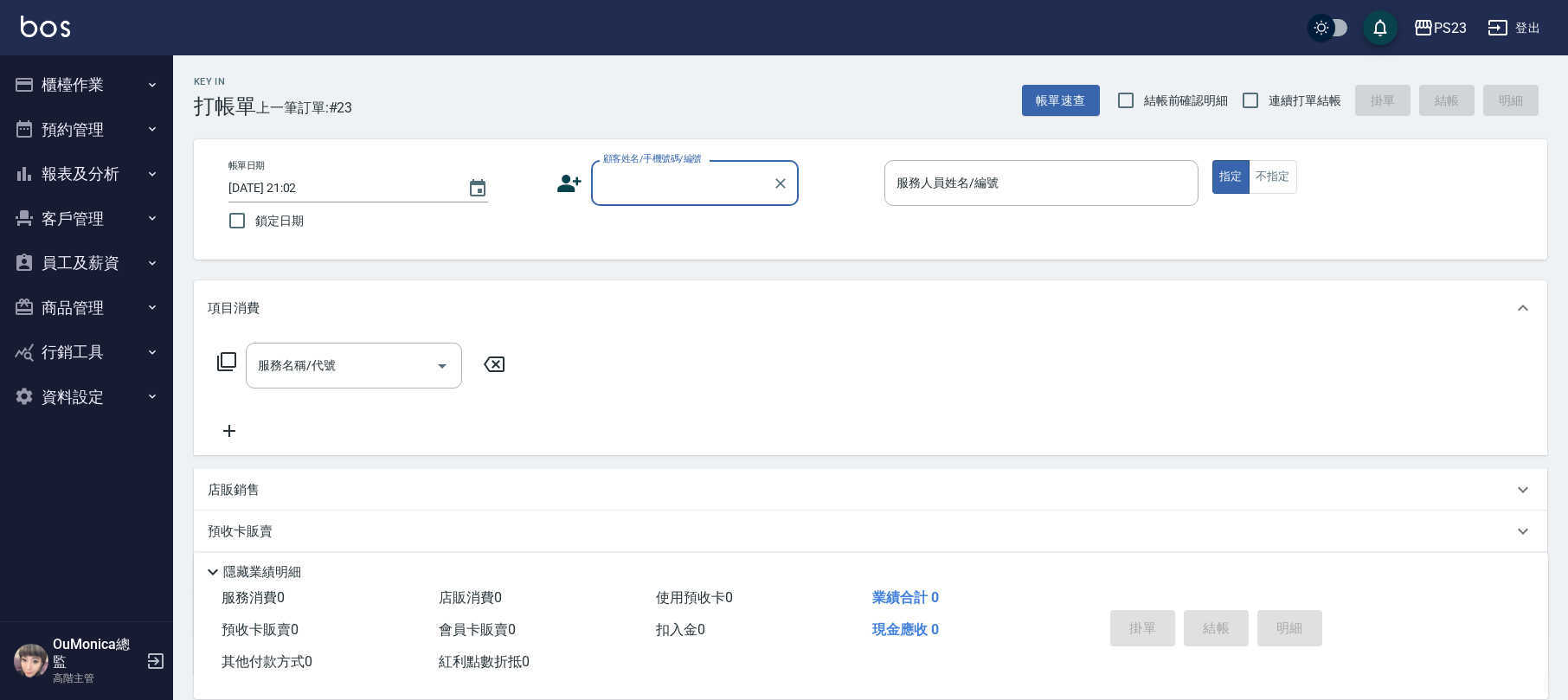
click at [60, 72] on button "櫃檯作業" at bounding box center [86, 85] width 159 height 45
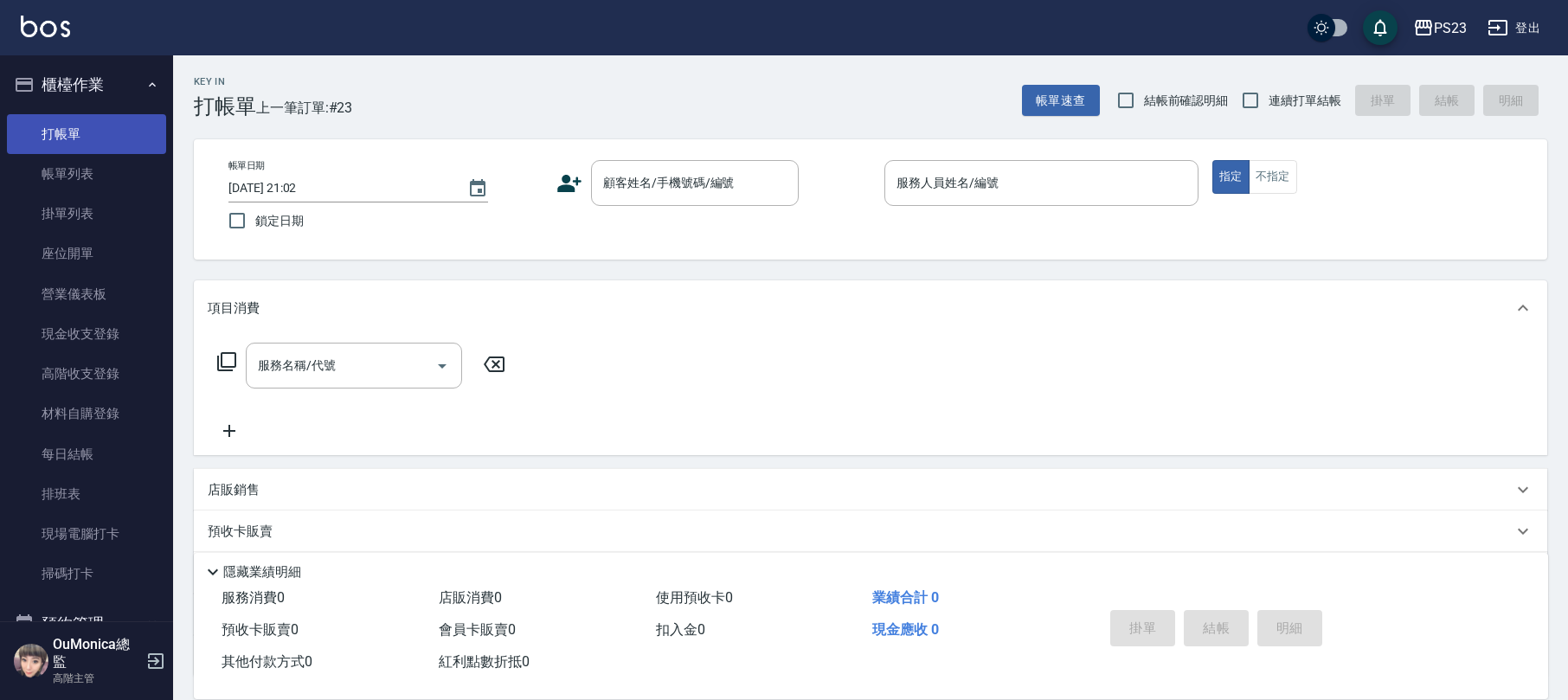
click at [48, 116] on link "打帳單" at bounding box center [86, 134] width 159 height 39
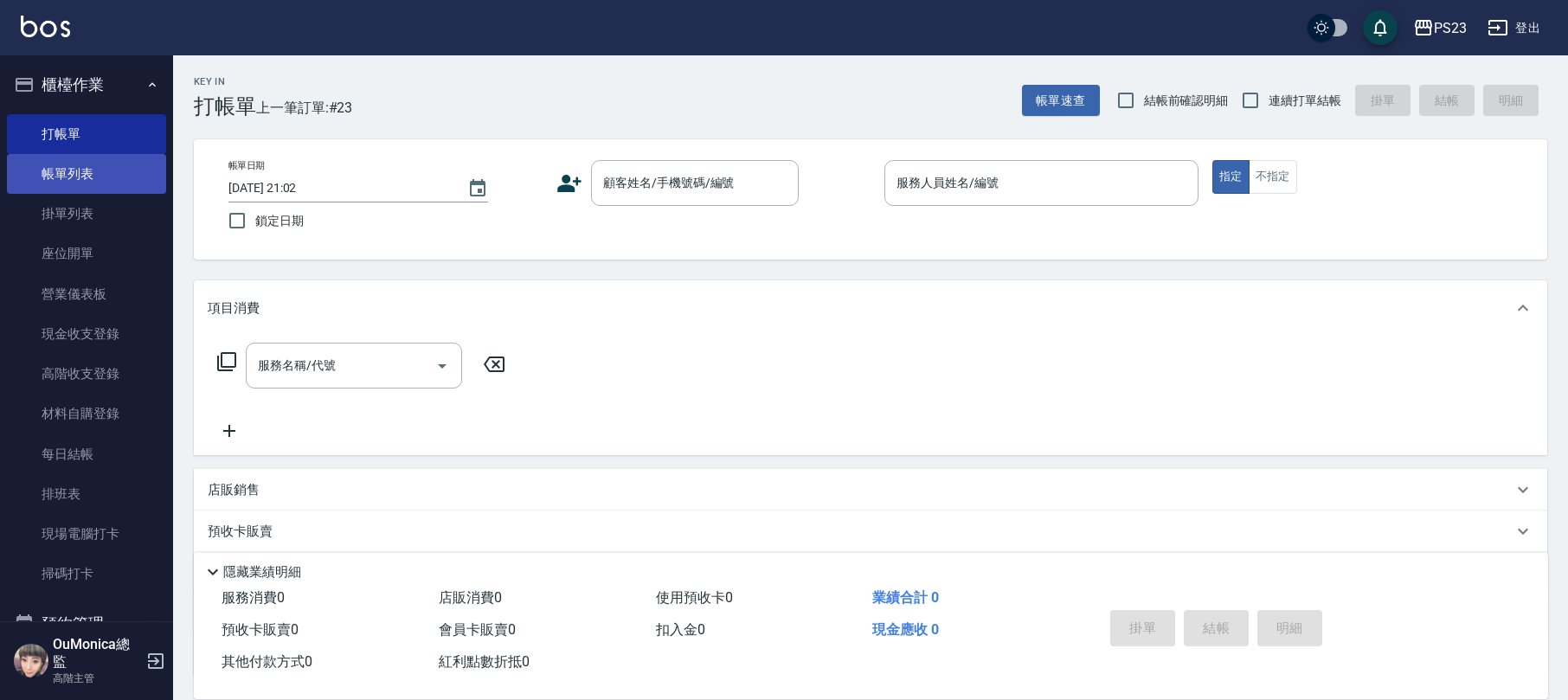
click at [49, 159] on link "帳單列表" at bounding box center [86, 173] width 159 height 39
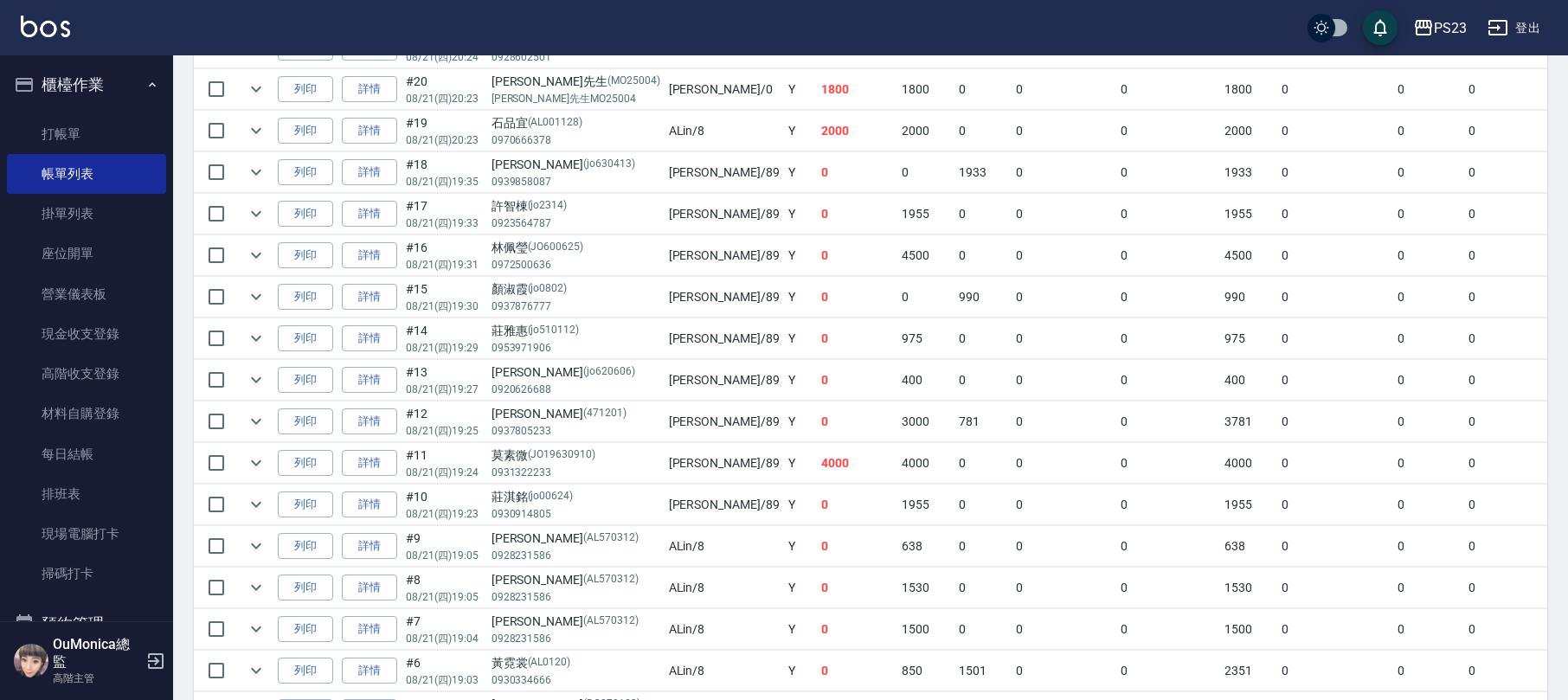
scroll to position [346, 0]
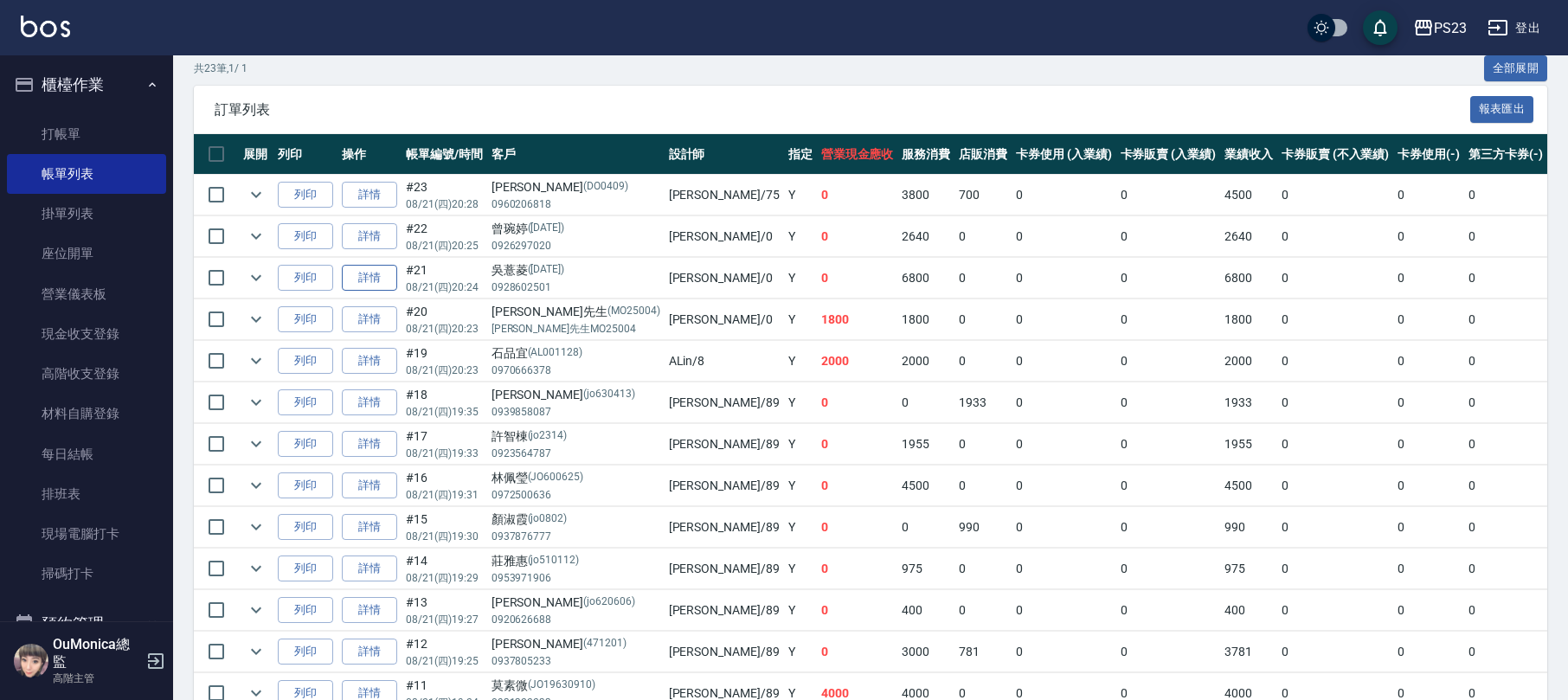
click at [352, 281] on link "詳情" at bounding box center [369, 278] width 55 height 27
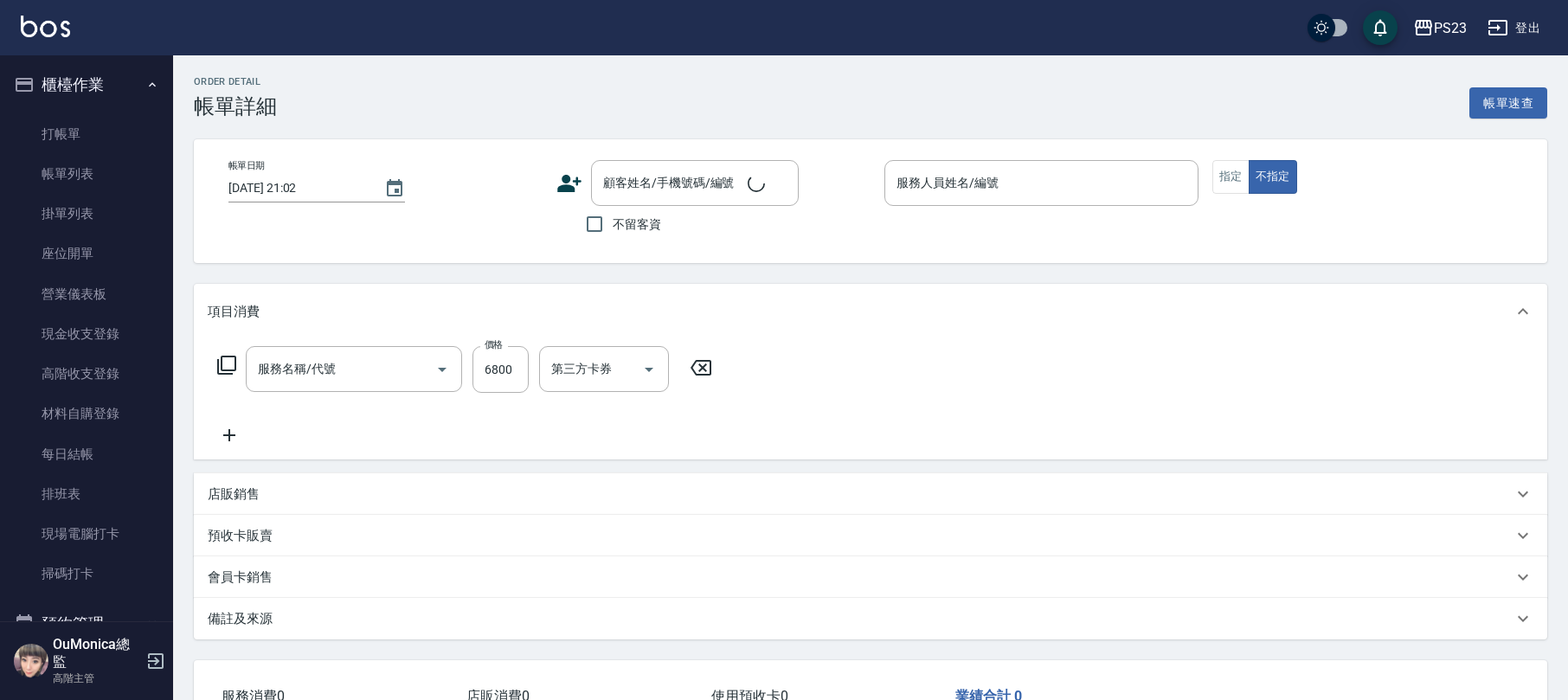
type input "[DATE] 20:24"
type input "[PERSON_NAME]-0"
type input "設計師原本客人"
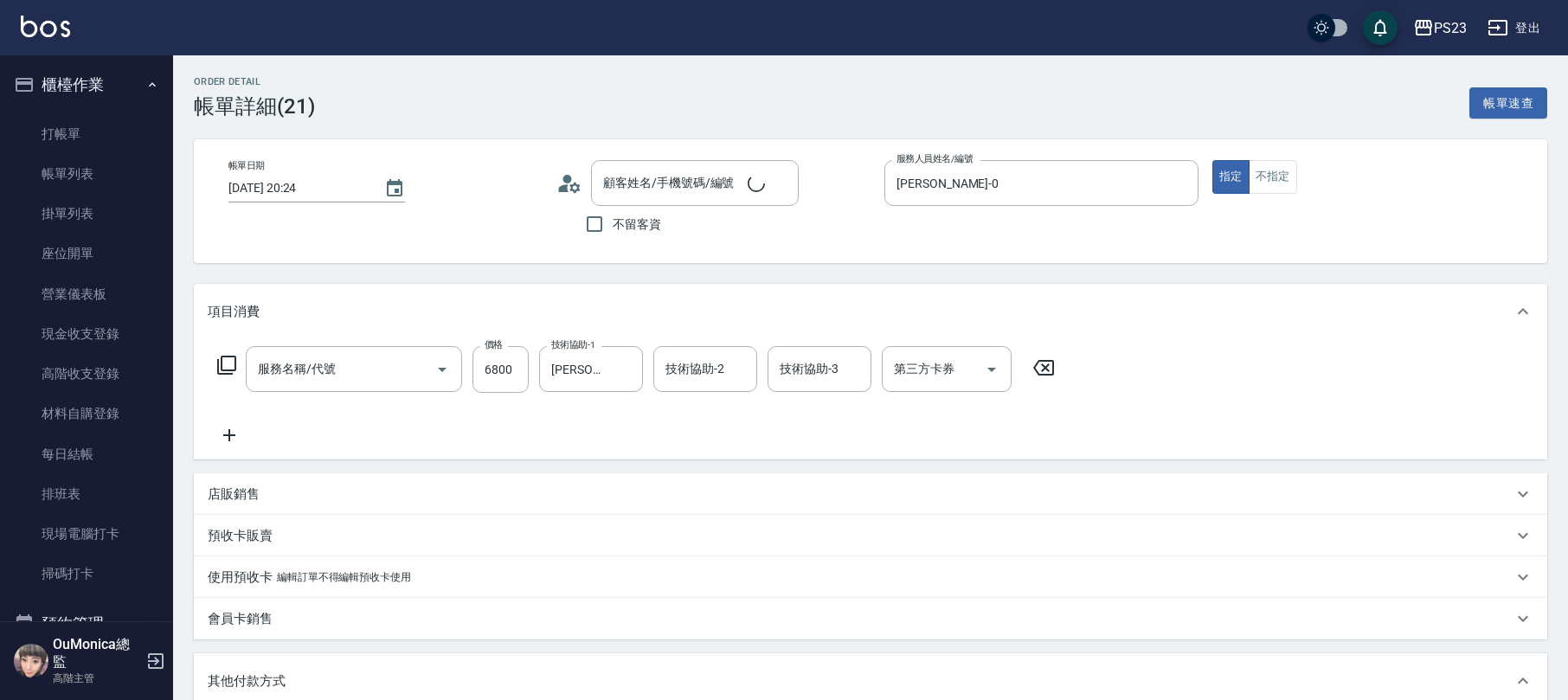
type input "套餐燙+染A餐(214)"
type input "[PERSON_NAME]/0928602501/[DATE]"
click at [499, 372] on input "6800" at bounding box center [500, 369] width 56 height 47
type input "7"
type input "0"
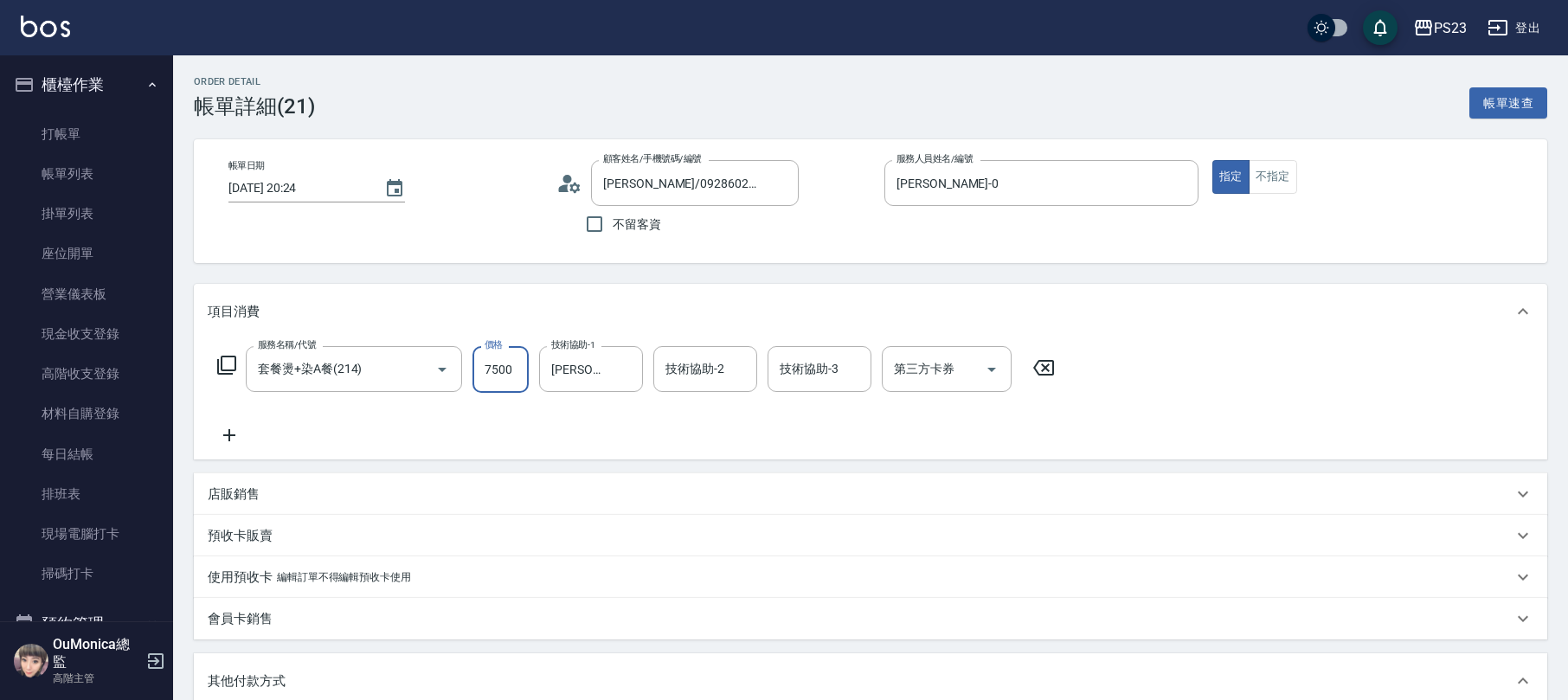
type input "7500"
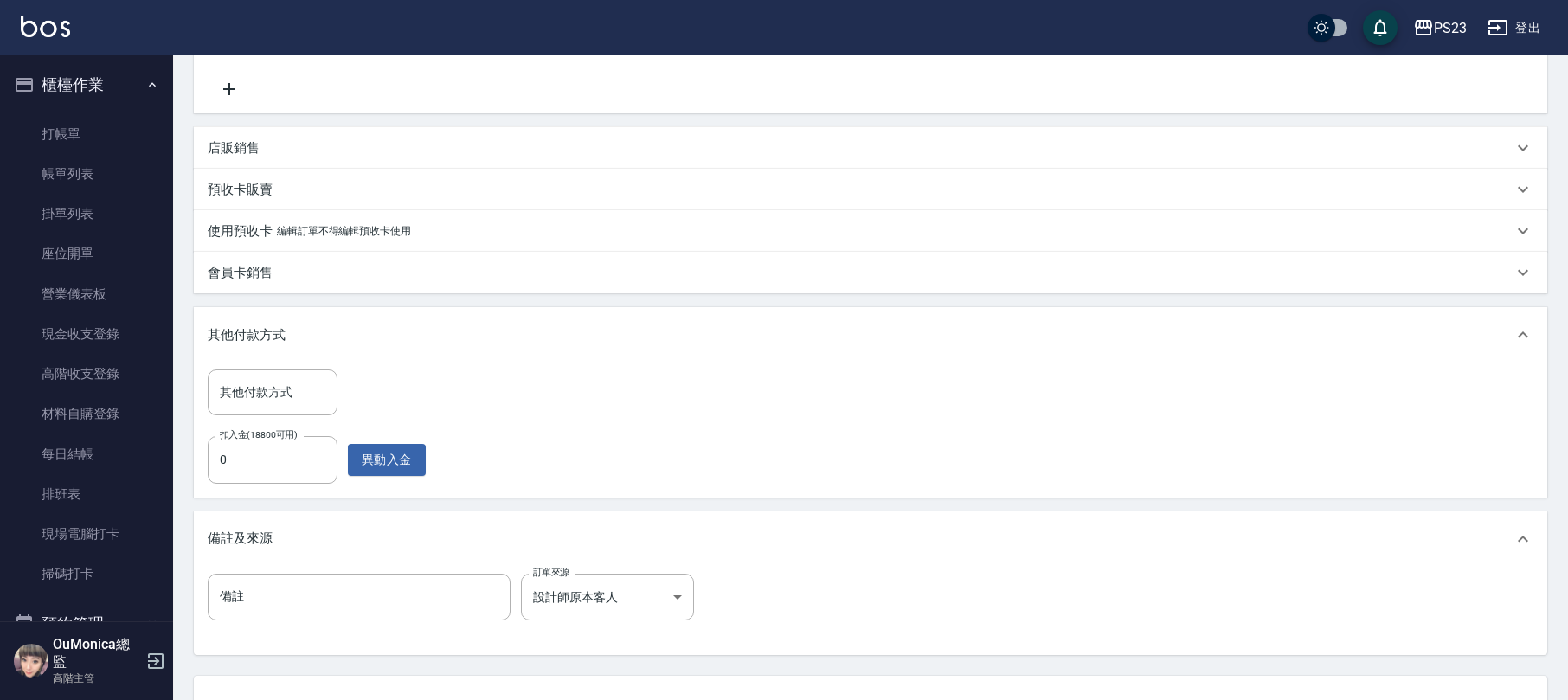
scroll to position [461, 0]
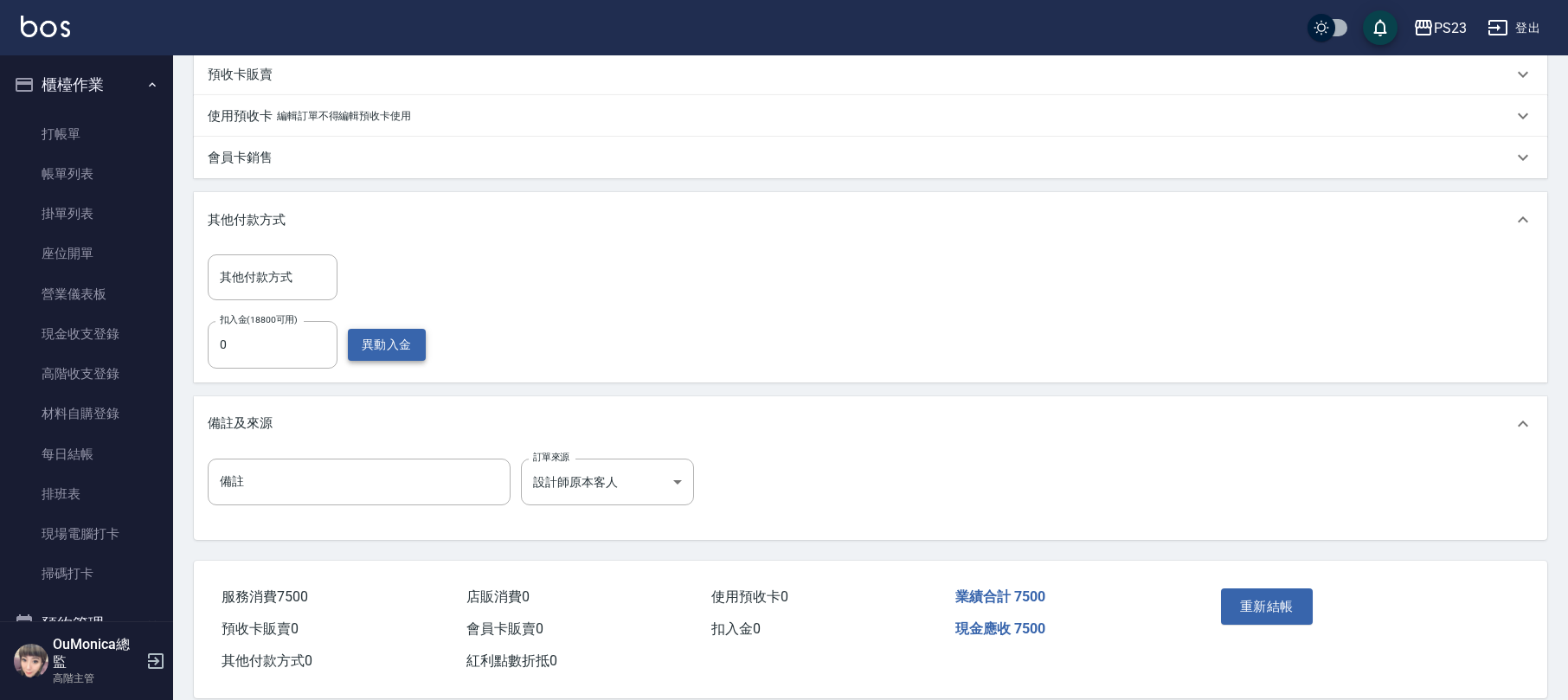
click at [391, 333] on button "異動入金" at bounding box center [386, 344] width 78 height 32
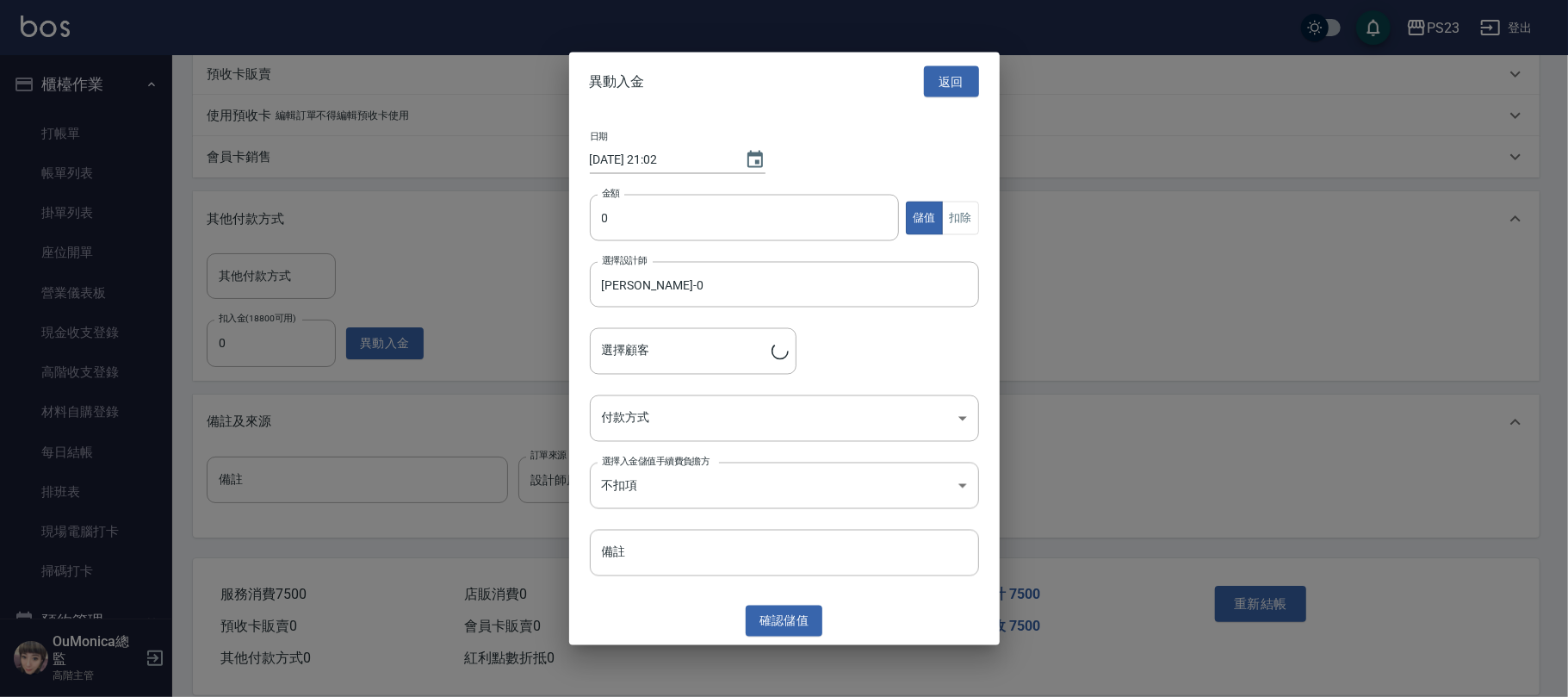
type input "[PERSON_NAME]/0928602501/[DATE]"
click at [603, 224] on input "0" at bounding box center [744, 218] width 310 height 47
type input "20000"
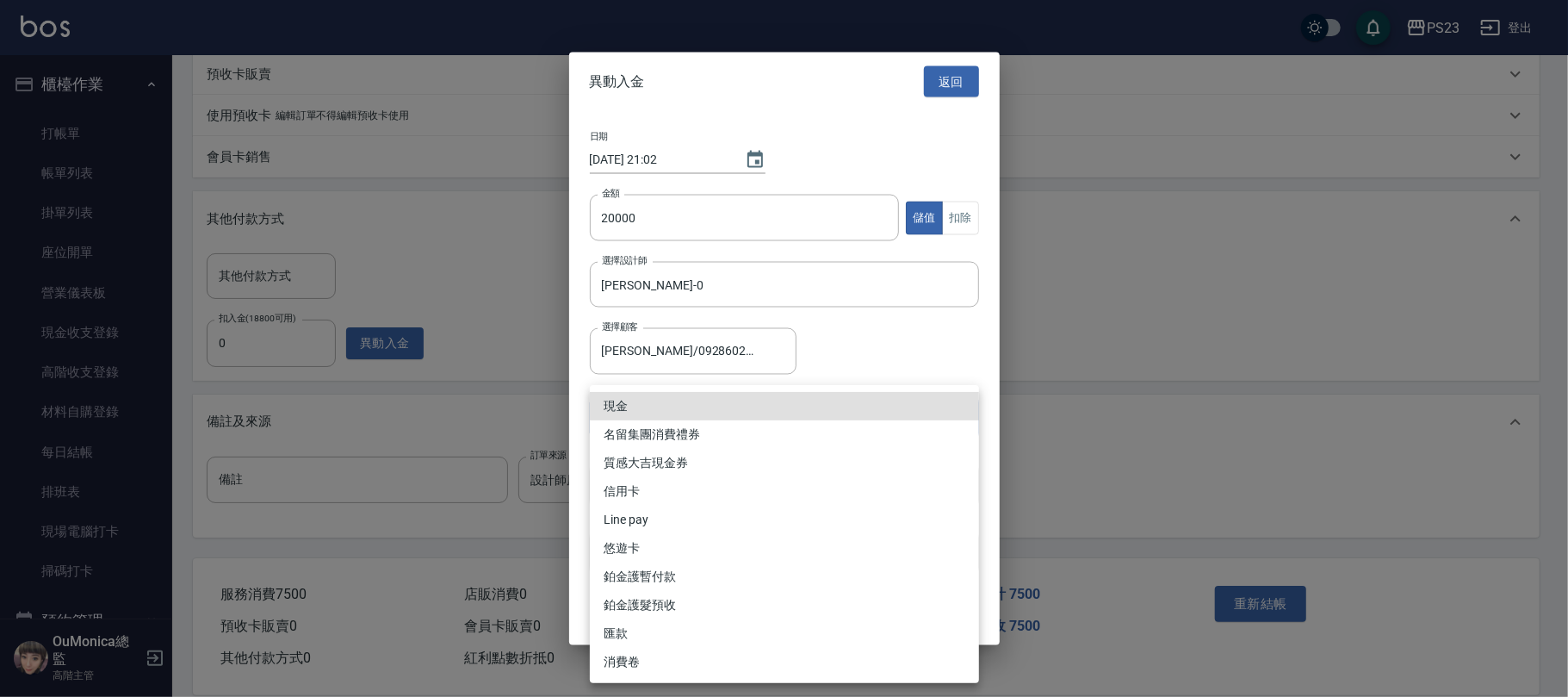
click at [680, 410] on body "PS23 登出 櫃檯作業 打帳單 帳單列表 掛單列表 座位開單 營業儀表板 現金收支登錄 高階收支登錄 材料自購登錄 每日結帳 排班表 現場電腦打卡 掃碼打卡…" at bounding box center [784, 128] width 1568 height 1174
click at [677, 639] on li "匯款" at bounding box center [784, 634] width 389 height 29
type input "匯款"
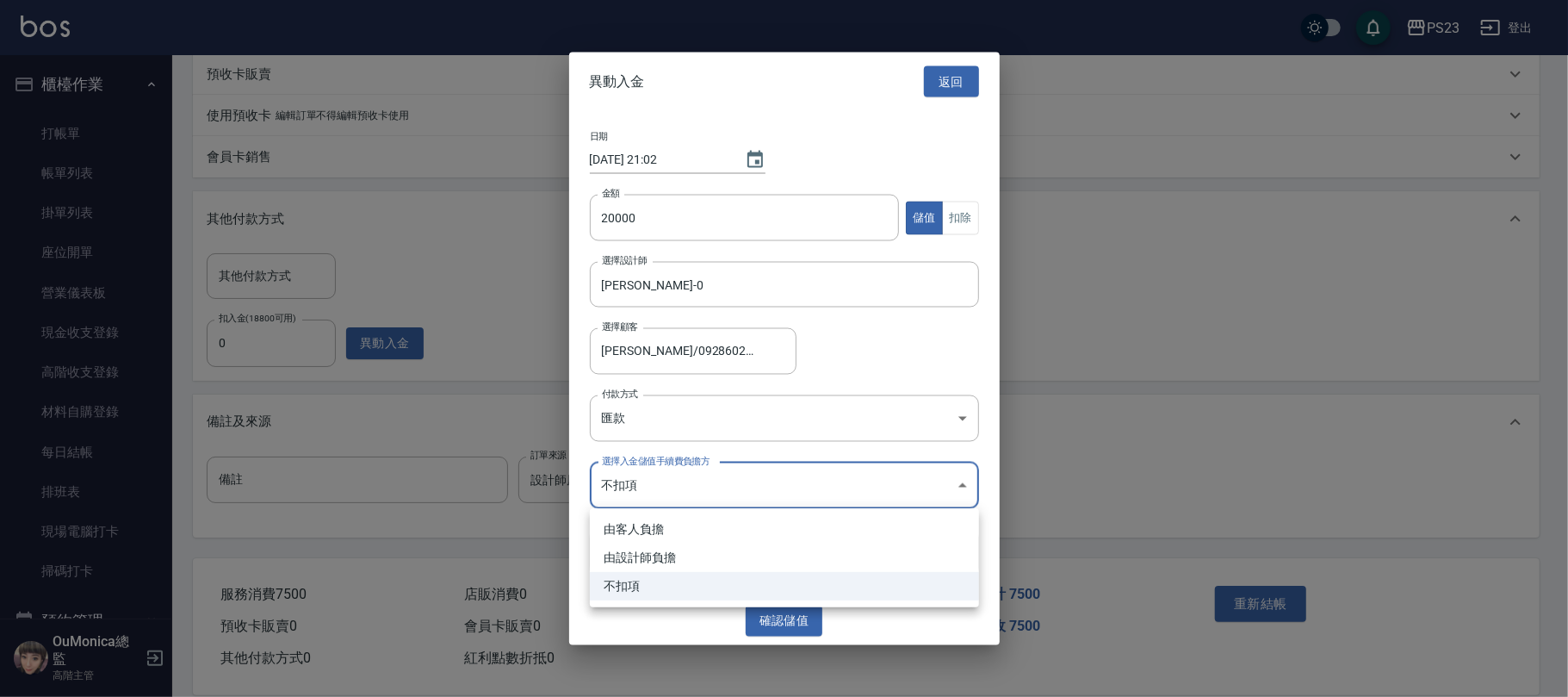
click at [682, 497] on body "PS23 登出 櫃檯作業 打帳單 帳單列表 掛單列表 座位開單 營業儀表板 現金收支登錄 高階收支登錄 材料自購登錄 每日結帳 排班表 現場電腦打卡 掃碼打卡…" at bounding box center [784, 128] width 1568 height 1174
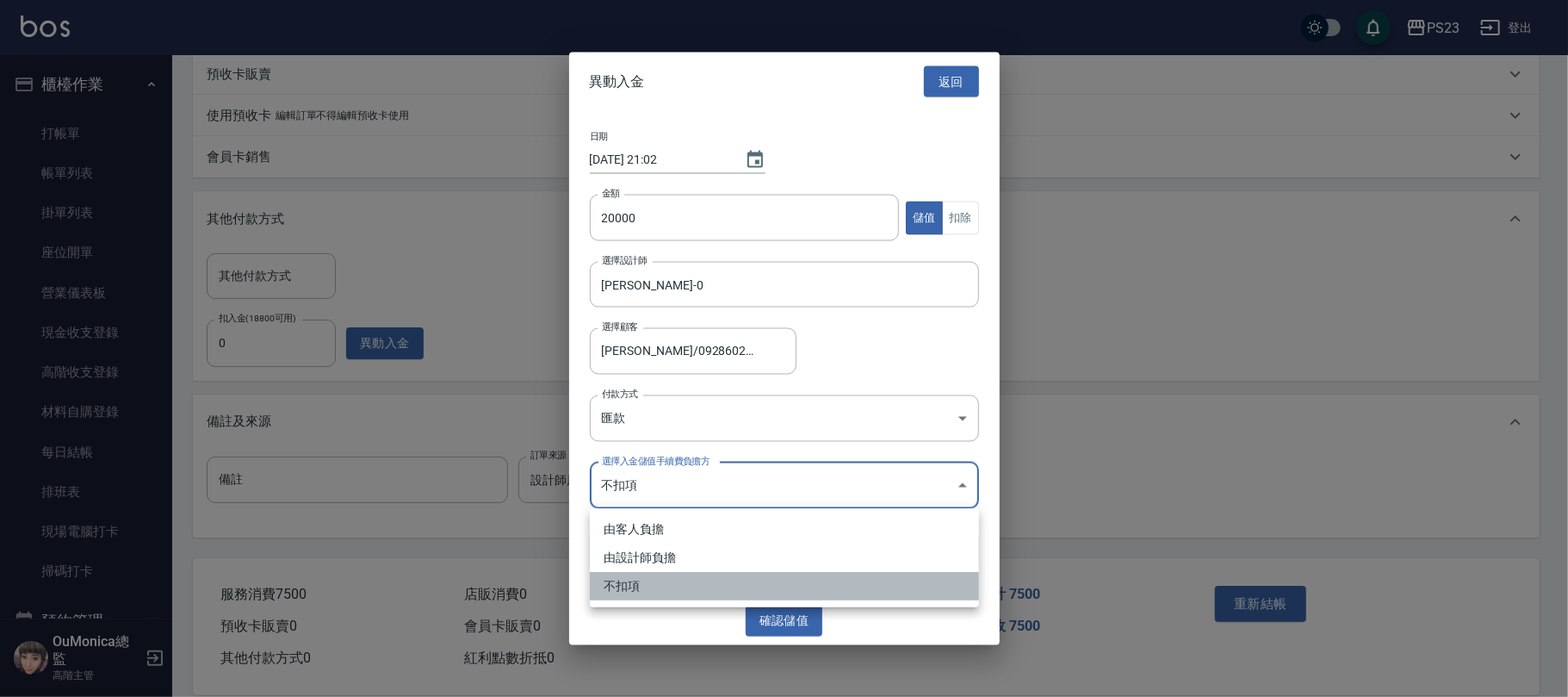
click at [632, 584] on li "不扣項" at bounding box center [784, 586] width 389 height 29
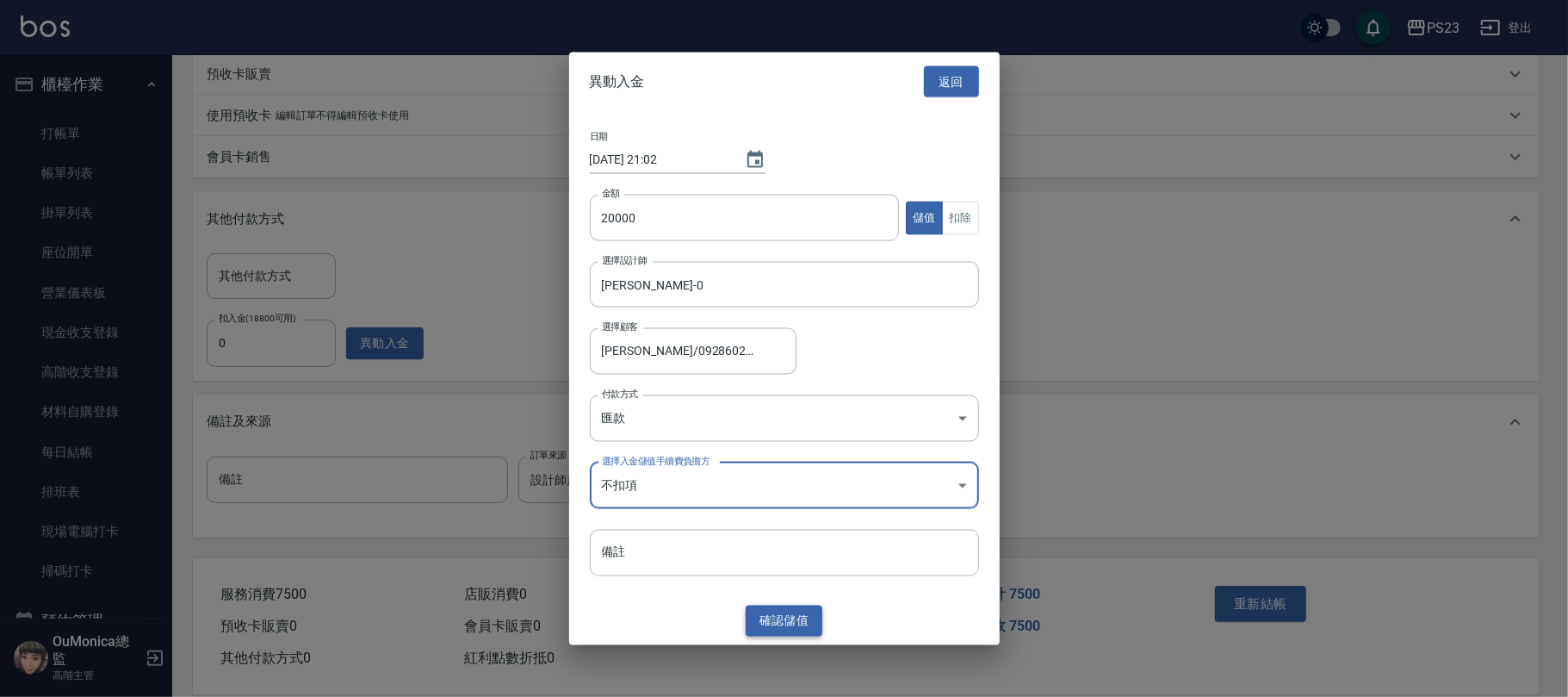
click at [780, 621] on button "確認 儲值" at bounding box center [784, 620] width 78 height 32
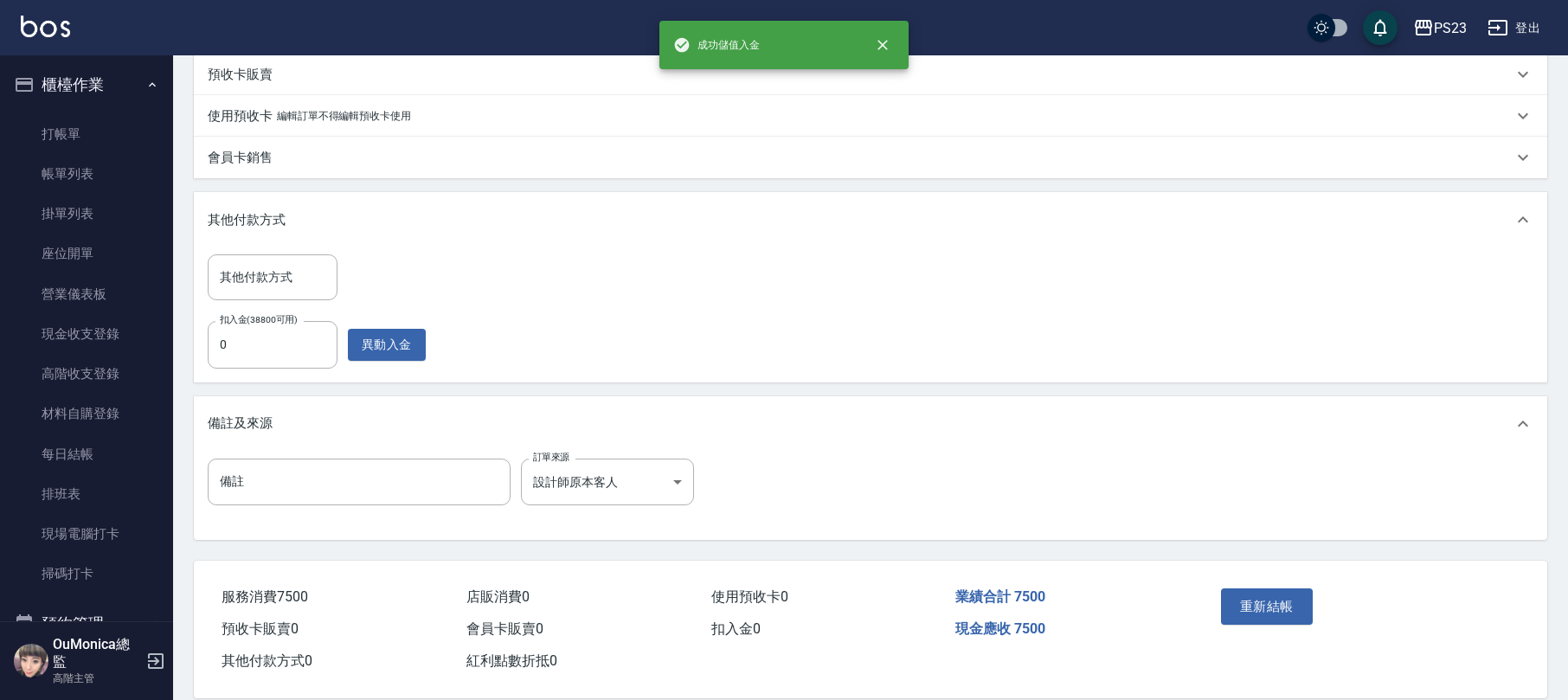
scroll to position [482, 0]
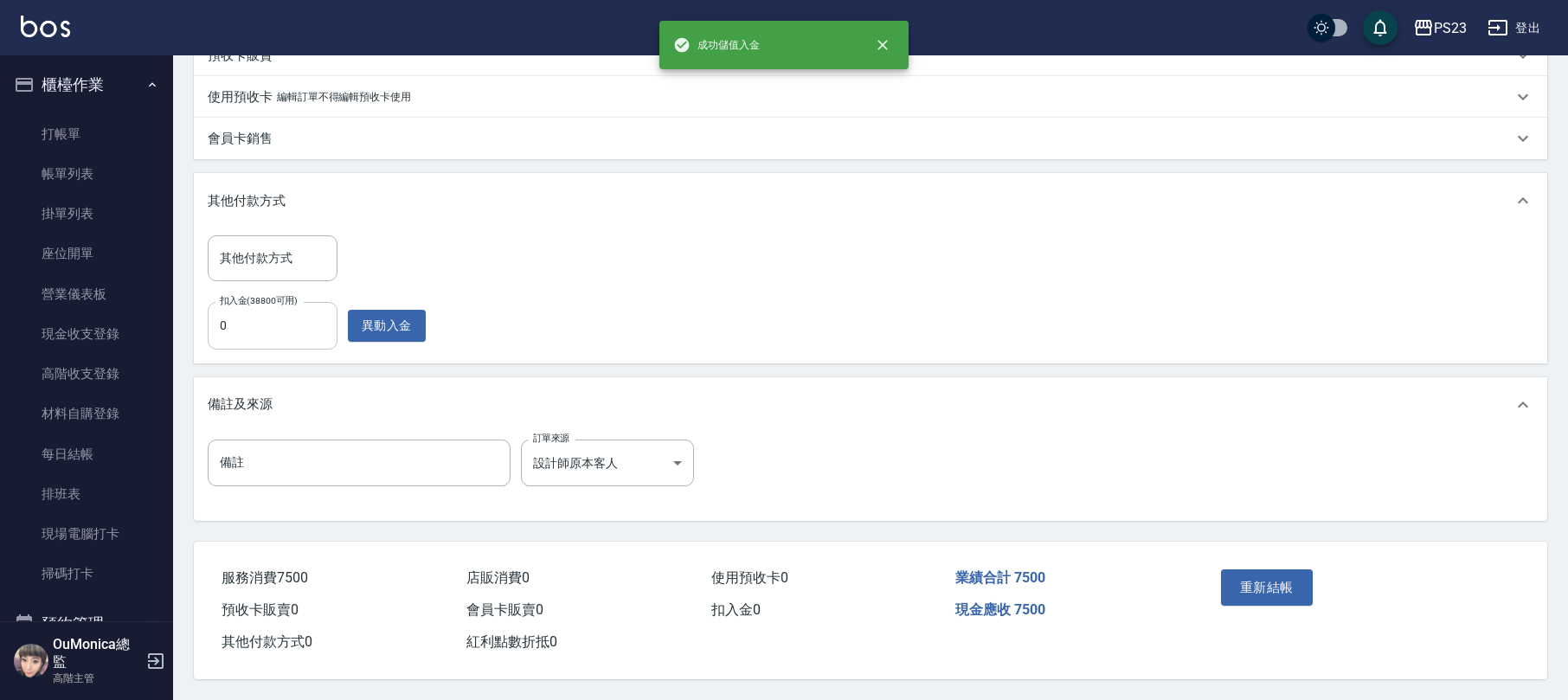
click at [208, 319] on input "0" at bounding box center [273, 324] width 130 height 47
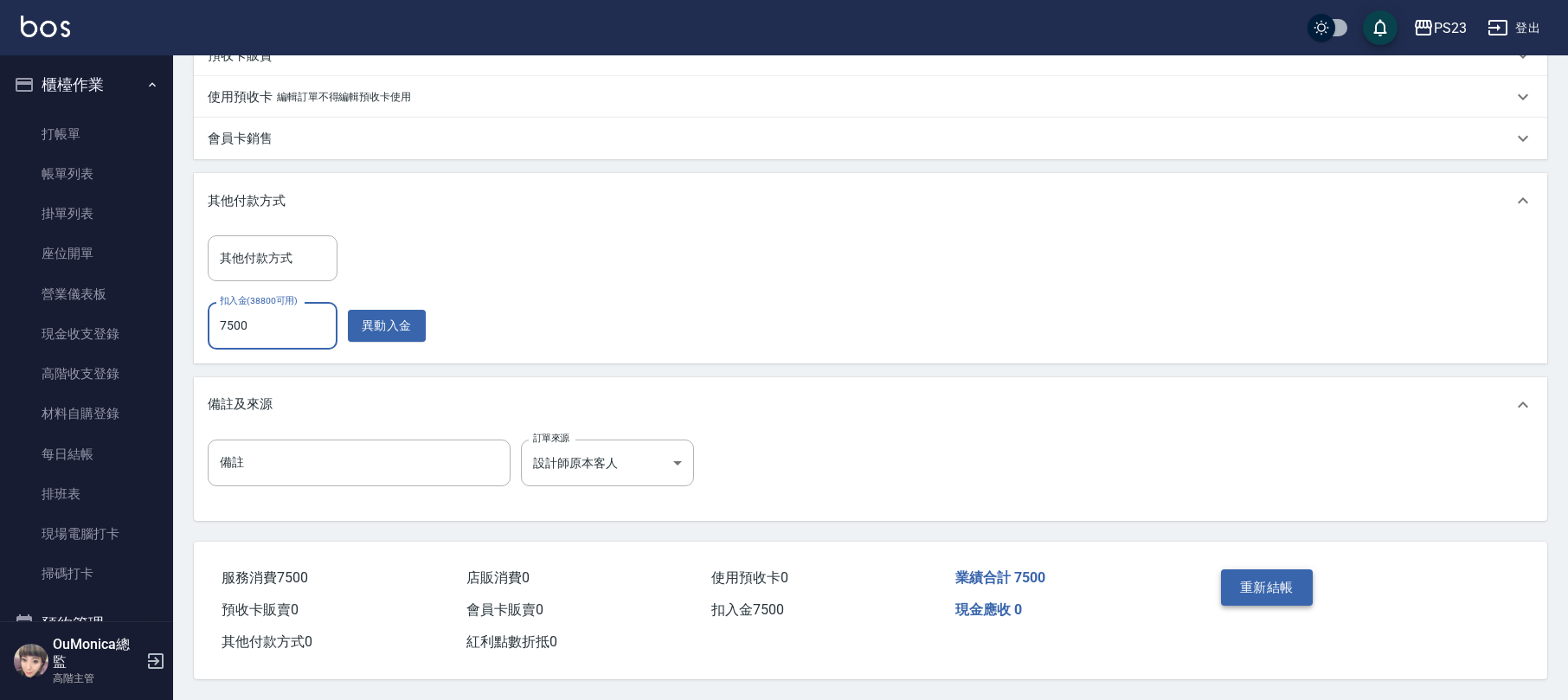
type input "7500"
click at [1268, 576] on button "重新結帳" at bounding box center [1266, 587] width 91 height 37
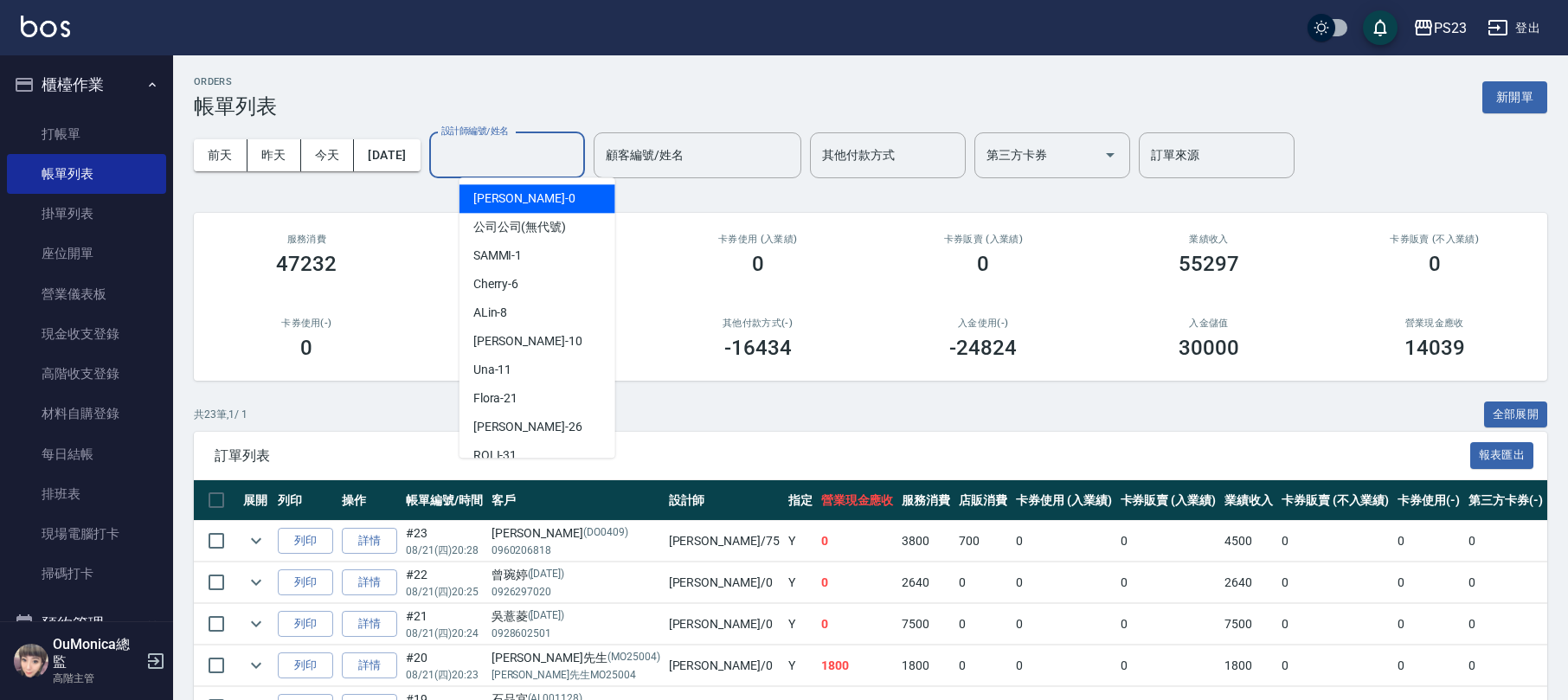
click at [514, 159] on input "設計師編號/姓名" at bounding box center [508, 155] width 141 height 30
click at [510, 185] on div "Monica -0" at bounding box center [537, 198] width 156 height 29
type input "Monica-0"
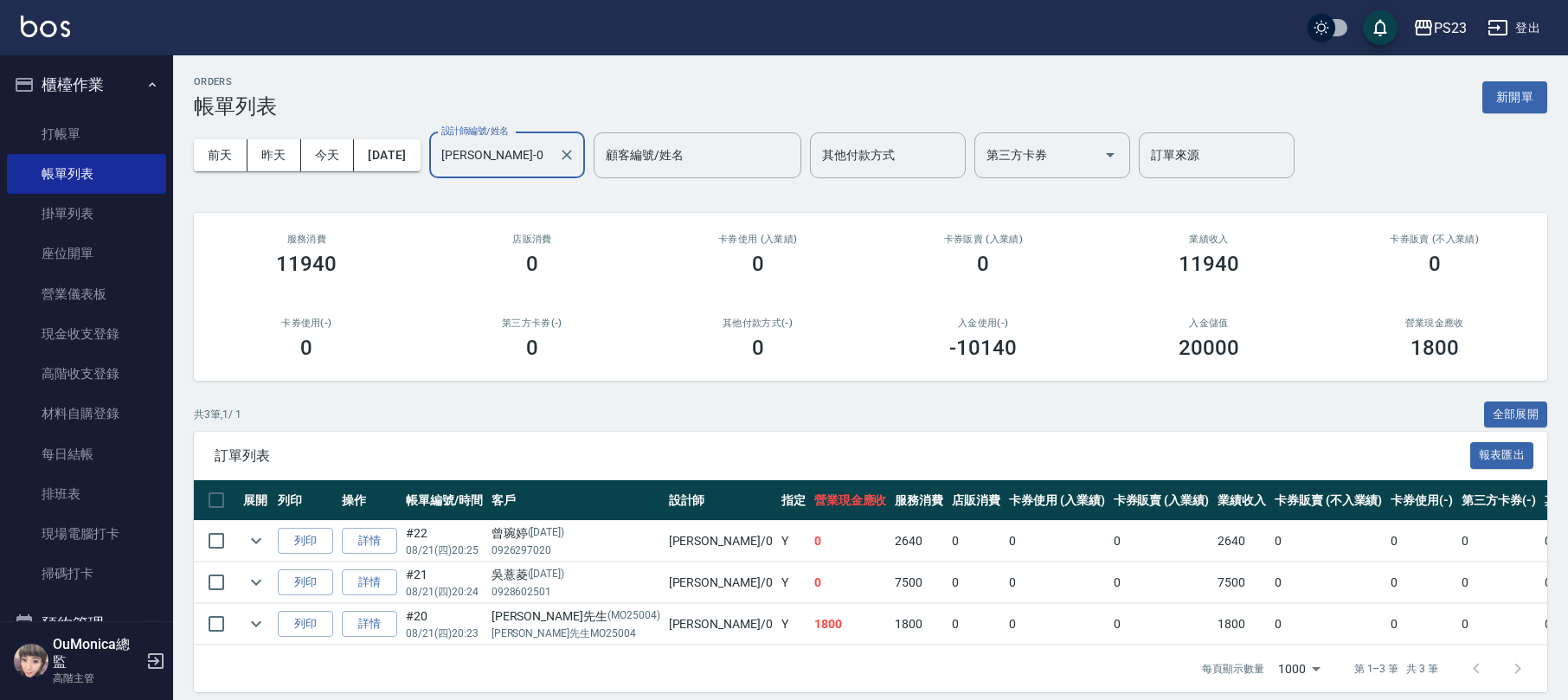
click at [180, 240] on div "ORDERS 帳單列表 新開單 前天 昨天 今天 2025/08/21 設計師編號/姓名 Monica-0 設計師編號/姓名 顧客編號/姓名 顧客編號/姓名 …" at bounding box center [871, 383] width 1395 height 658
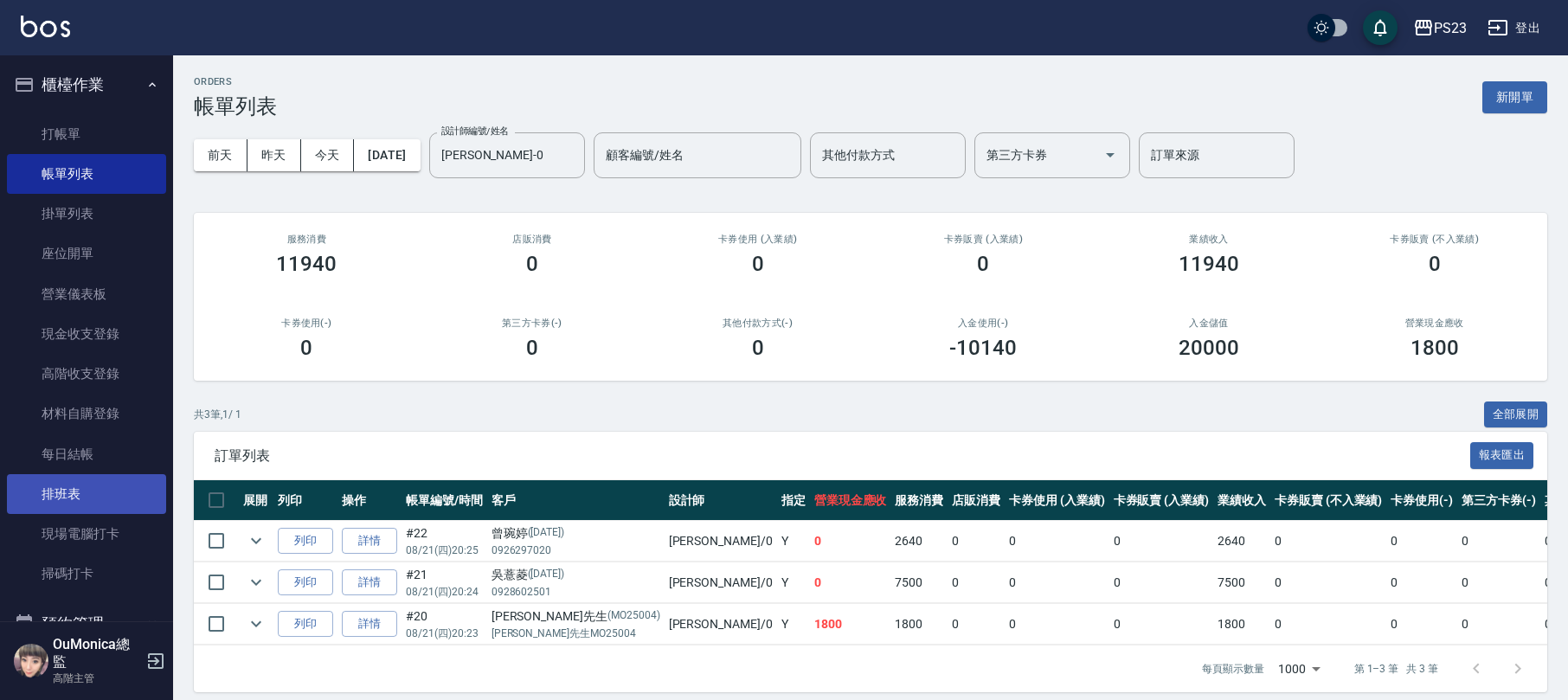
scroll to position [311, 0]
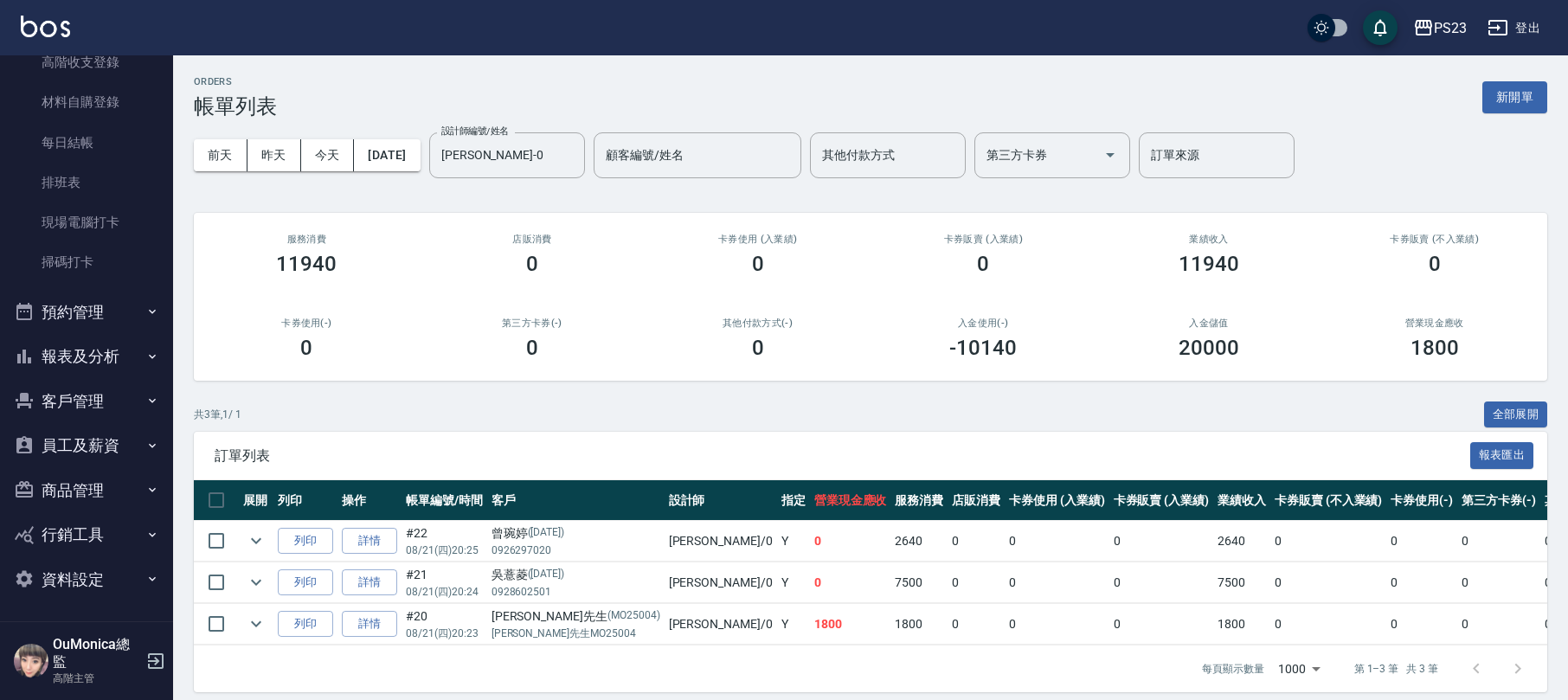
click at [118, 344] on button "報表及分析" at bounding box center [86, 356] width 159 height 45
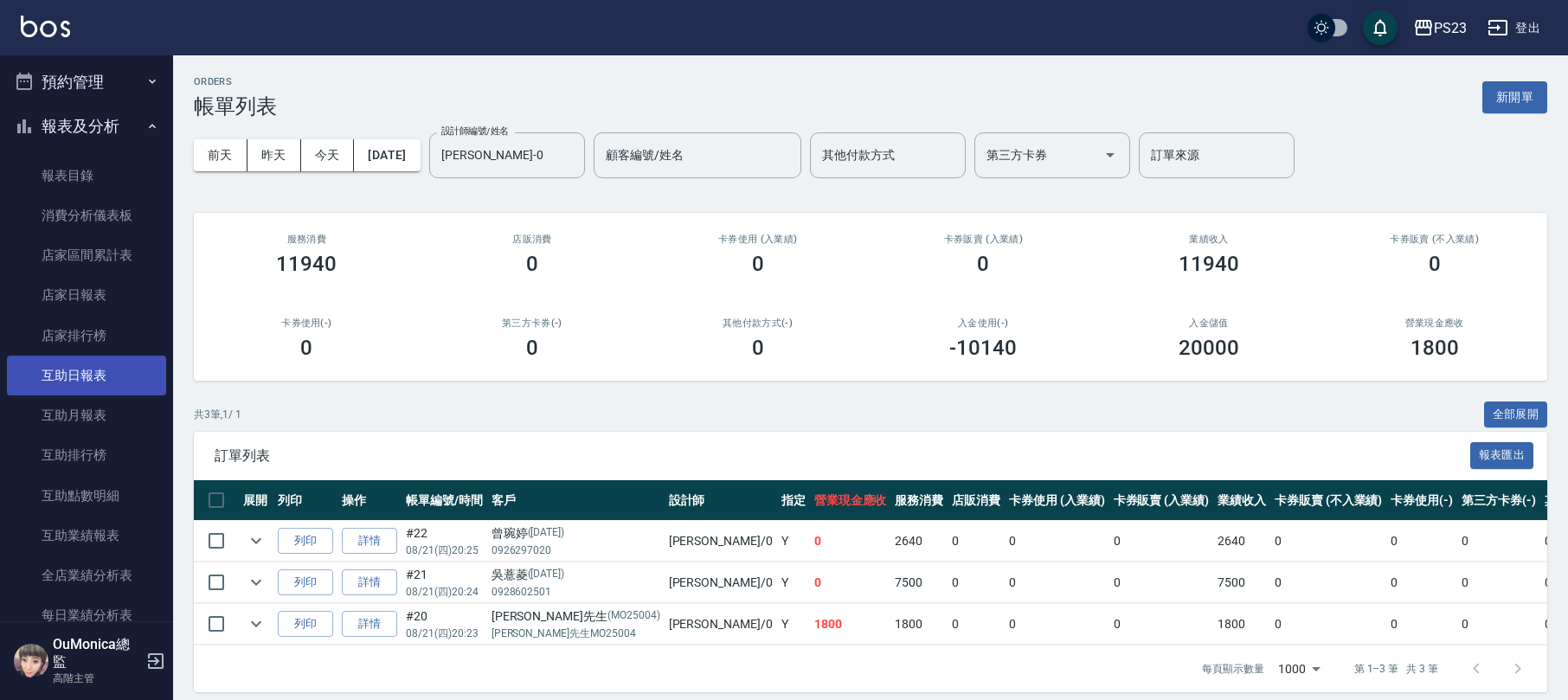
scroll to position [772, 0]
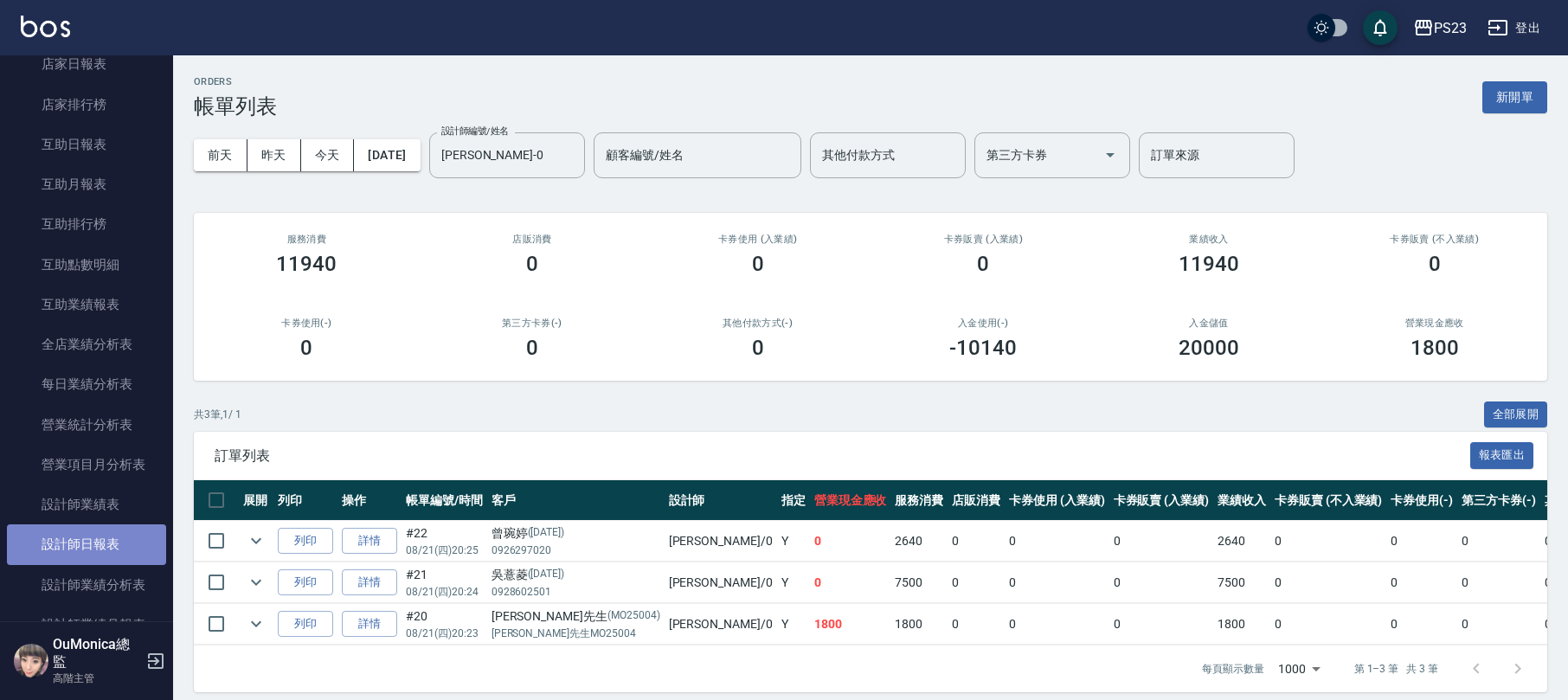
click at [91, 539] on link "設計師日報表" at bounding box center [86, 543] width 159 height 39
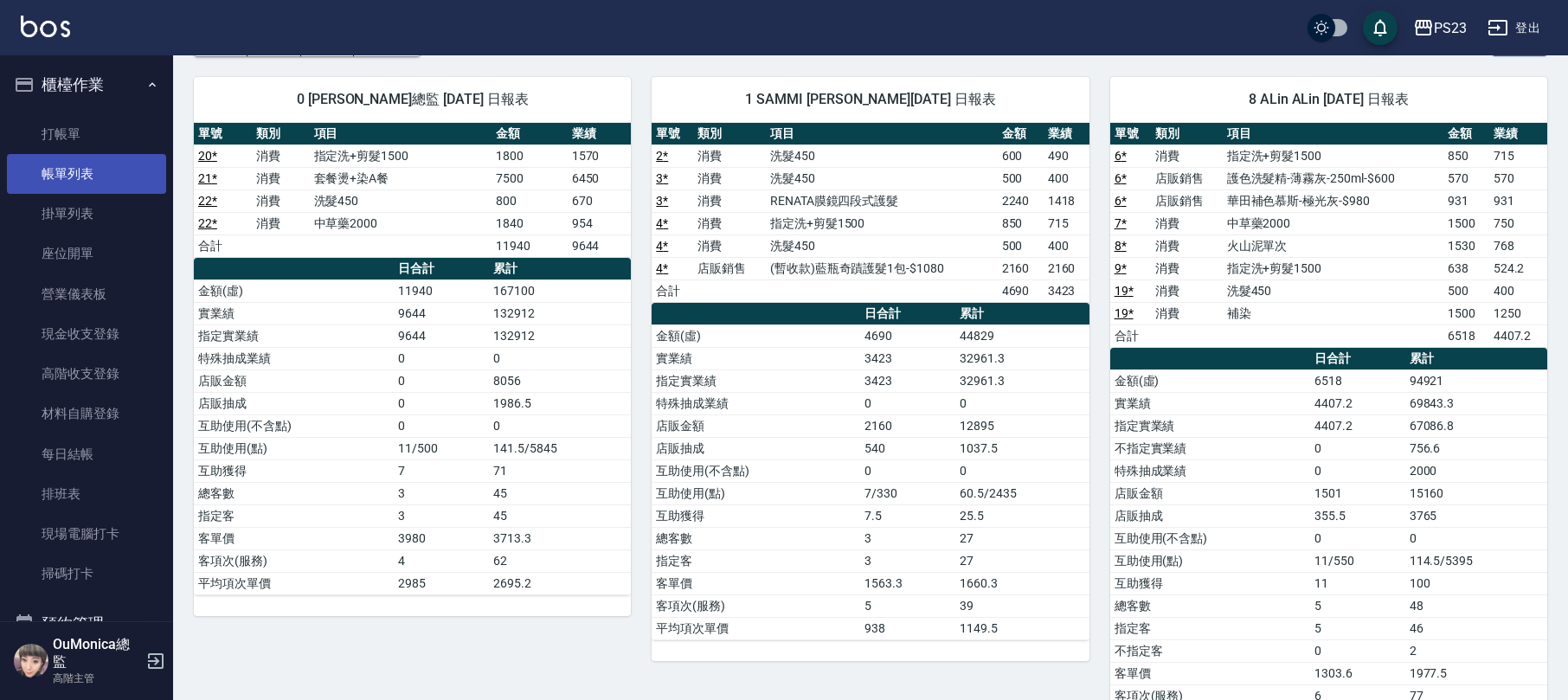
click at [81, 154] on link "帳單列表" at bounding box center [86, 173] width 159 height 39
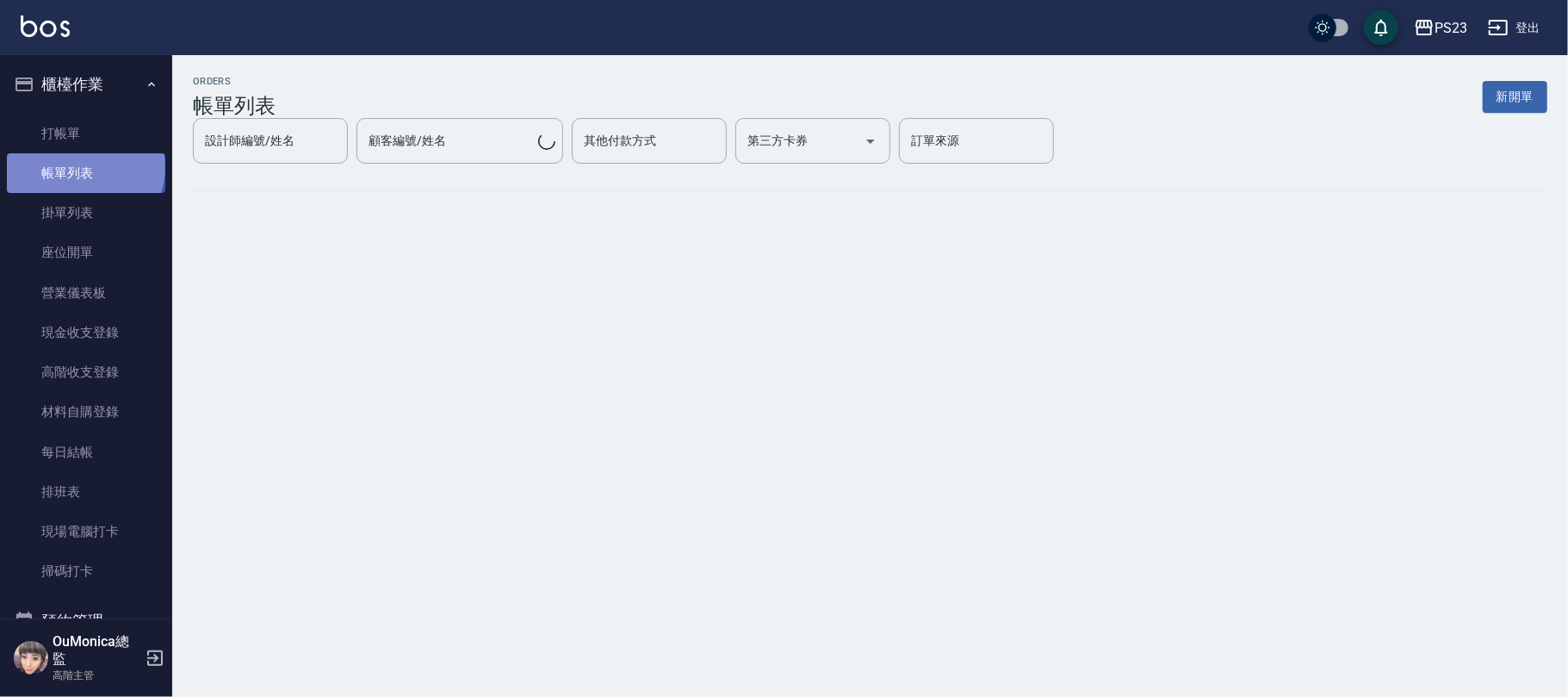
click at [83, 167] on link "帳單列表" at bounding box center [85, 173] width 158 height 39
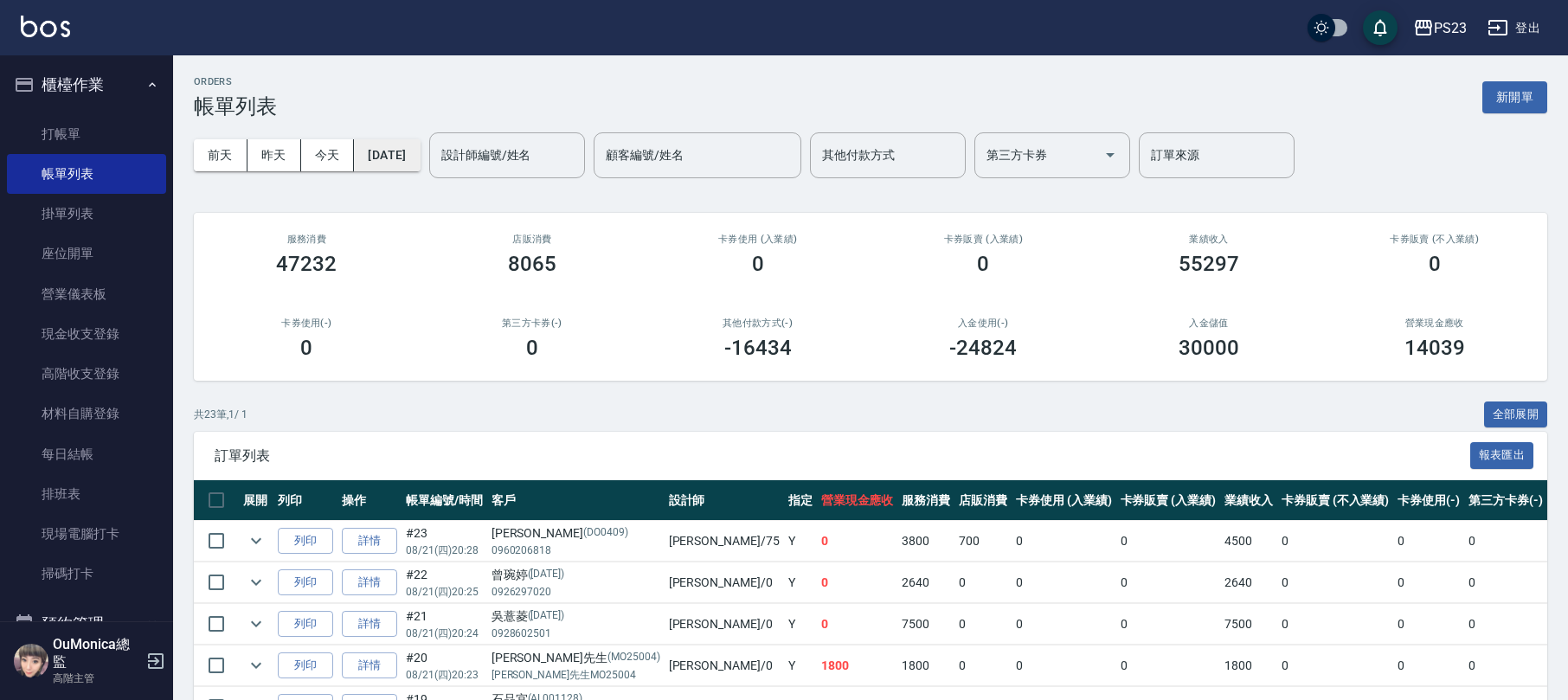
drag, startPoint x: 427, startPoint y: 137, endPoint x: 420, endPoint y: 147, distance: 12.2
click at [421, 143] on div "前天 昨天 今天 2025/08/21 設計師編號/姓名 設計師編號/姓名 顧客編號/姓名 顧客編號/姓名 其他付款方式 其他付款方式 第三方卡券 第三方卡券…" at bounding box center [870, 155] width 1353 height 73
click at [420, 148] on button "2025/08/21" at bounding box center [386, 155] width 65 height 32
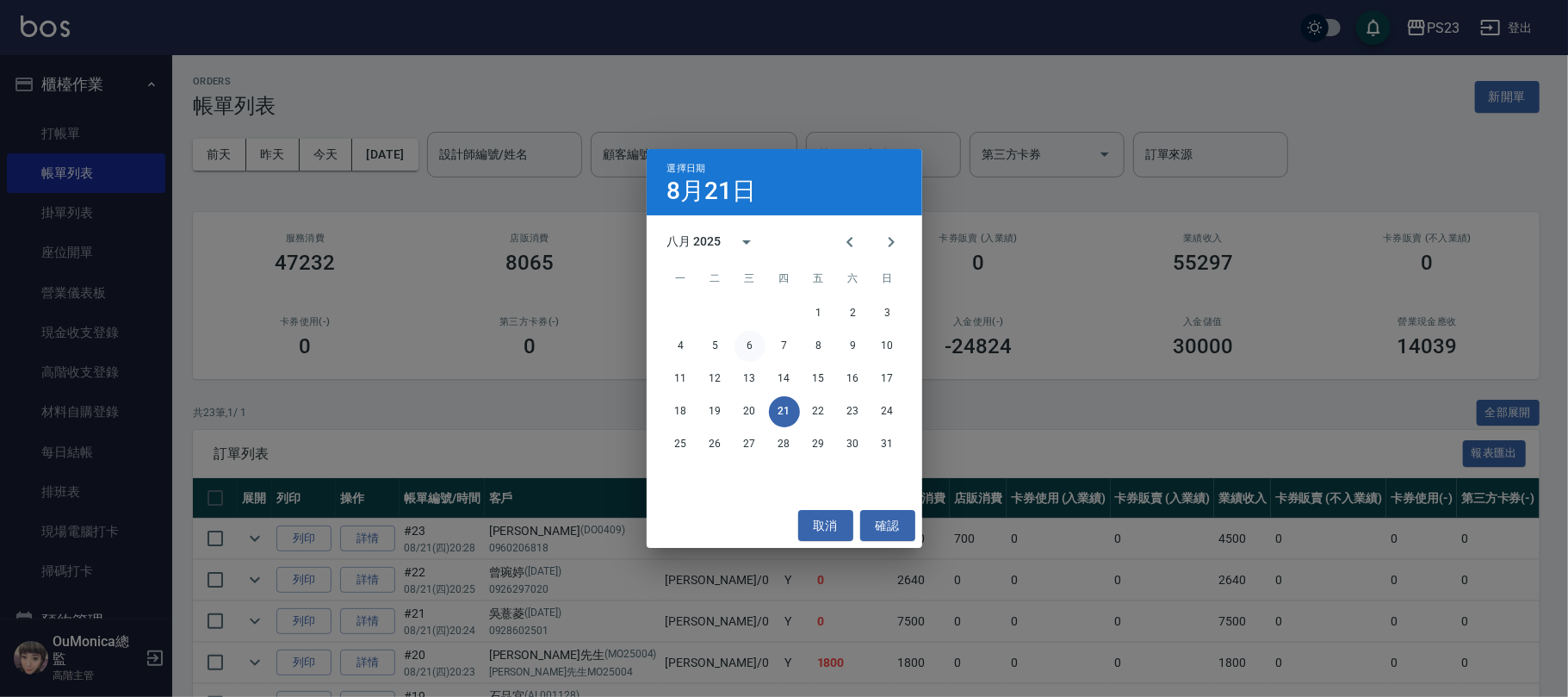
click at [751, 337] on button "6" at bounding box center [749, 346] width 31 height 31
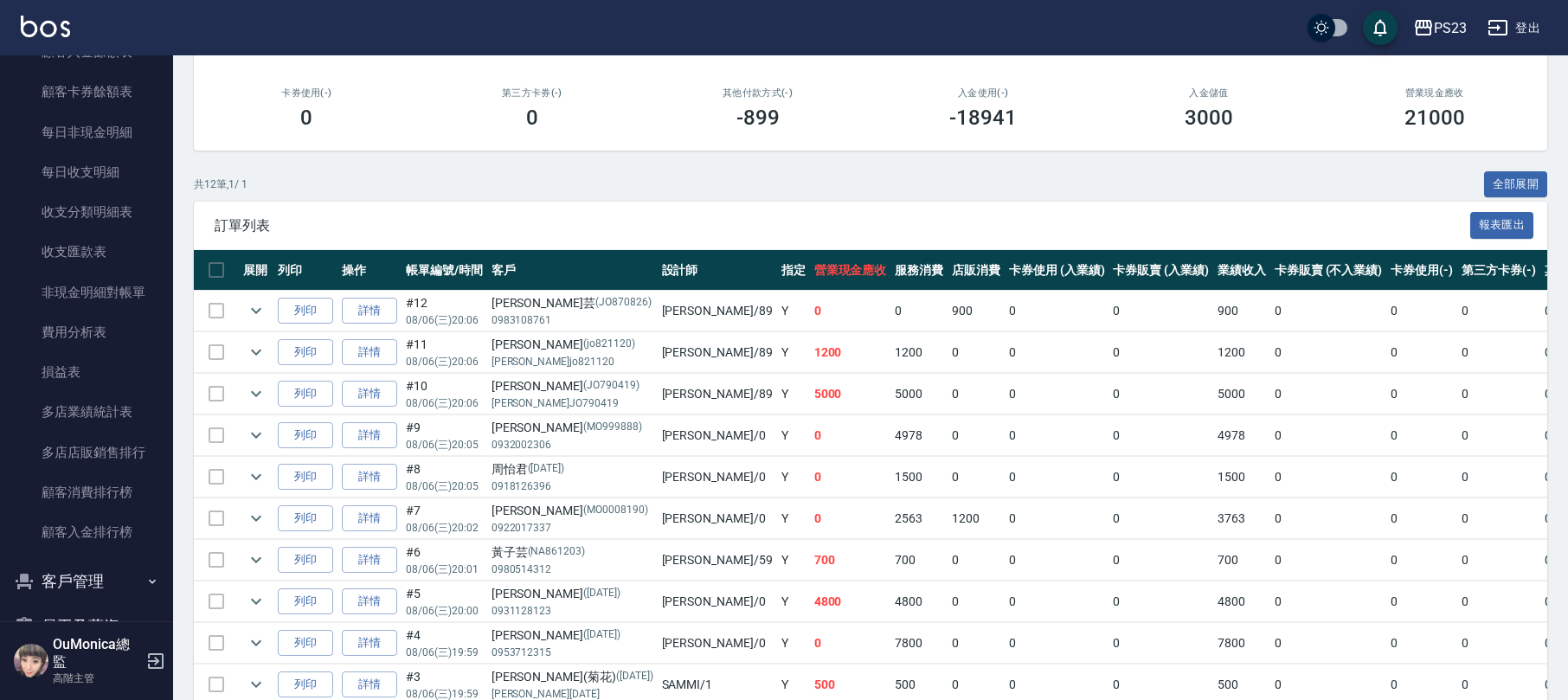
scroll to position [2045, 0]
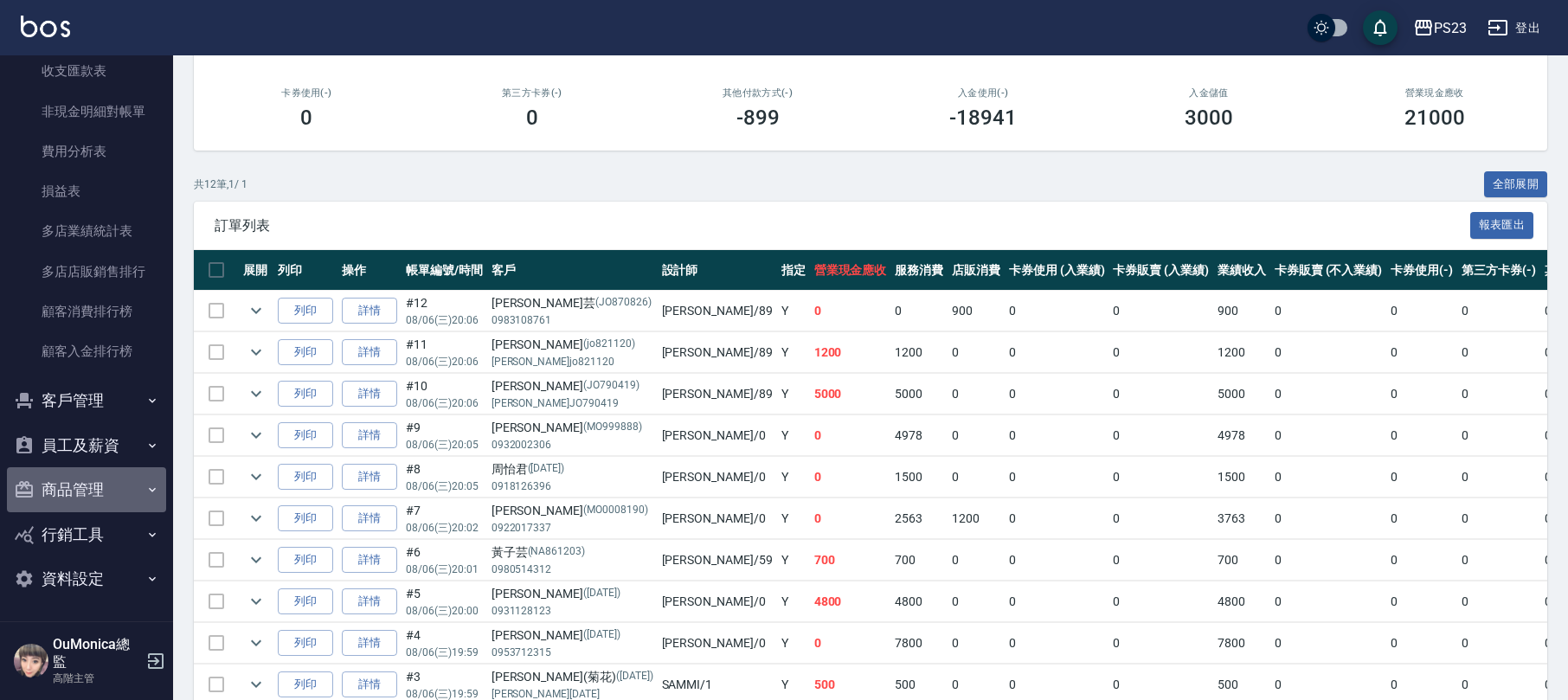
click at [104, 481] on button "商品管理" at bounding box center [86, 489] width 159 height 45
drag, startPoint x: 164, startPoint y: 486, endPoint x: 160, endPoint y: 574, distance: 88.1
click at [160, 574] on nav "櫃檯作業 打帳單 帳單列表 掛單列表 座位開單 營業儀表板 現金收支登錄 高階收支登錄 材料自購登錄 每日結帳 排班表 現場電腦打卡 掃碼打卡 預約管理 預約…" at bounding box center [87, 337] width 173 height 565
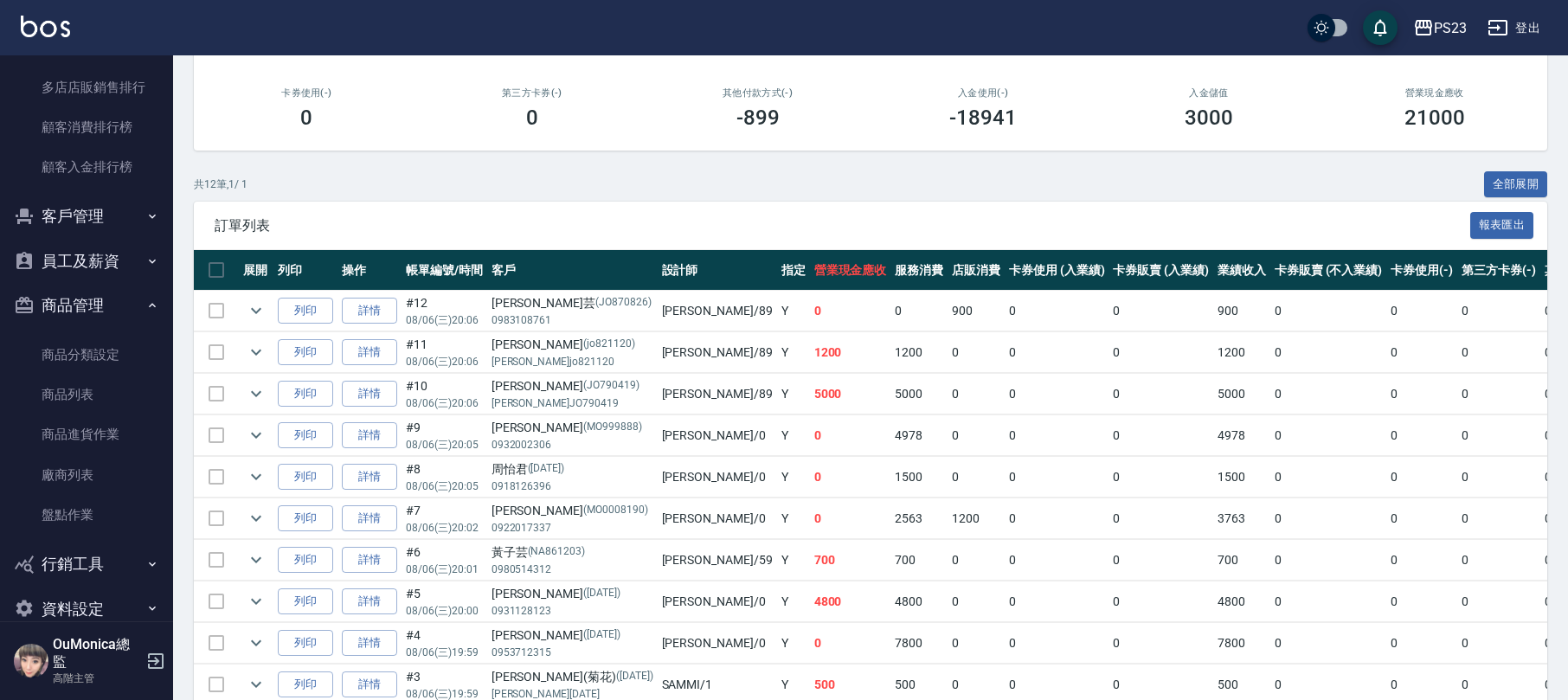
scroll to position [2247, 0]
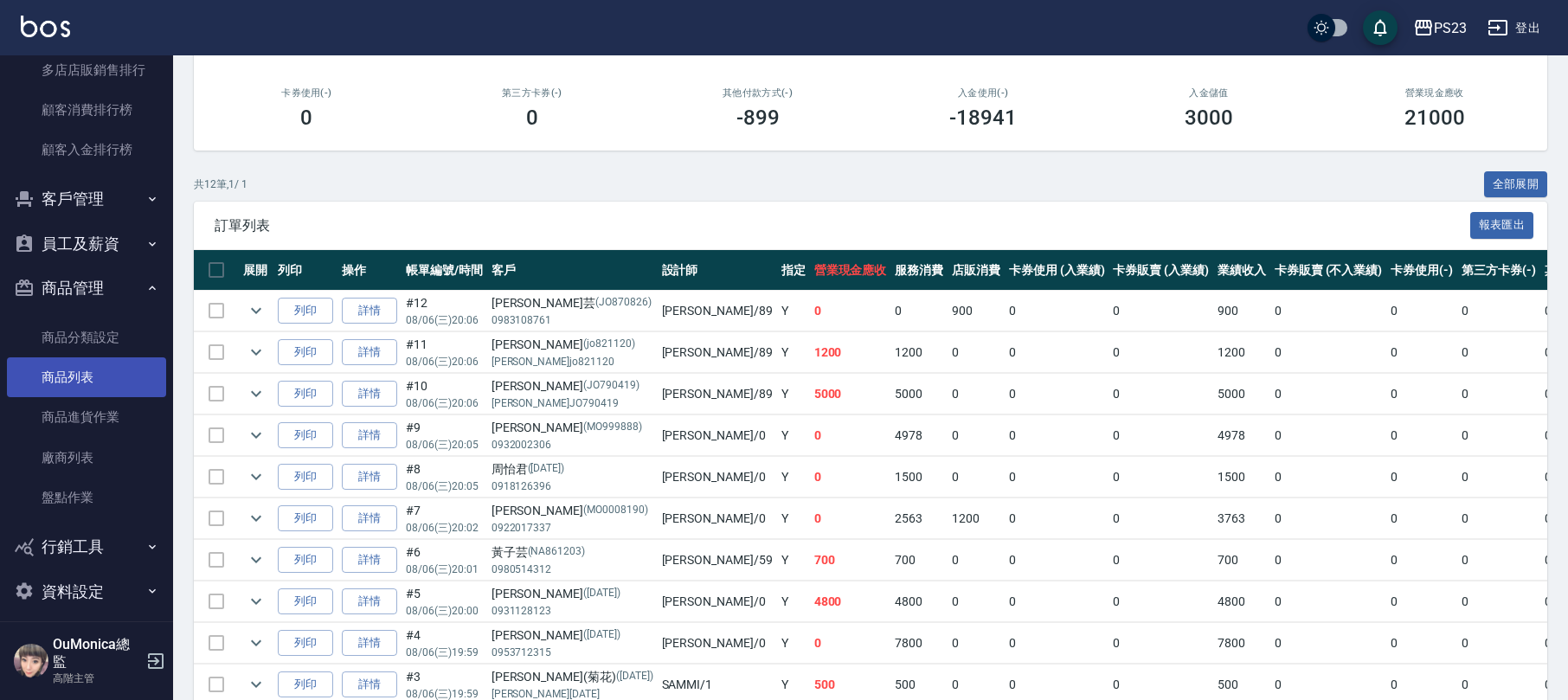
click at [108, 382] on link "商品列表" at bounding box center [86, 376] width 159 height 39
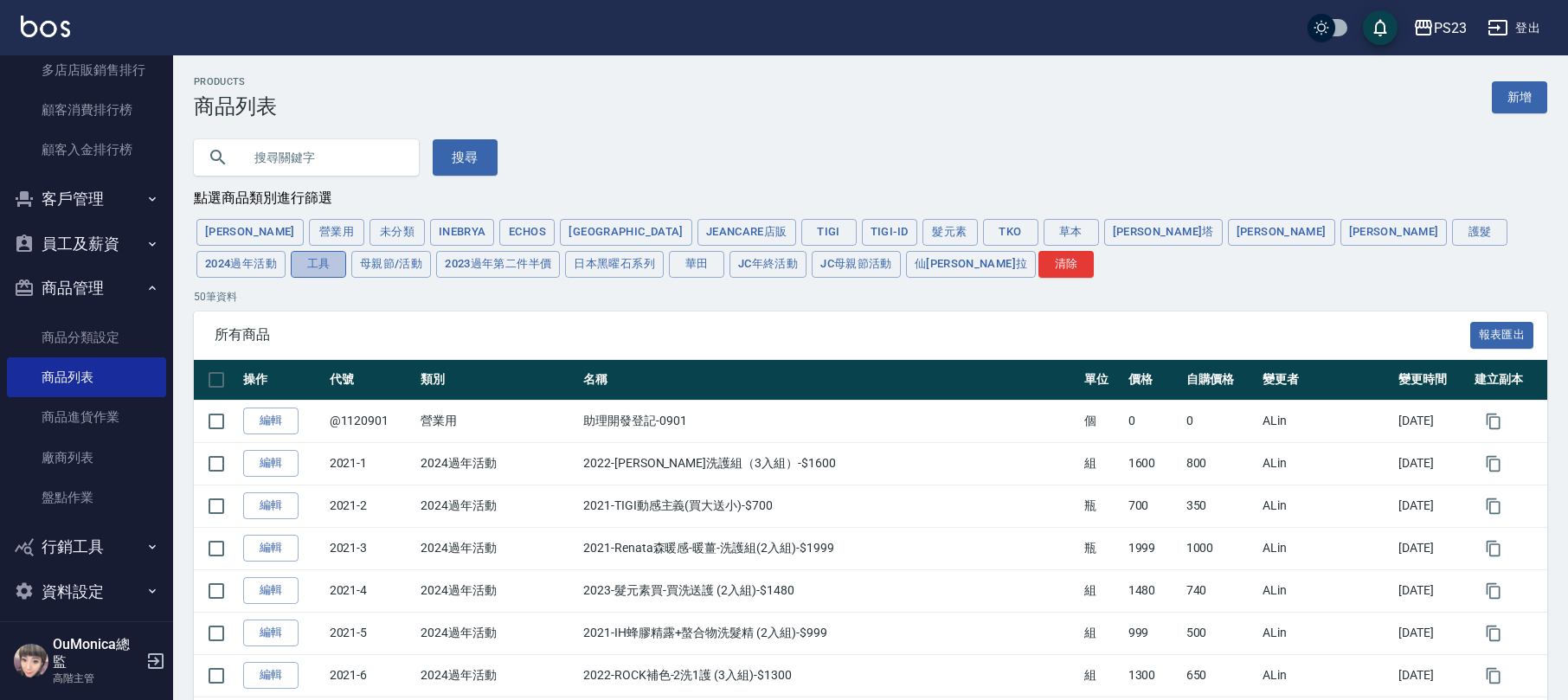
click at [346, 250] on button "工具" at bounding box center [318, 264] width 55 height 27
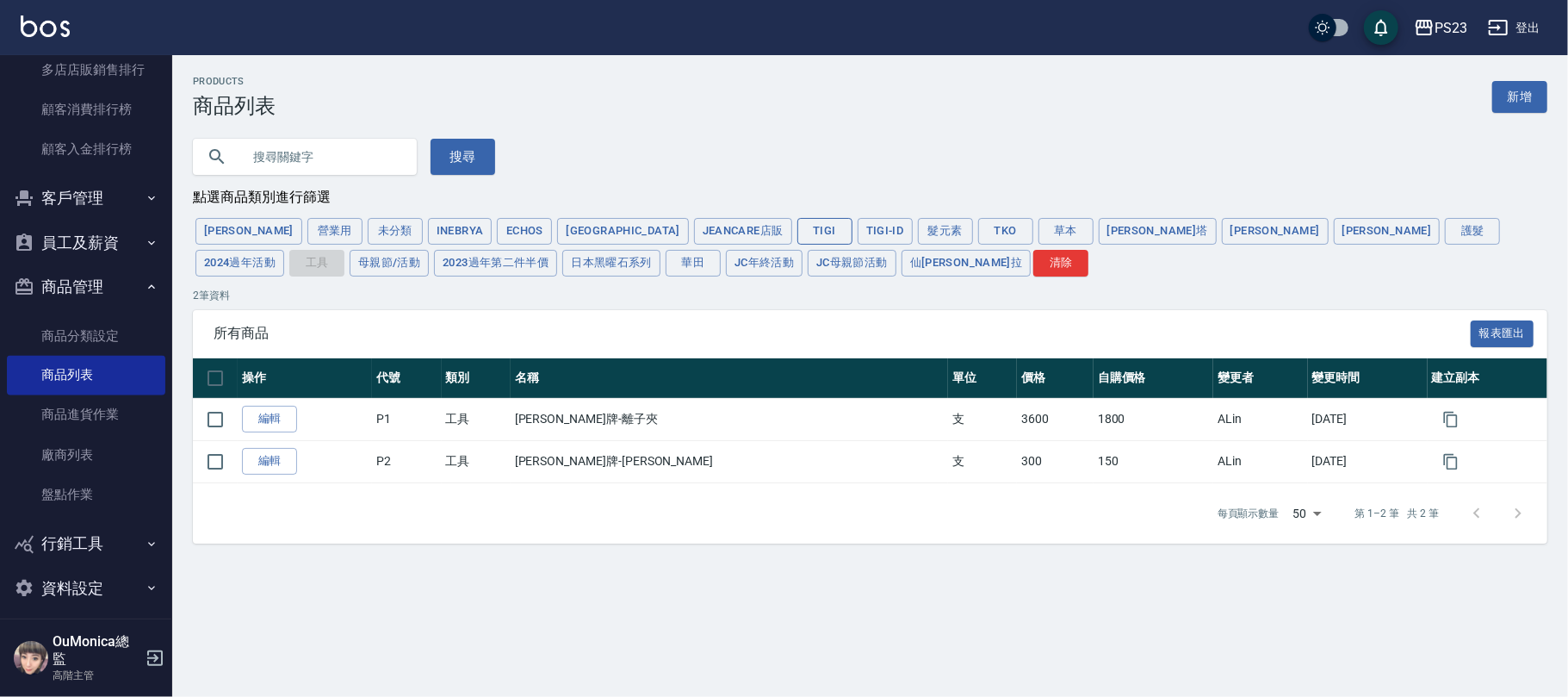
click at [797, 231] on button "TIGI" at bounding box center [824, 231] width 55 height 27
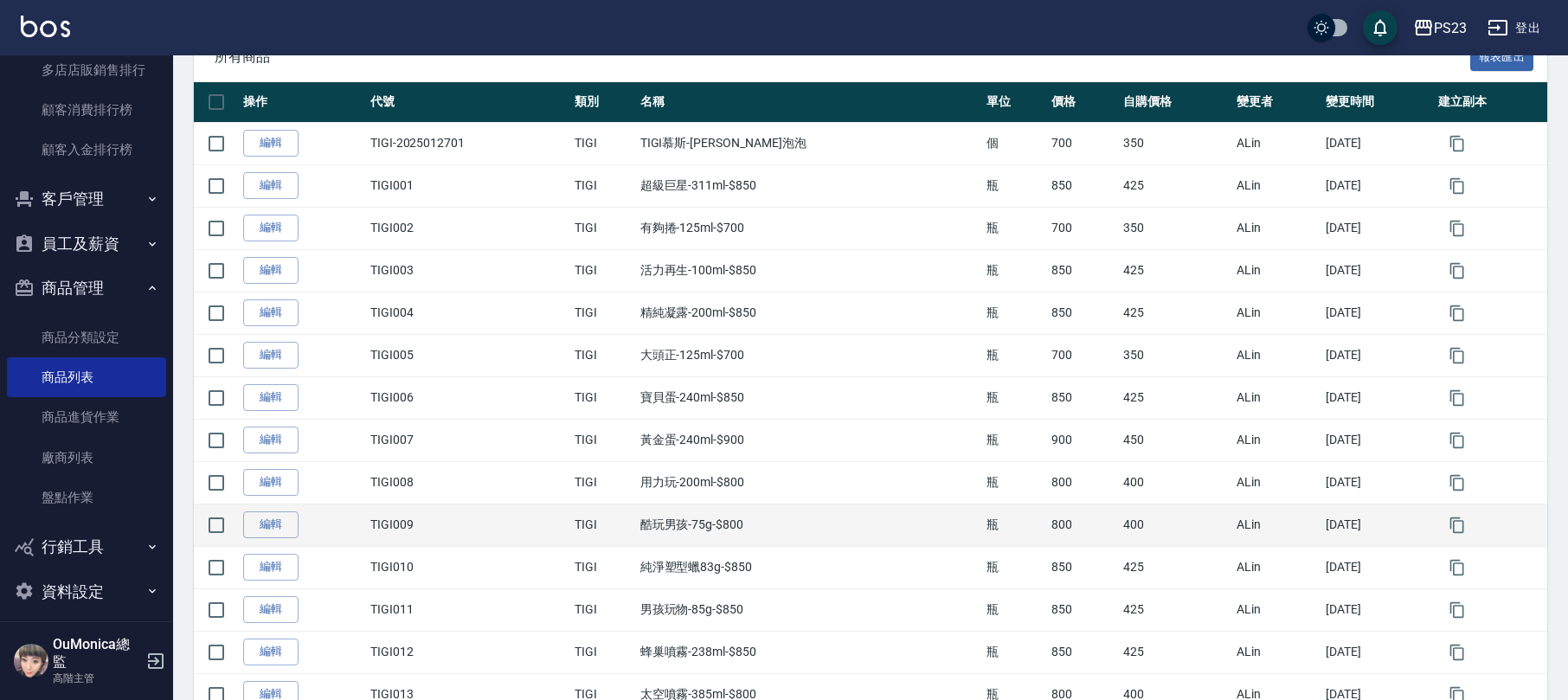
scroll to position [47, 0]
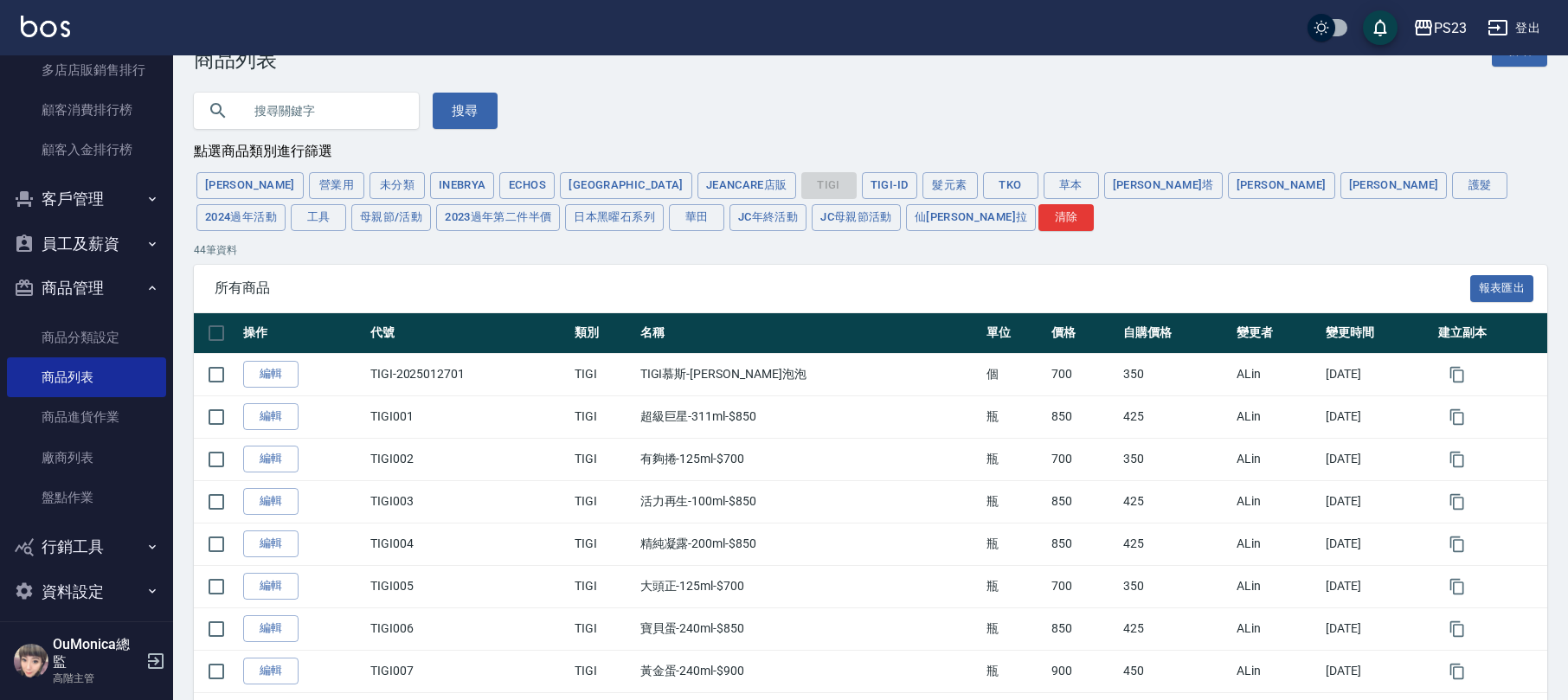
click at [339, 105] on input "text" at bounding box center [323, 111] width 163 height 47
type input "吹風機"
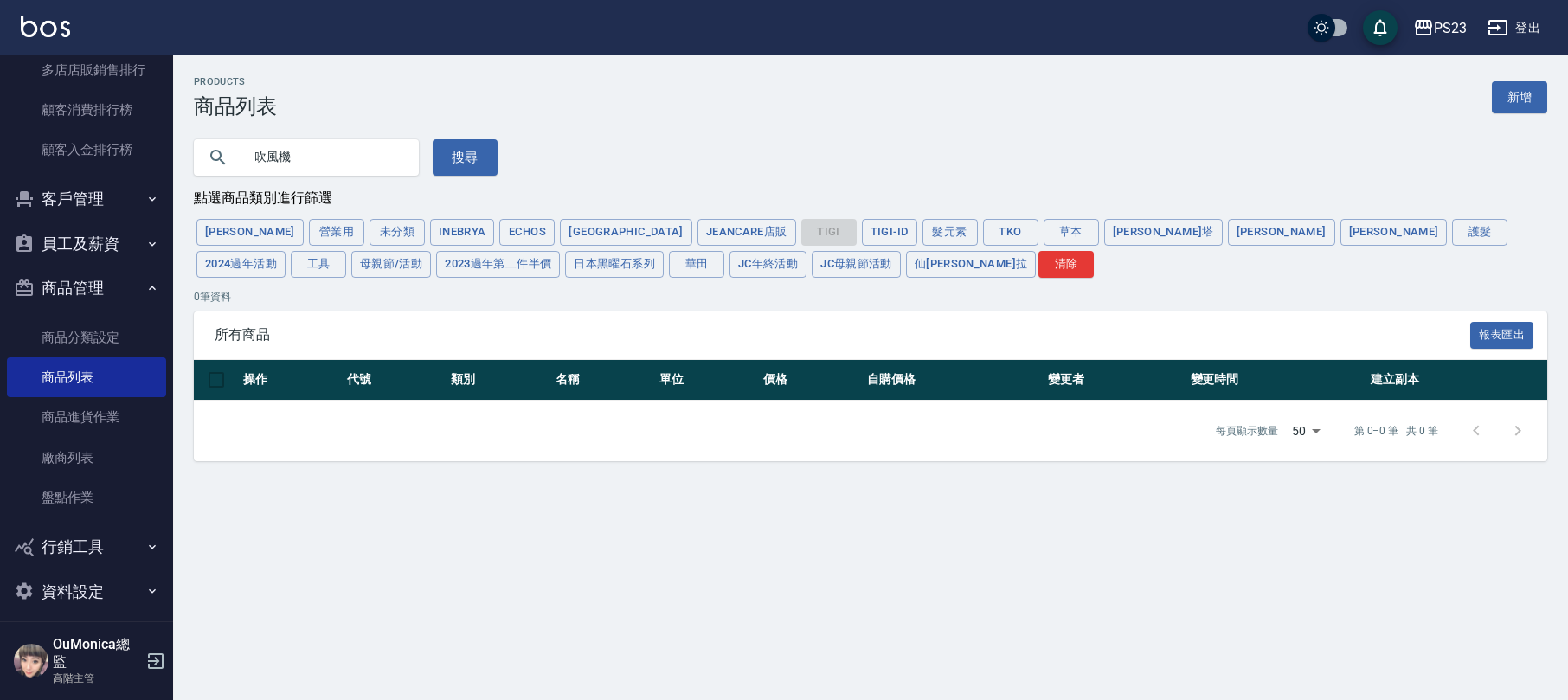
scroll to position [0, 0]
drag, startPoint x: 1333, startPoint y: 239, endPoint x: 752, endPoint y: 222, distance: 581.2
click at [858, 232] on div "歐娜 營業用 未分類 Inebrya Echos ITALY JeanCare店販 TIGI TIGI-ID 髮元素 TKO 草本 蕾娜塔 娜普菈 雲緹 護髮…" at bounding box center [874, 248] width 1361 height 64
click at [862, 230] on button "TIGI-ID" at bounding box center [889, 232] width 55 height 27
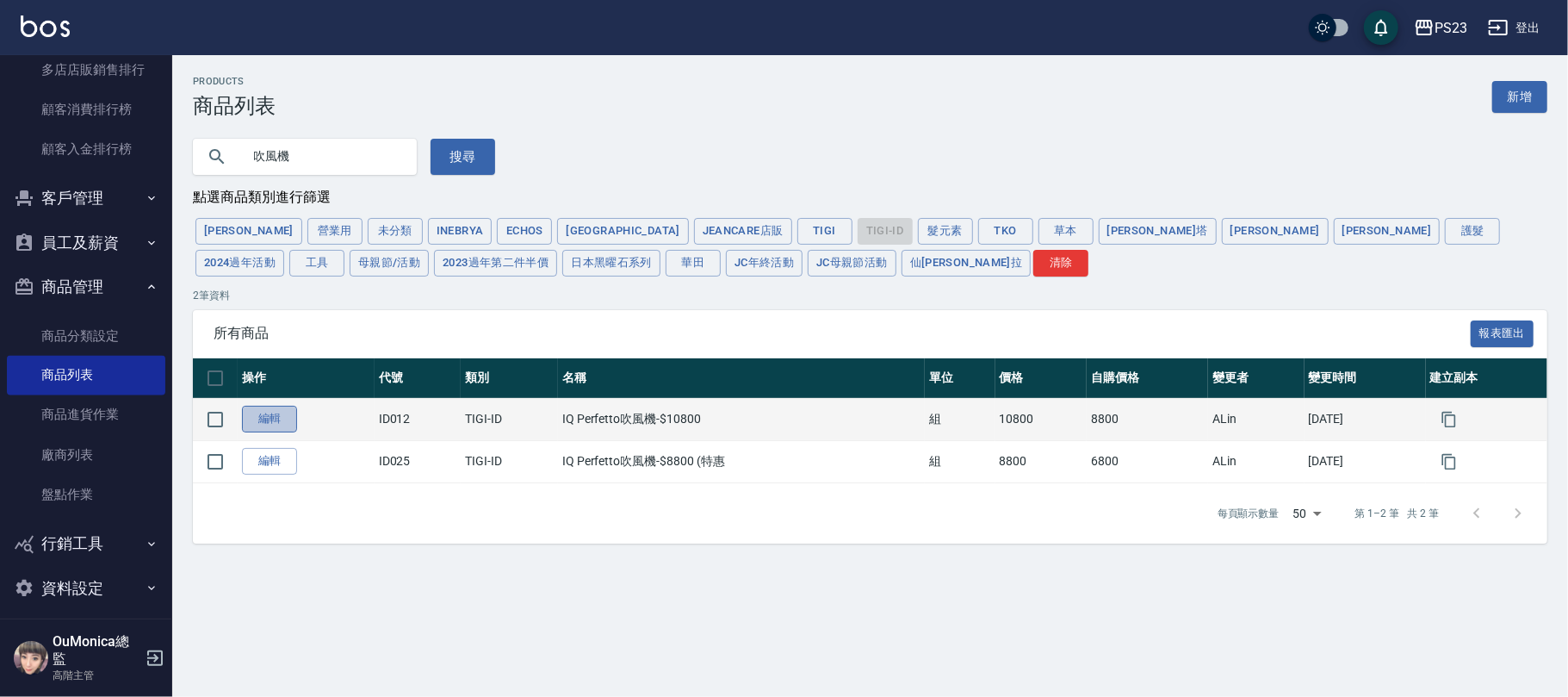
click at [262, 410] on link "編輯" at bounding box center [268, 419] width 55 height 27
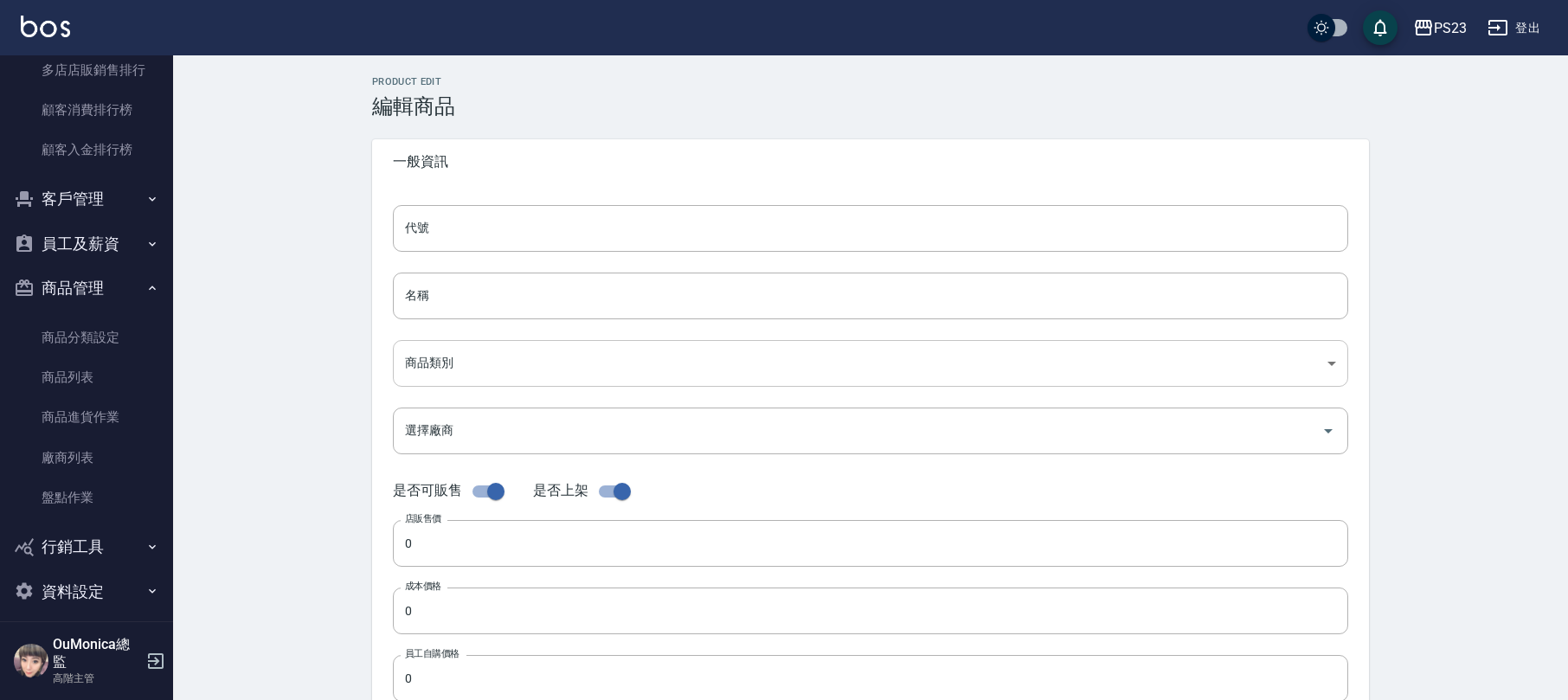
scroll to position [250, 0]
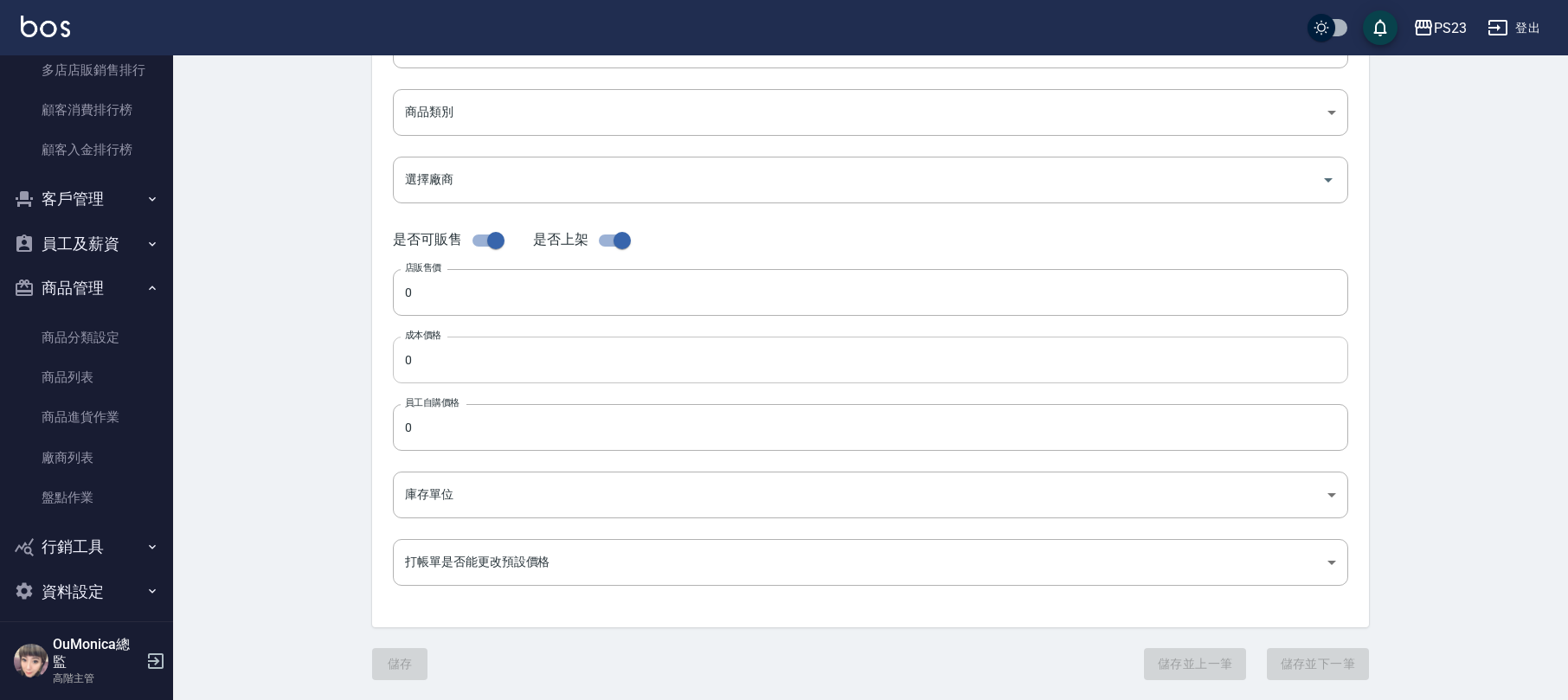
type input "ID012"
type input "IQ Perfetto吹風機-$10800"
type input "aac57327-6473-4fb0-8717-6d8767783382"
type input "10800"
type input "8800"
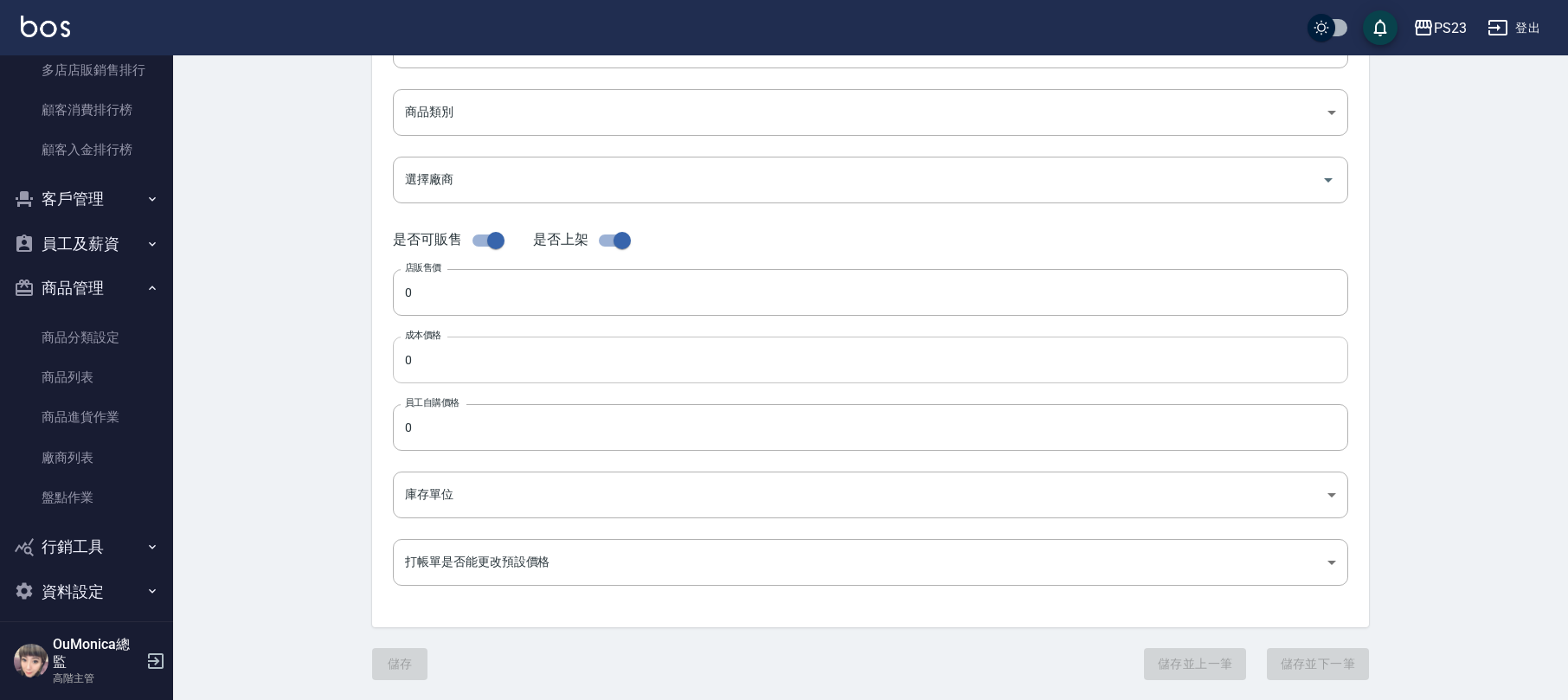
type input "8800"
type input "組"
type input "UNSET"
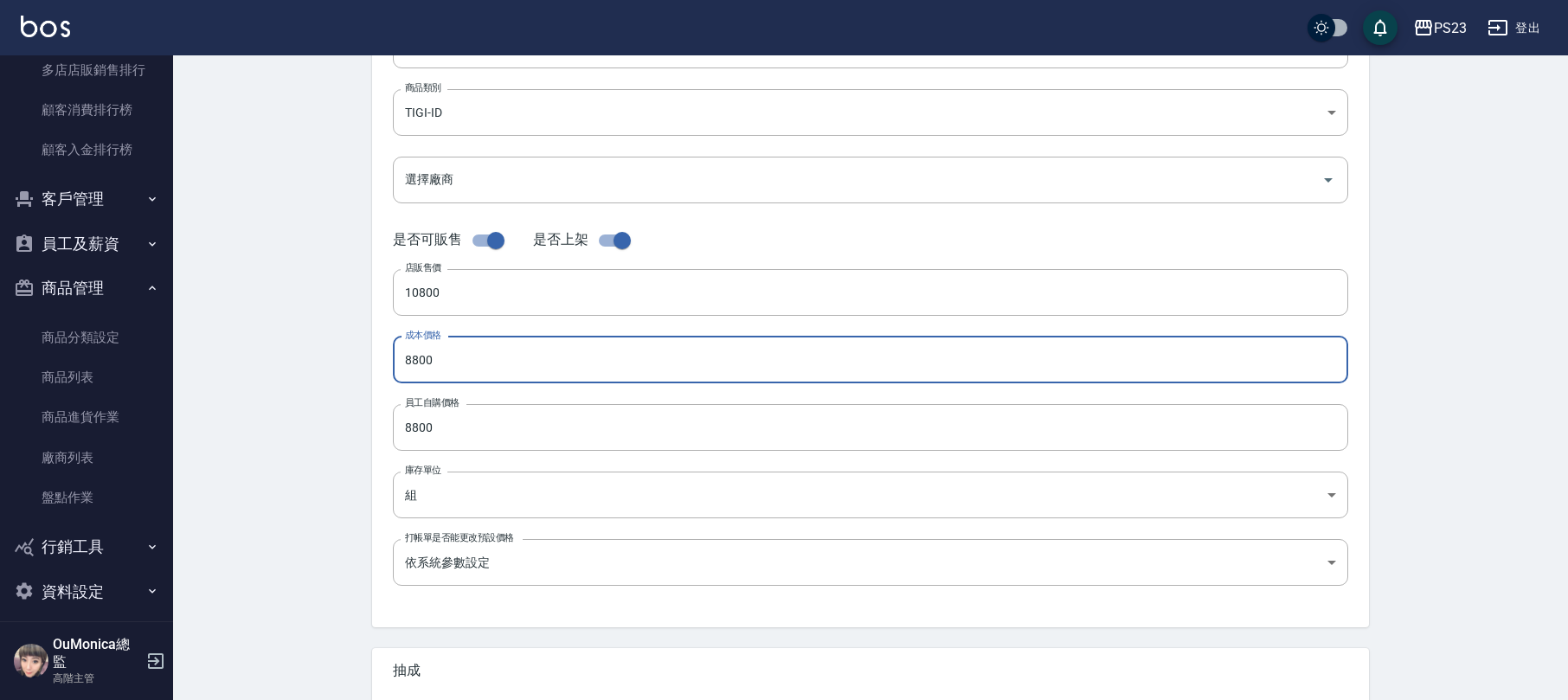
click at [452, 354] on input "8800" at bounding box center [871, 359] width 955 height 47
type input "06800"
click at [408, 429] on input "8800" at bounding box center [871, 427] width 955 height 47
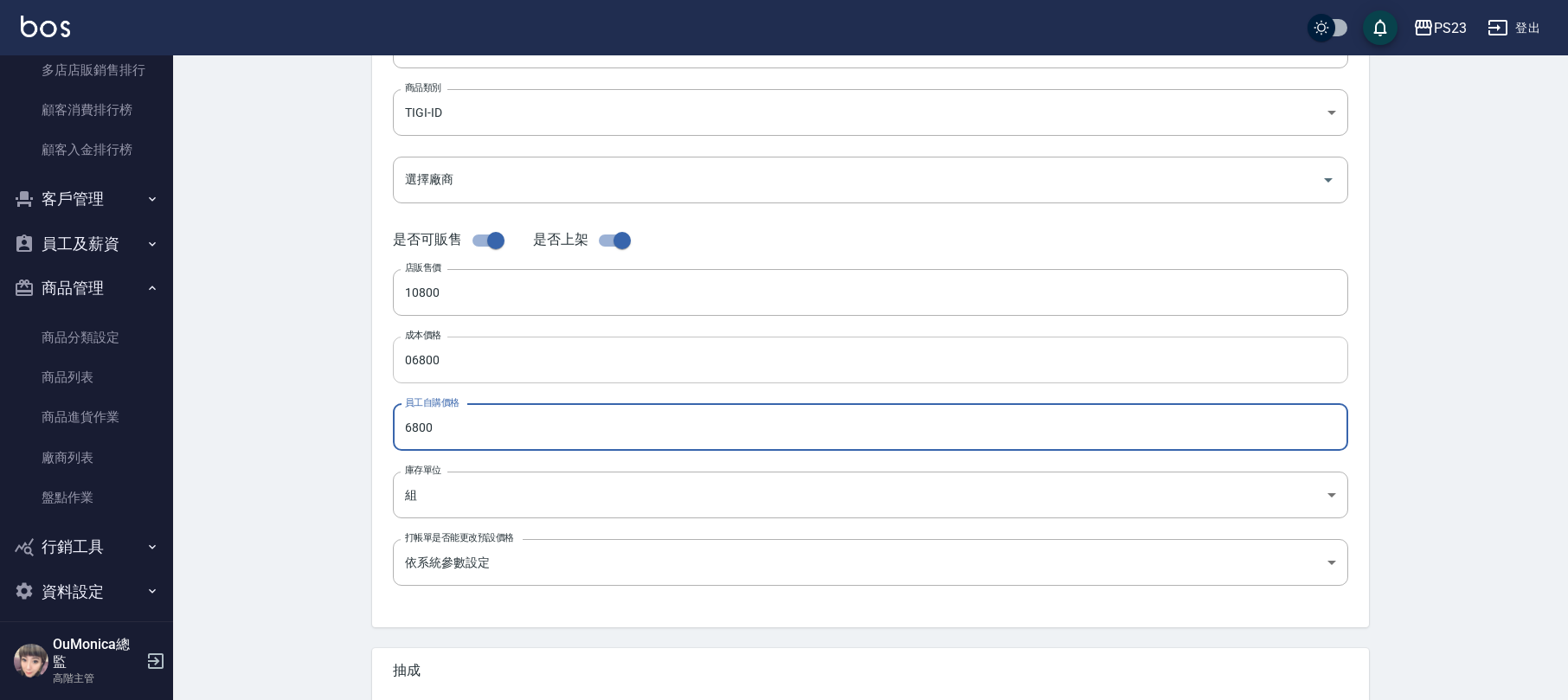
type input "6800"
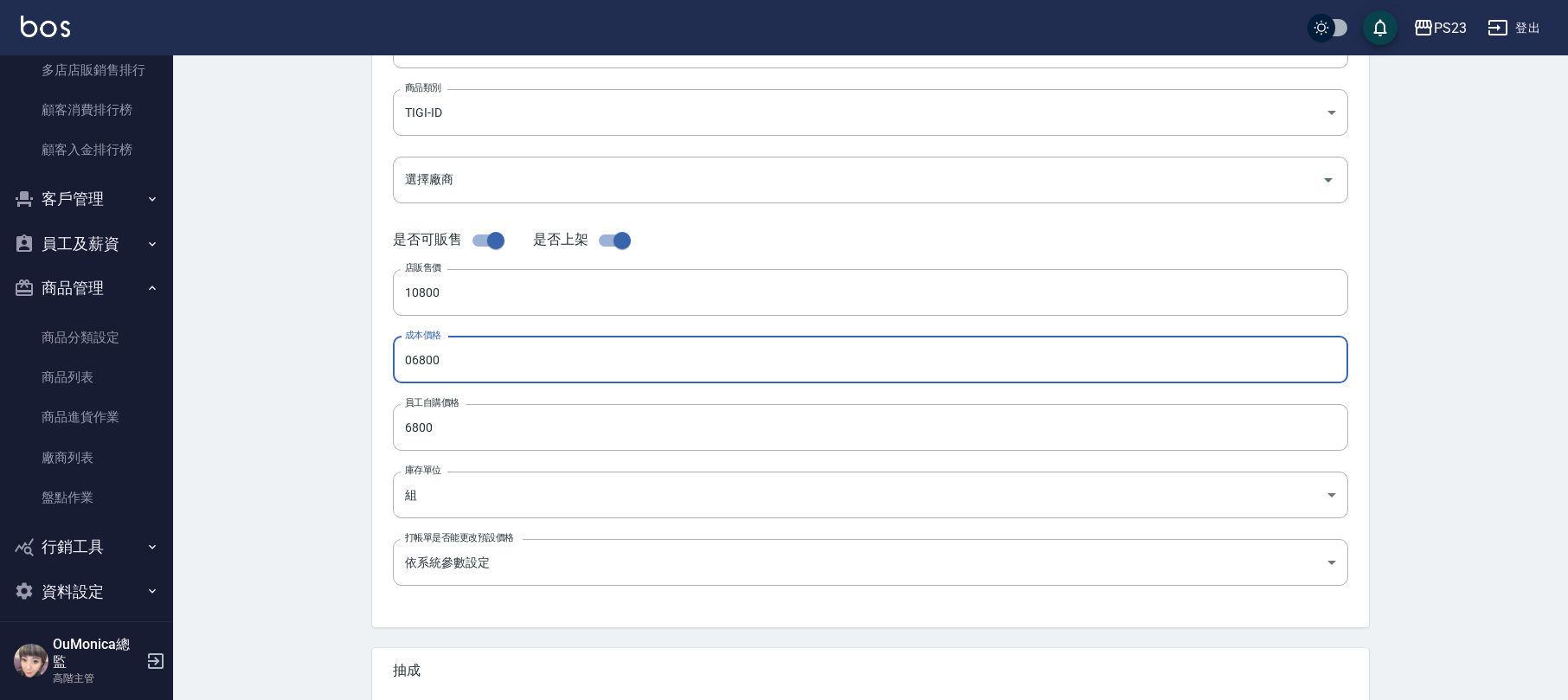
click at [409, 361] on input "06800" at bounding box center [871, 359] width 955 height 47
type input "6800"
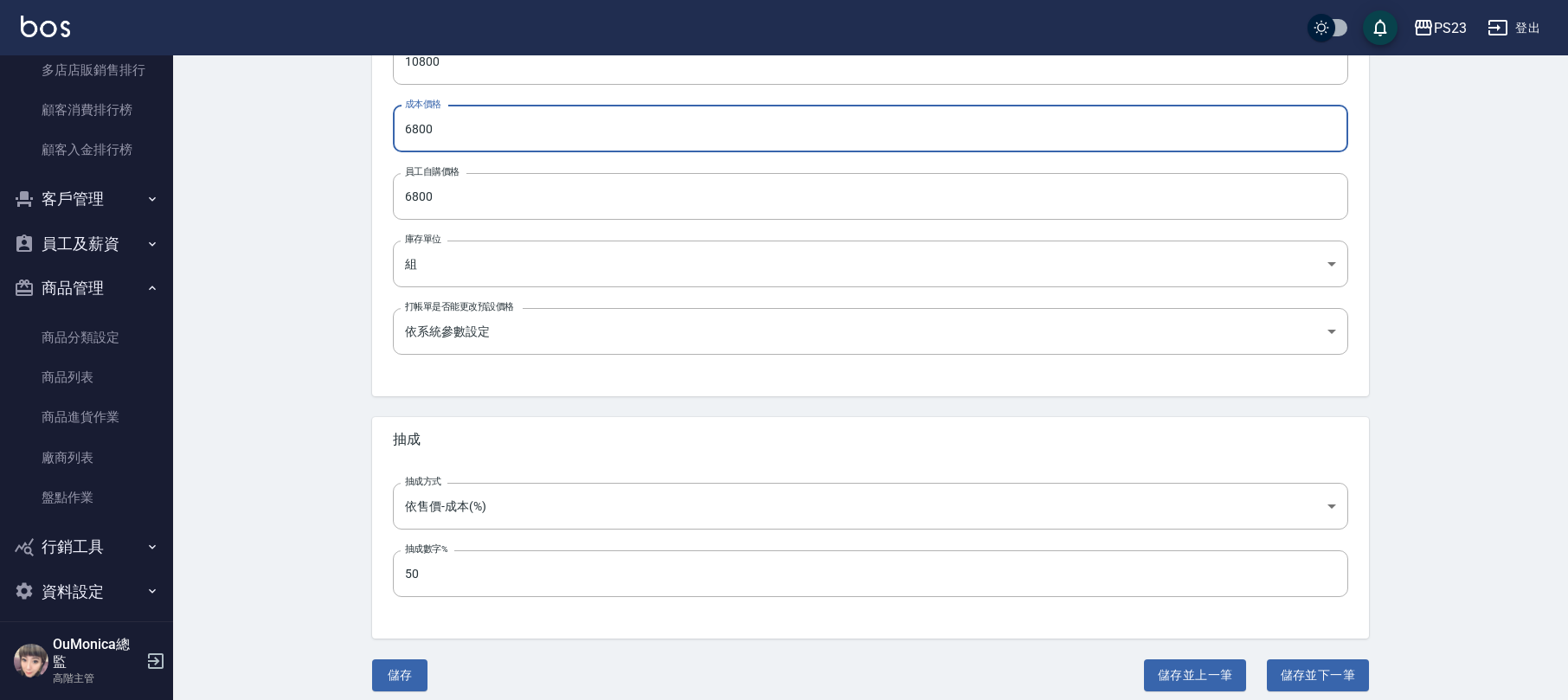
scroll to position [493, 0]
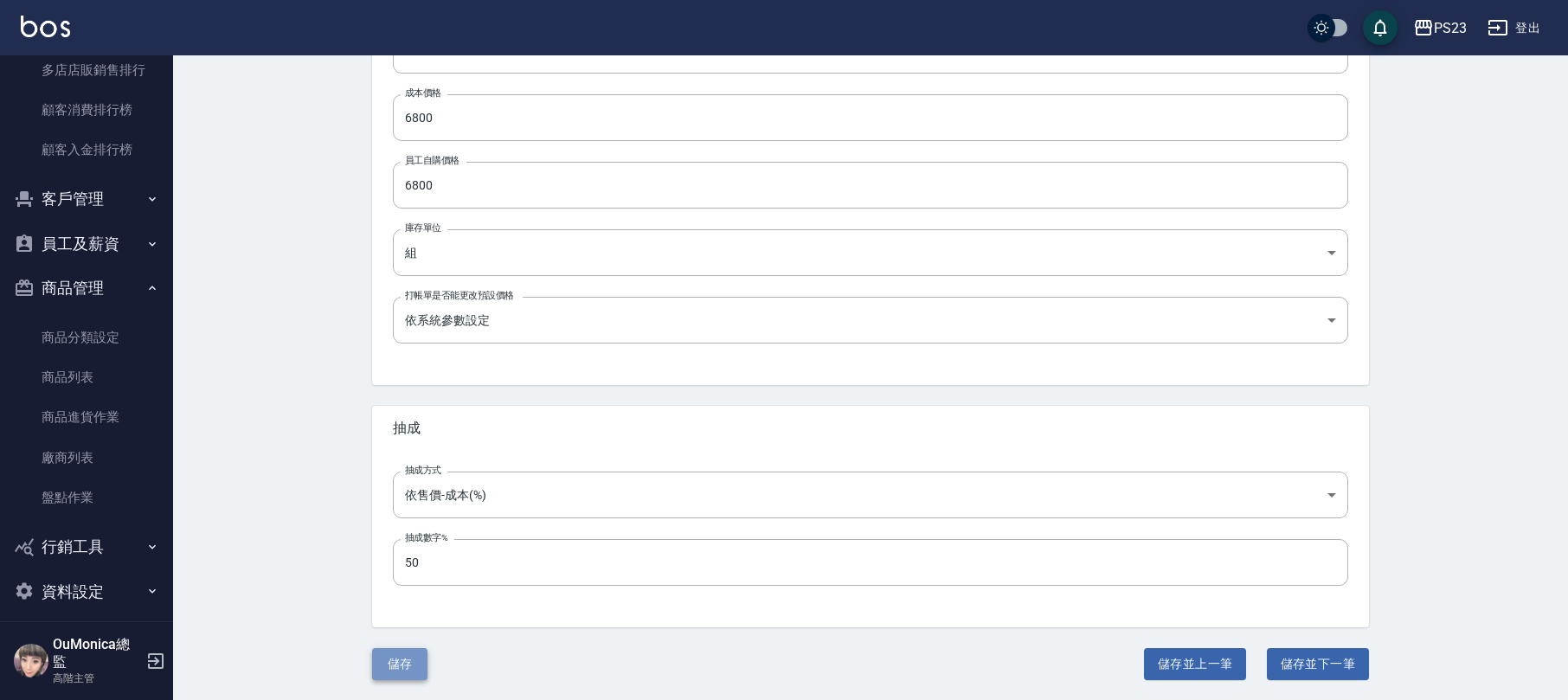
click at [386, 661] on button "儲存" at bounding box center [399, 663] width 55 height 32
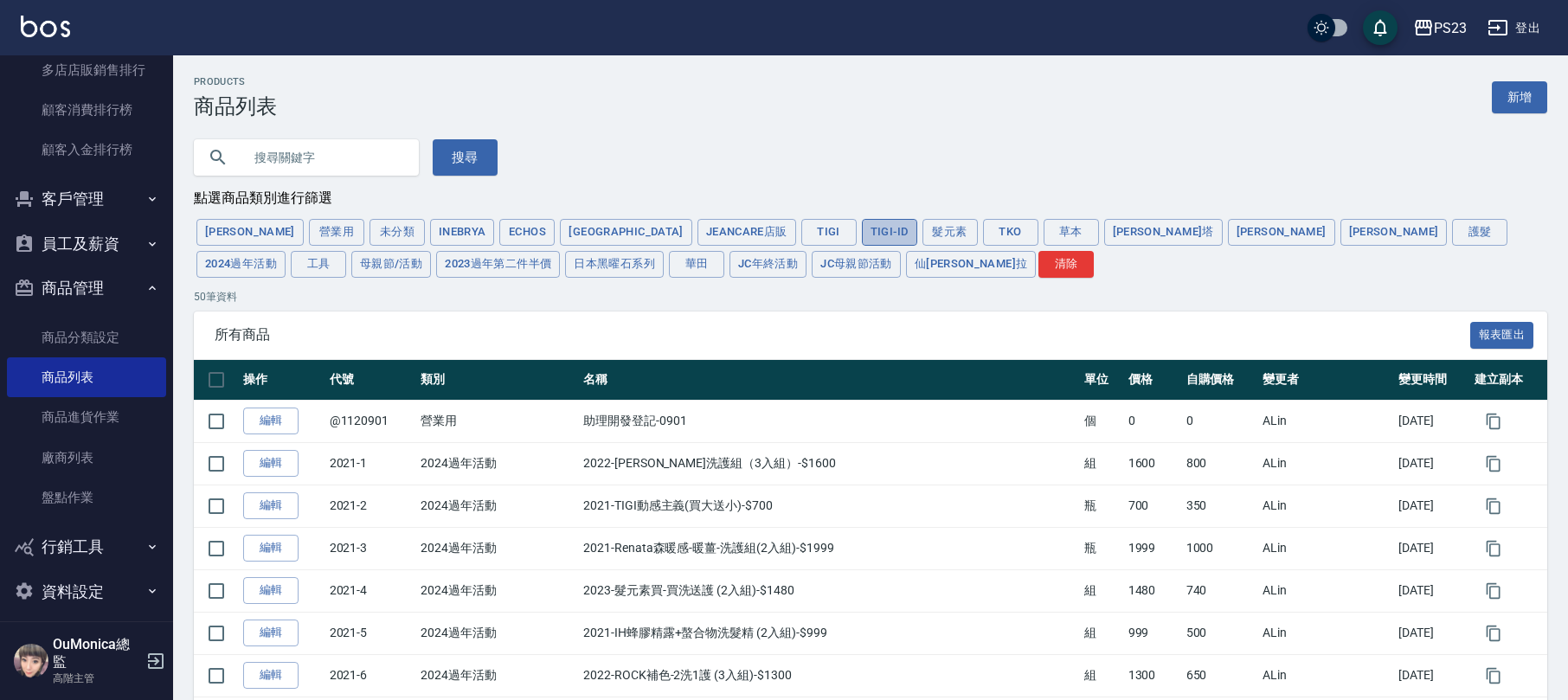
click at [862, 232] on button "TIGI-ID" at bounding box center [889, 232] width 55 height 27
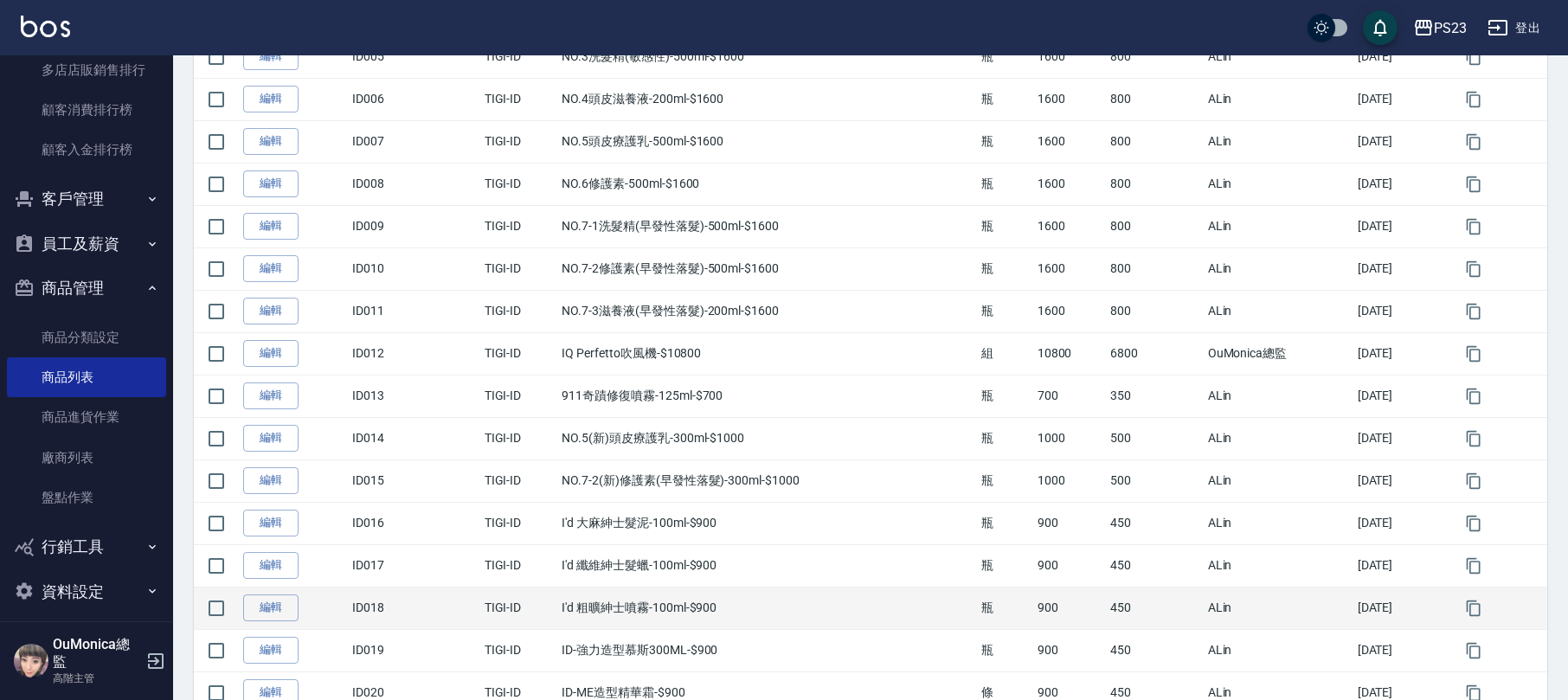
scroll to position [894, 0]
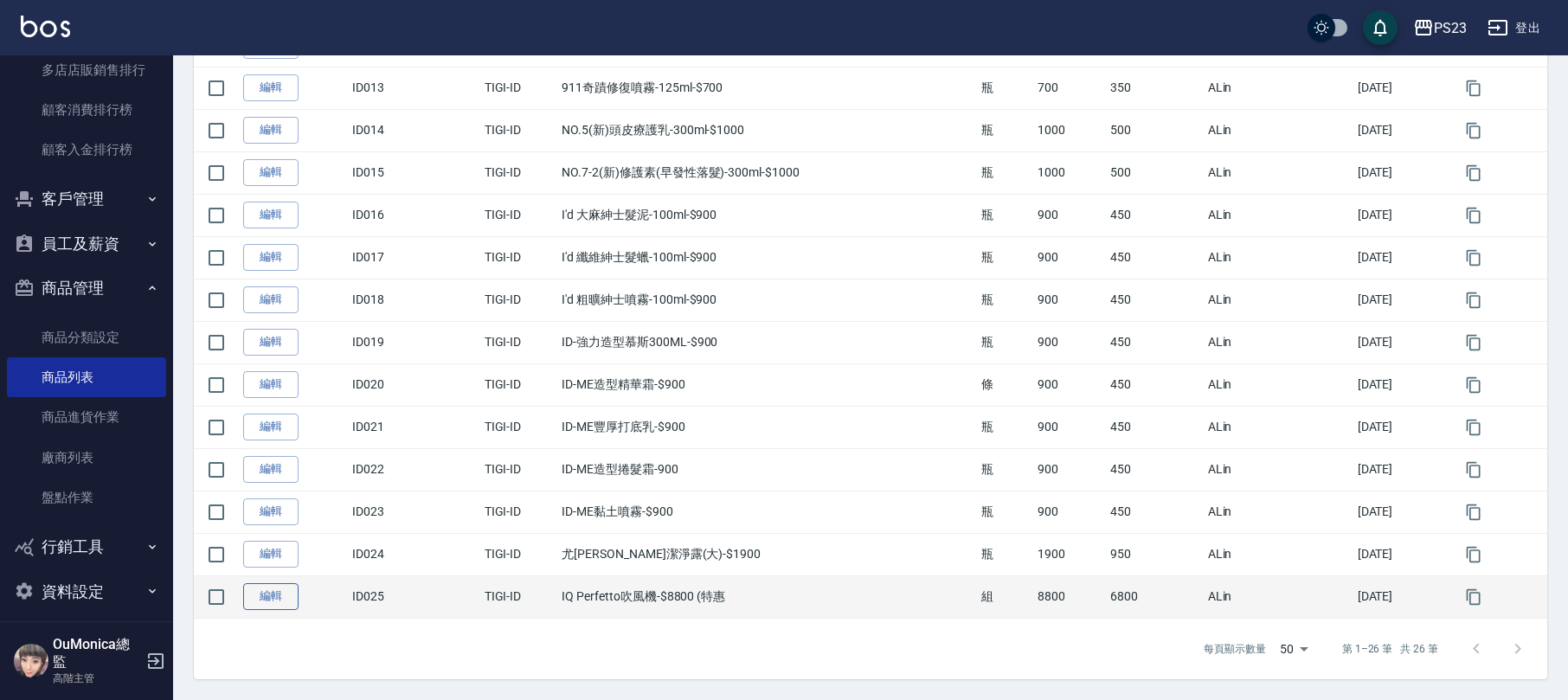
click at [284, 596] on link "編輯" at bounding box center [270, 596] width 55 height 27
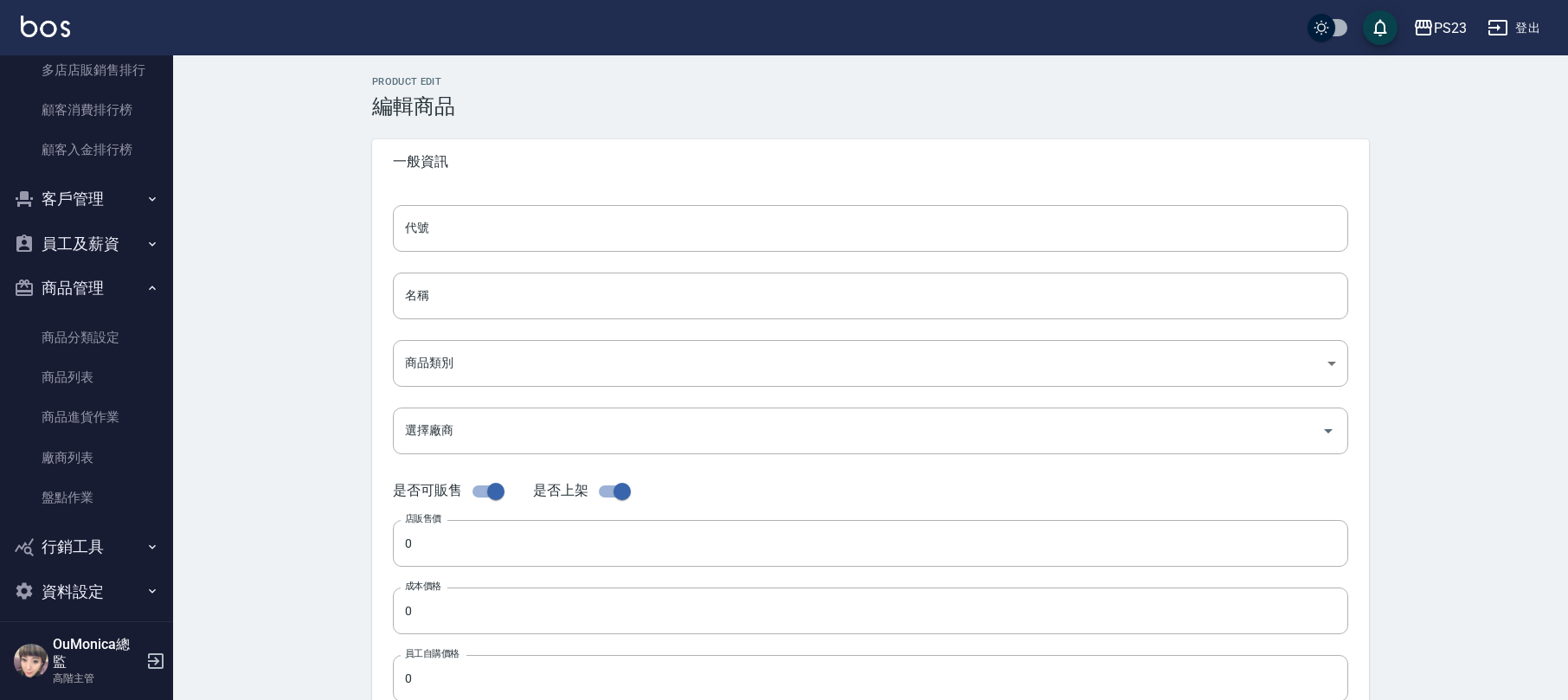
type input "ID025"
type input "IQ Perfetto吹風機-$8800 (特惠"
type input "aac57327-6473-4fb0-8717-6d8767783382"
type input "8800"
type input "6800"
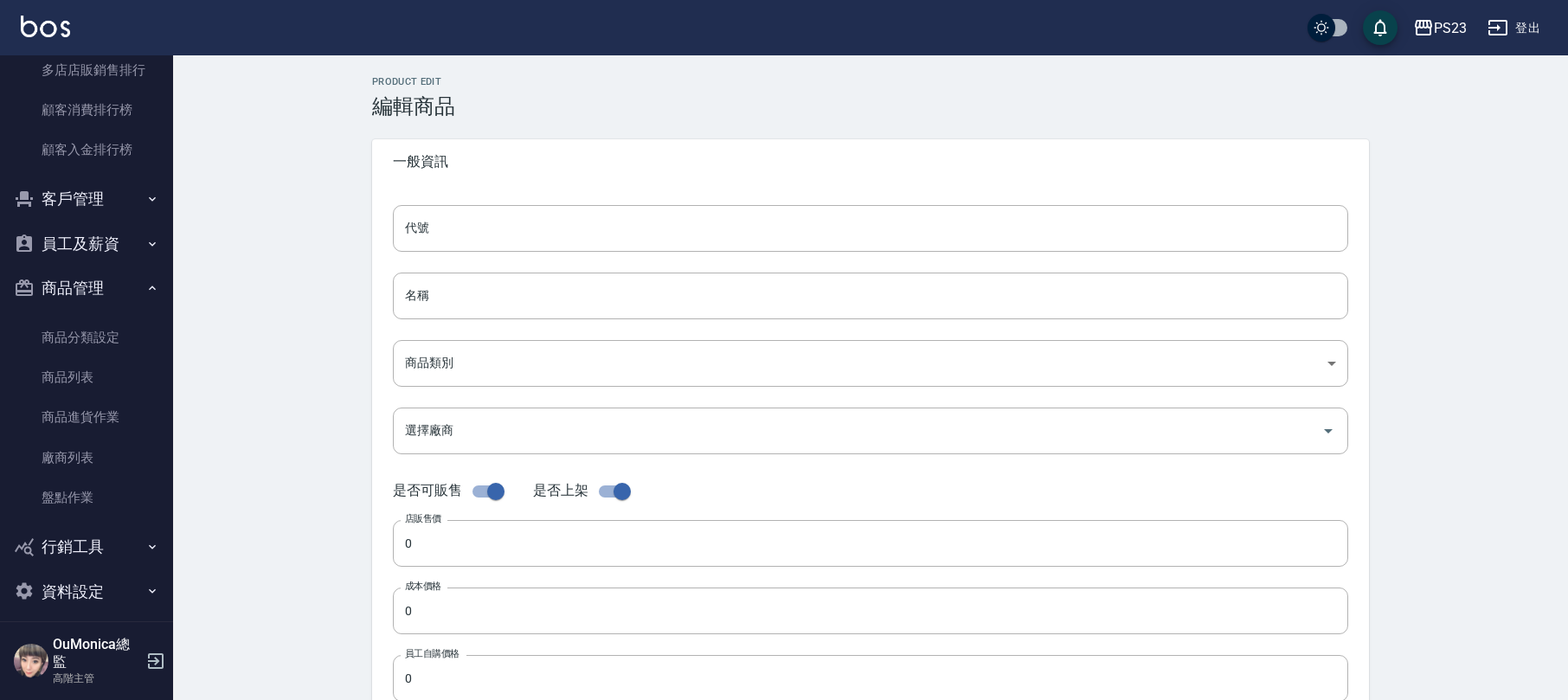
type input "6800"
type input "組"
type input "UNSET"
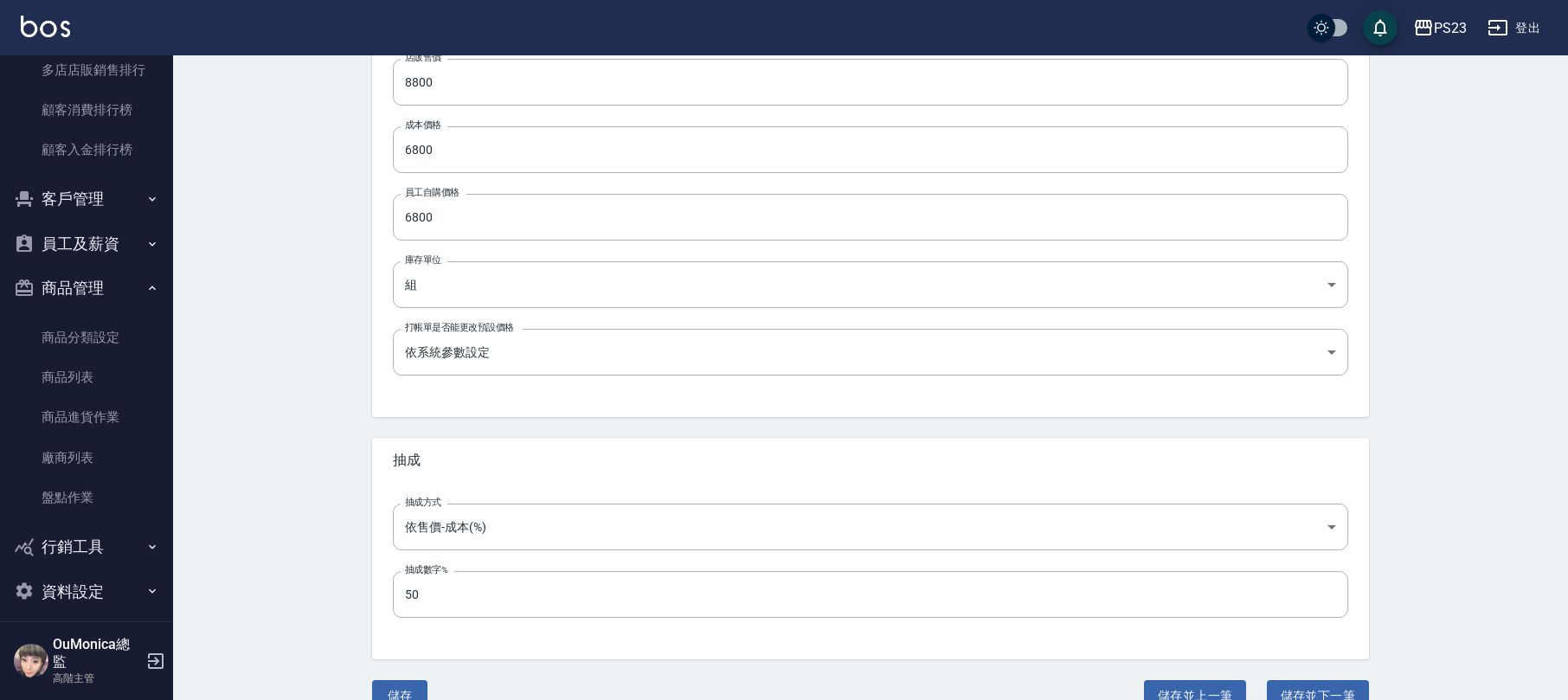
scroll to position [493, 0]
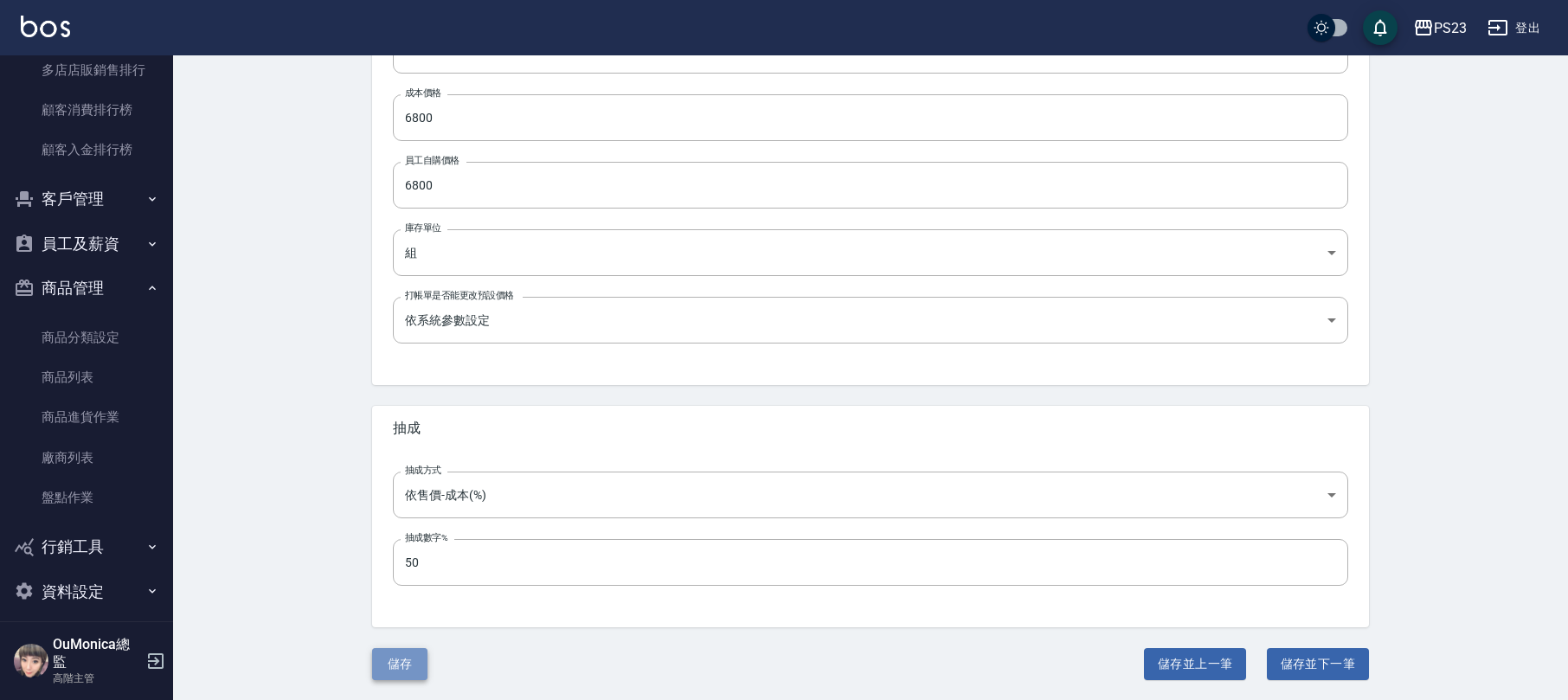
click at [387, 654] on button "儲存" at bounding box center [399, 663] width 55 height 32
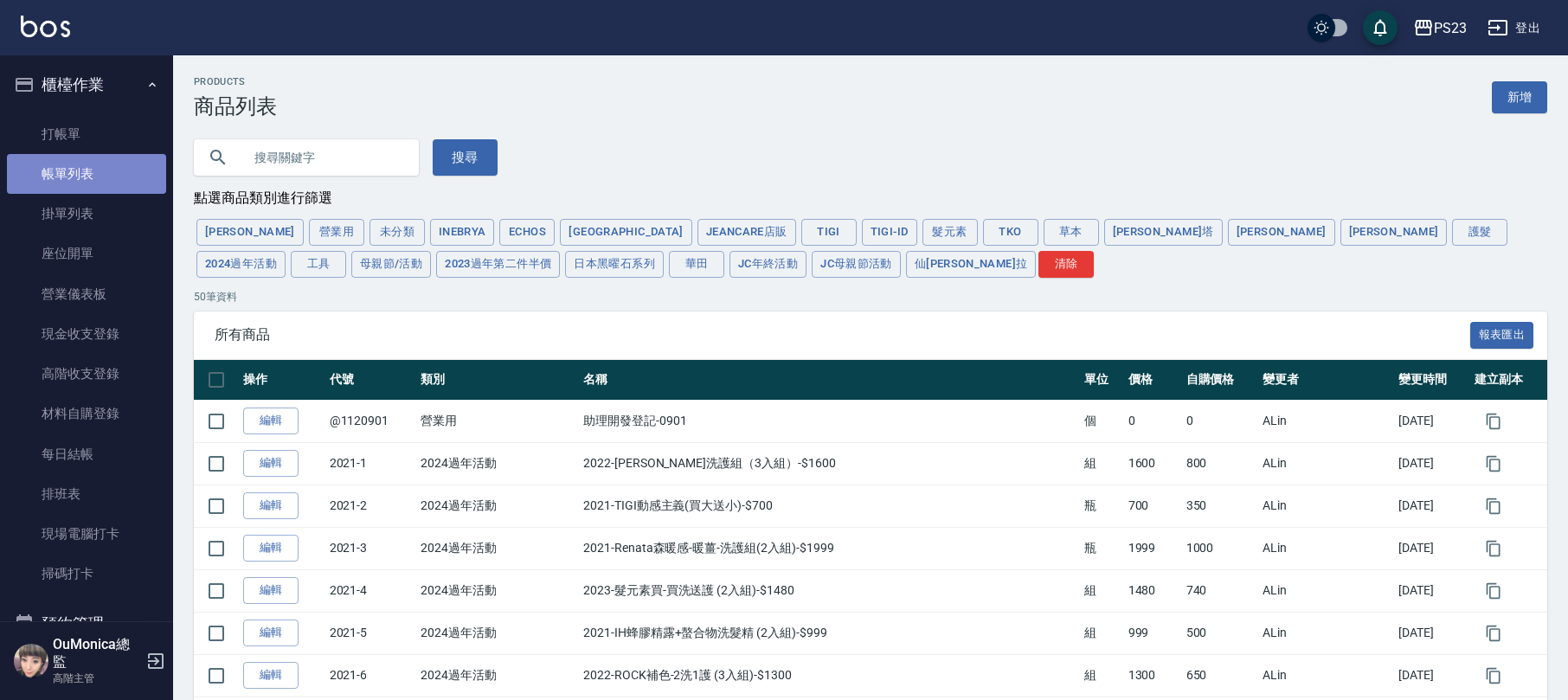
click at [98, 169] on link "帳單列表" at bounding box center [86, 173] width 159 height 39
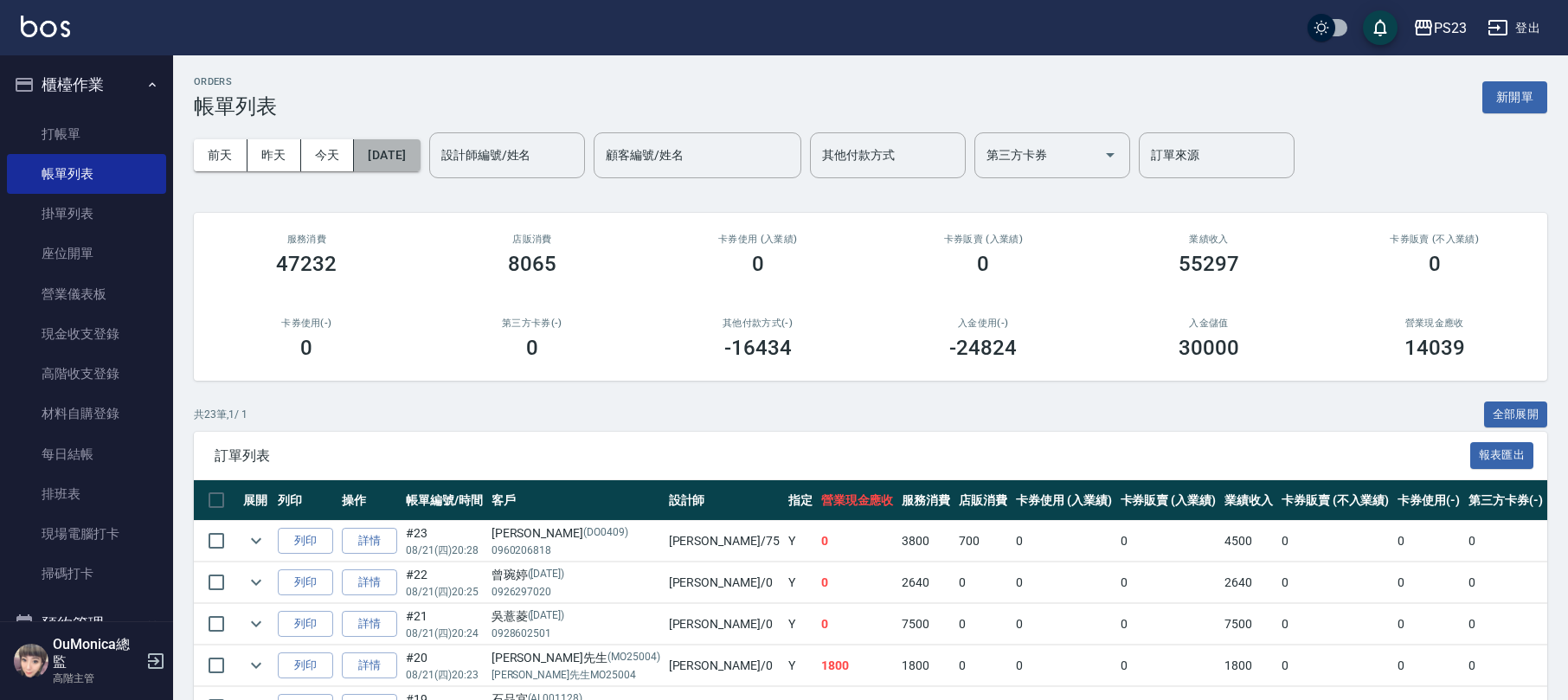
click at [393, 163] on button "2025/08/21" at bounding box center [386, 155] width 65 height 32
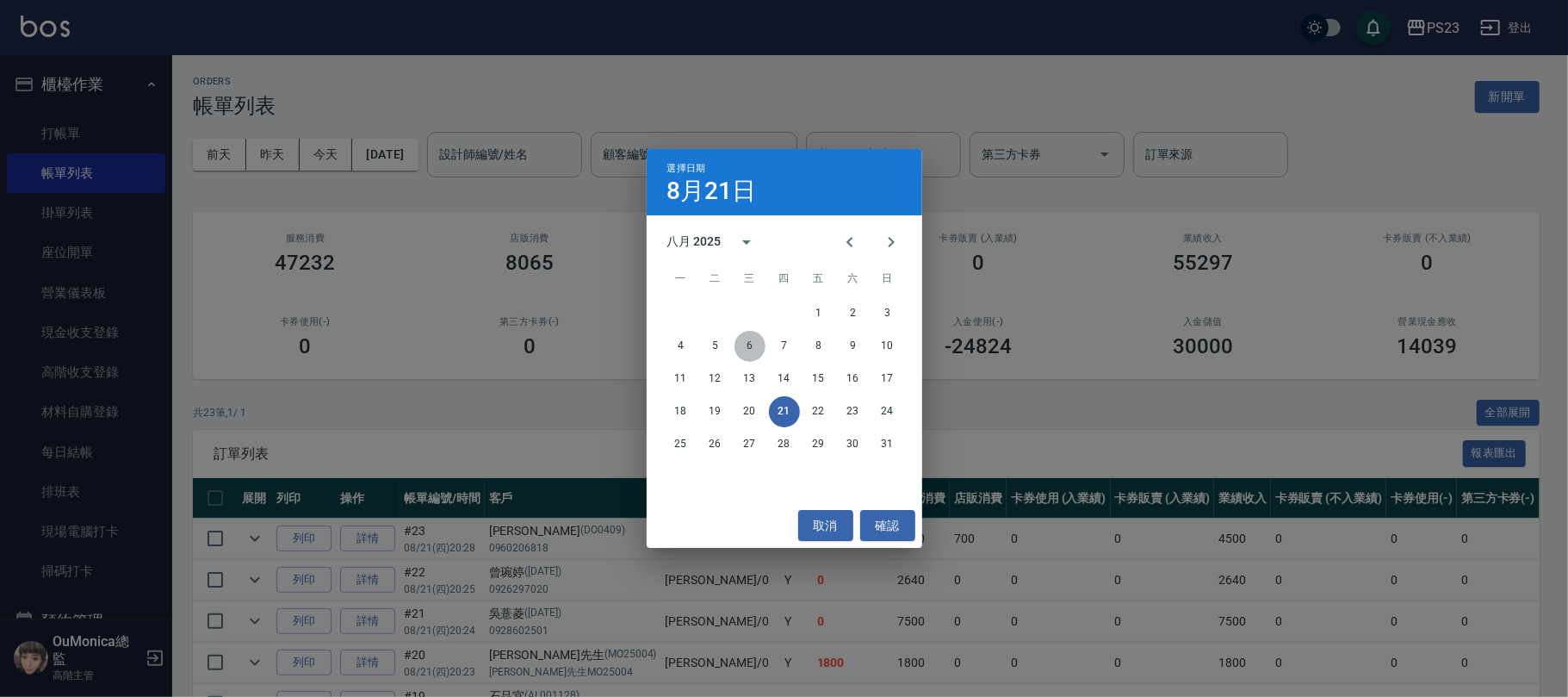
click at [755, 341] on button "6" at bounding box center [749, 346] width 31 height 31
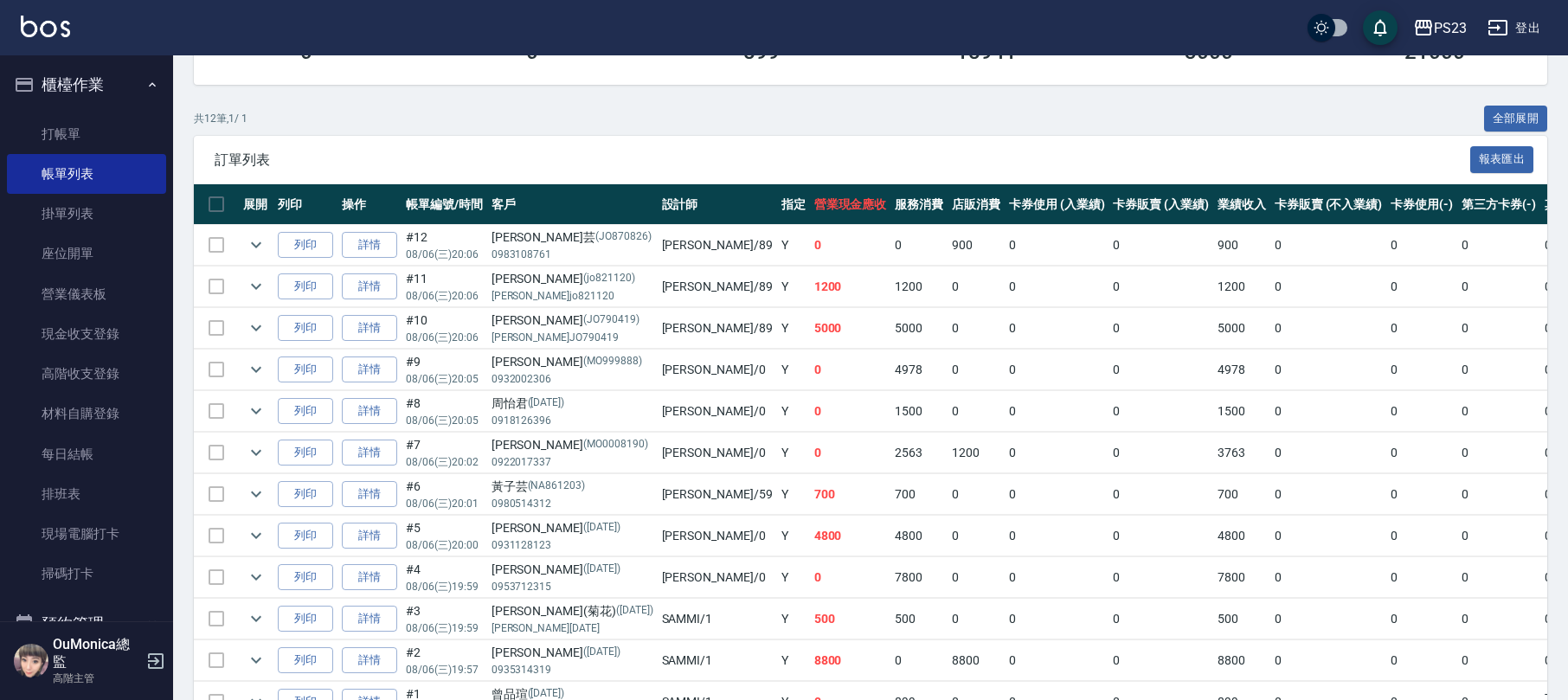
scroll to position [412, 0]
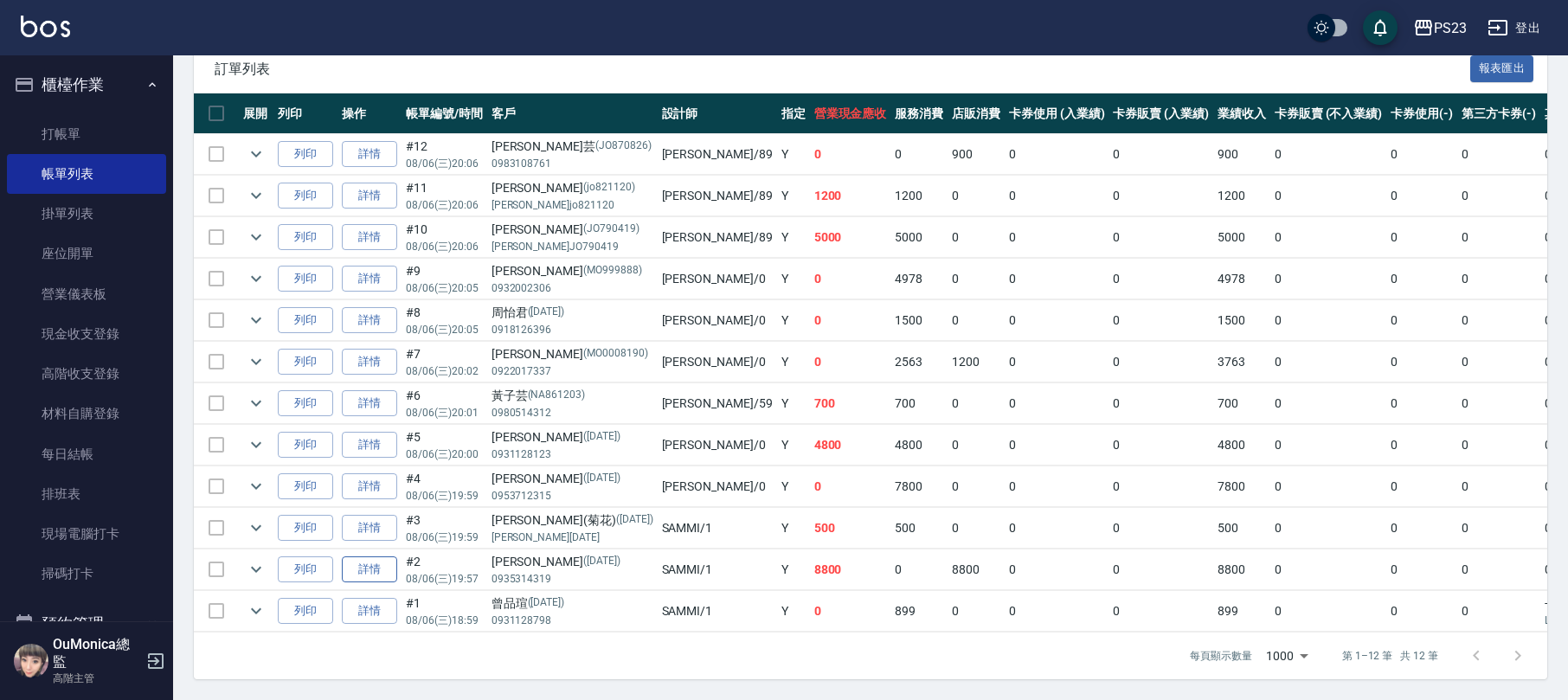
click at [382, 557] on link "詳情" at bounding box center [369, 570] width 55 height 27
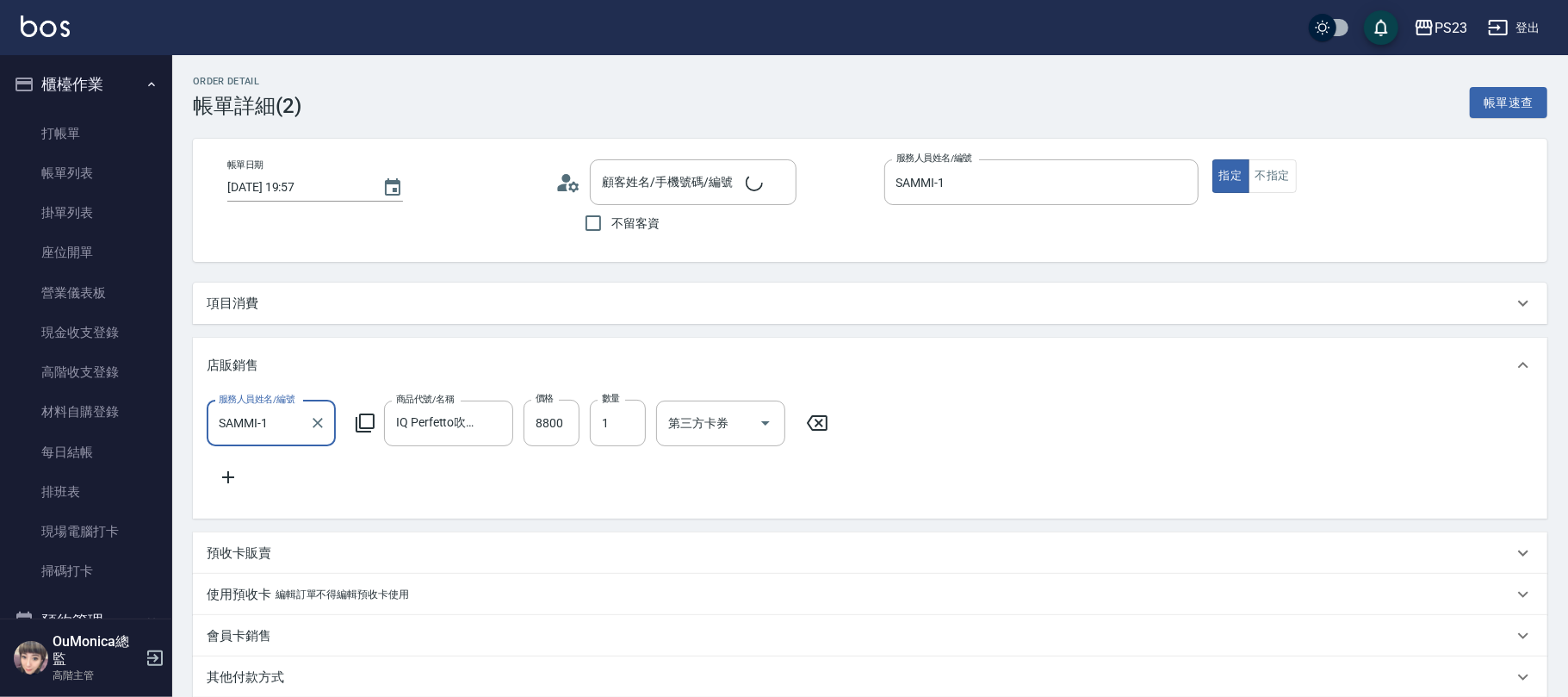
type input "2025/08/06 19:57"
type input "SAMMI-1"
type input "吳麗娟/0935314319/sa621219"
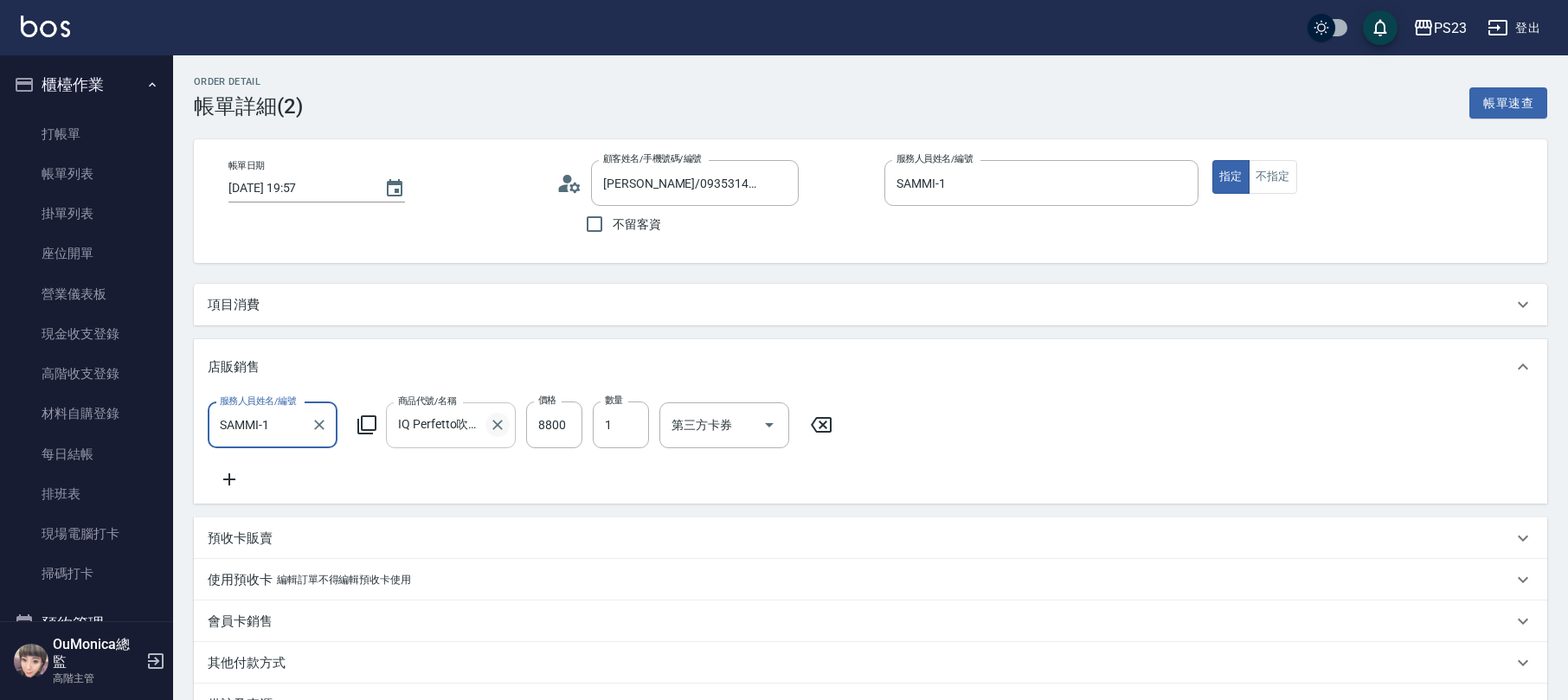
click at [503, 429] on icon "Clear" at bounding box center [497, 425] width 17 height 17
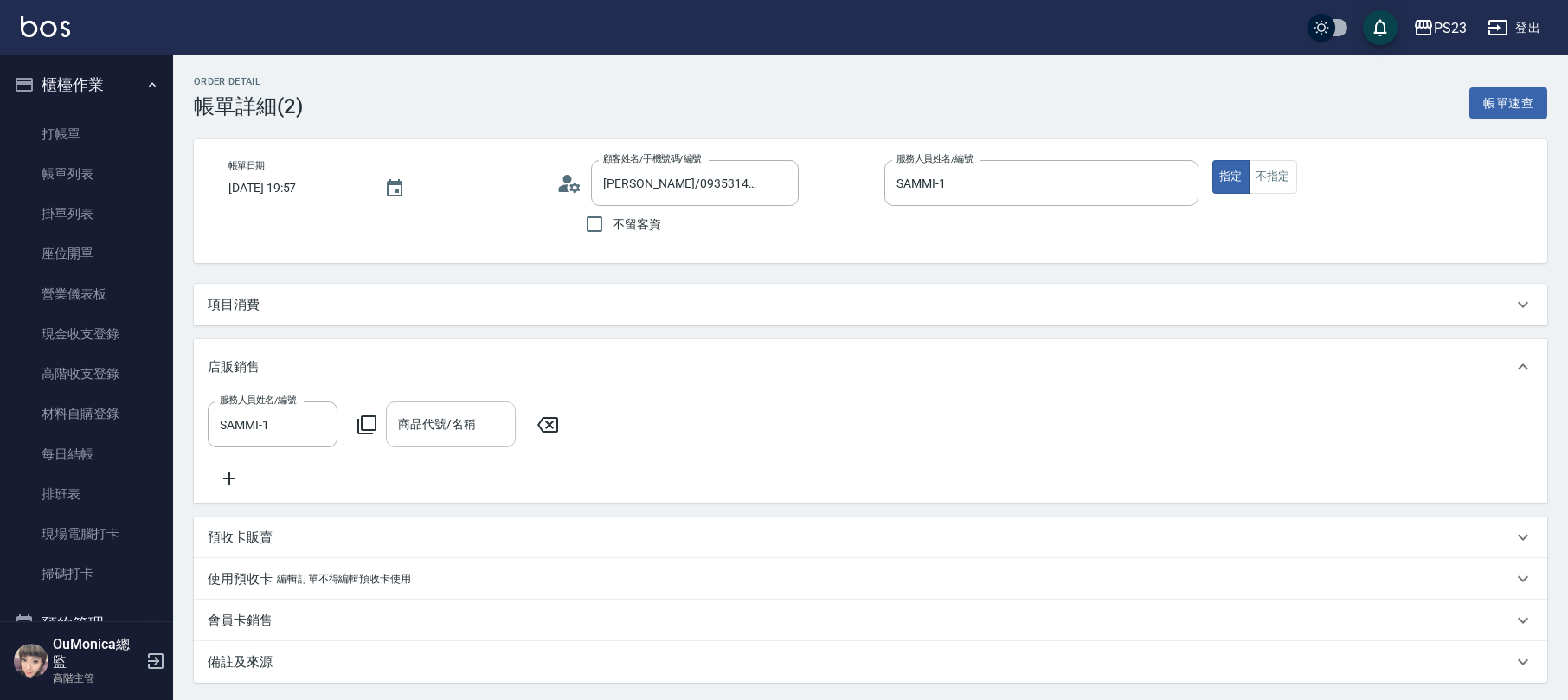
click at [371, 428] on icon at bounding box center [367, 425] width 21 height 21
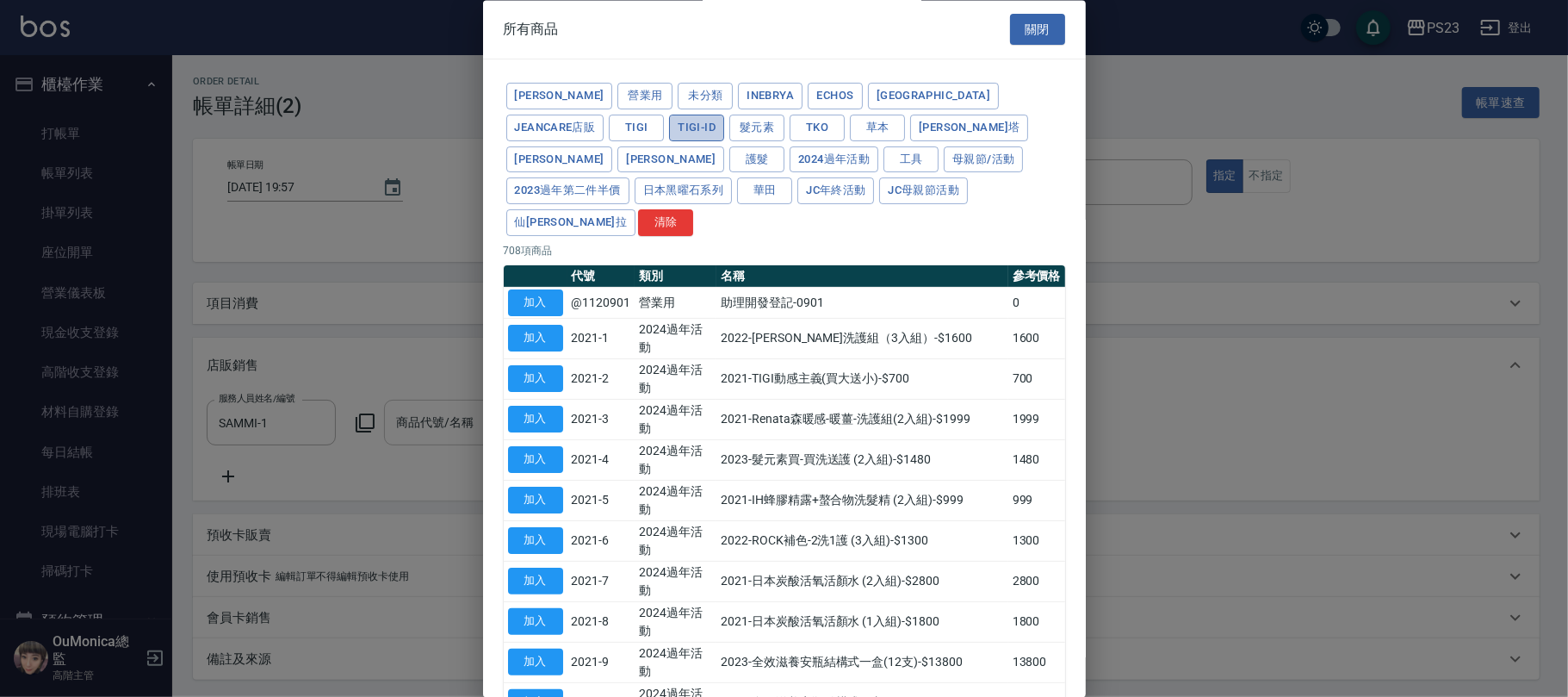
click at [669, 122] on button "TIGI-ID" at bounding box center [696, 128] width 55 height 27
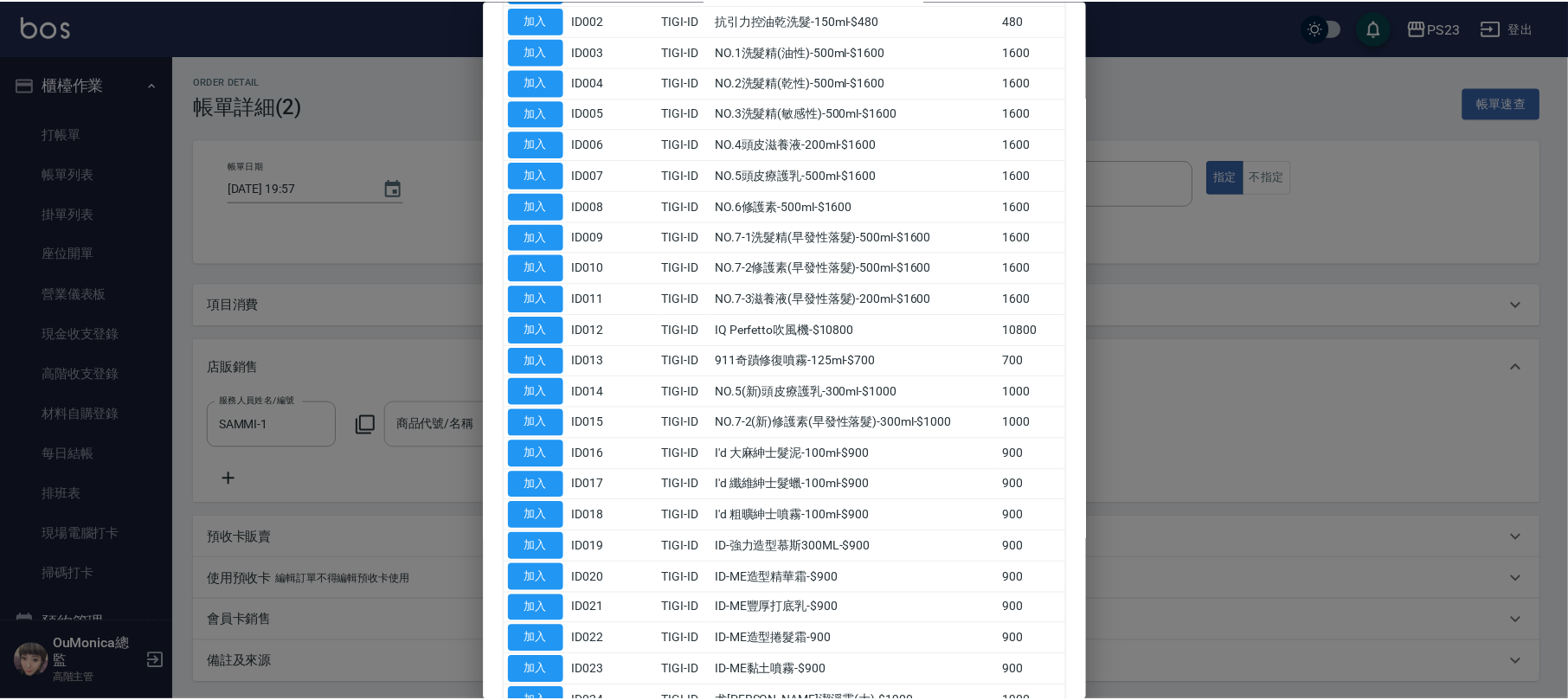
scroll to position [465, 0]
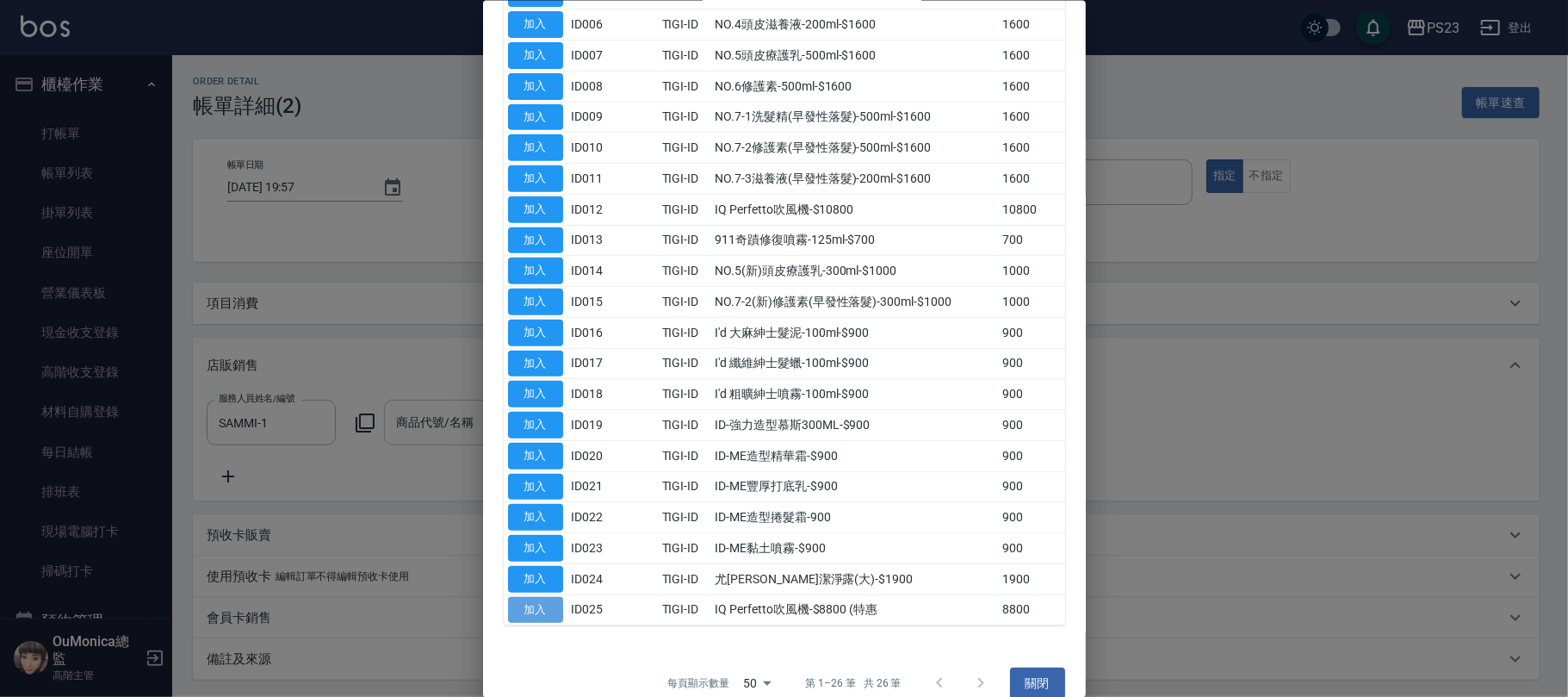
click at [528, 596] on button "加入" at bounding box center [535, 610] width 55 height 27
type input "IQ Perfetto吹風機-$8800 (特惠"
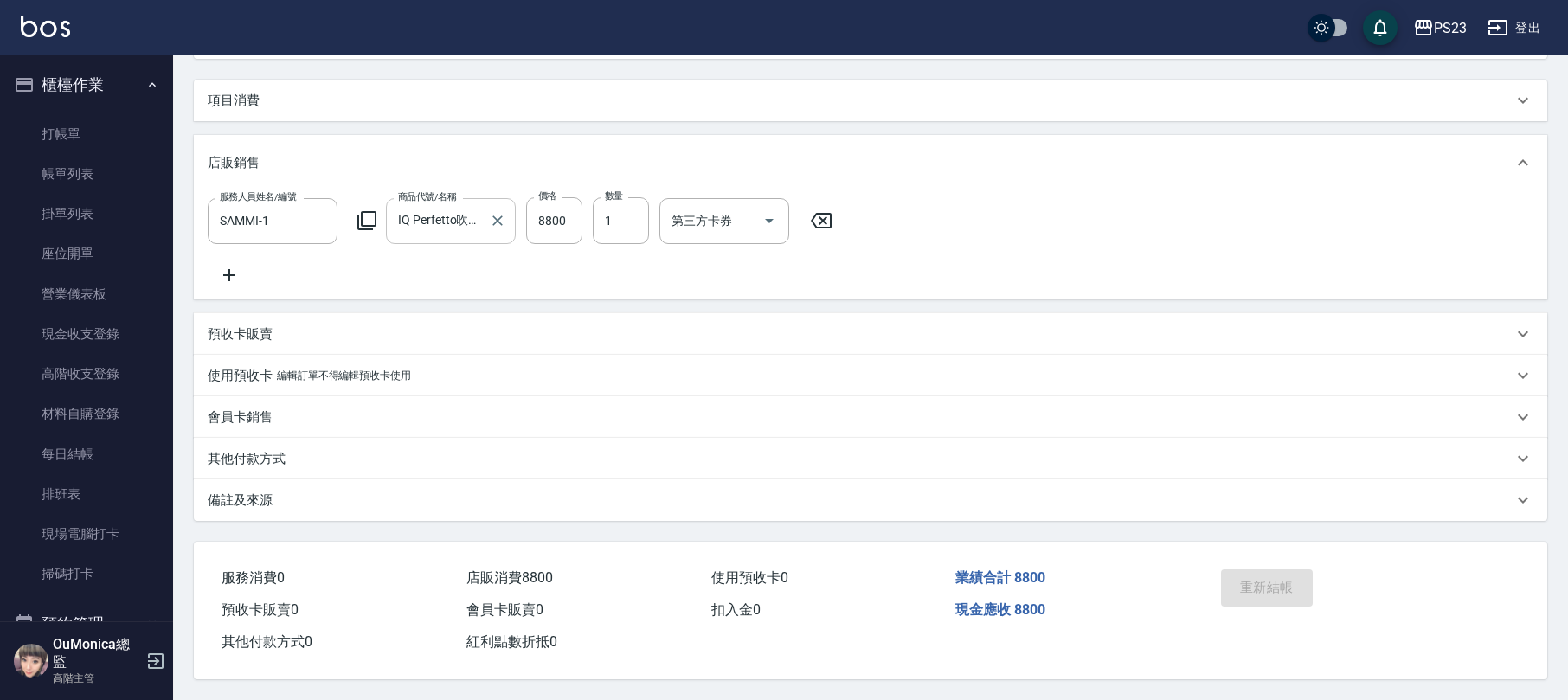
scroll to position [0, 0]
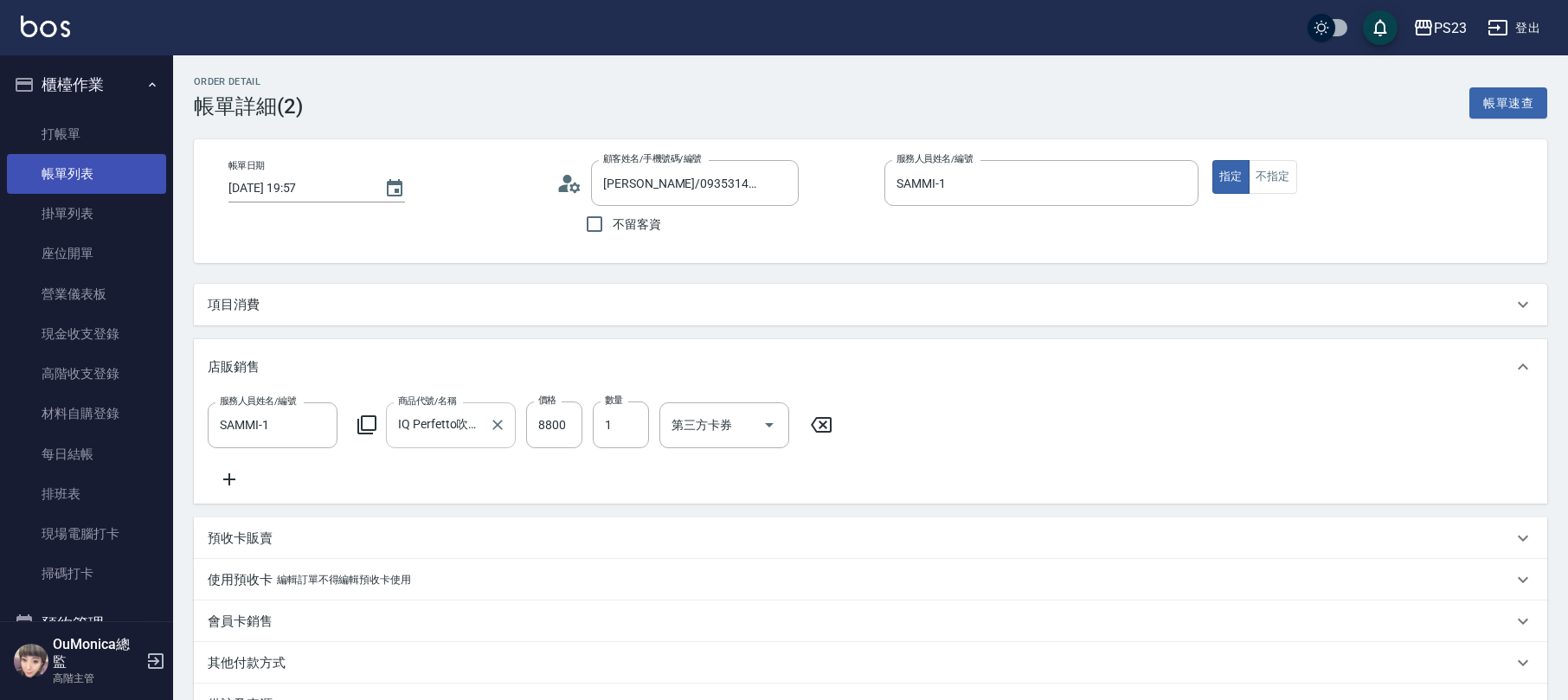
click at [73, 167] on link "帳單列表" at bounding box center [86, 173] width 159 height 39
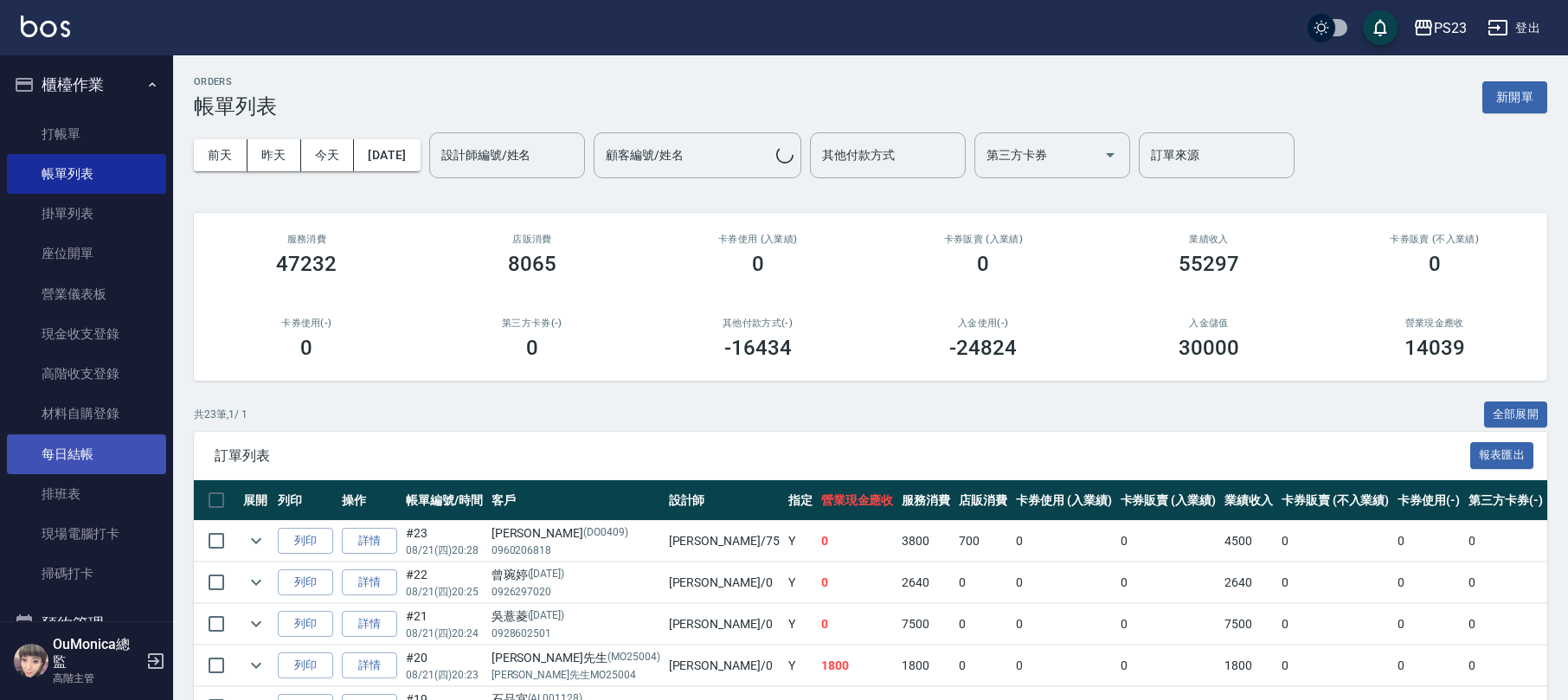
click at [85, 456] on link "每日結帳" at bounding box center [86, 454] width 159 height 39
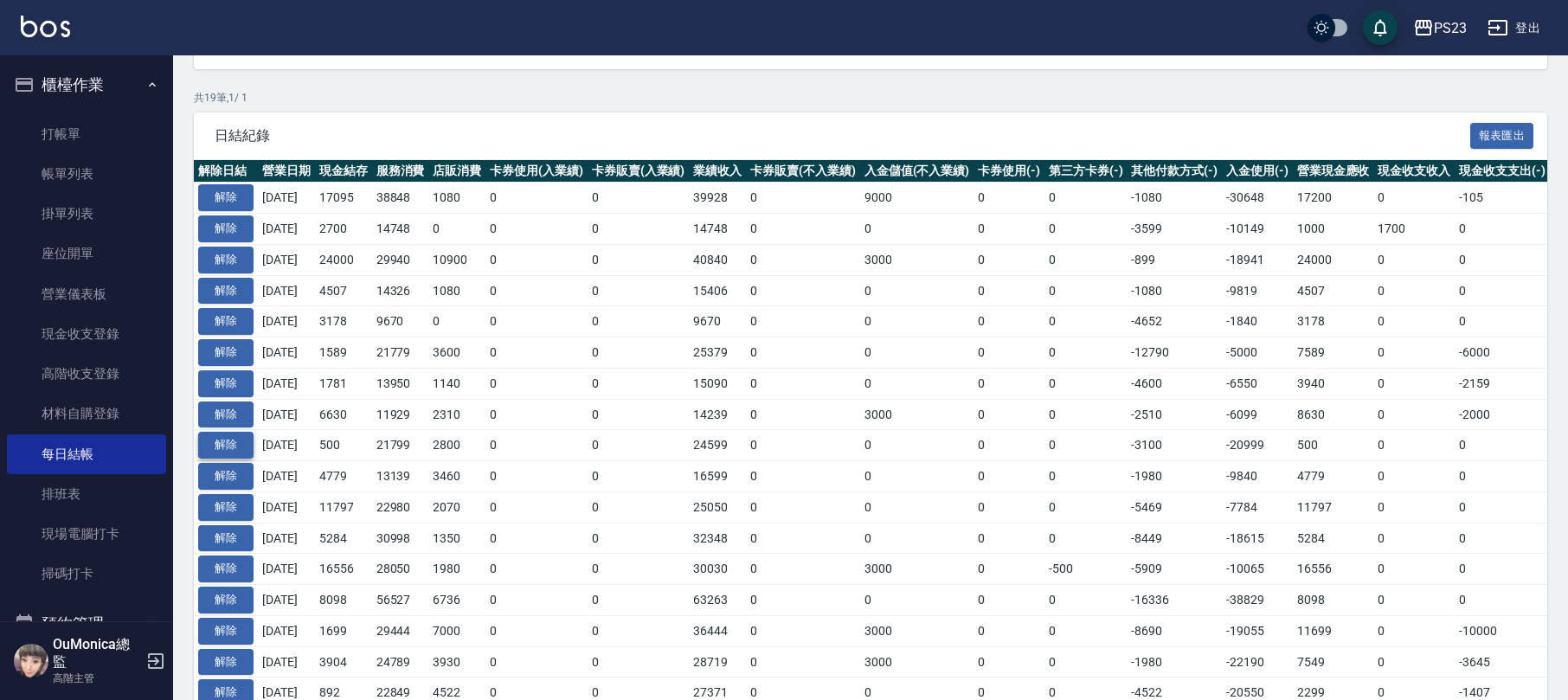
scroll to position [921, 0]
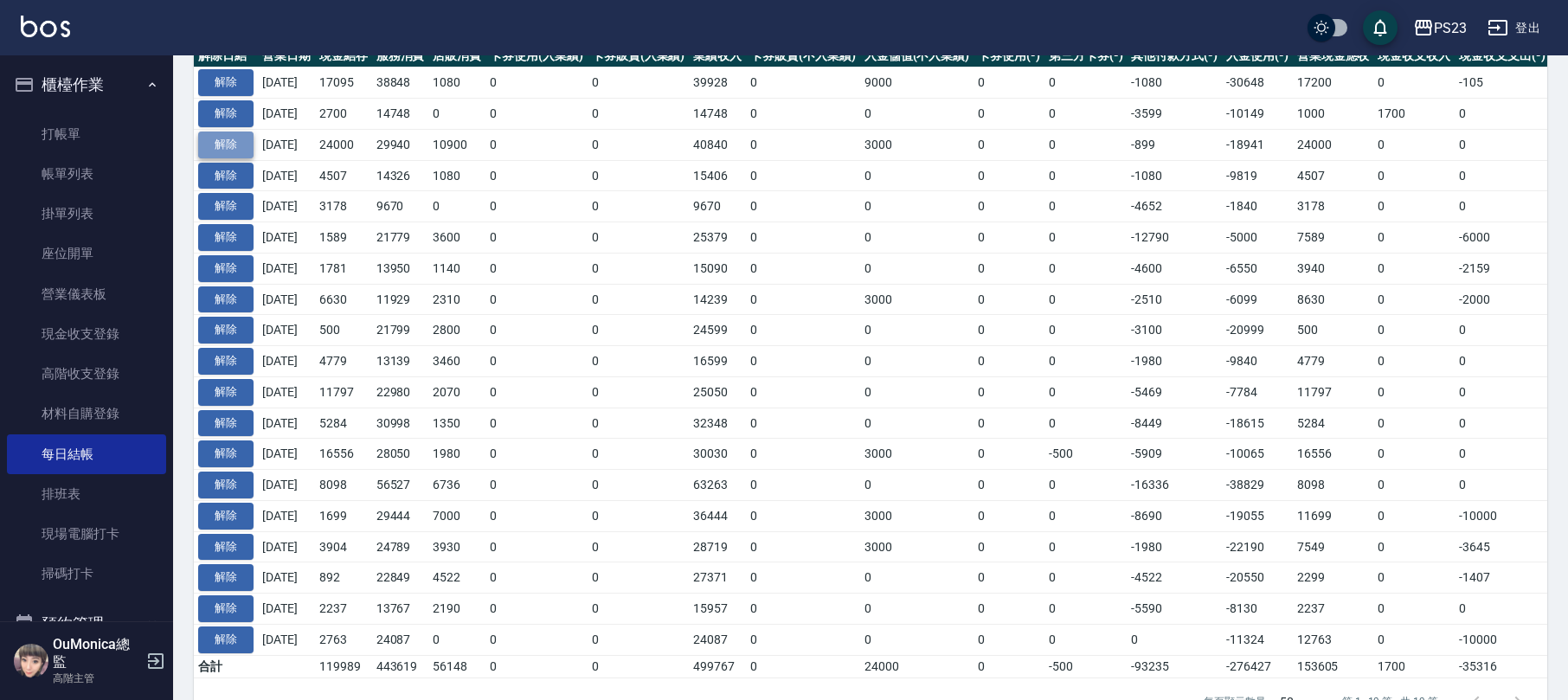
click at [213, 136] on button "解除" at bounding box center [225, 145] width 55 height 27
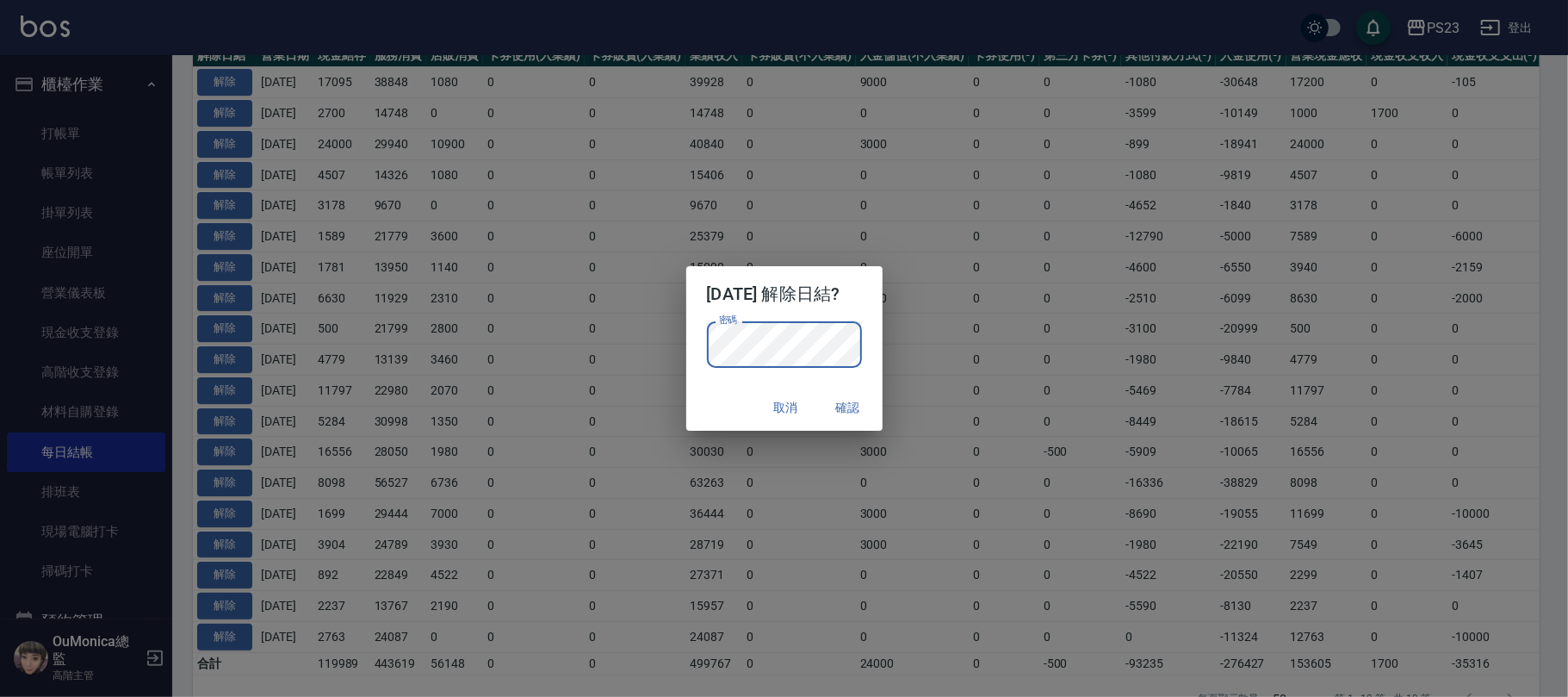
click at [869, 415] on button "確認" at bounding box center [847, 407] width 55 height 32
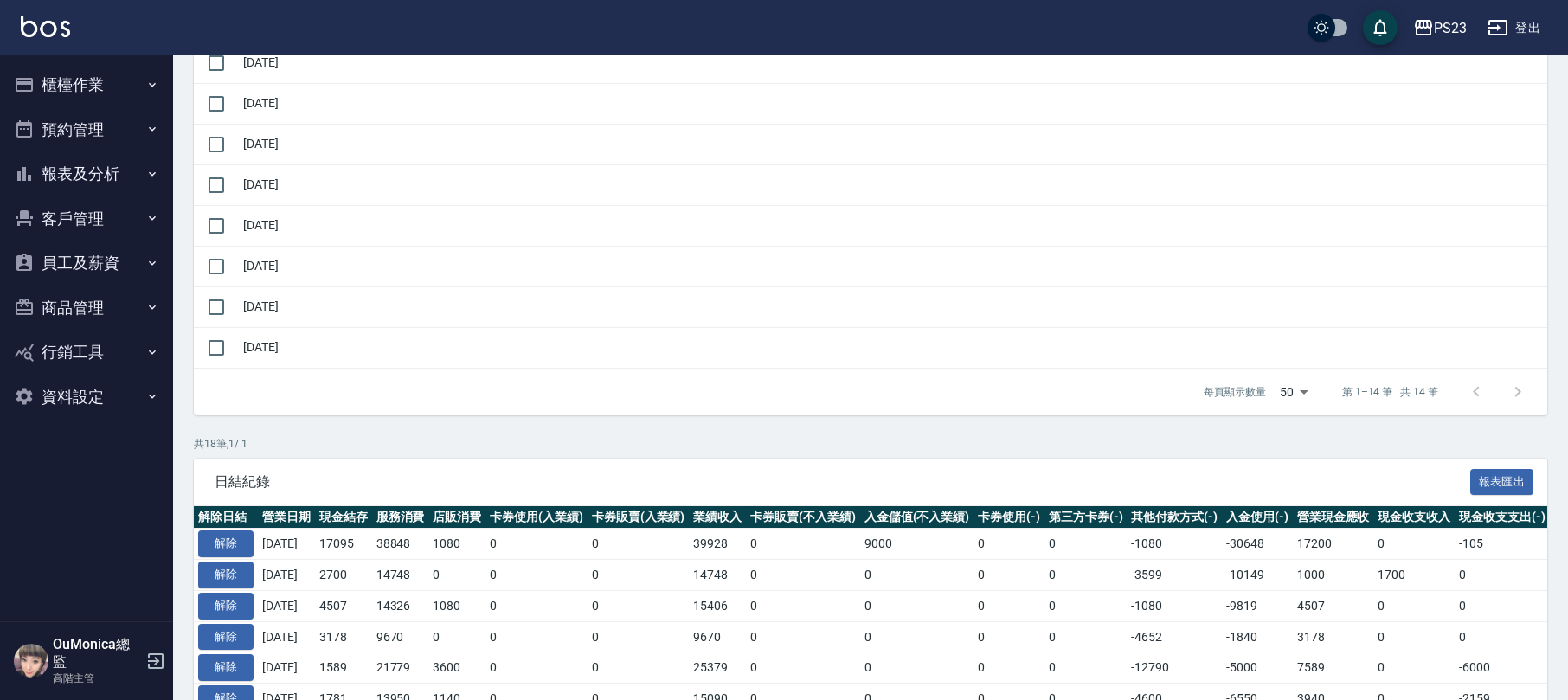
scroll to position [386, 0]
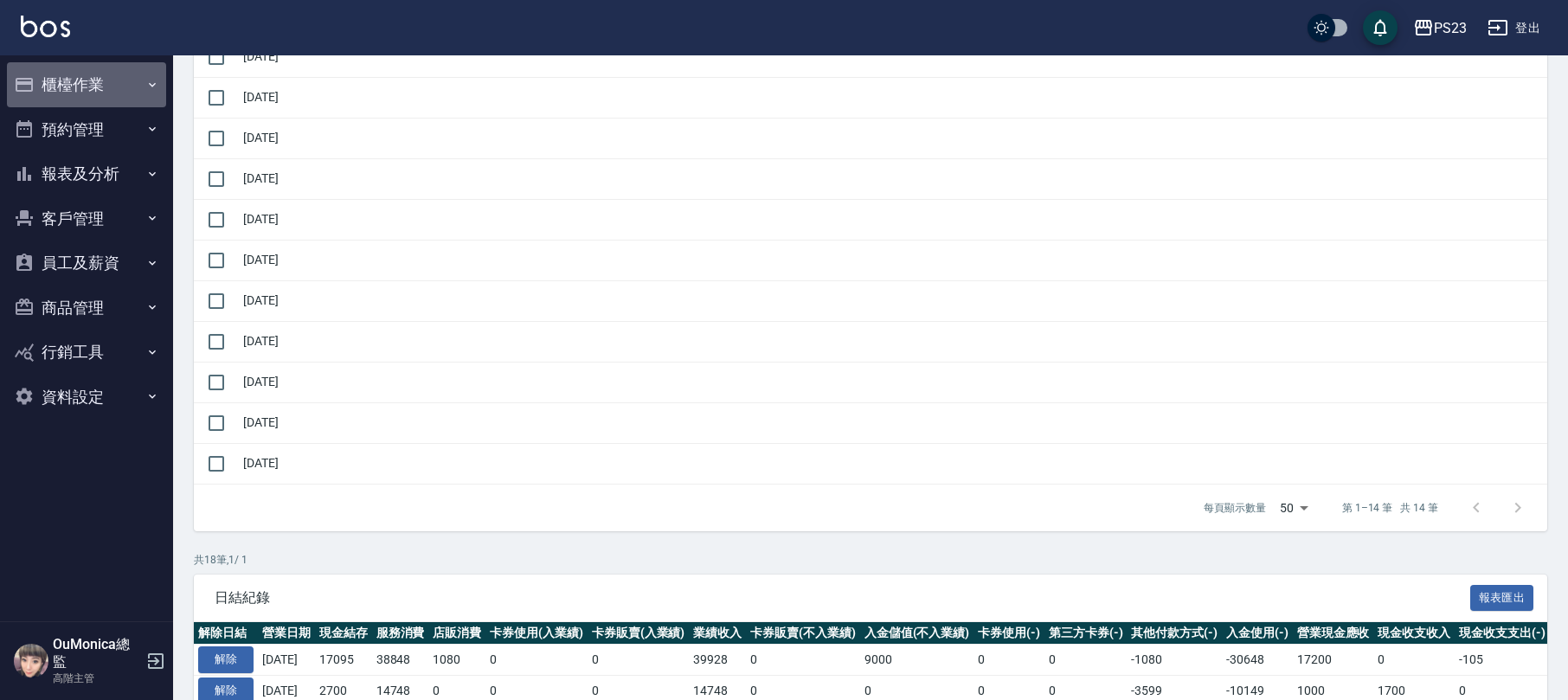
click at [105, 78] on button "櫃檯作業" at bounding box center [86, 85] width 159 height 45
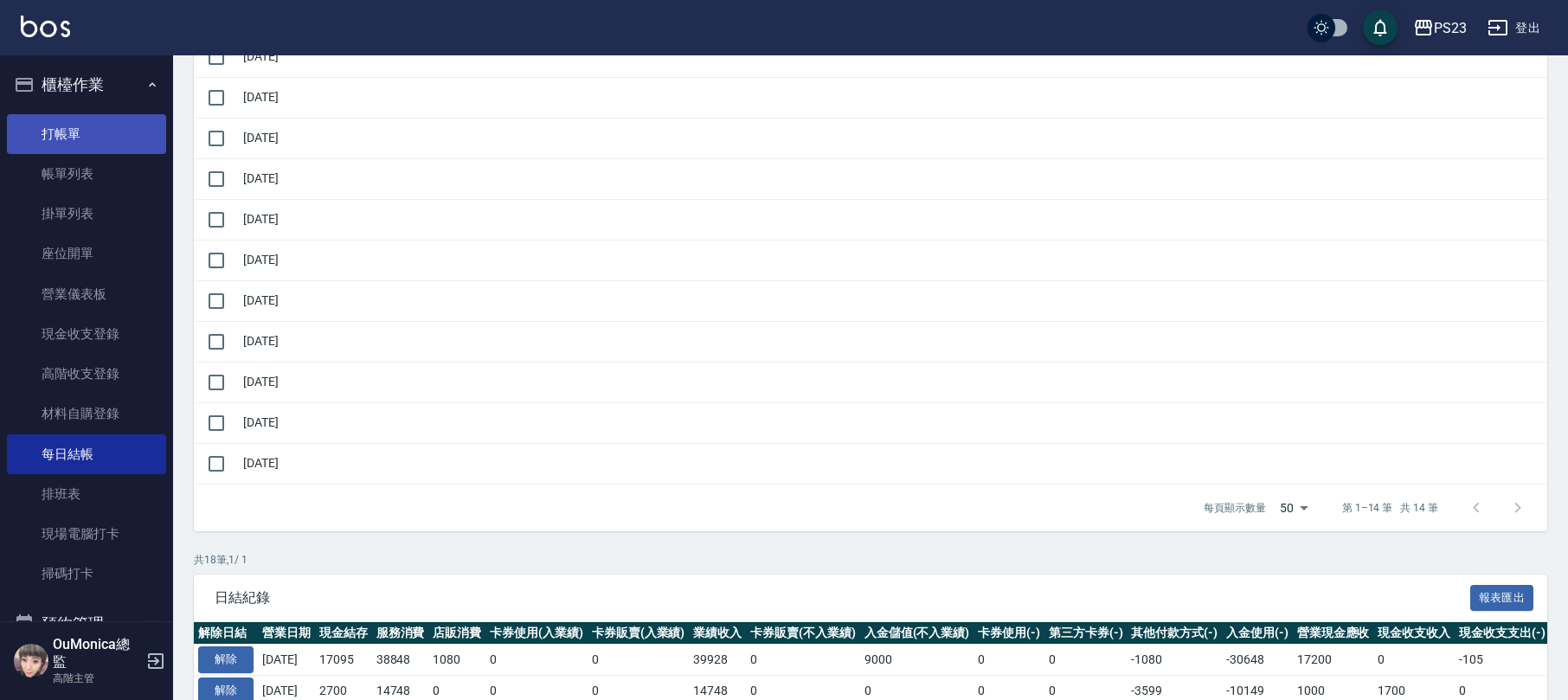
click at [105, 139] on link "打帳單" at bounding box center [86, 134] width 159 height 39
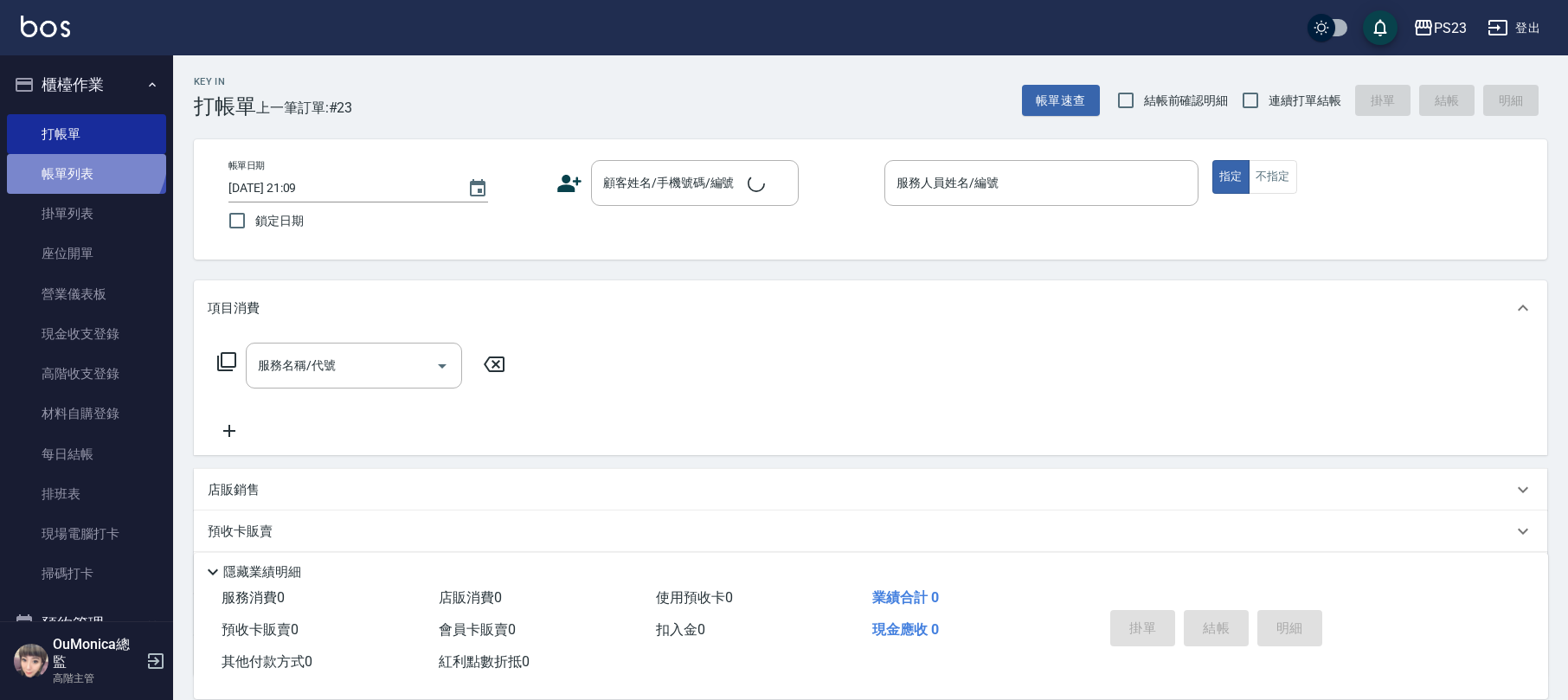
click at [81, 157] on link "帳單列表" at bounding box center [86, 173] width 159 height 39
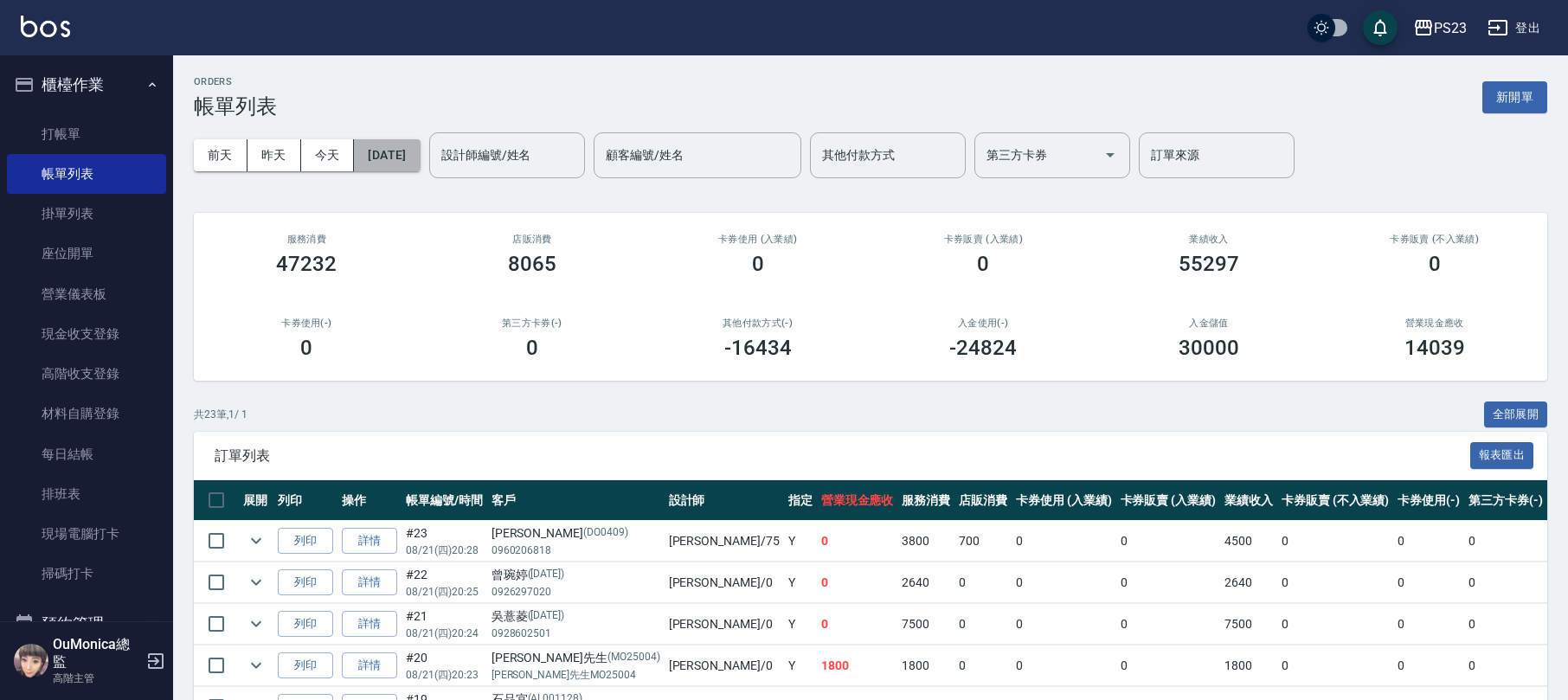
click at [385, 153] on button "2025/08/21" at bounding box center [386, 155] width 65 height 32
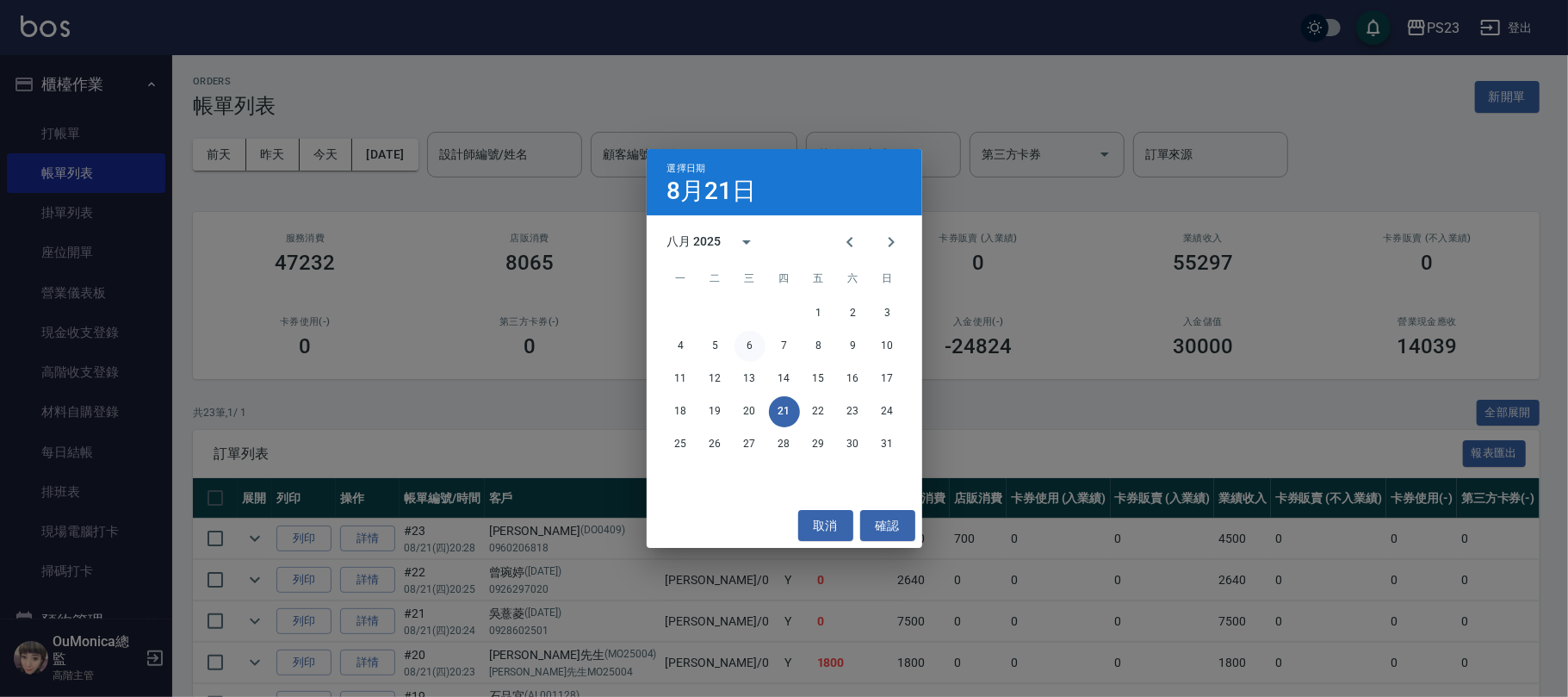
click at [750, 333] on button "6" at bounding box center [749, 346] width 31 height 31
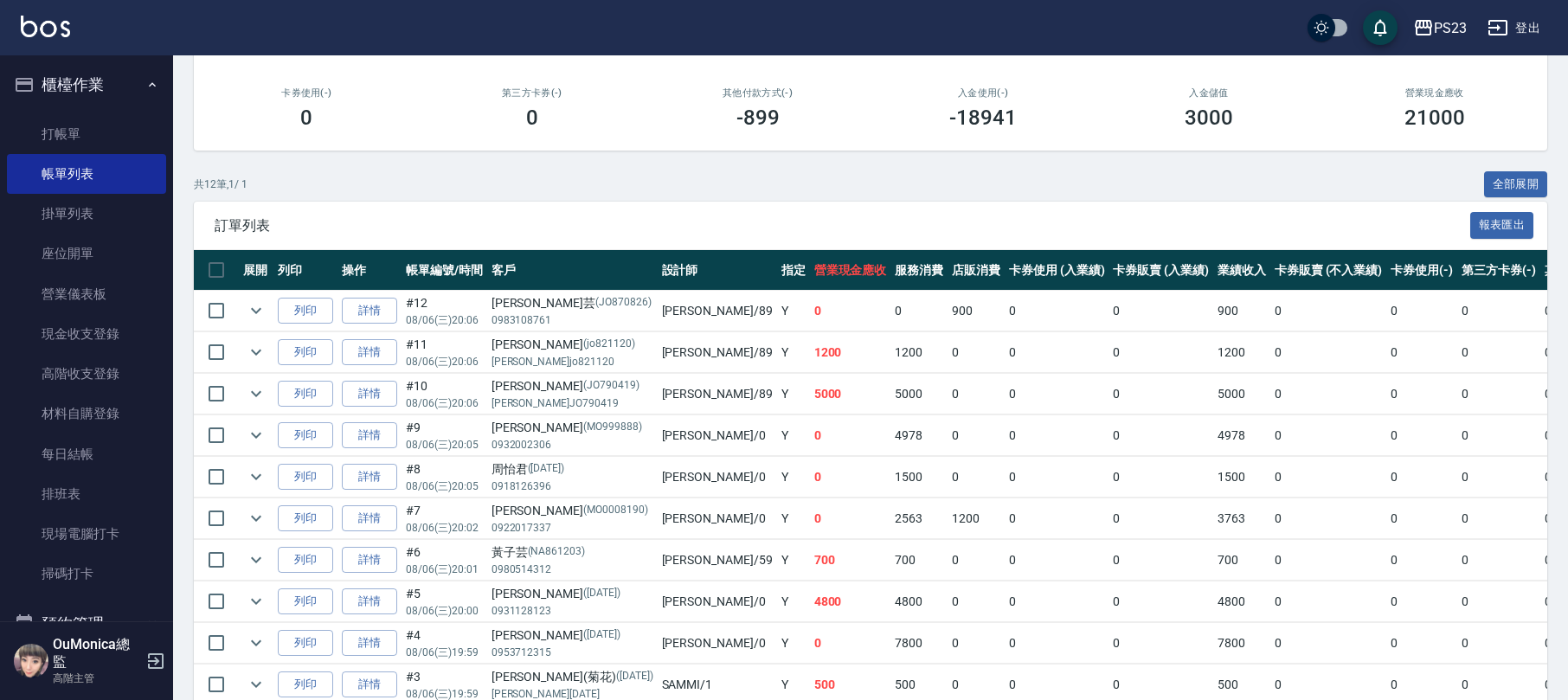
scroll to position [412, 0]
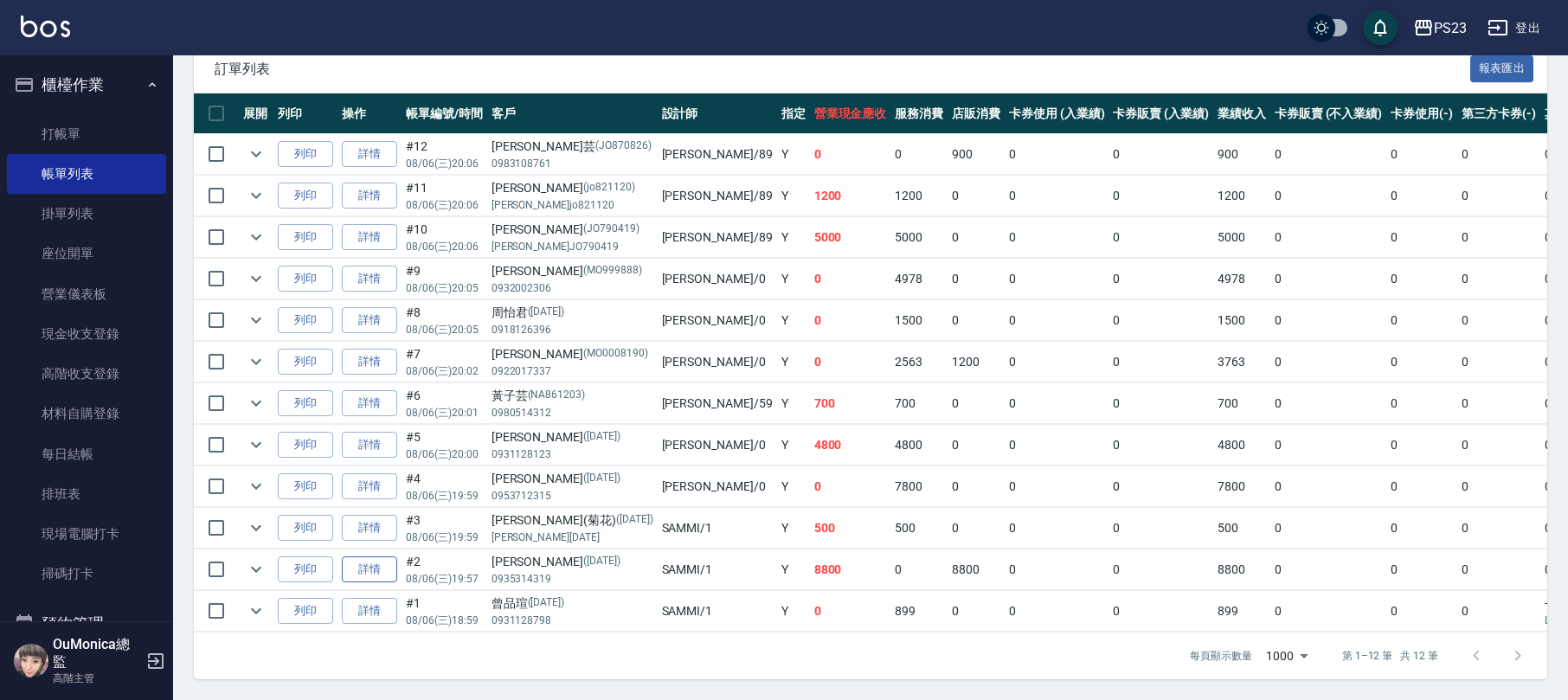
click at [382, 557] on link "詳情" at bounding box center [369, 570] width 55 height 27
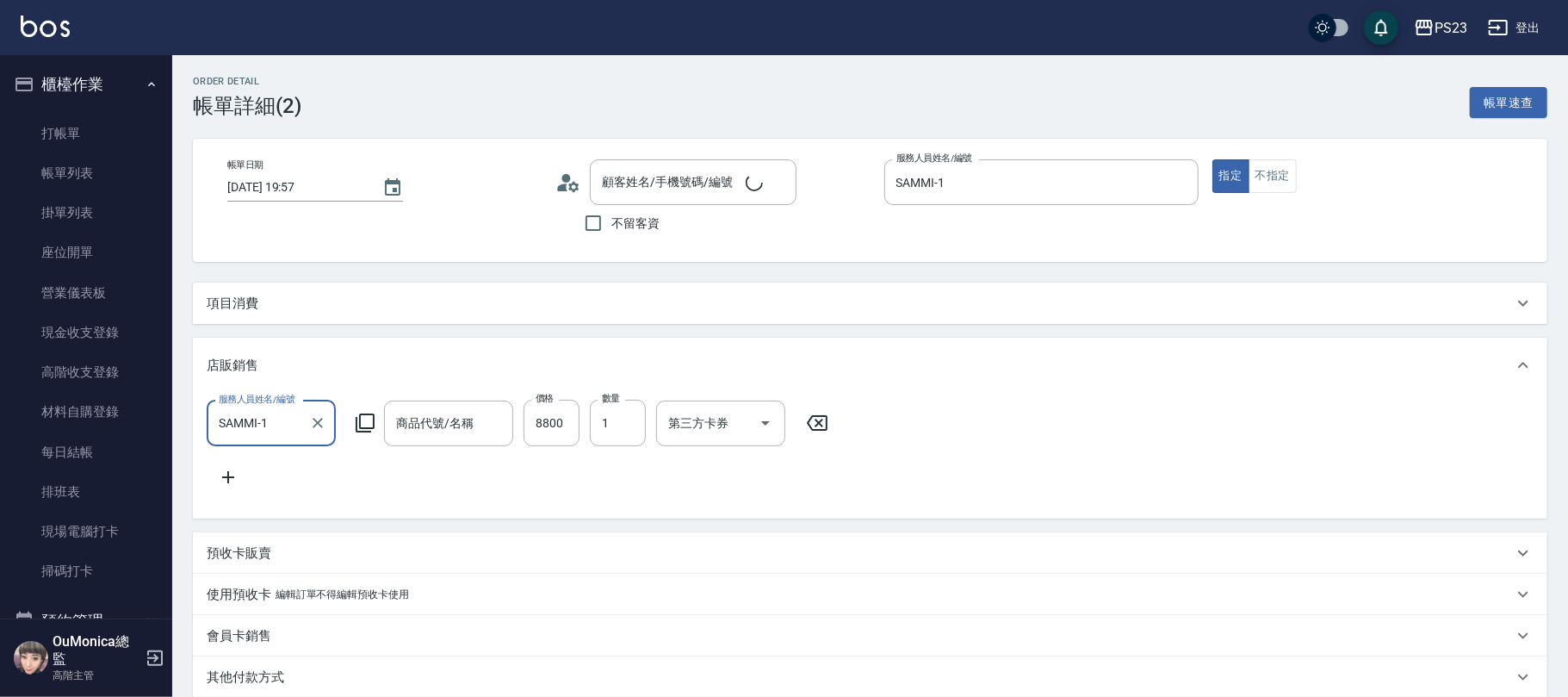
type input "2025/08/06 19:57"
type input "SAMMI-1"
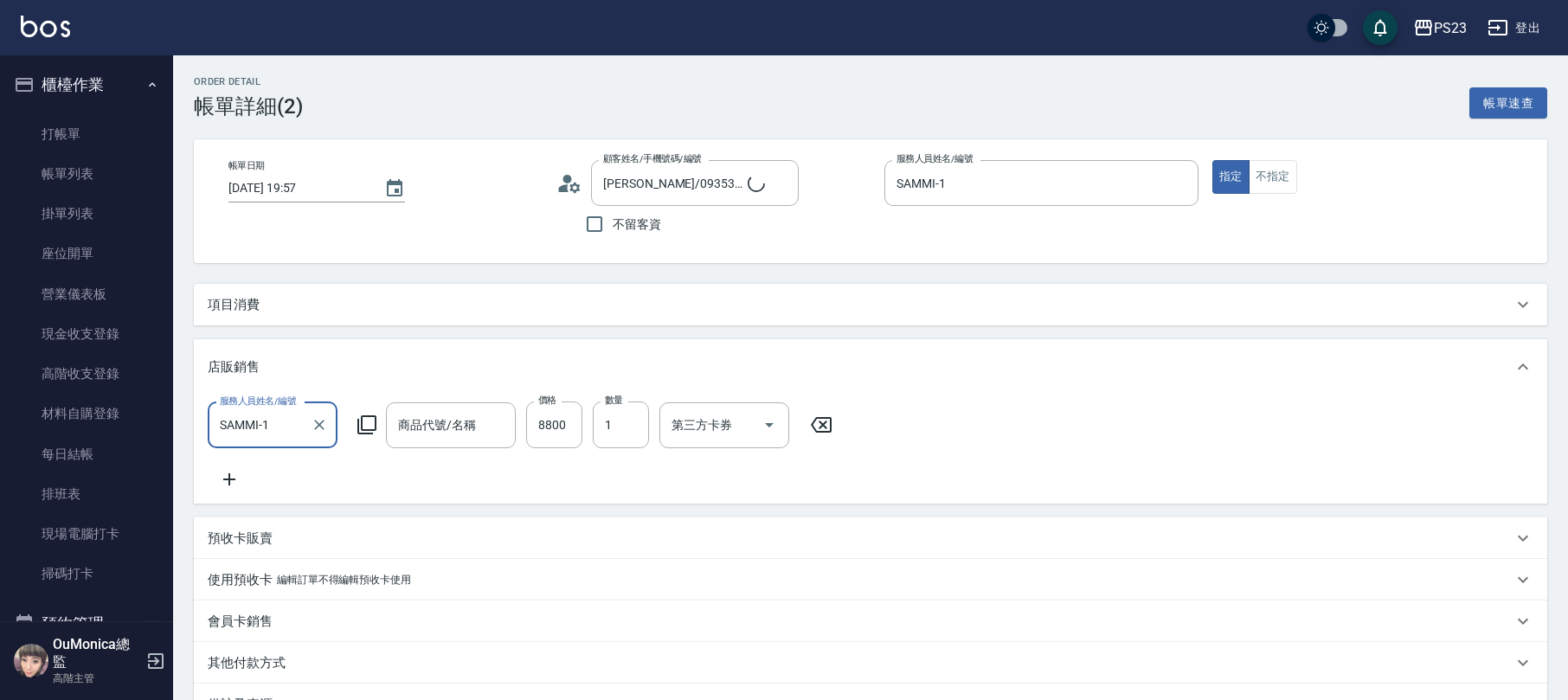
type input "吳麗娟/0935314319/sa621219"
type input "IQ Perfetto吹風機-$10800"
click at [499, 421] on icon "Clear" at bounding box center [497, 425] width 17 height 17
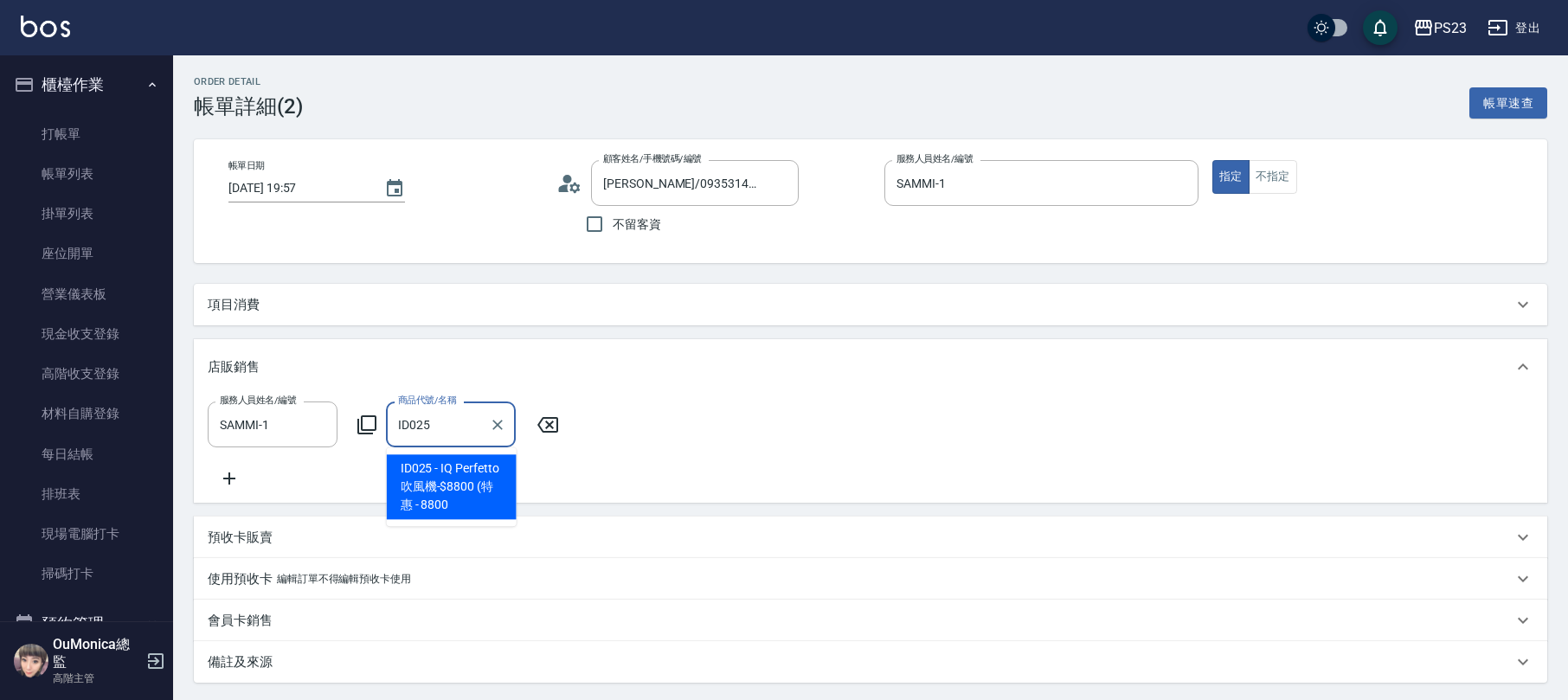
click at [444, 478] on span "ID025 - IQ Perfetto吹風機-$8800 (特惠 - 8800" at bounding box center [451, 486] width 130 height 65
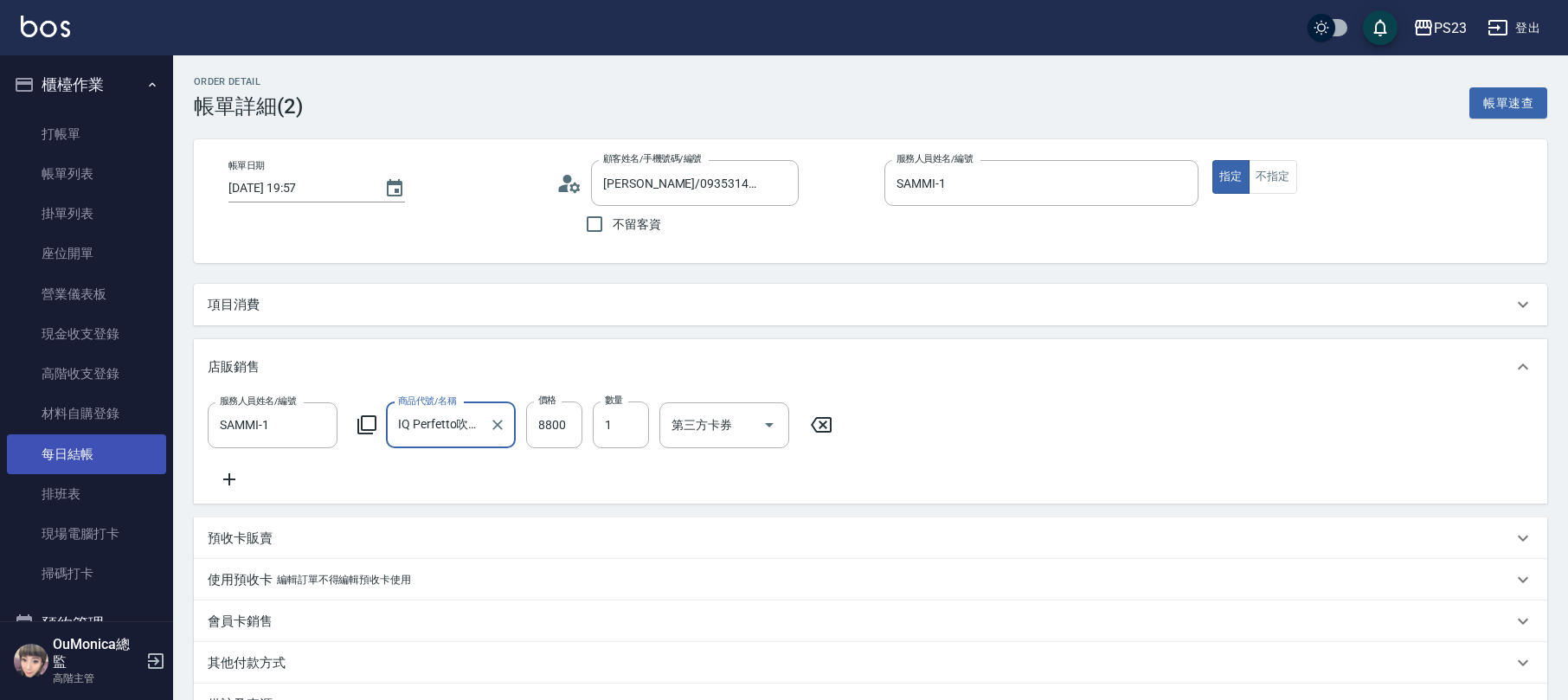
type input "IQ Perfetto吹風機-$8800 (特惠"
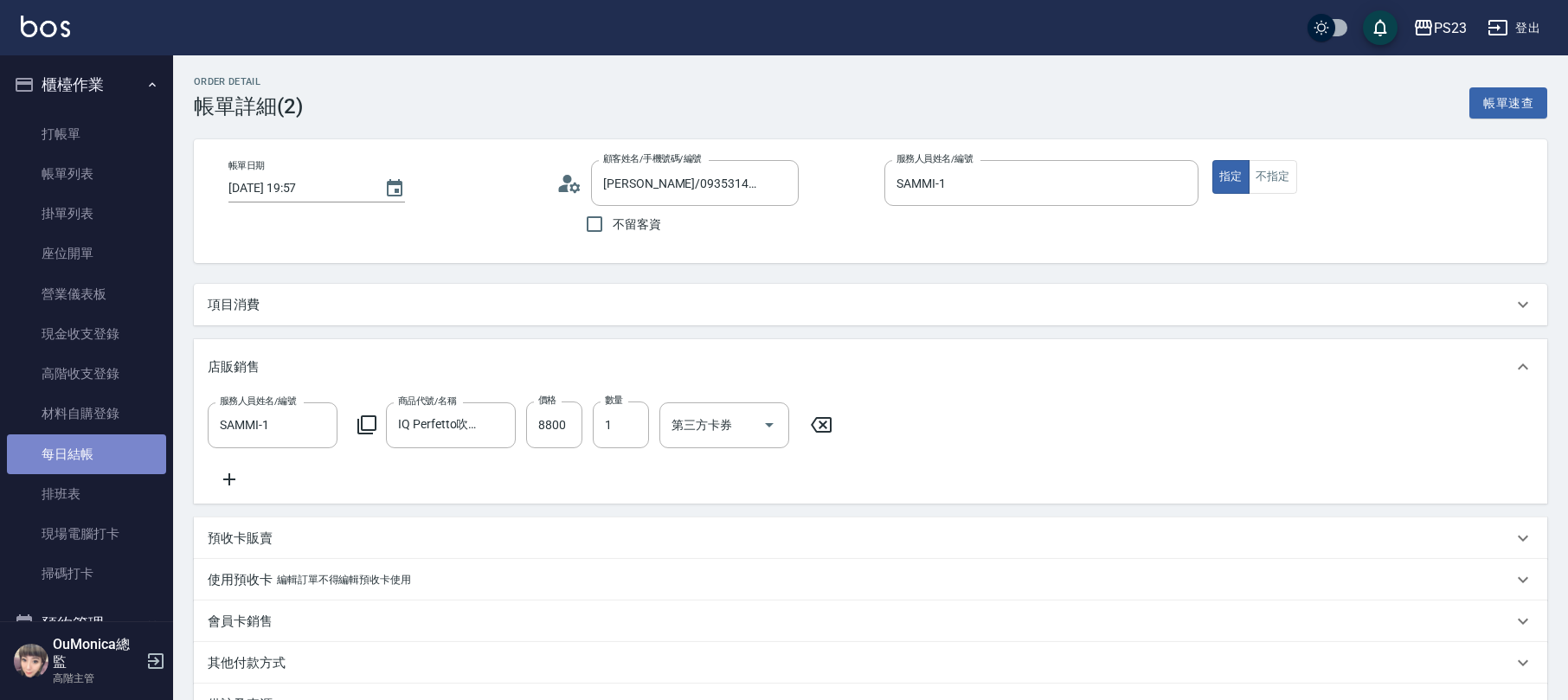
click at [104, 454] on link "每日結帳" at bounding box center [86, 454] width 159 height 39
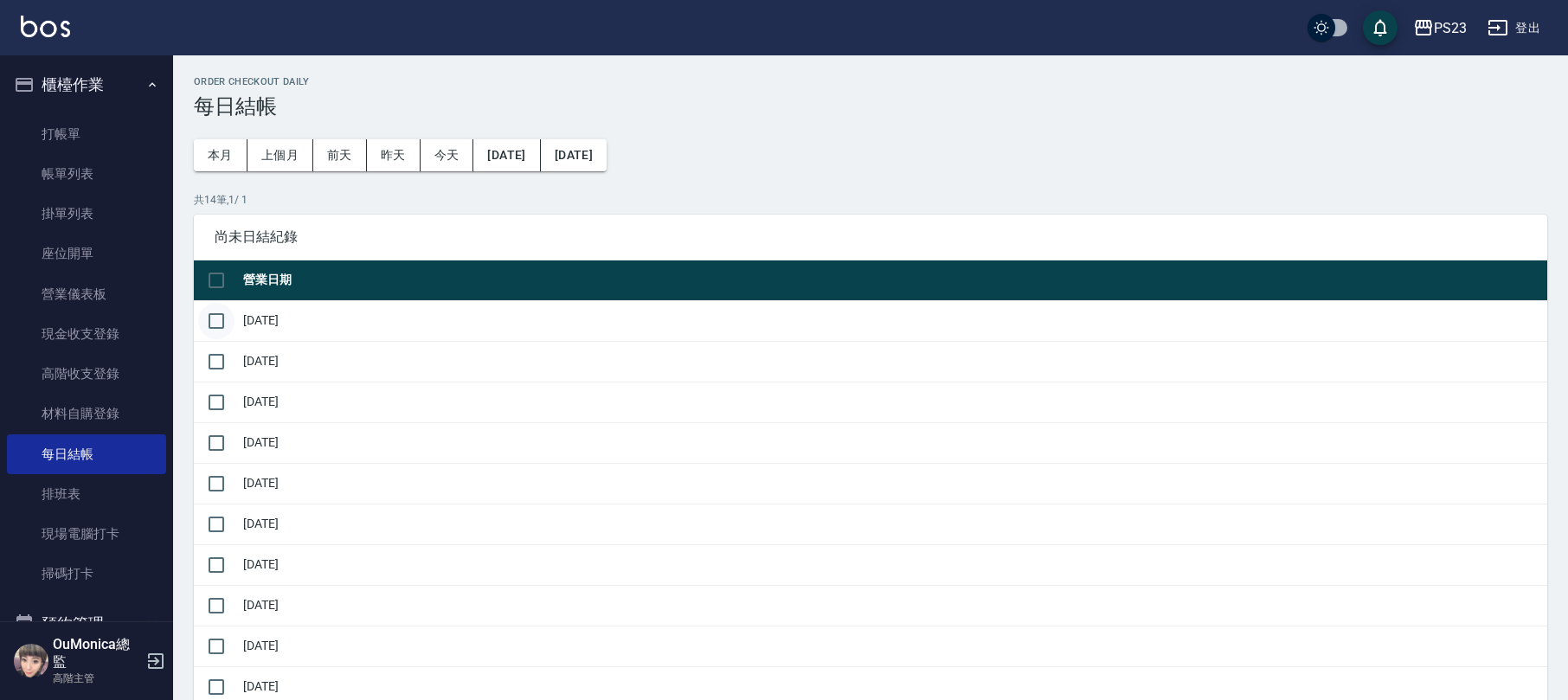
click at [222, 315] on input "checkbox" at bounding box center [217, 321] width 37 height 37
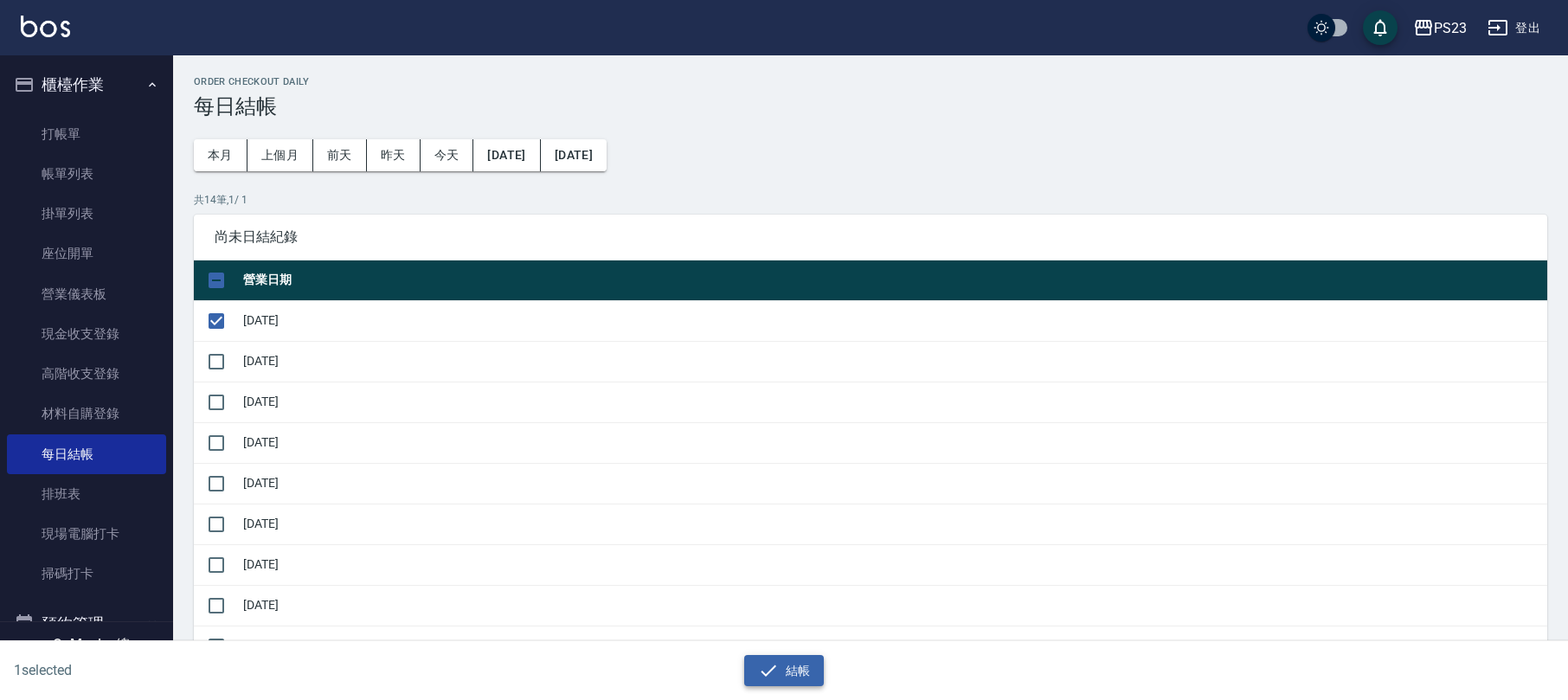
click at [791, 673] on button "結帳" at bounding box center [784, 670] width 81 height 32
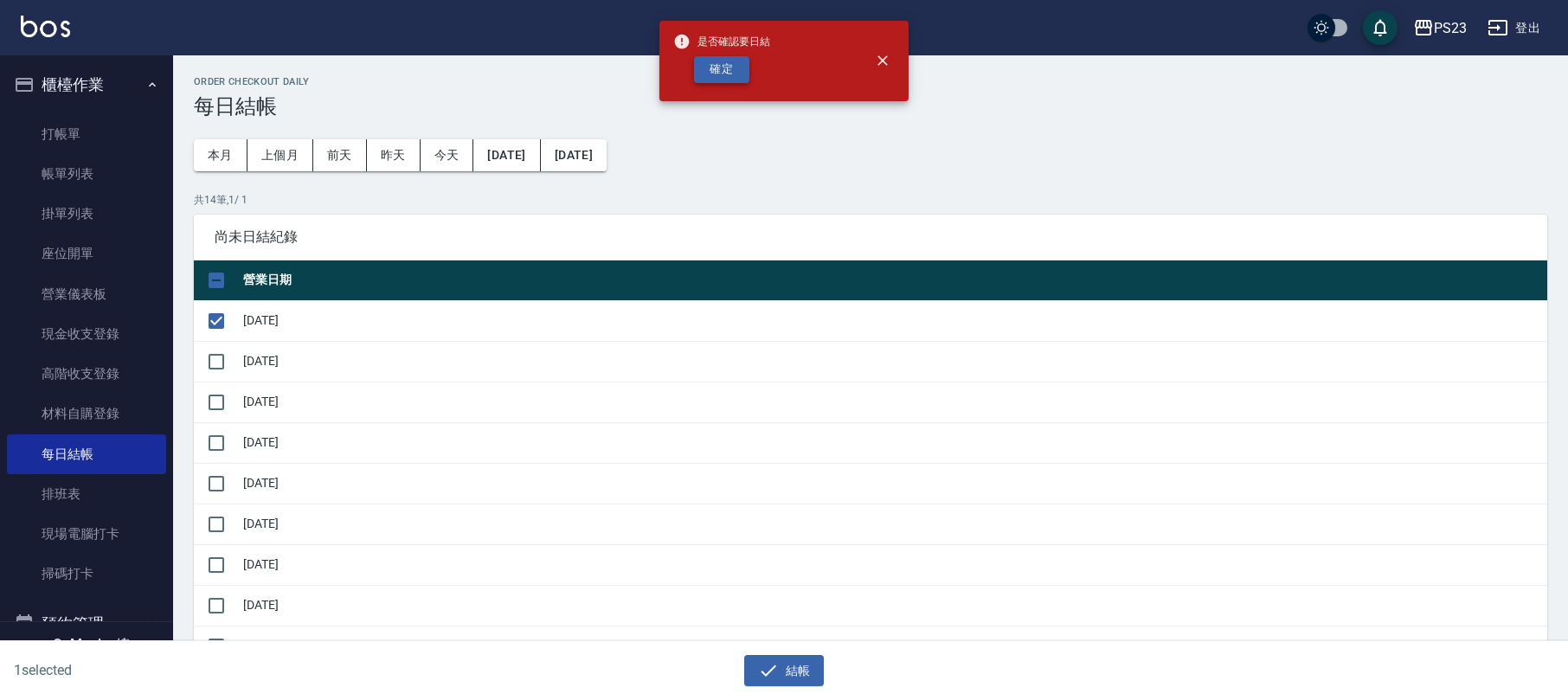
click at [713, 61] on button "確定" at bounding box center [720, 69] width 55 height 27
checkbox input "false"
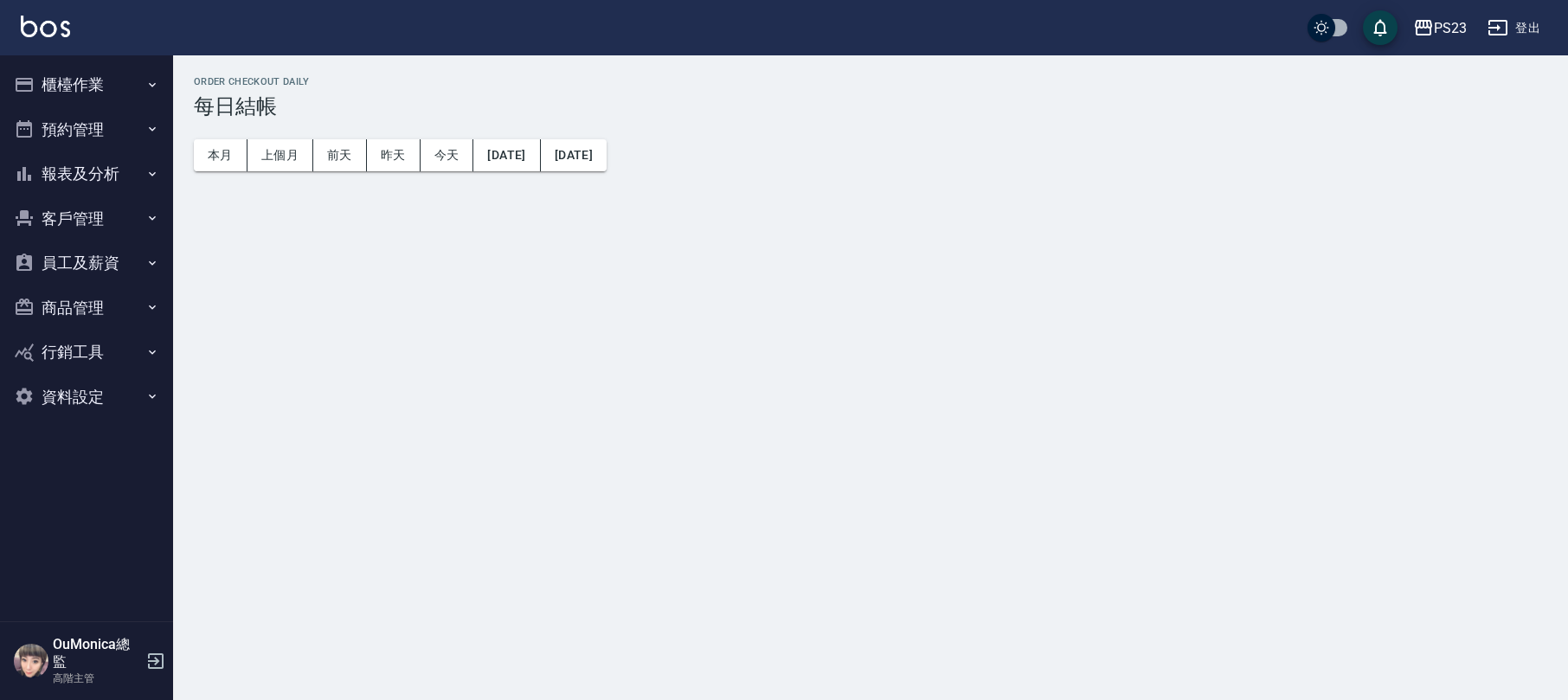
click at [1510, 13] on button "登出" at bounding box center [1513, 28] width 66 height 32
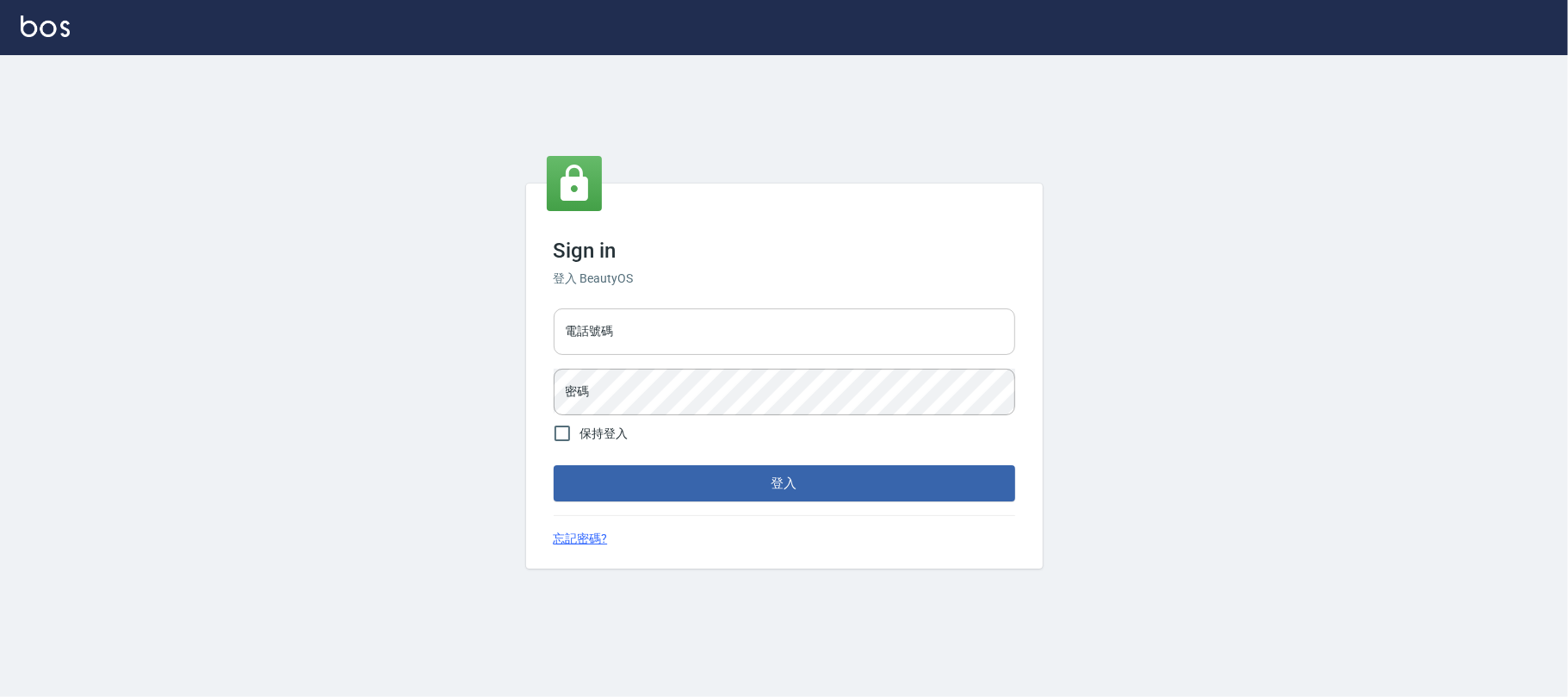
click at [727, 322] on input "電話號碼" at bounding box center [784, 332] width 461 height 47
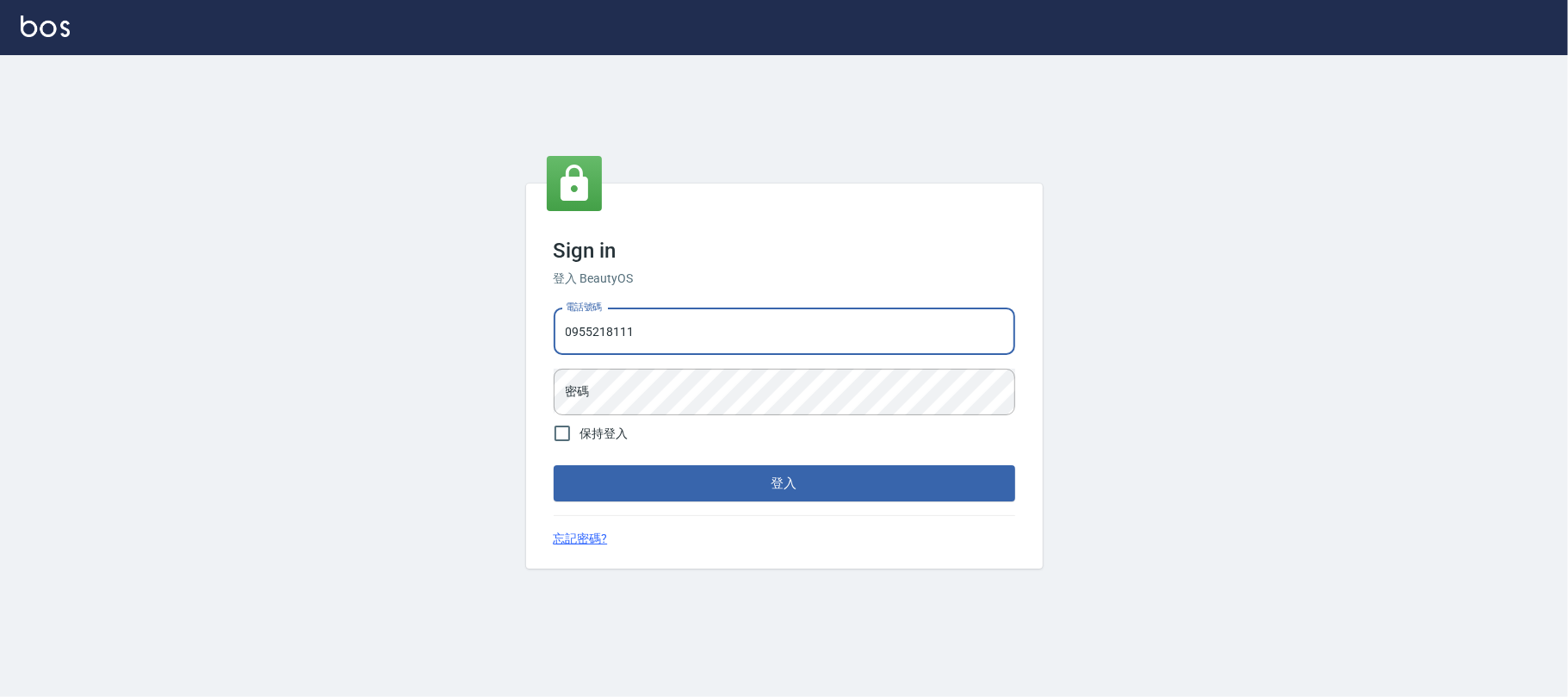
type input "0955218111"
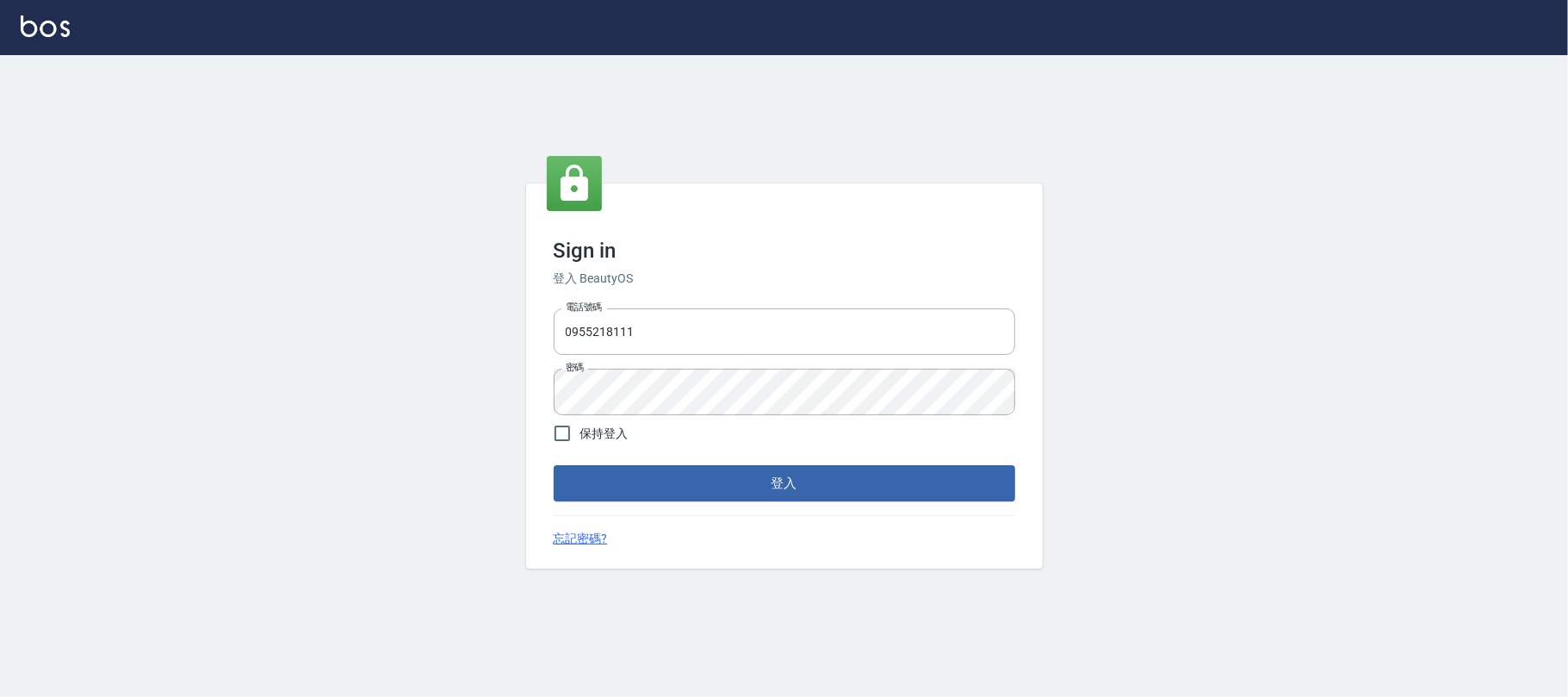
click at [611, 460] on form "電話號碼 0955218111 電話號碼 密碼 密碼 保持登入 登入" at bounding box center [784, 401] width 461 height 200
click at [611, 473] on button "登入" at bounding box center [784, 483] width 461 height 36
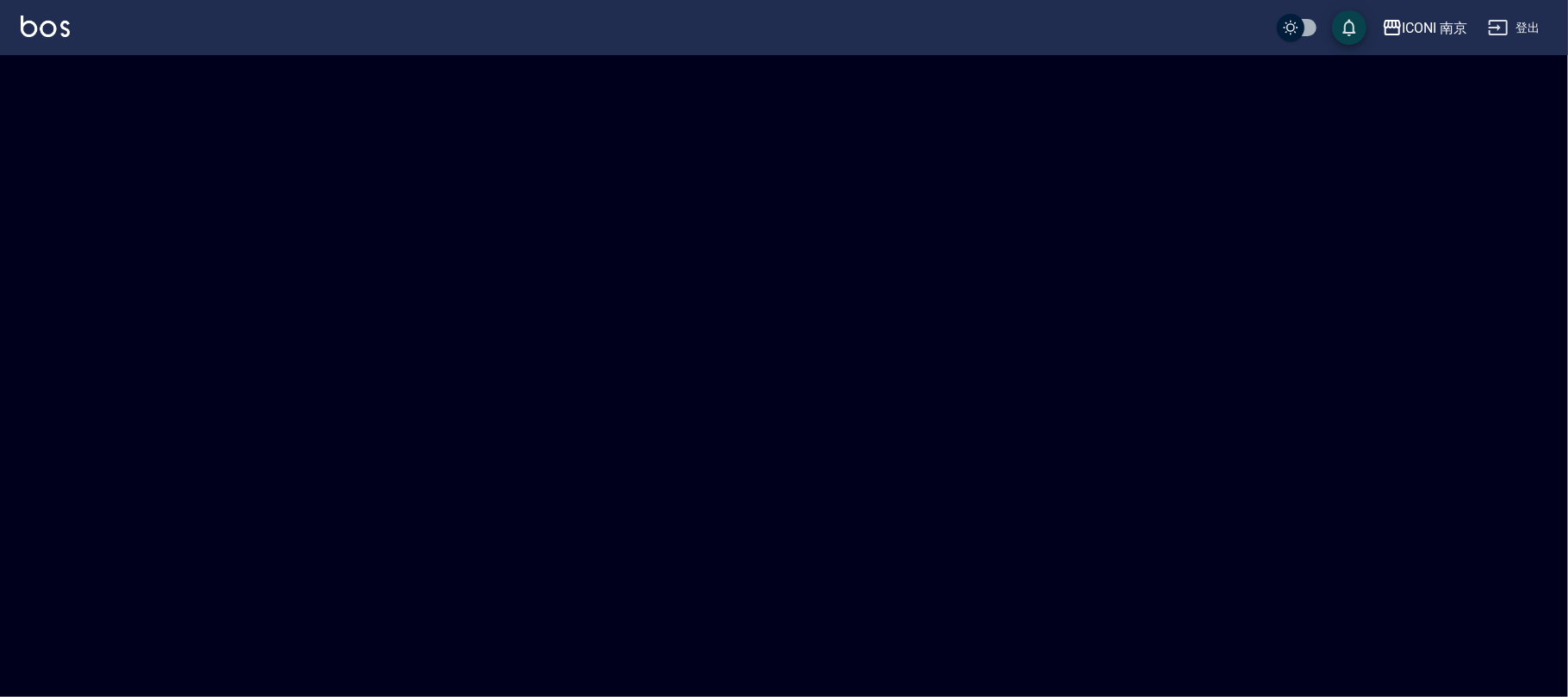
checkbox input "true"
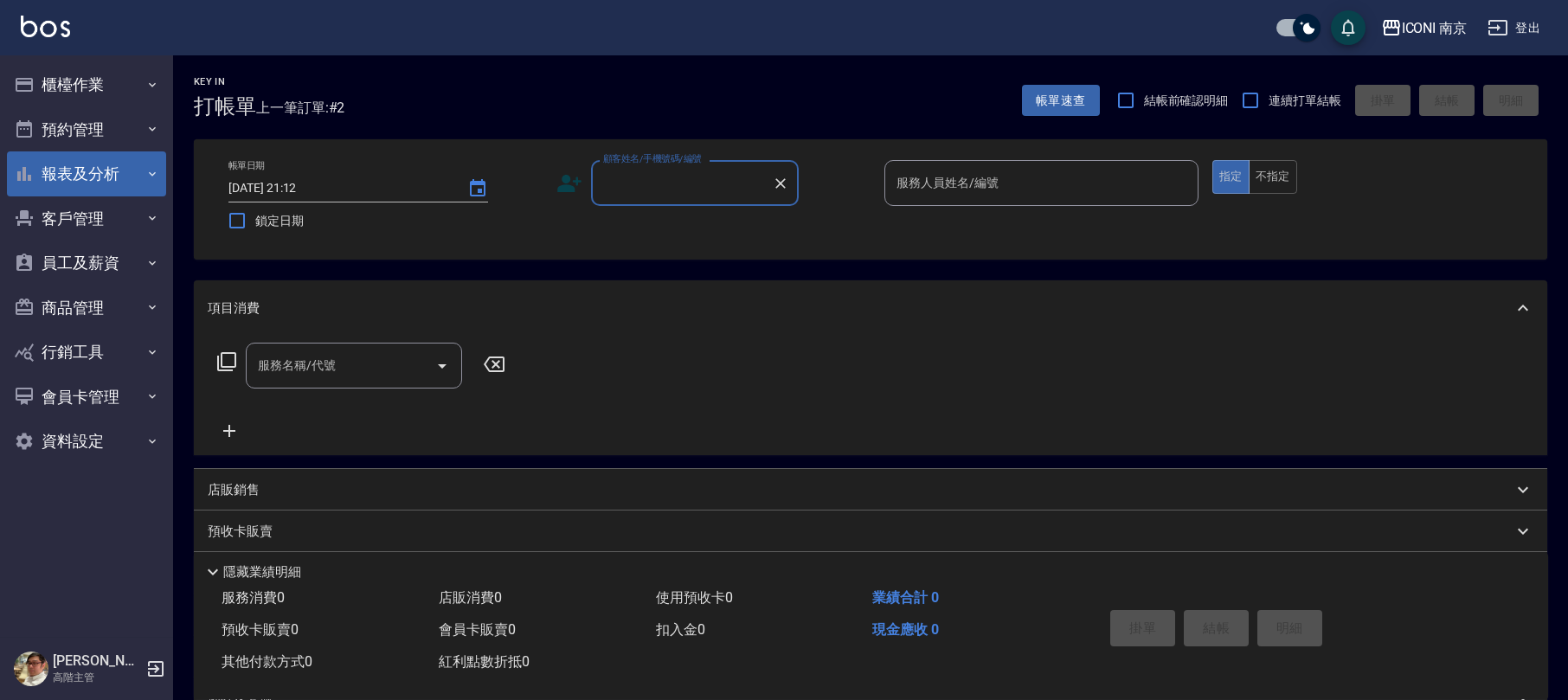
click at [121, 156] on button "報表及分析" at bounding box center [86, 173] width 159 height 45
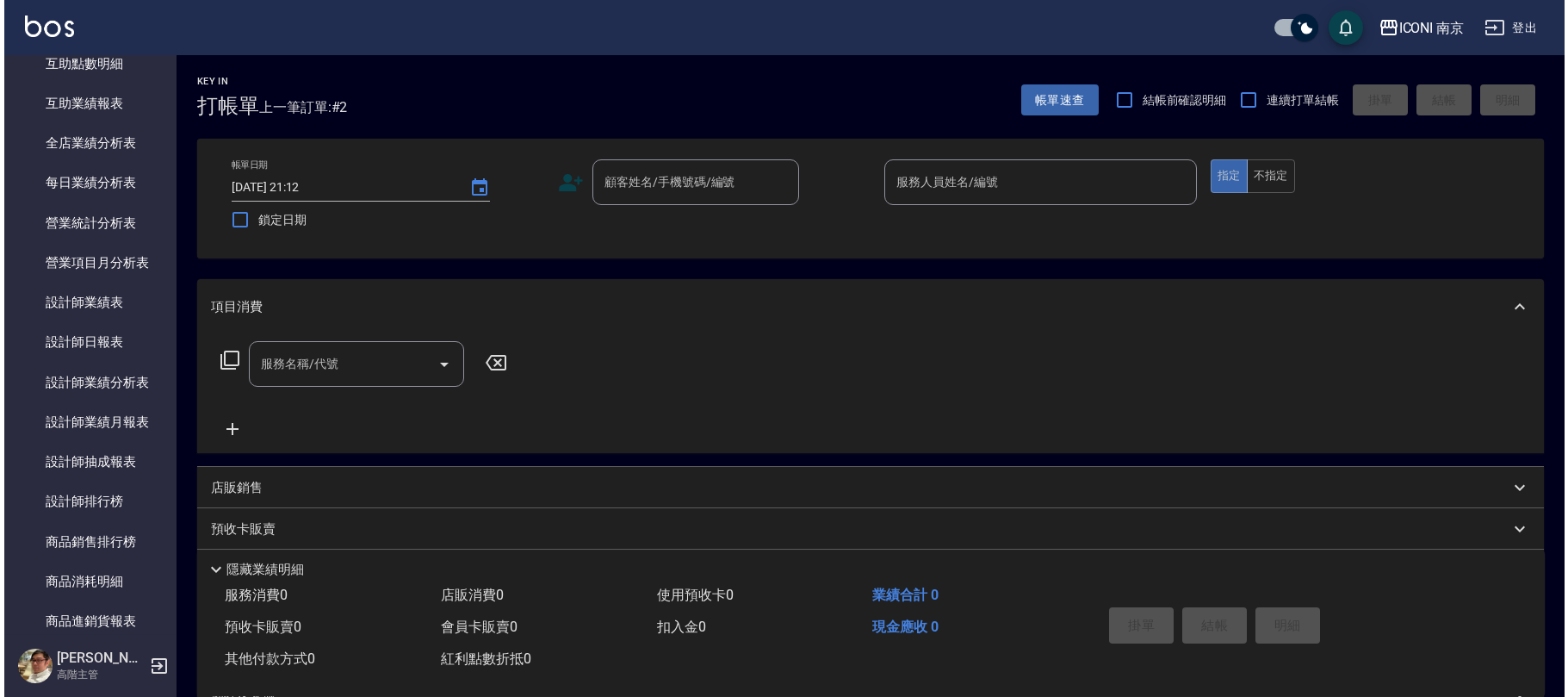
scroll to position [495, 0]
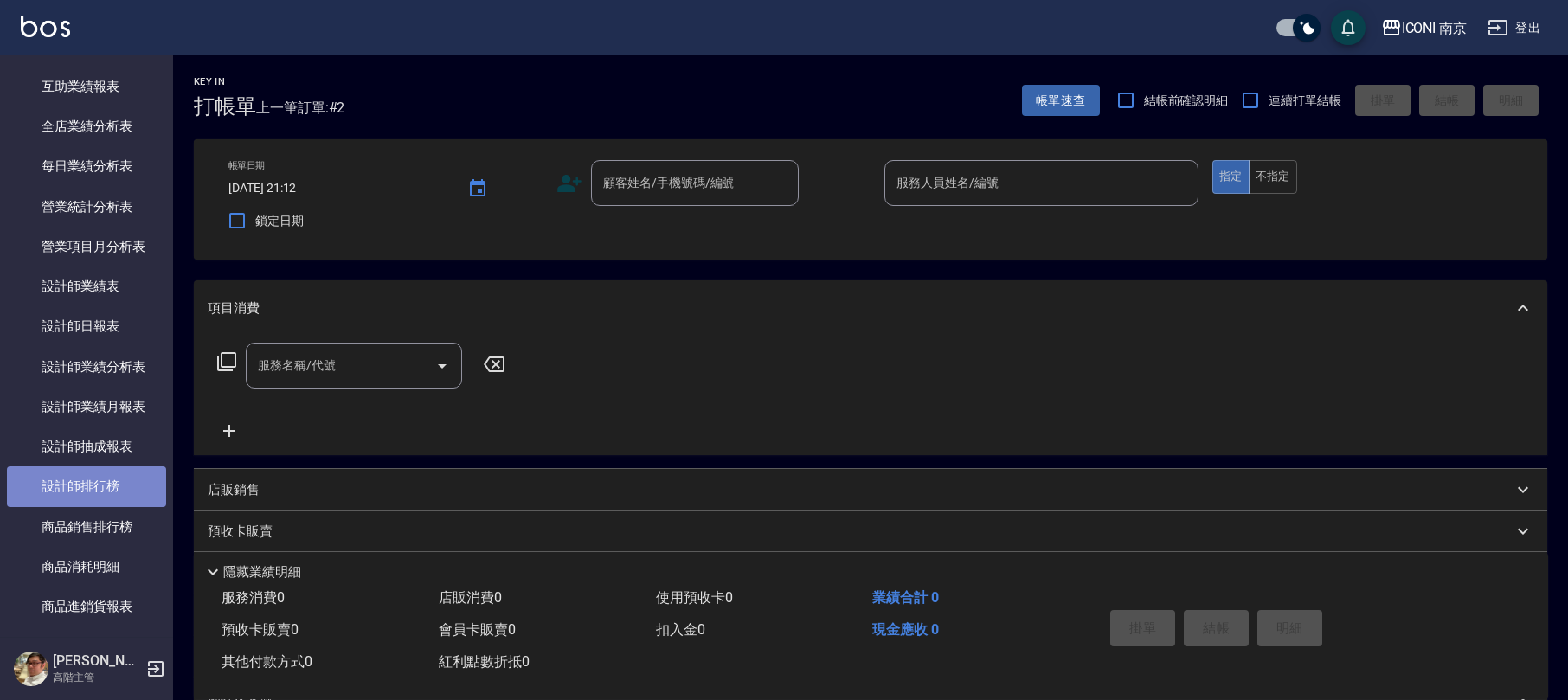
click at [91, 488] on link "設計師排行榜" at bounding box center [86, 485] width 159 height 39
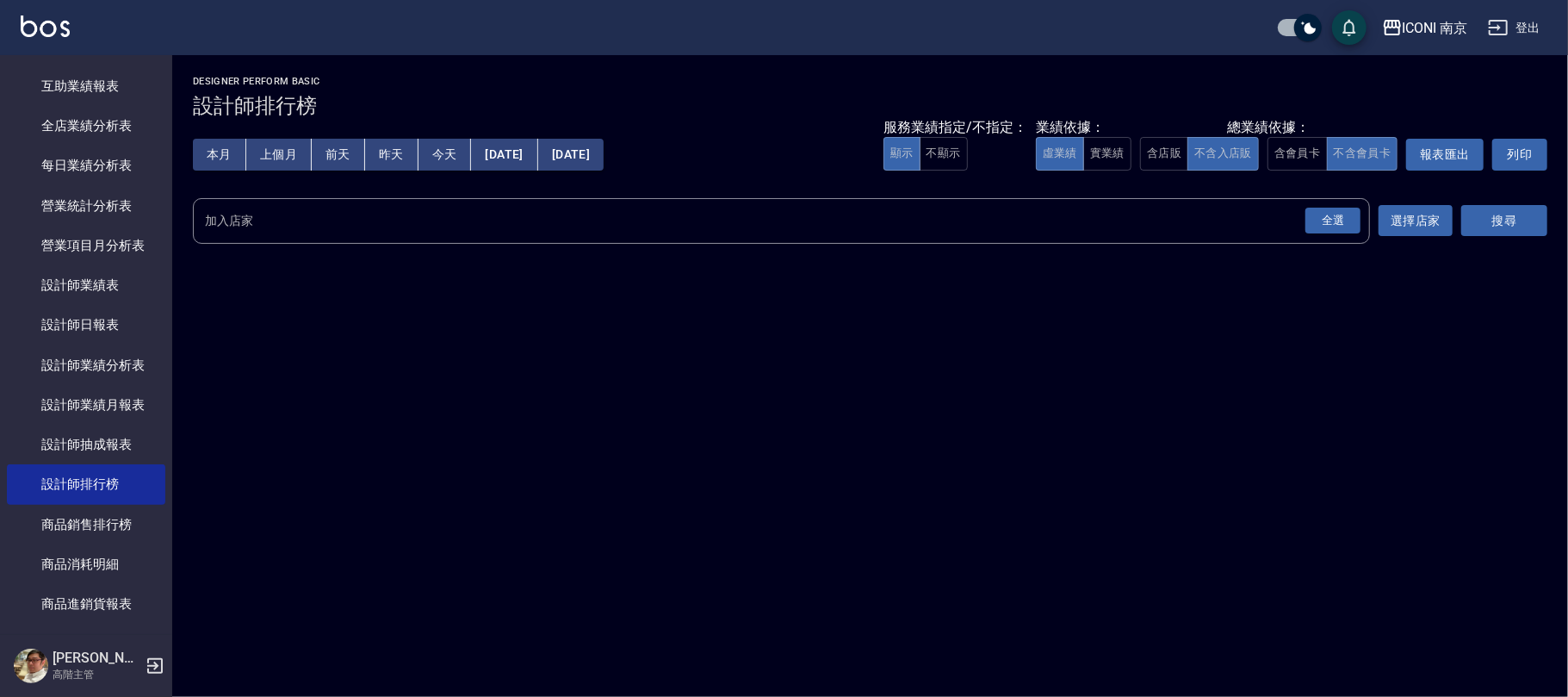
click at [220, 151] on button "本月" at bounding box center [219, 154] width 54 height 32
click at [1171, 156] on button "含店販" at bounding box center [1164, 153] width 48 height 34
click at [1303, 217] on button "全選" at bounding box center [1332, 221] width 62 height 34
click at [1314, 217] on div "全選" at bounding box center [1332, 221] width 55 height 27
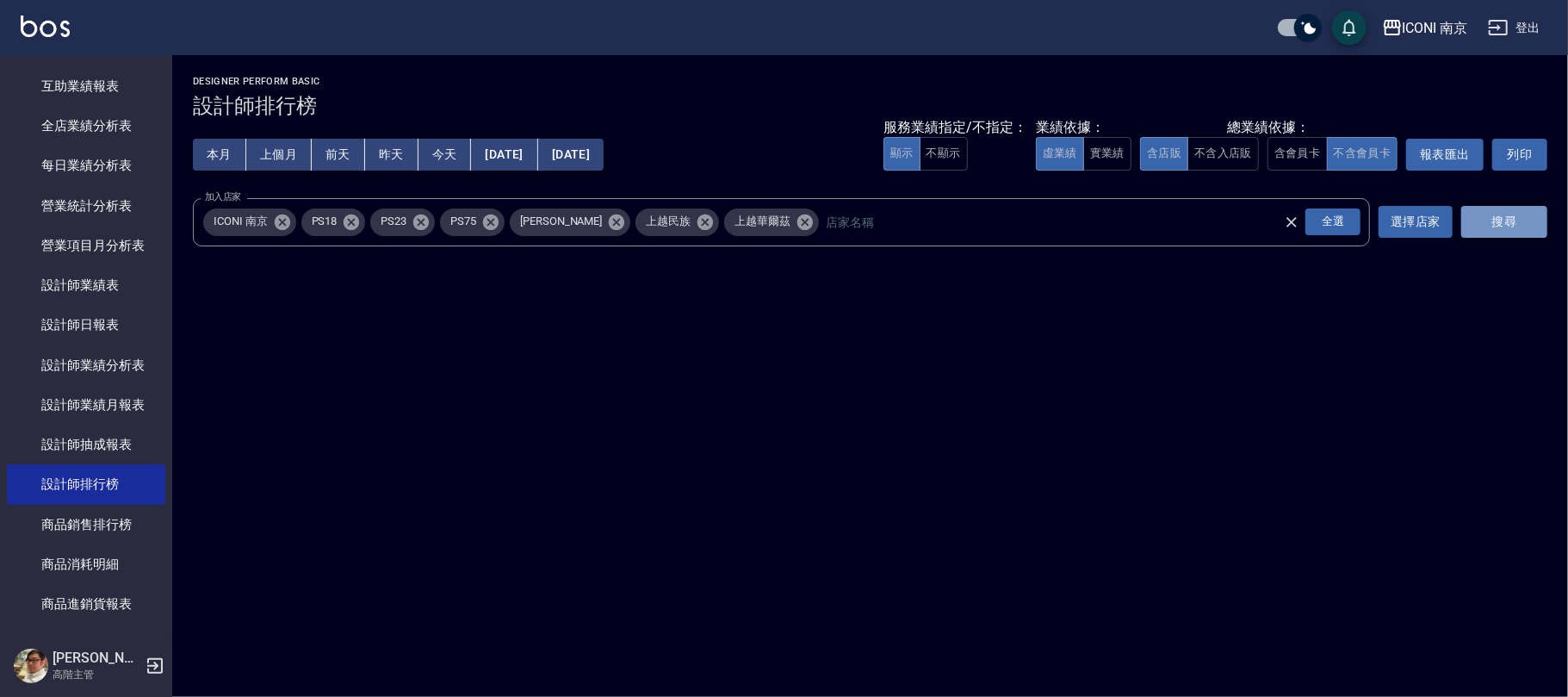
click at [1483, 221] on button "搜尋" at bounding box center [1504, 221] width 86 height 32
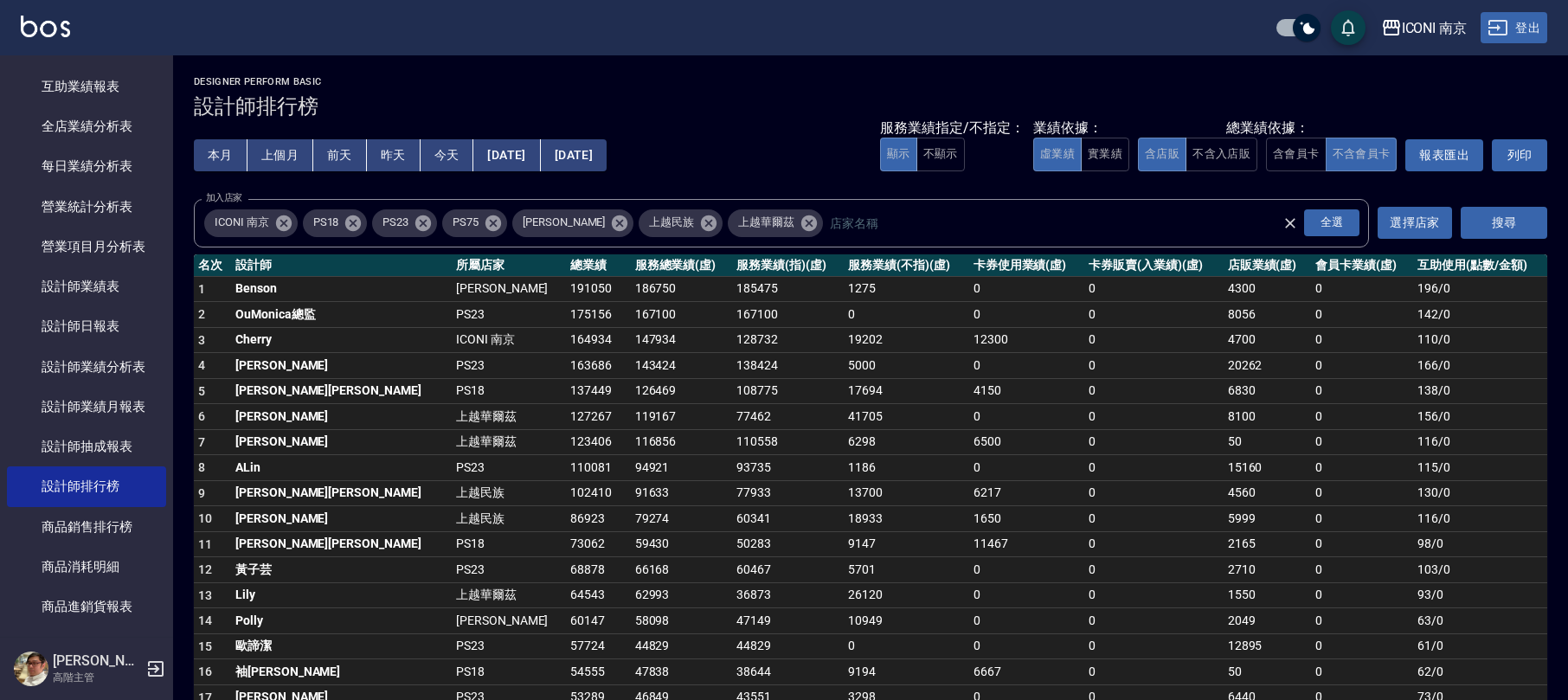
click at [1524, 26] on button "登出" at bounding box center [1513, 28] width 66 height 32
